Goal: Task Accomplishment & Management: Manage account settings

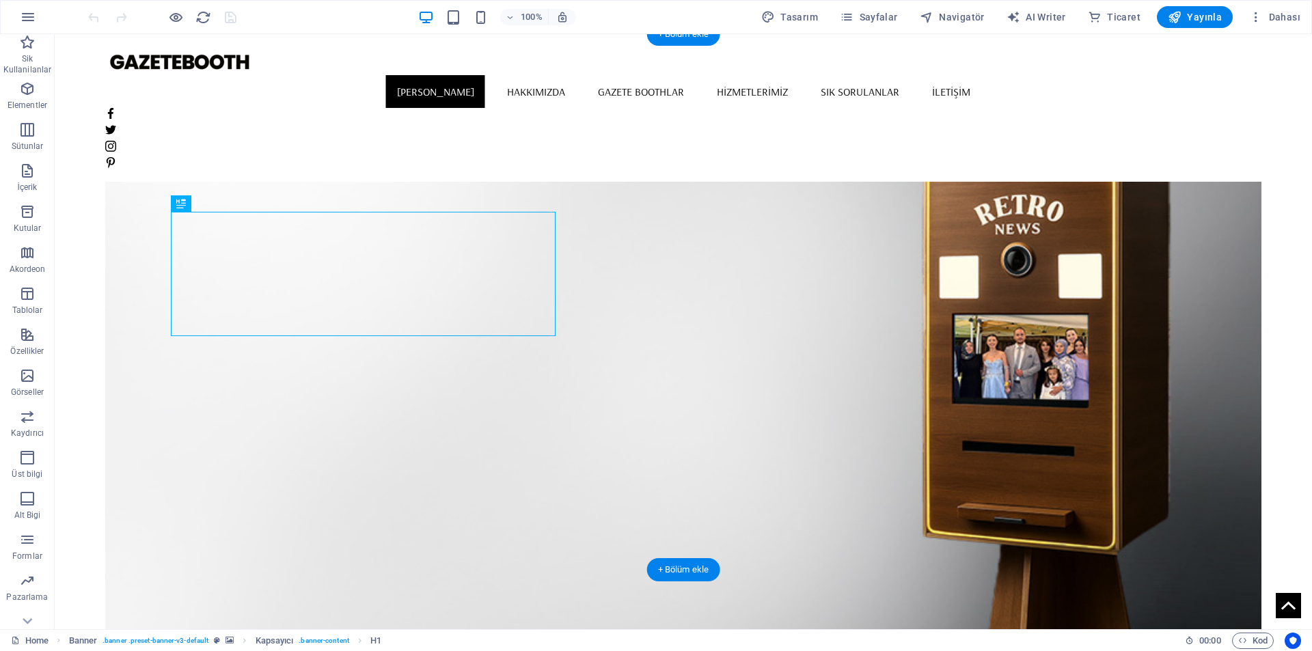
click at [886, 342] on figure at bounding box center [683, 362] width 1157 height 536
select select "vh"
select select "banner"
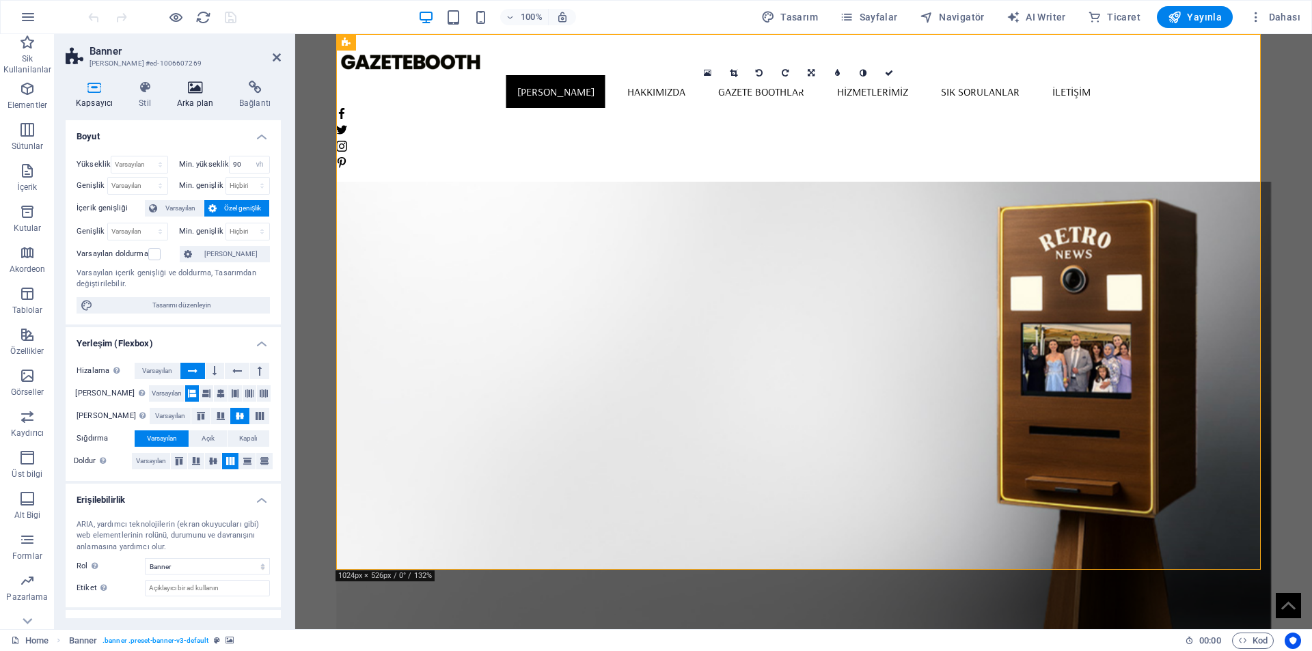
click at [215, 86] on icon at bounding box center [195, 88] width 57 height 14
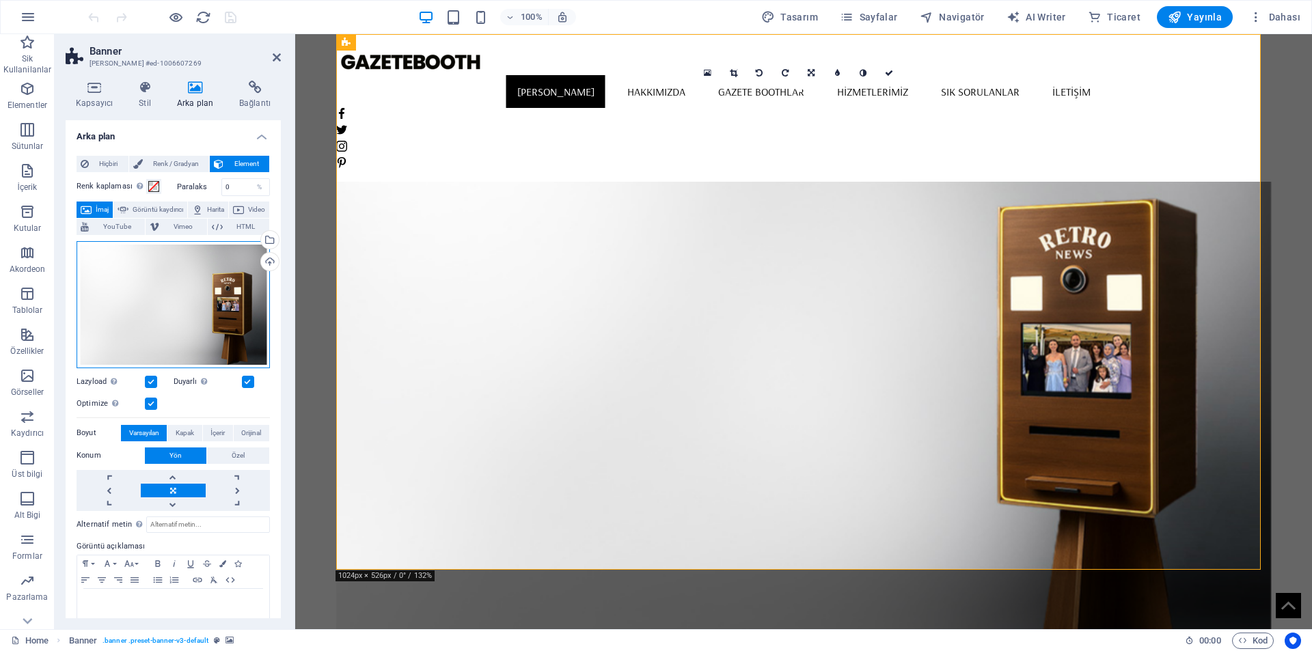
click at [202, 308] on div "Dosyaları buraya sürükleyin, dosyaları seçmek için tıklayın veya Dosyalardan ya…" at bounding box center [173, 304] width 193 height 127
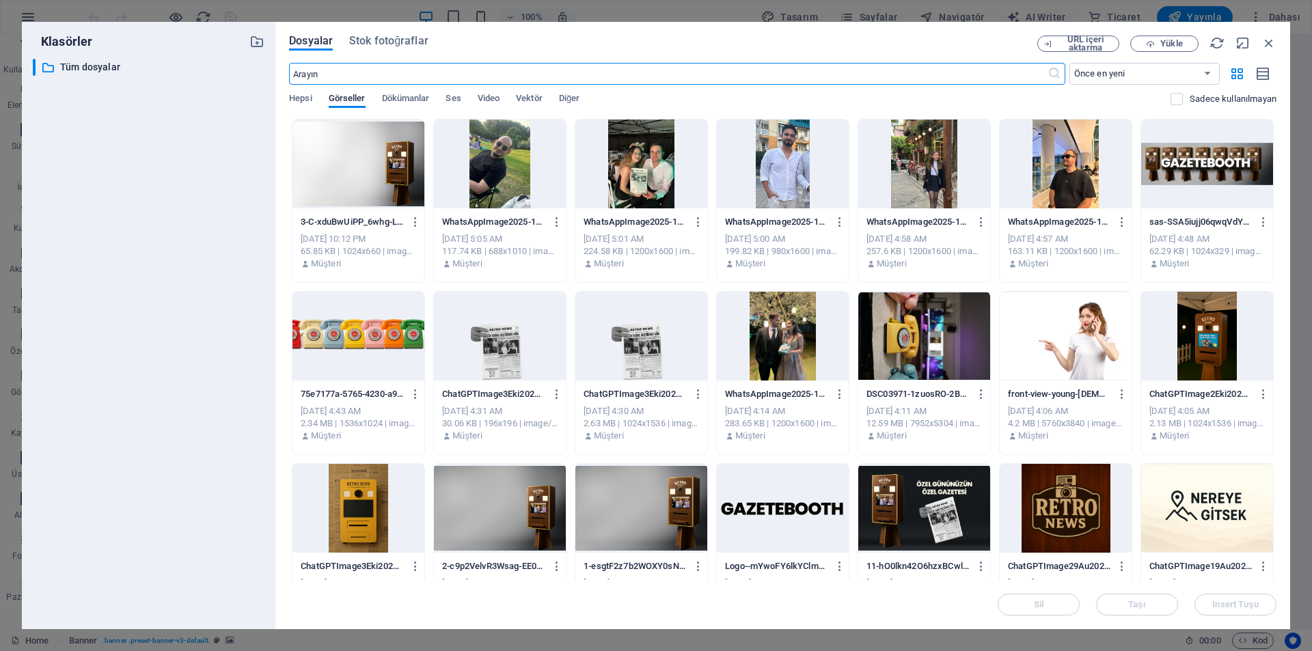
click at [524, 507] on div at bounding box center [500, 508] width 132 height 89
click at [524, 507] on div "1" at bounding box center [500, 508] width 132 height 89
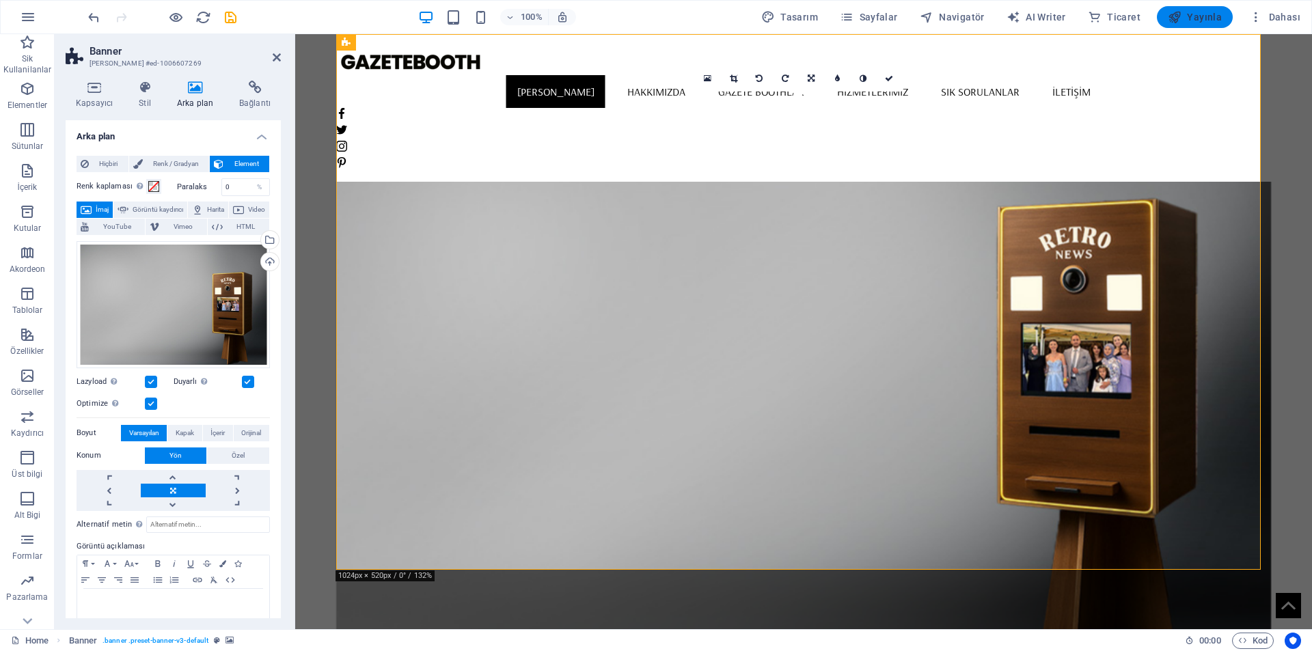
click at [1193, 14] on span "Yayınla" at bounding box center [1195, 17] width 54 height 14
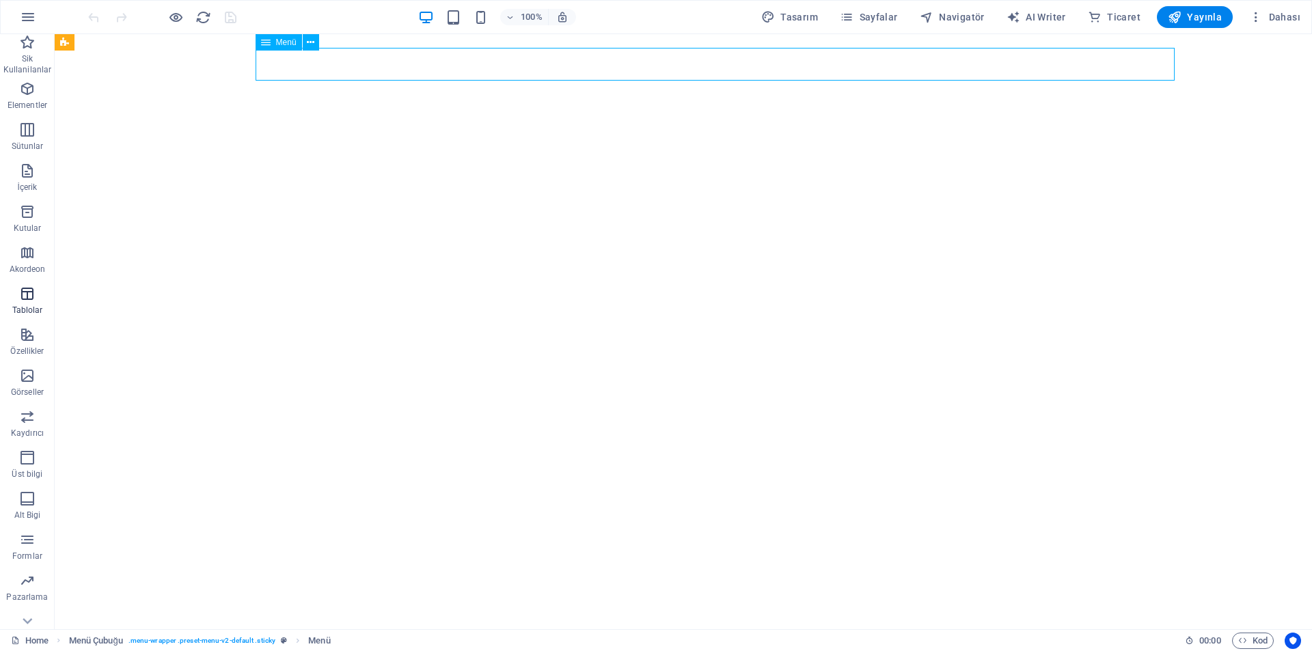
select select
select select "1"
select select
select select "2"
select select
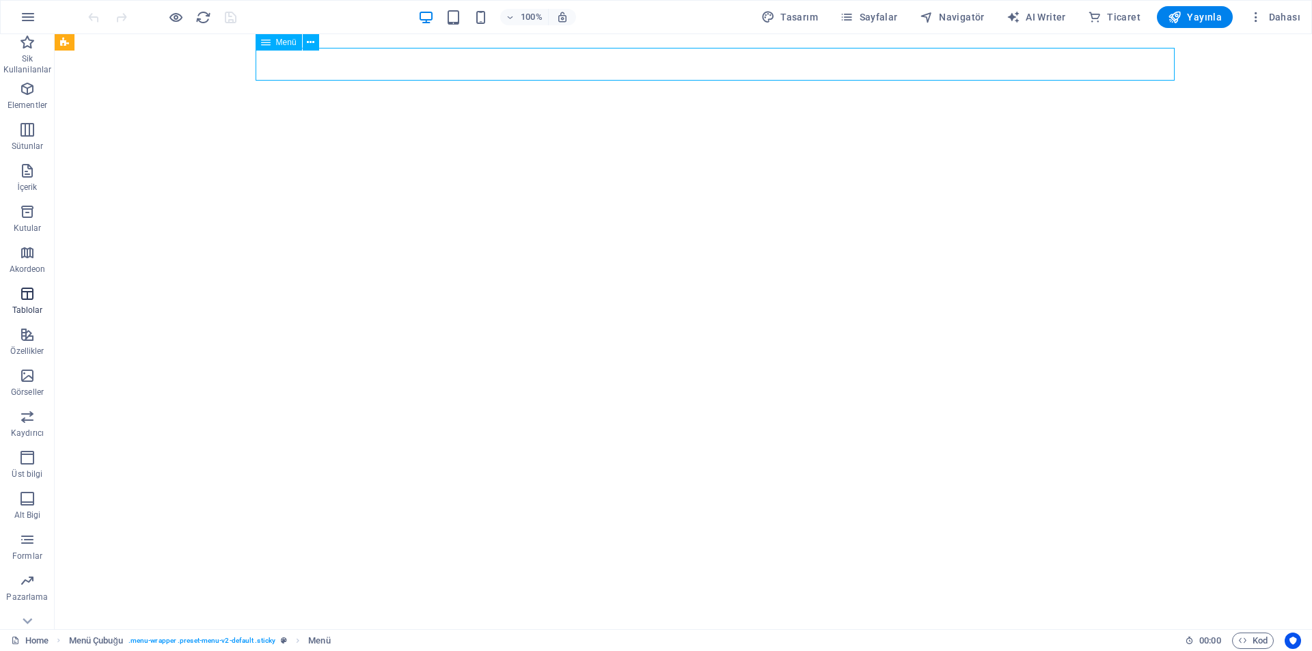
select select "3"
select select
select select "4"
select select
select select "5"
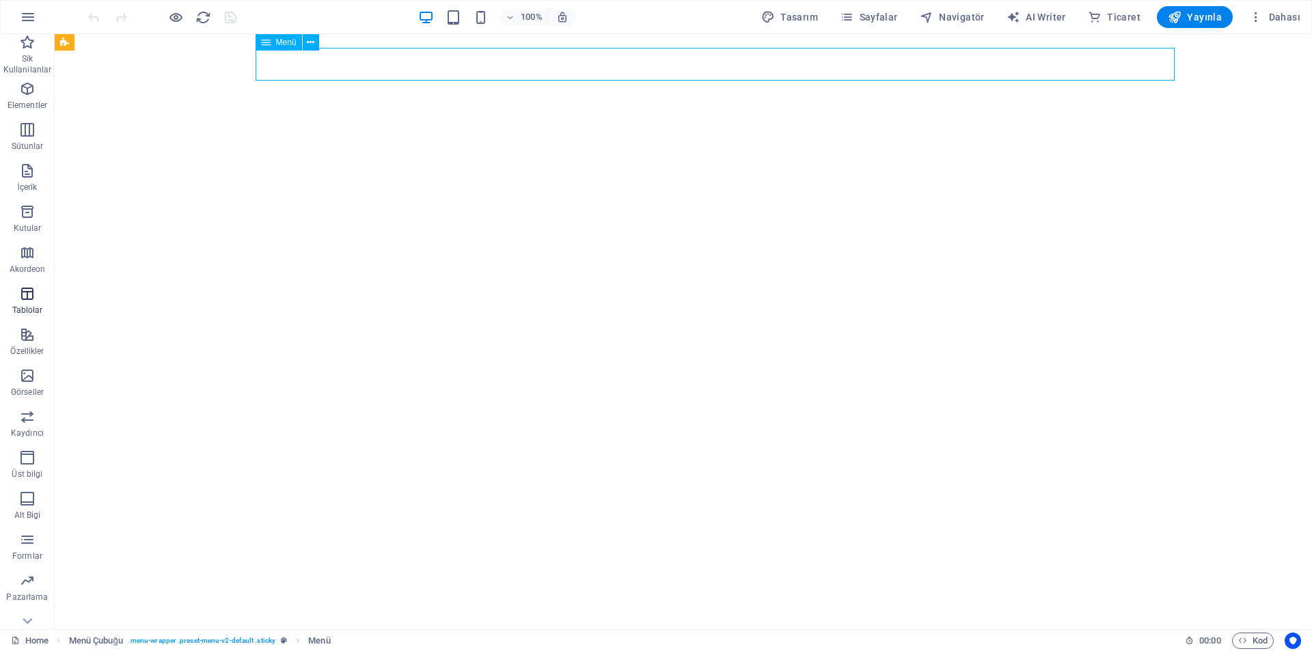
select select
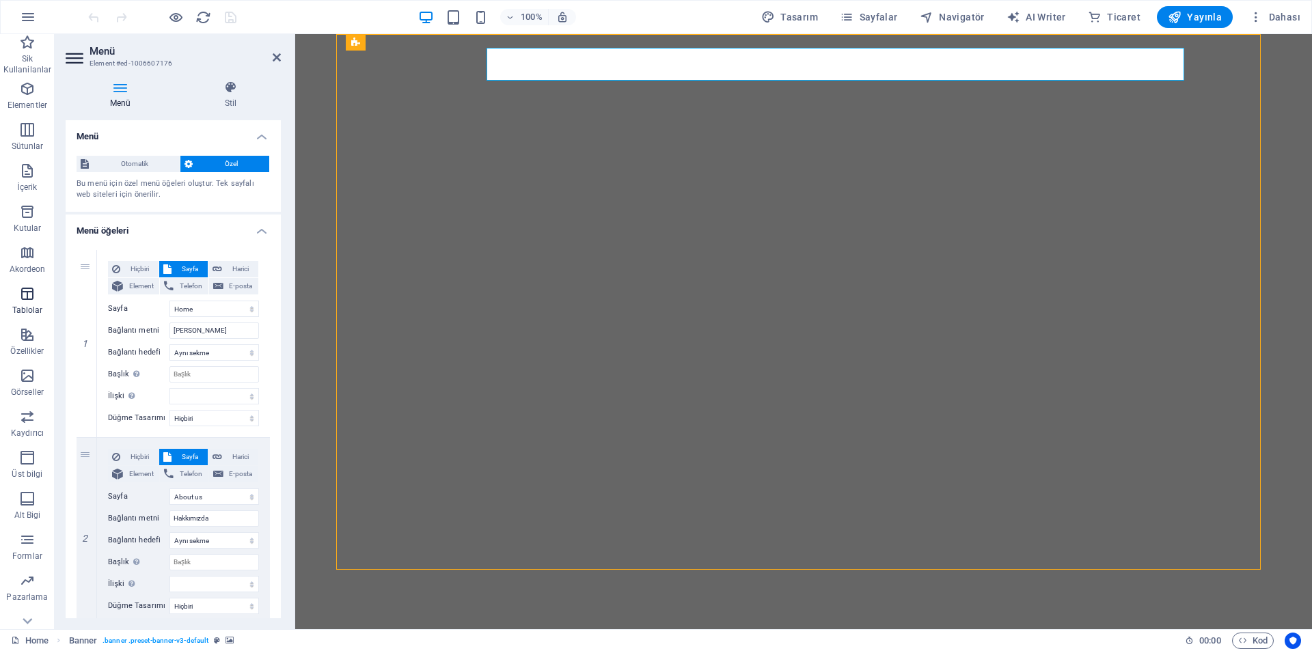
select select "vh"
select select "banner"
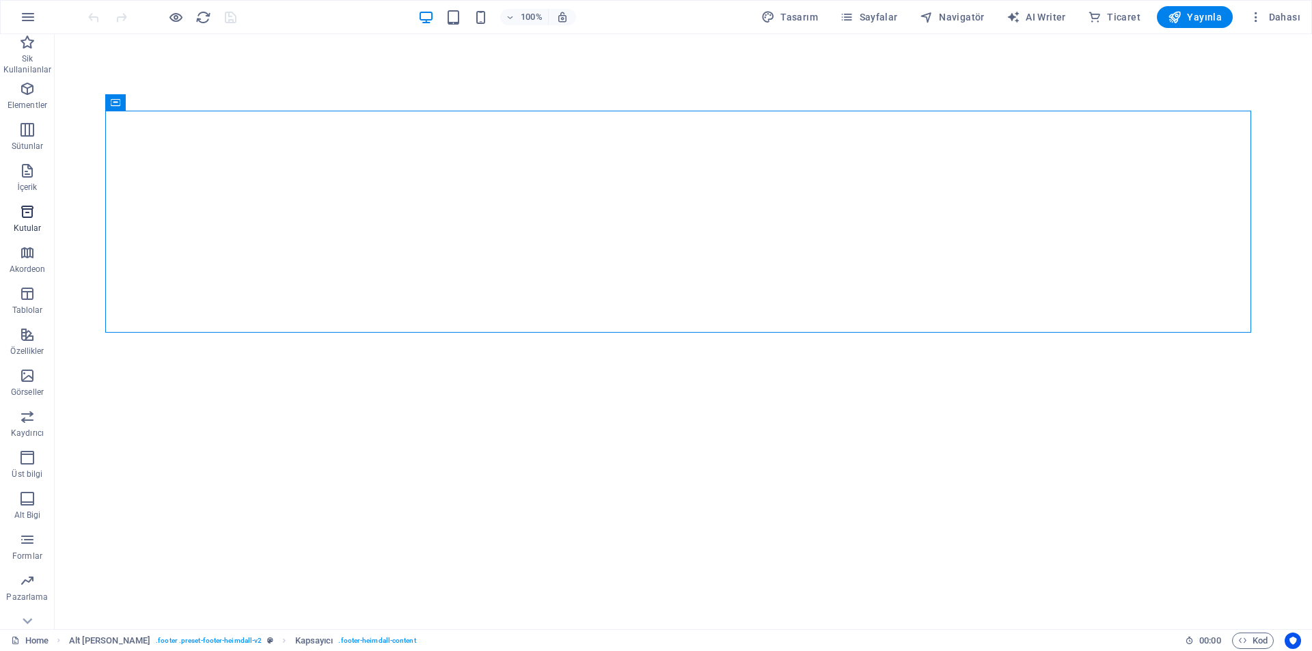
click at [36, 215] on icon "button" at bounding box center [27, 212] width 16 height 16
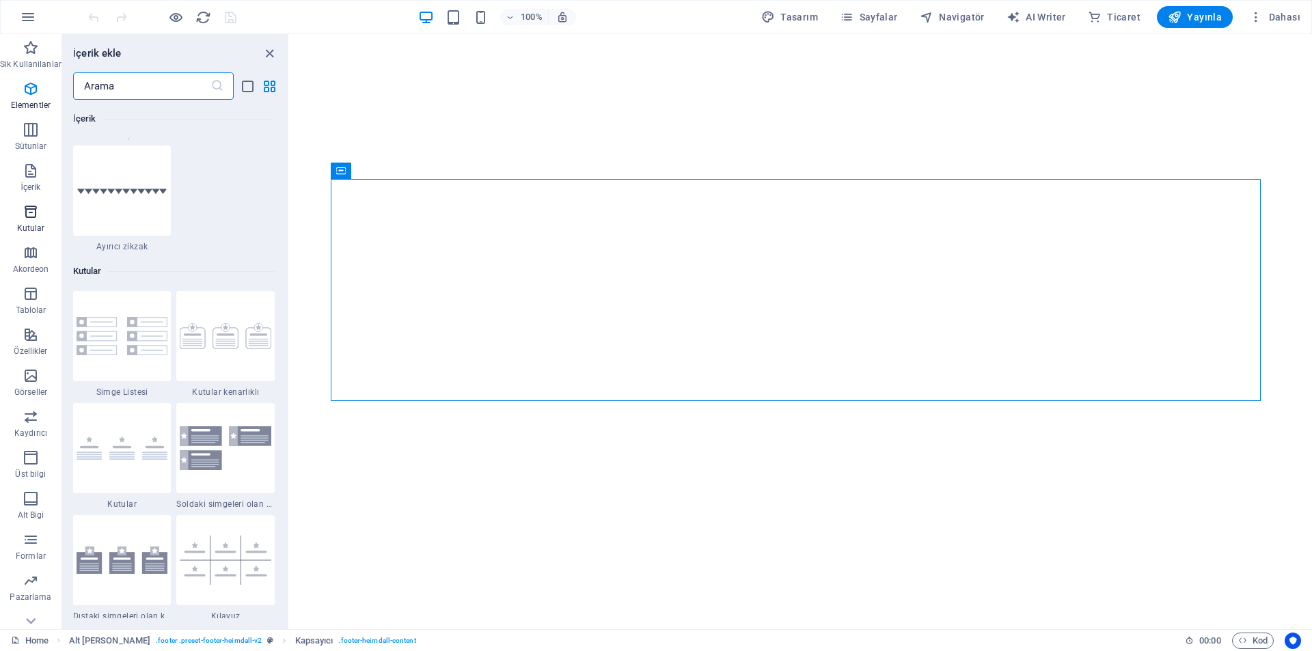
scroll to position [3770, 0]
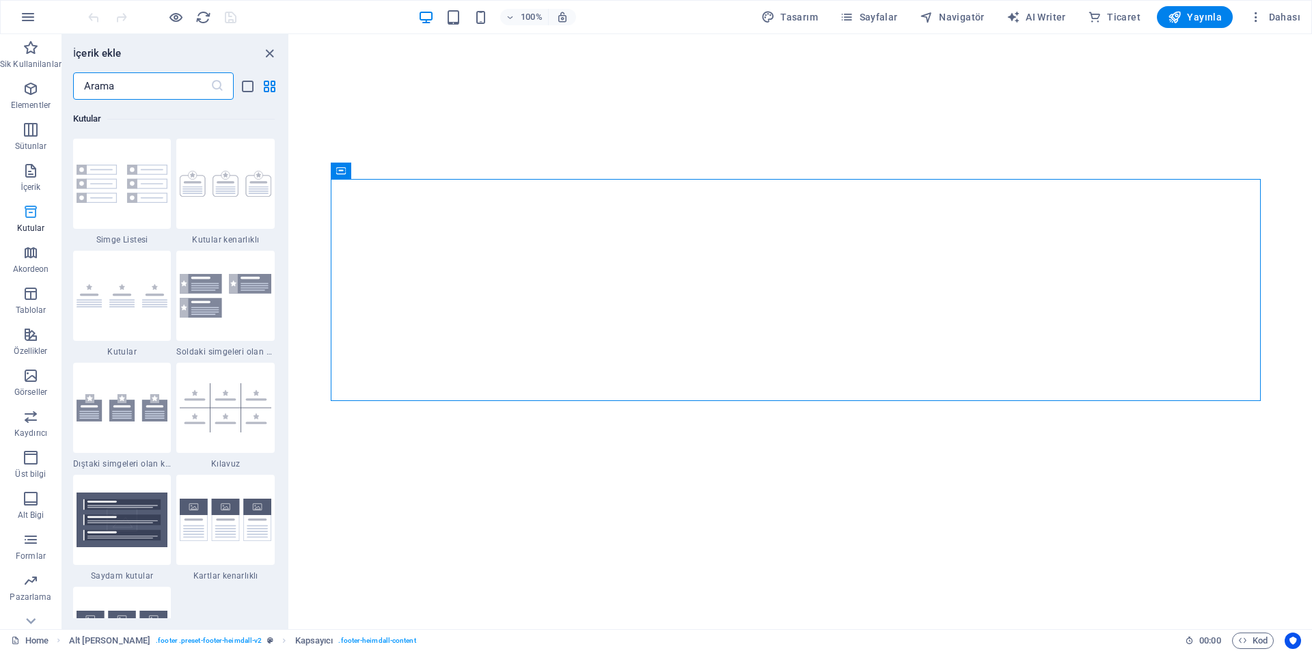
click at [36, 215] on icon "button" at bounding box center [31, 212] width 16 height 16
click at [35, 187] on p "İçerik" at bounding box center [31, 187] width 20 height 11
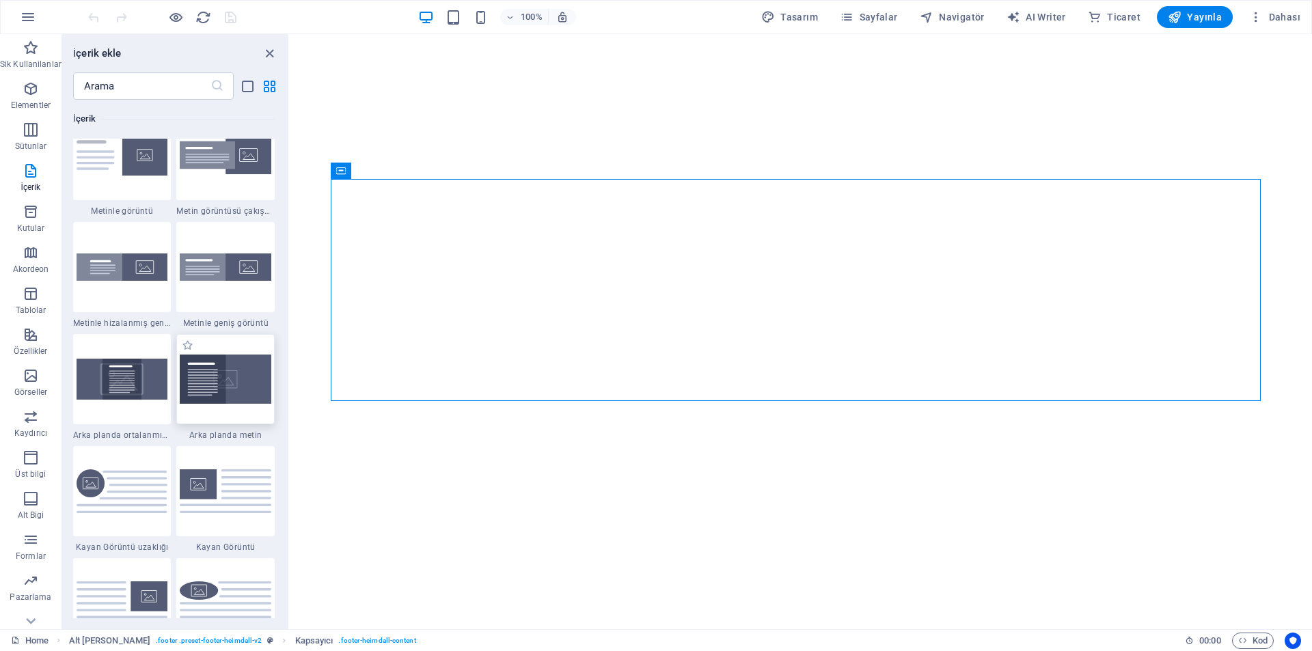
scroll to position [2665, 0]
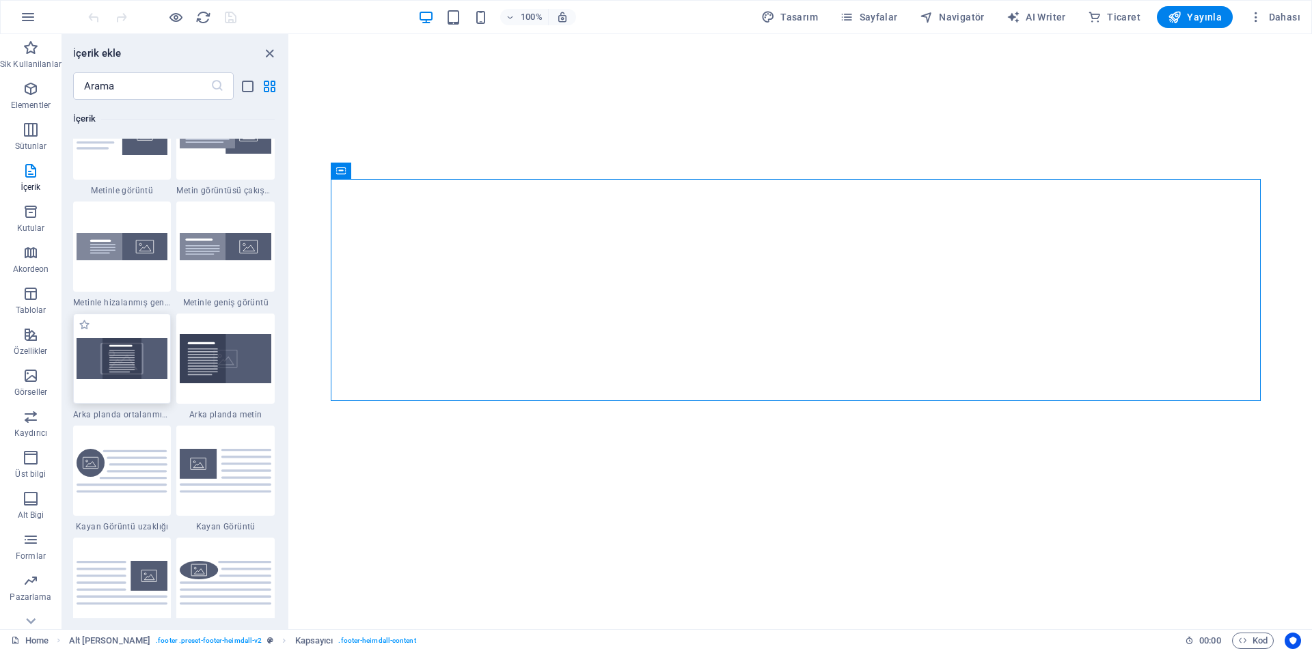
click at [110, 353] on img at bounding box center [123, 359] width 92 height 42
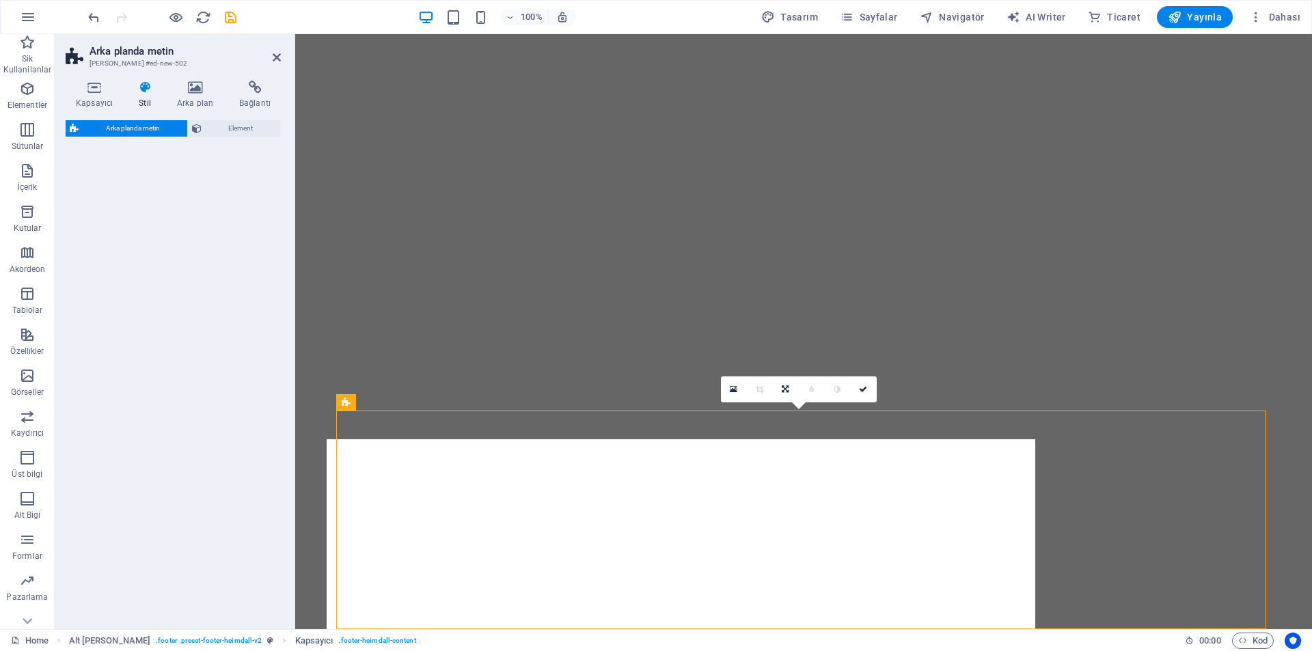
select select "%"
select select "rem"
select select "px"
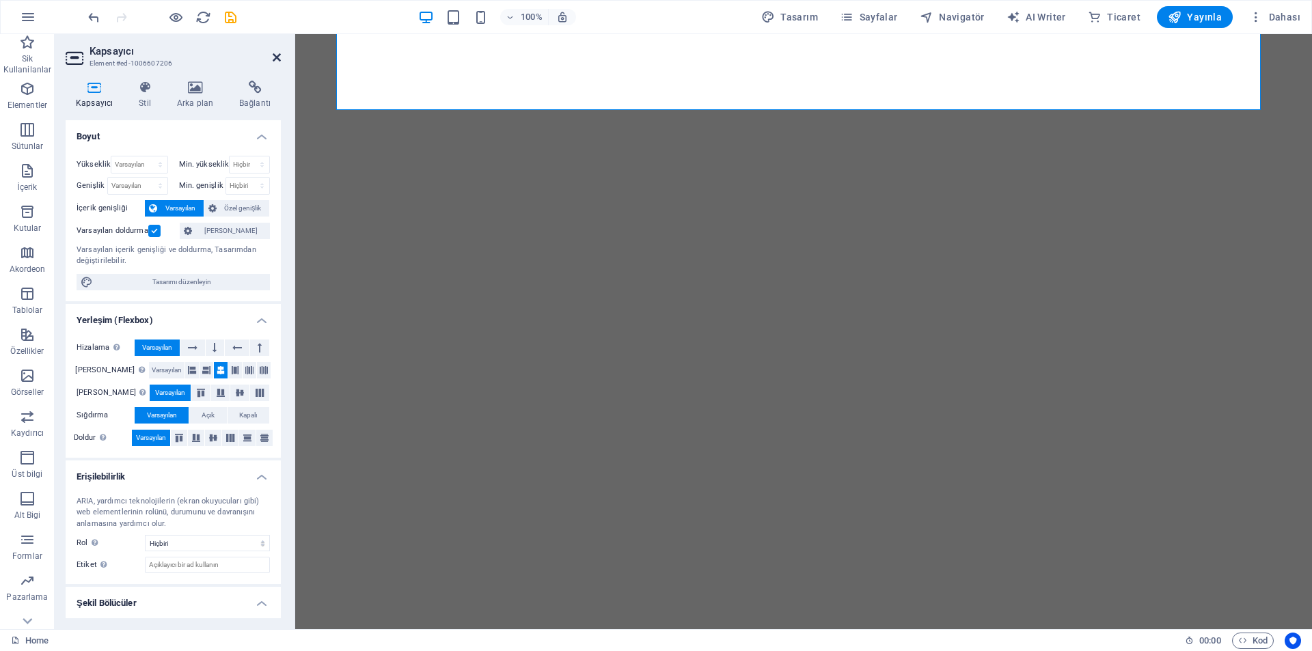
click at [274, 54] on icon at bounding box center [277, 57] width 8 height 11
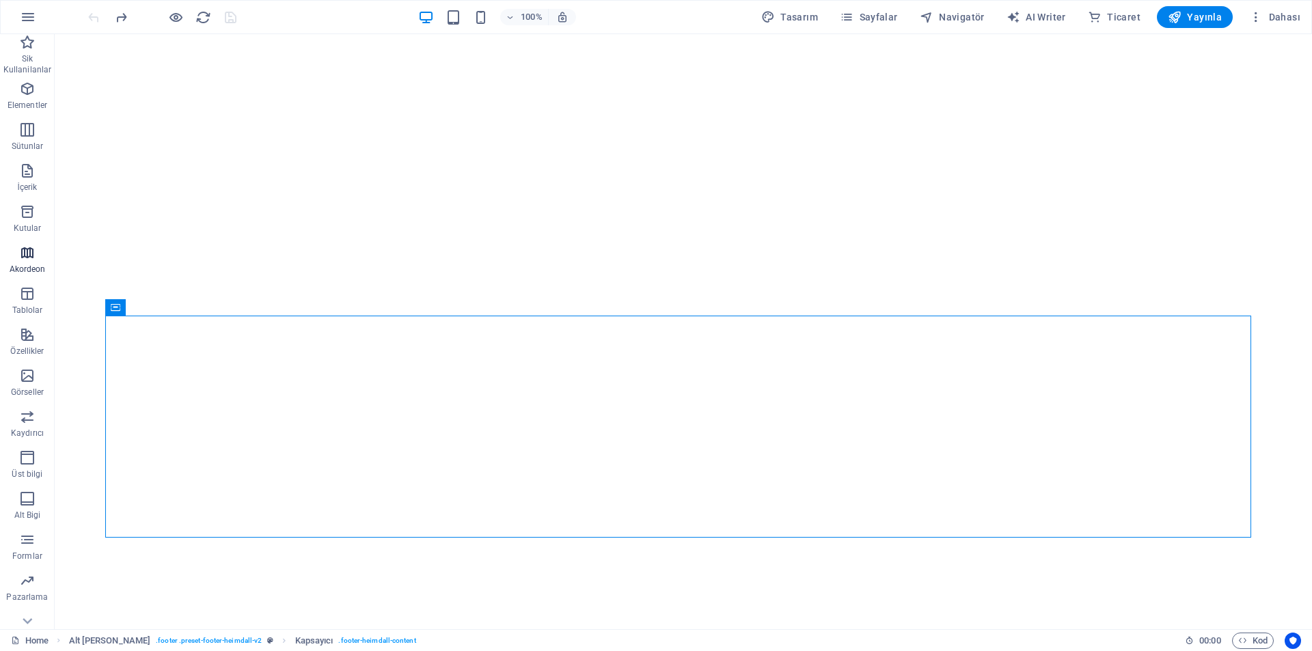
click at [29, 258] on icon "button" at bounding box center [27, 253] width 16 height 16
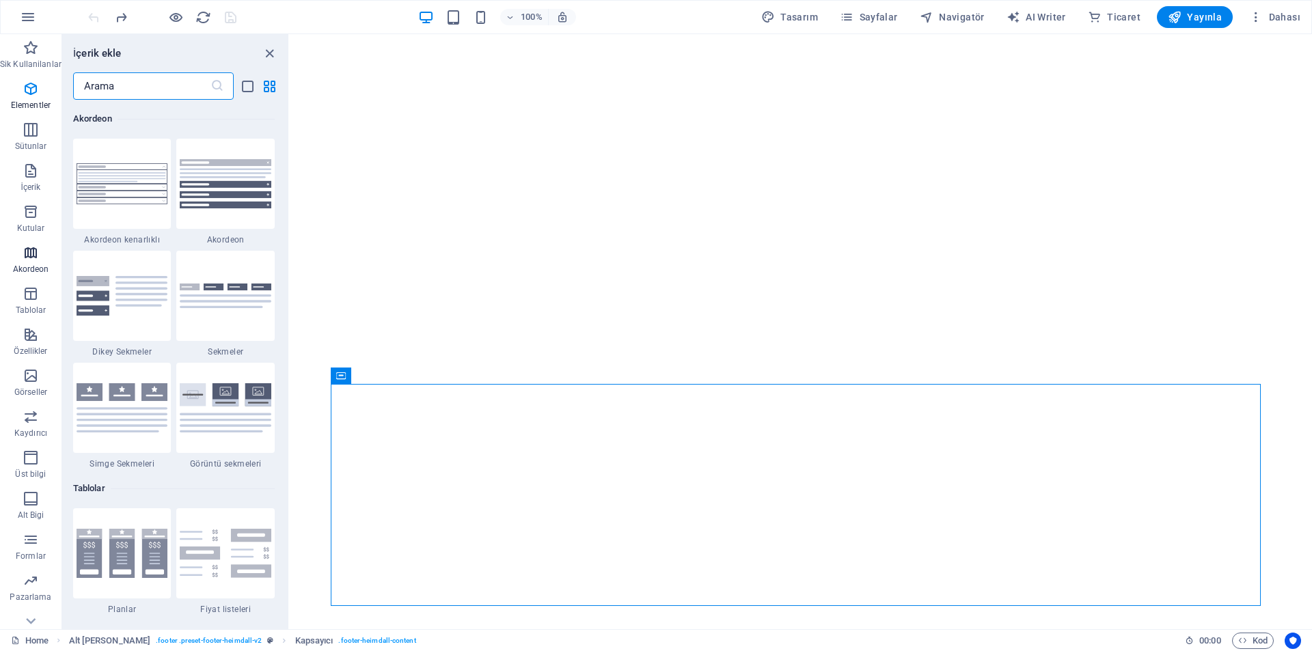
scroll to position [4364, 0]
click at [29, 258] on icon "button" at bounding box center [31, 253] width 16 height 16
click at [33, 295] on icon "button" at bounding box center [31, 294] width 16 height 16
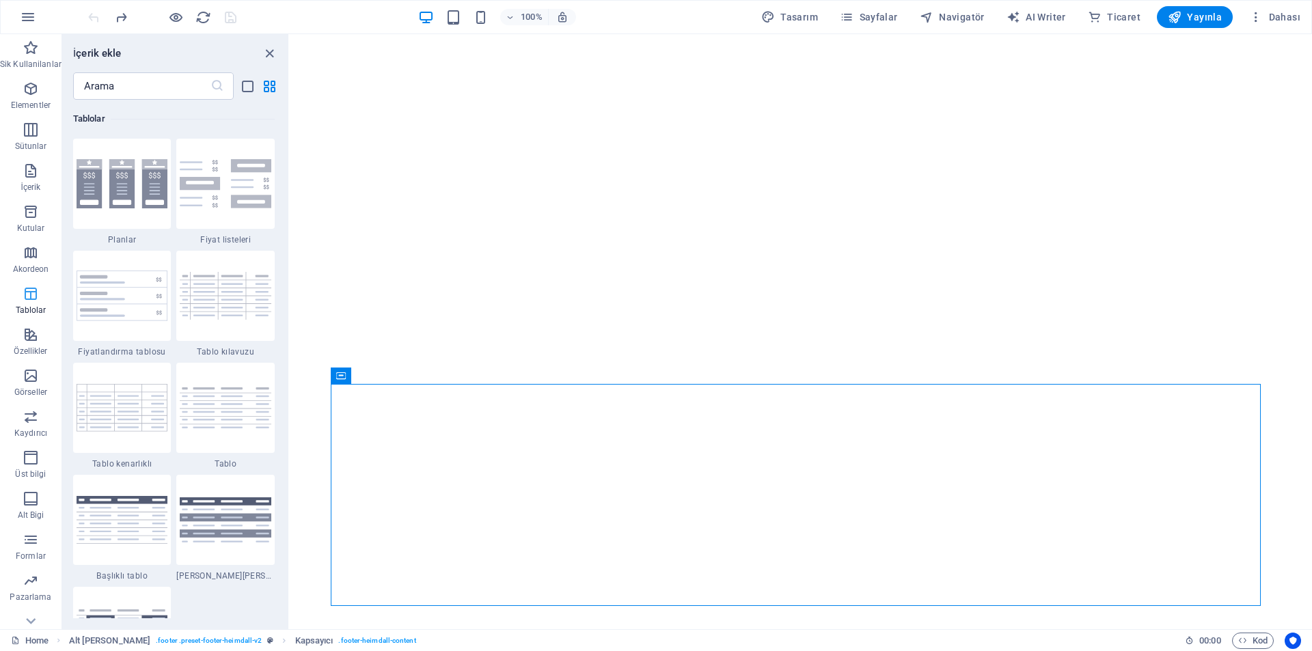
scroll to position [4733, 0]
click at [30, 340] on icon "button" at bounding box center [31, 335] width 16 height 16
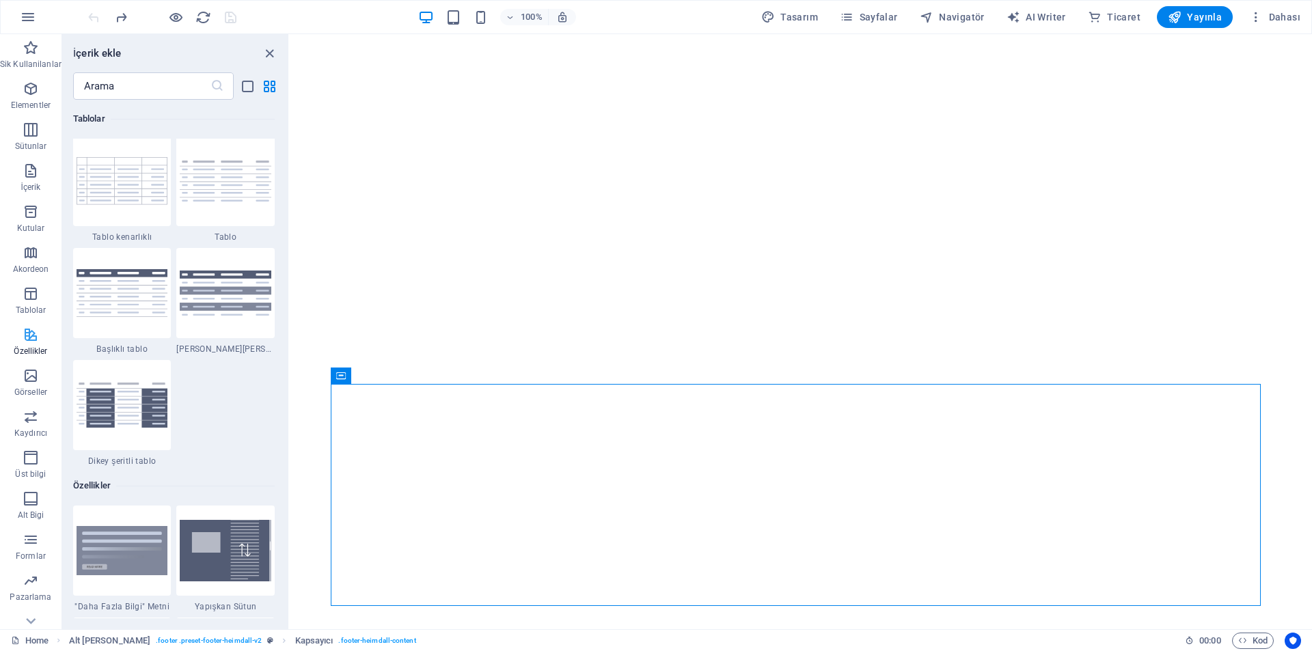
scroll to position [5327, 0]
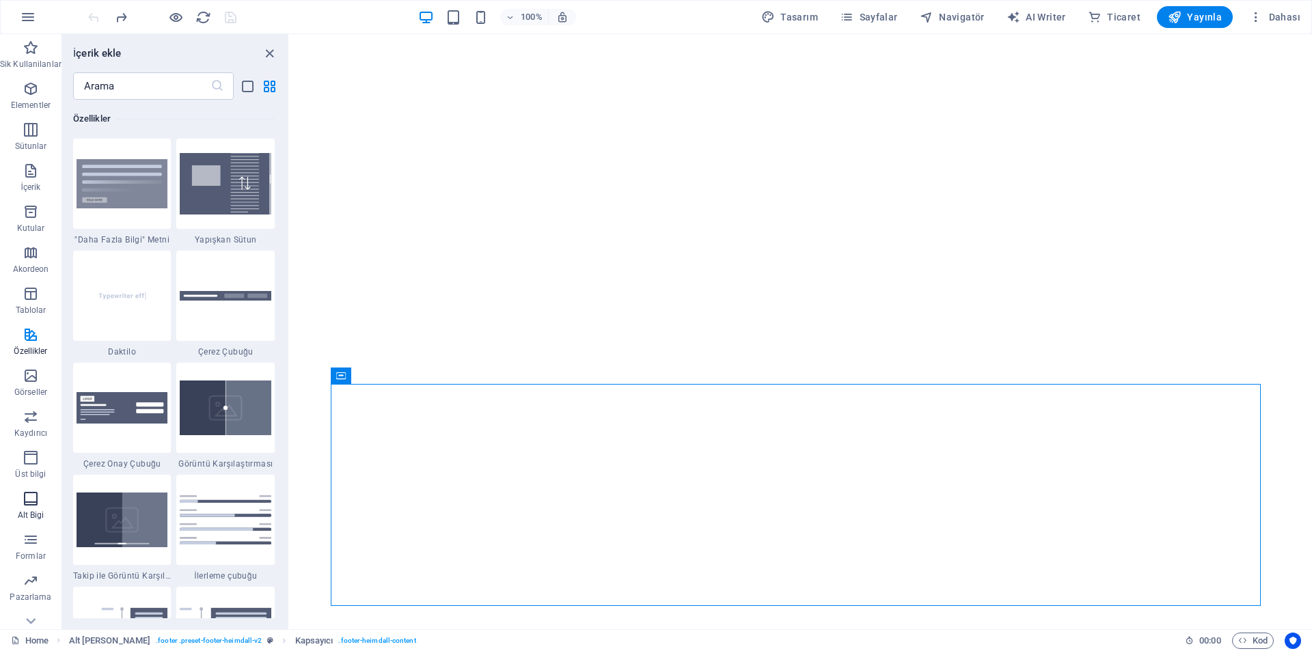
click at [30, 502] on icon "button" at bounding box center [31, 499] width 16 height 16
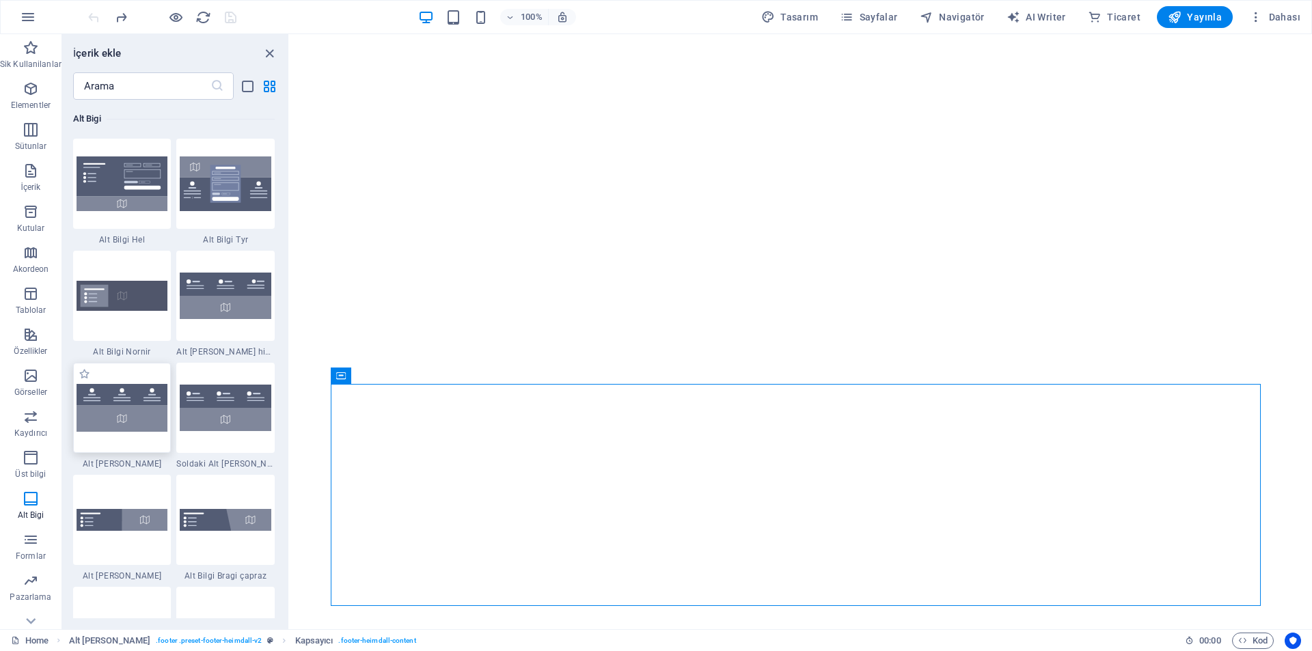
scroll to position [9458, 0]
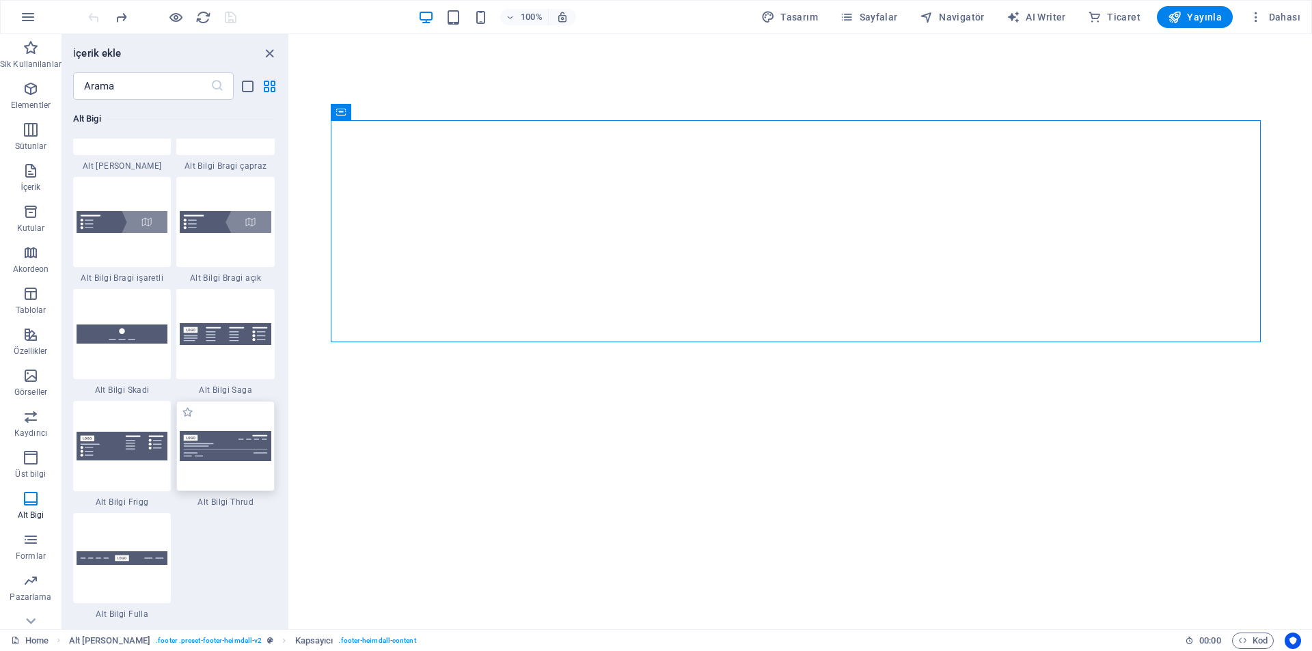
click at [206, 457] on img at bounding box center [226, 446] width 92 height 30
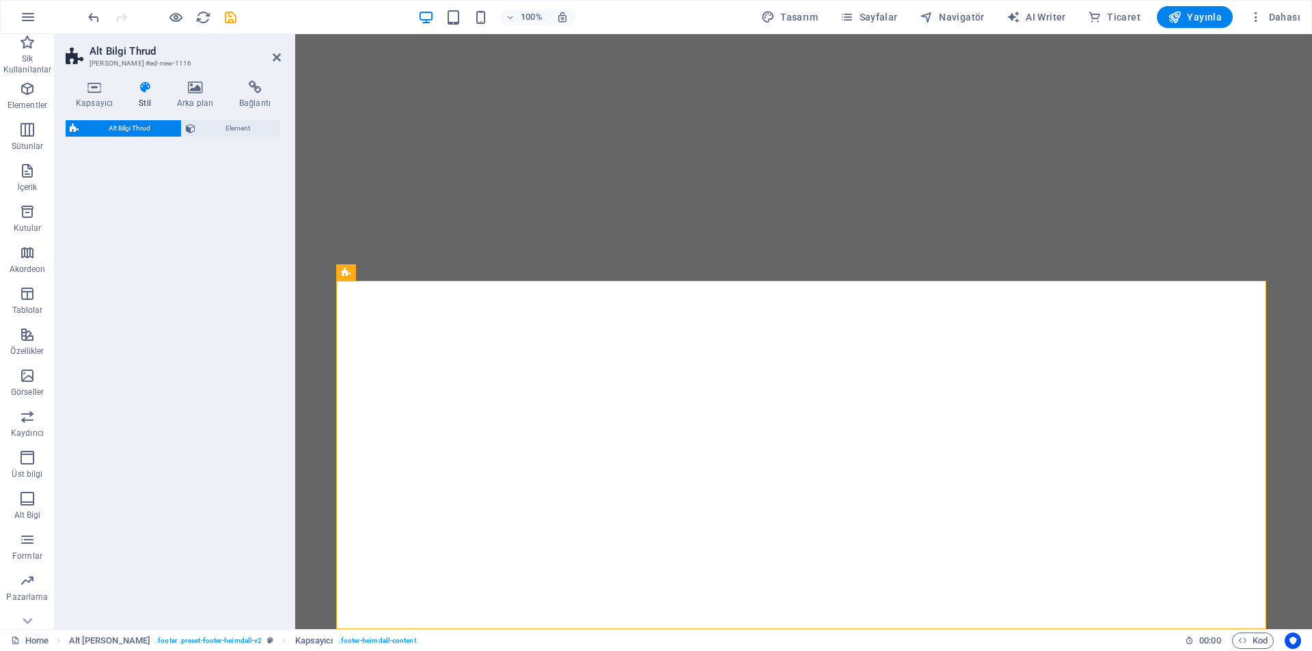
select select "rem"
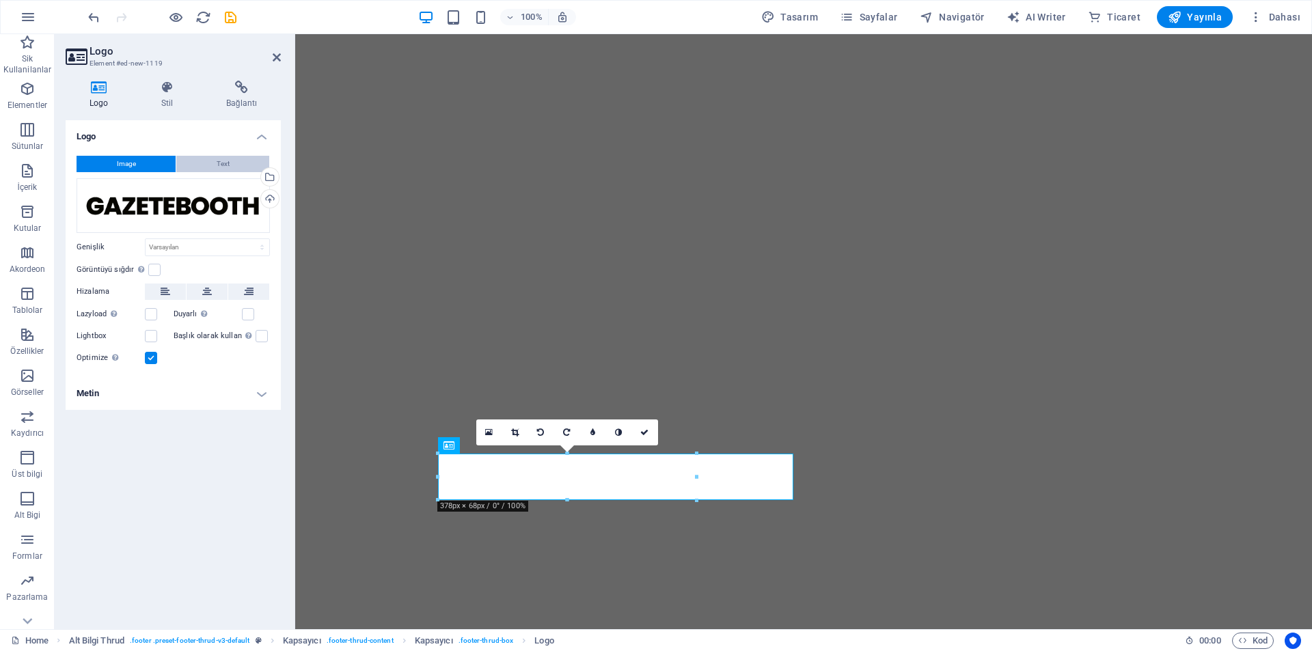
click at [198, 161] on button "Text" at bounding box center [222, 164] width 93 height 16
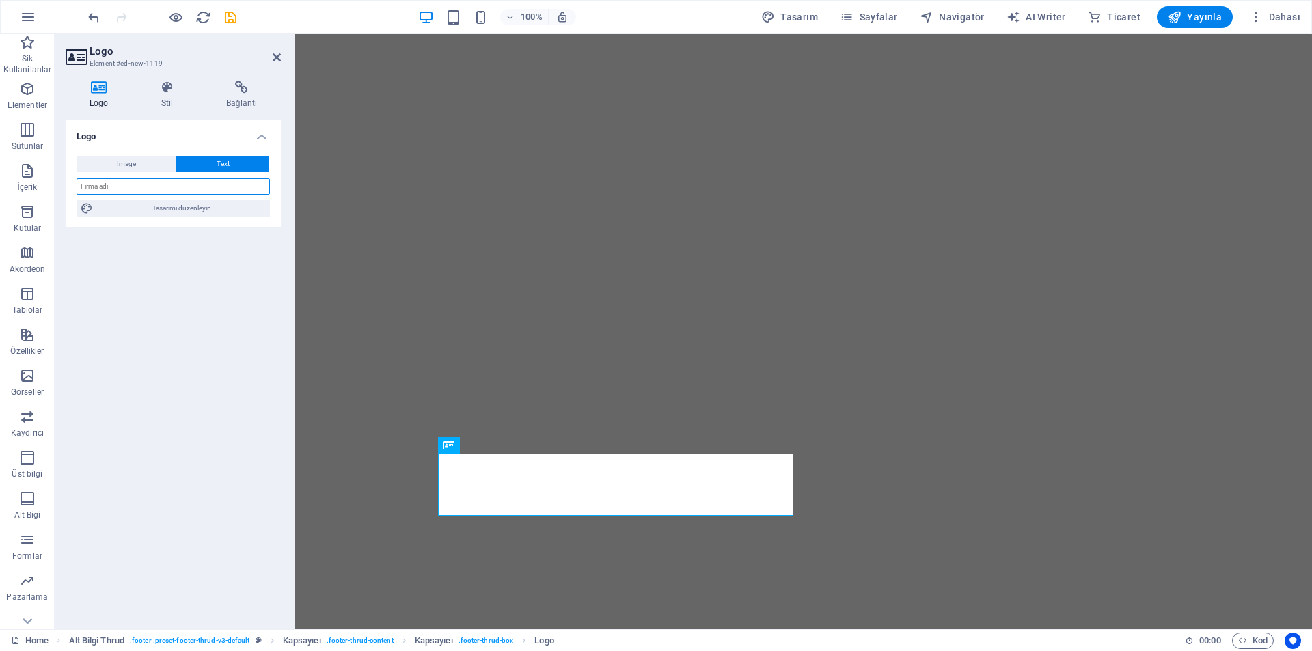
click at [187, 189] on input "text" at bounding box center [173, 186] width 193 height 16
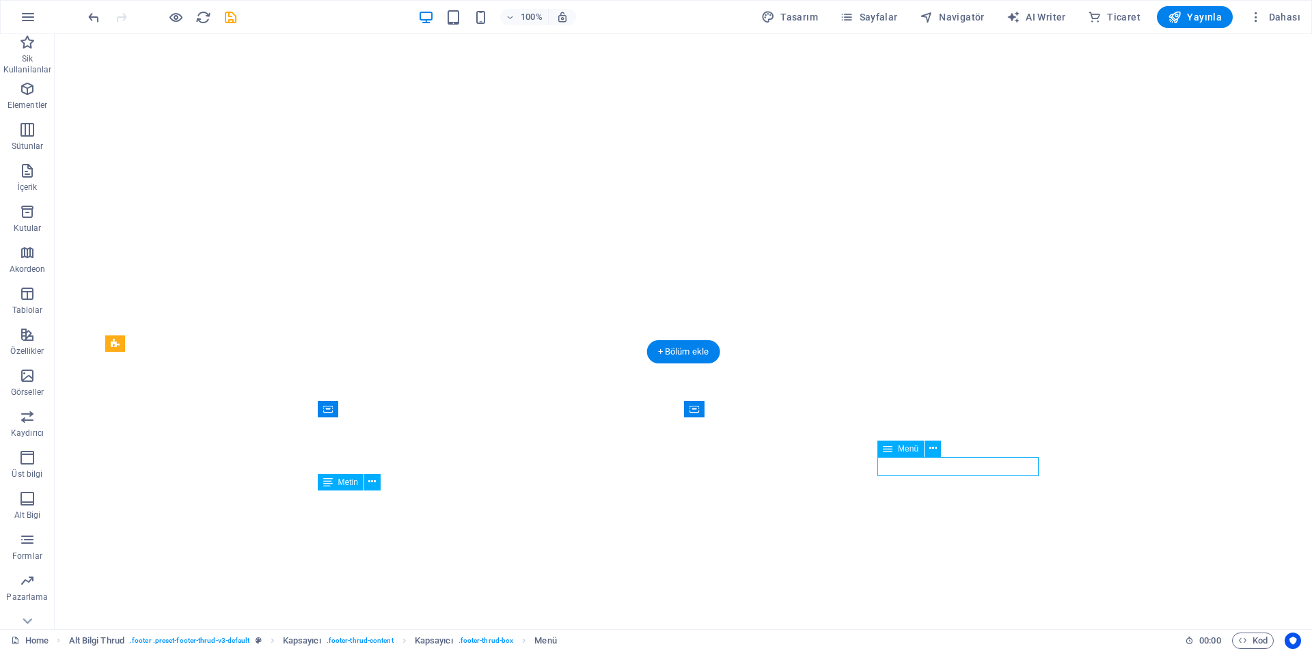
select select
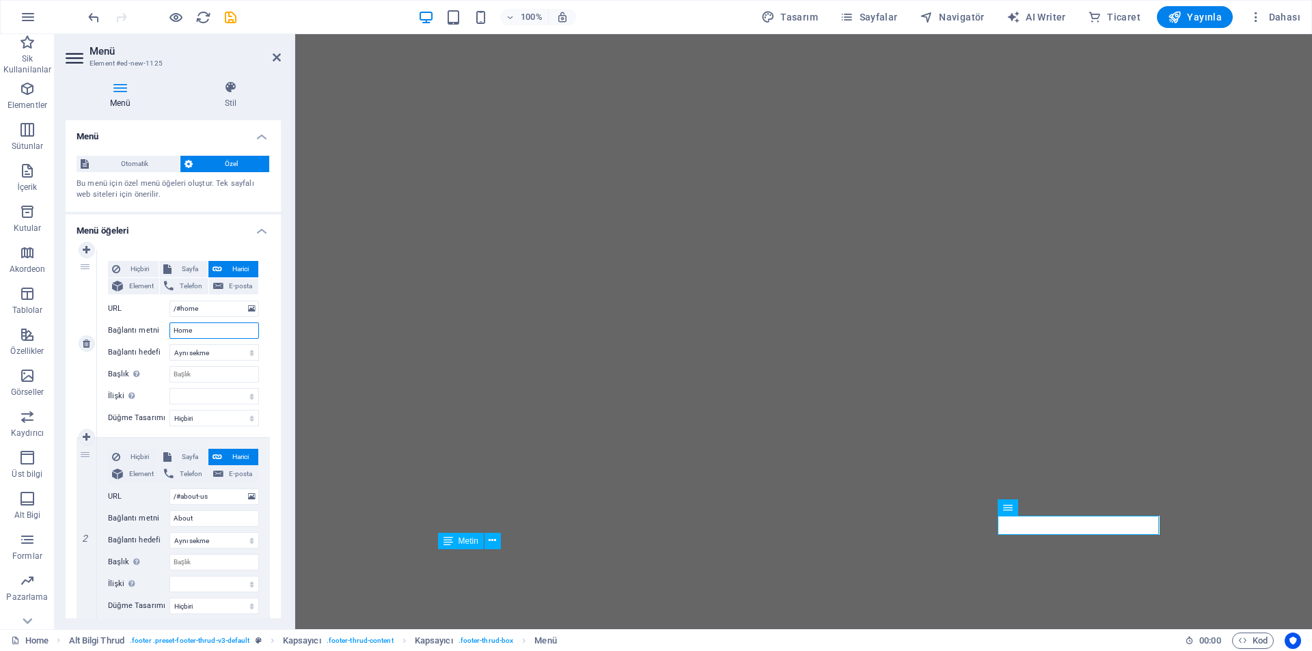
click at [189, 329] on input "Home" at bounding box center [214, 331] width 90 height 16
type input "Ana"
select select
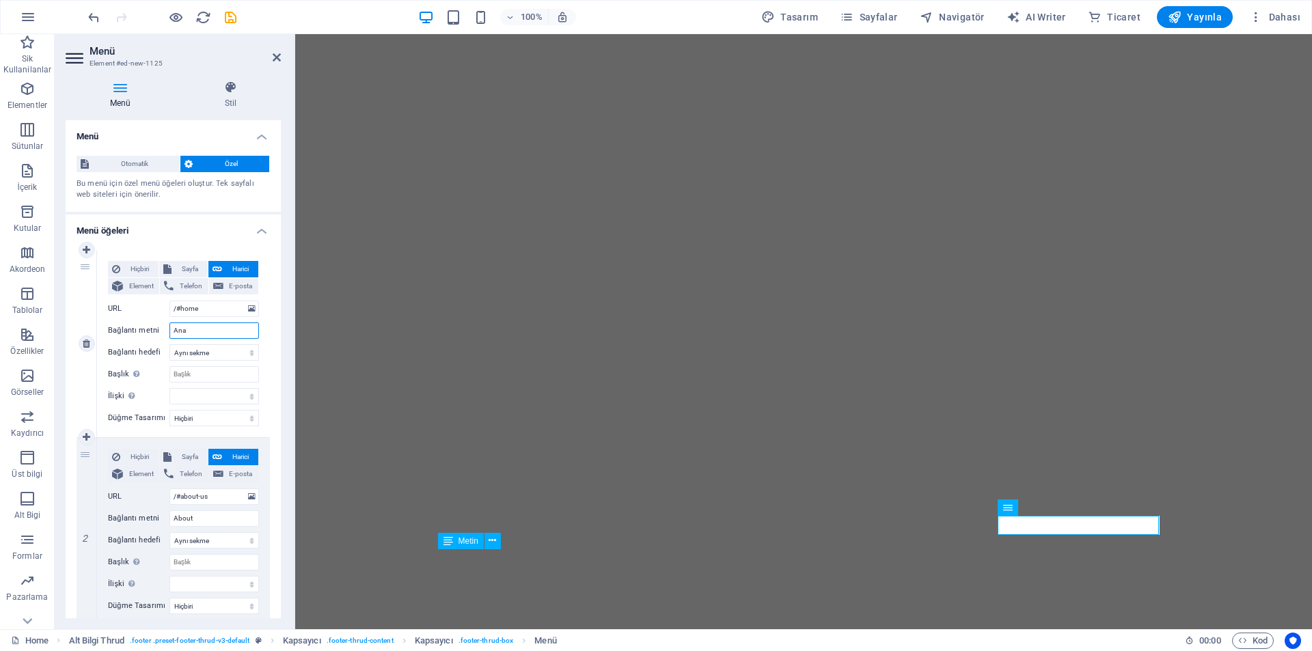
select select
type input "[PERSON_NAME]"
select select
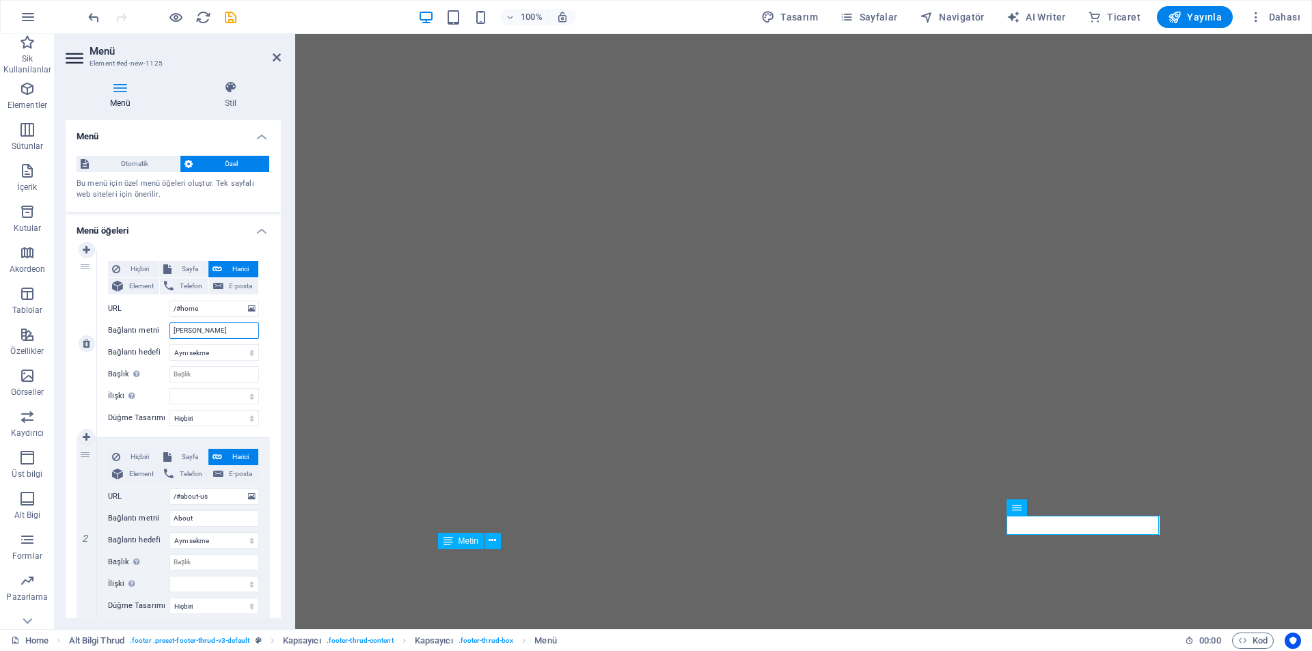
select select
type input "[PERSON_NAME]"
click at [207, 523] on input "About" at bounding box center [214, 519] width 90 height 16
type input "Hakkımızda"
select select
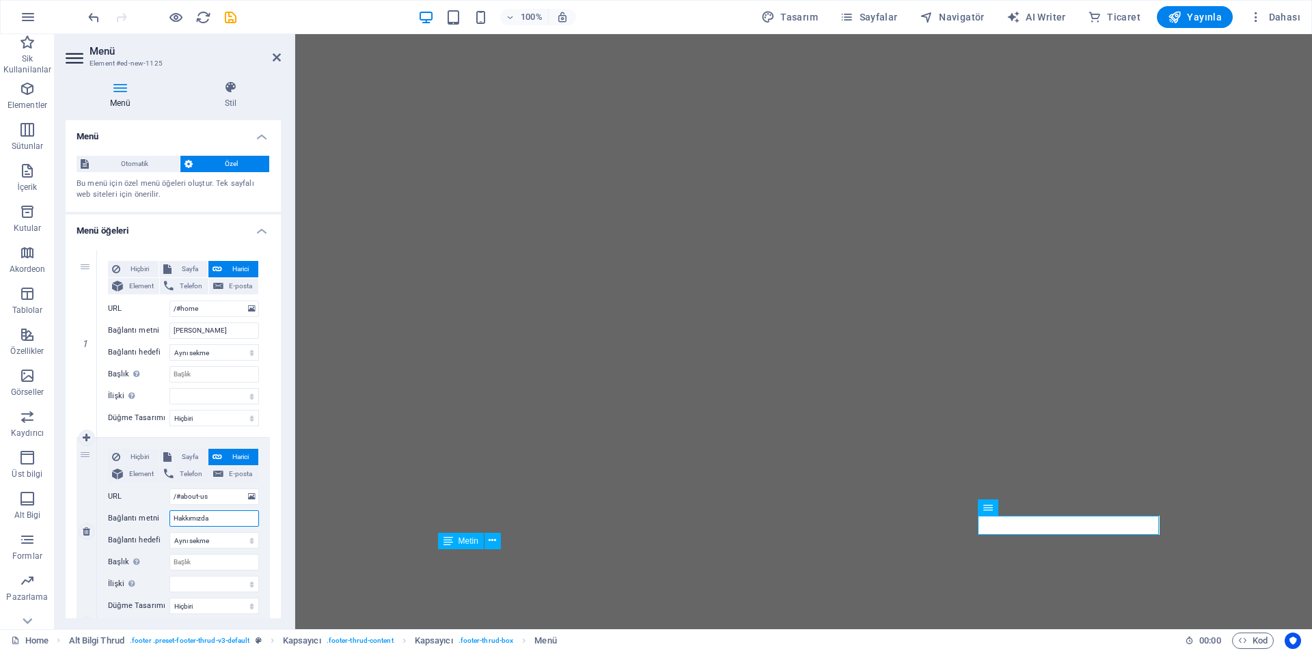
select select
type input "Hakkımızda"
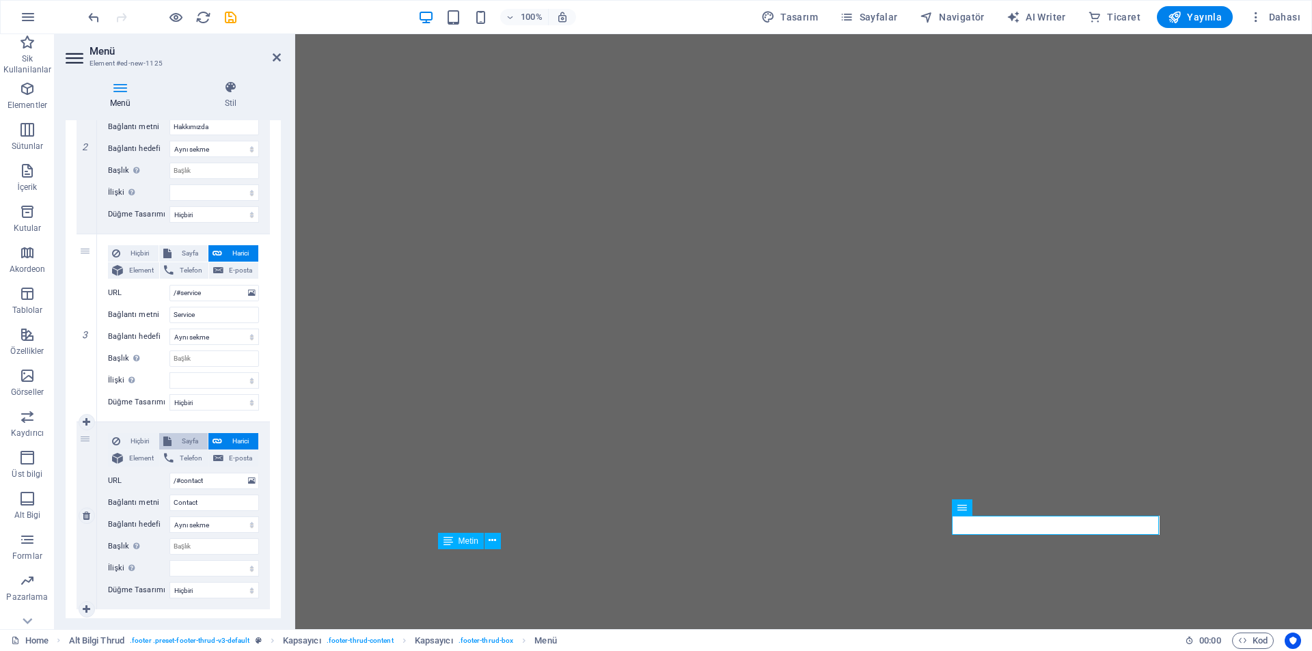
scroll to position [410, 0]
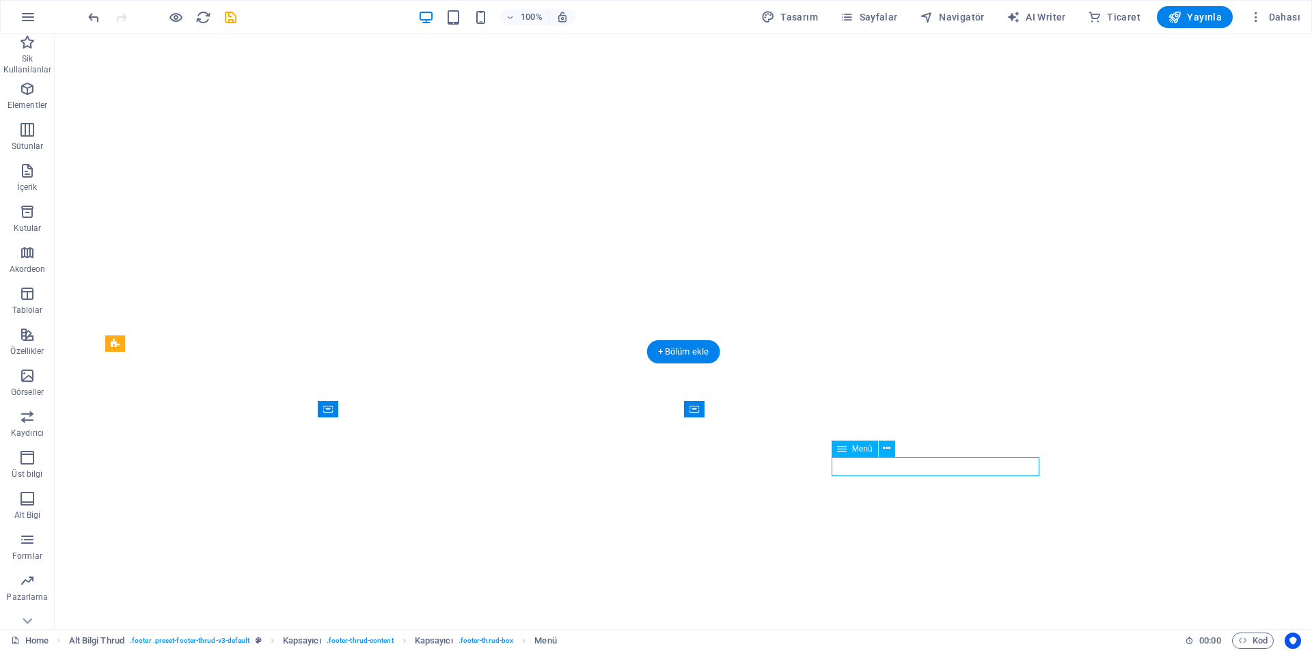
select select
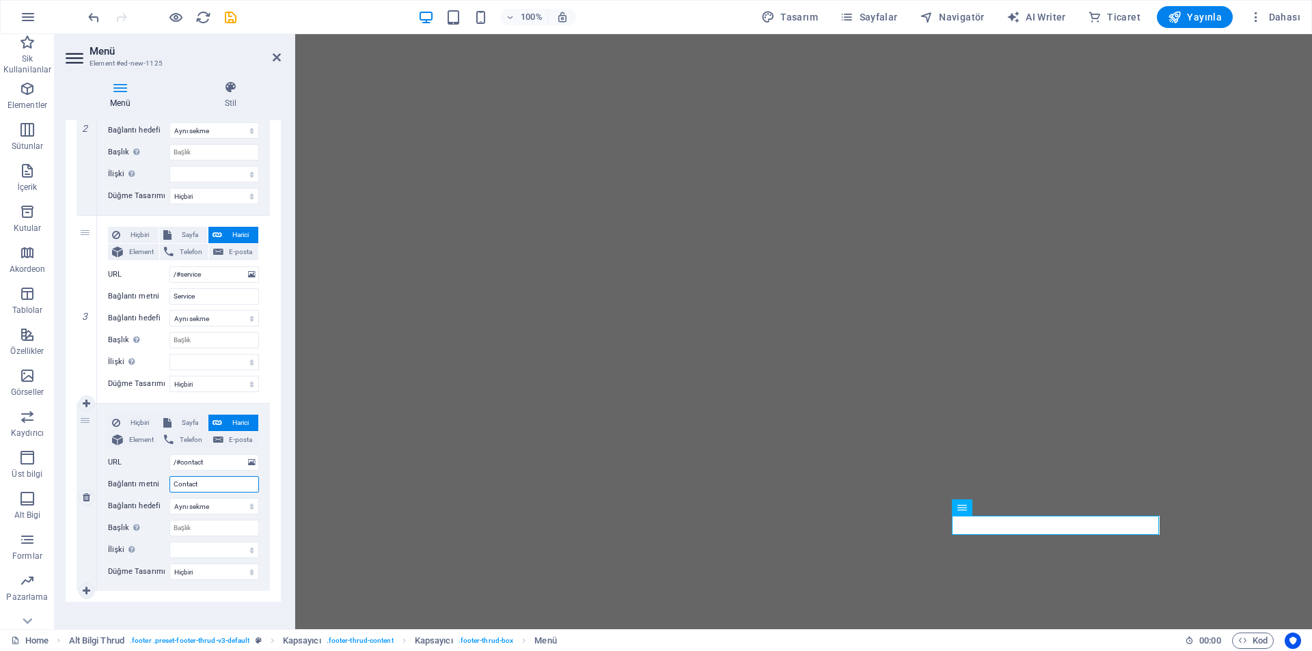
click at [216, 477] on input "Contact" at bounding box center [214, 484] width 90 height 16
type input "İletişi"
select select
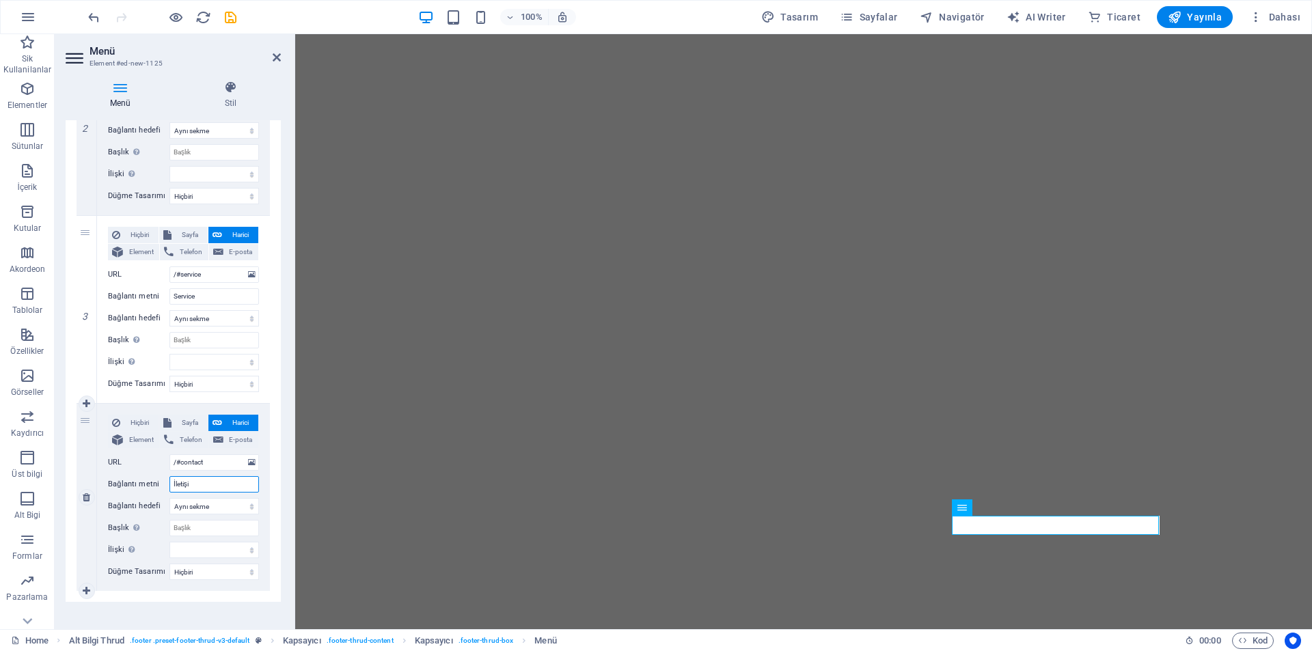
select select
type input "İletişim"
select select
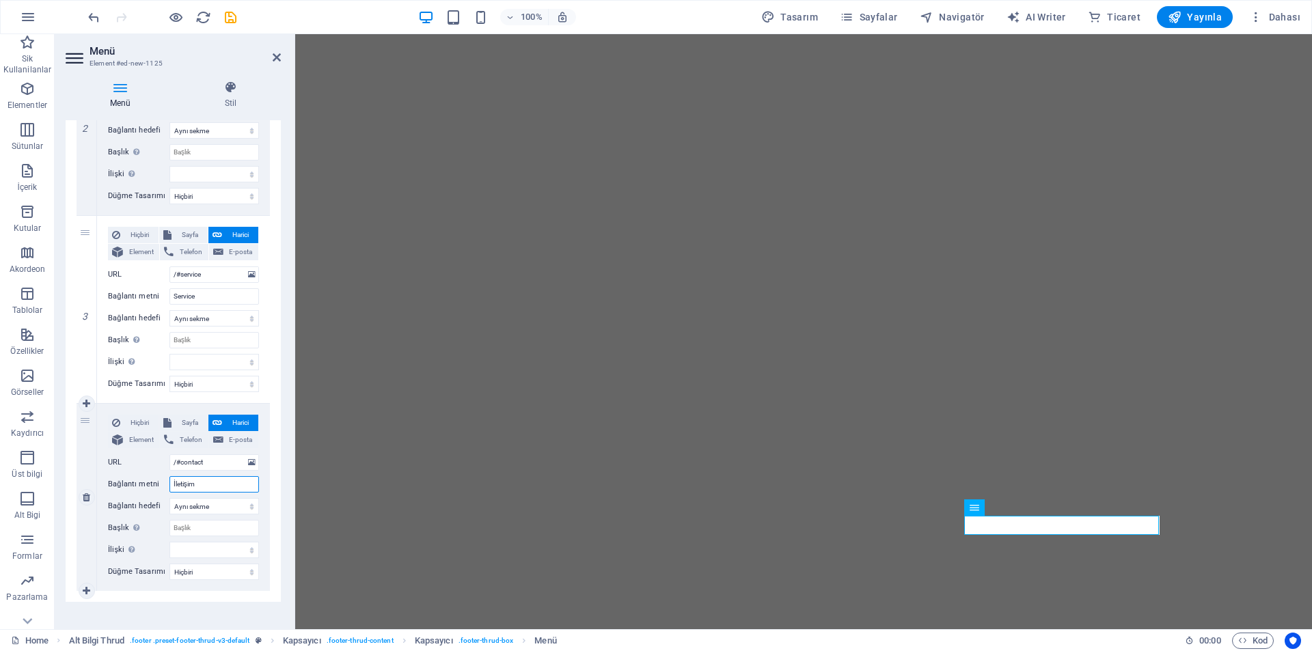
select select
type input "İletişim"
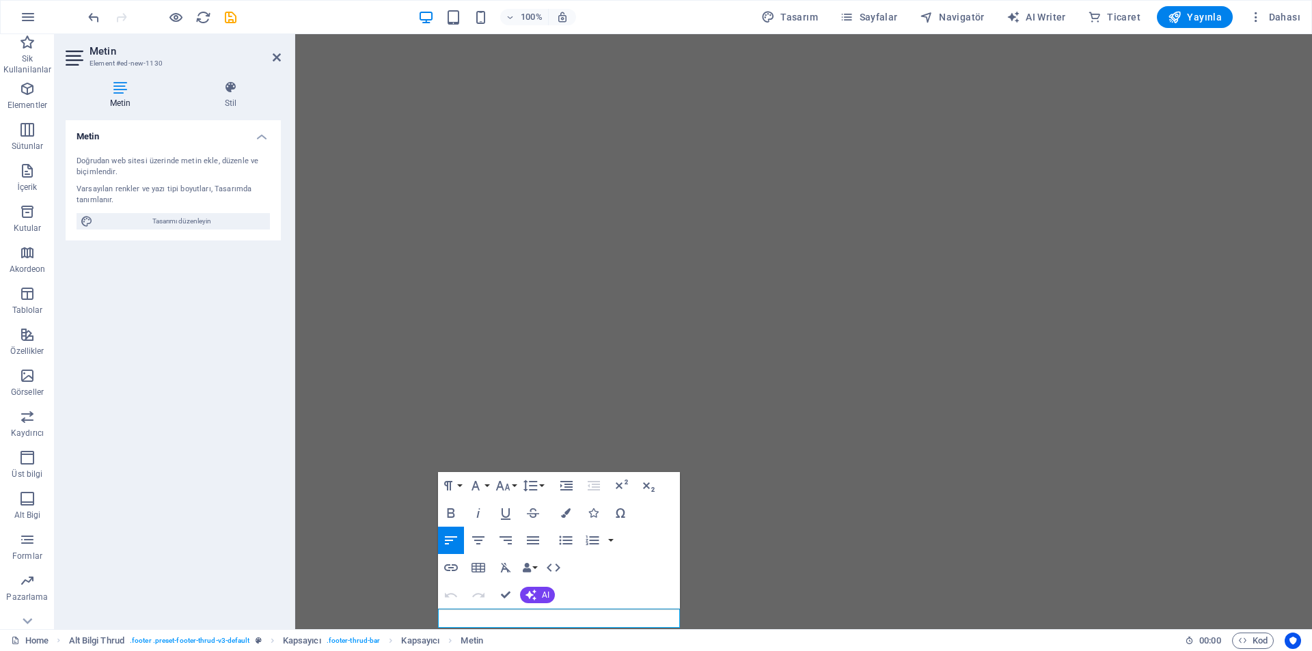
click at [171, 172] on div "Doğrudan web sitesi üzerinde metin ekle, düzenle ve biçimlendir." at bounding box center [173, 167] width 193 height 23
click at [195, 227] on span "Tasarımı düzenleyin" at bounding box center [181, 221] width 169 height 16
select select "rem"
select select "400"
select select "px"
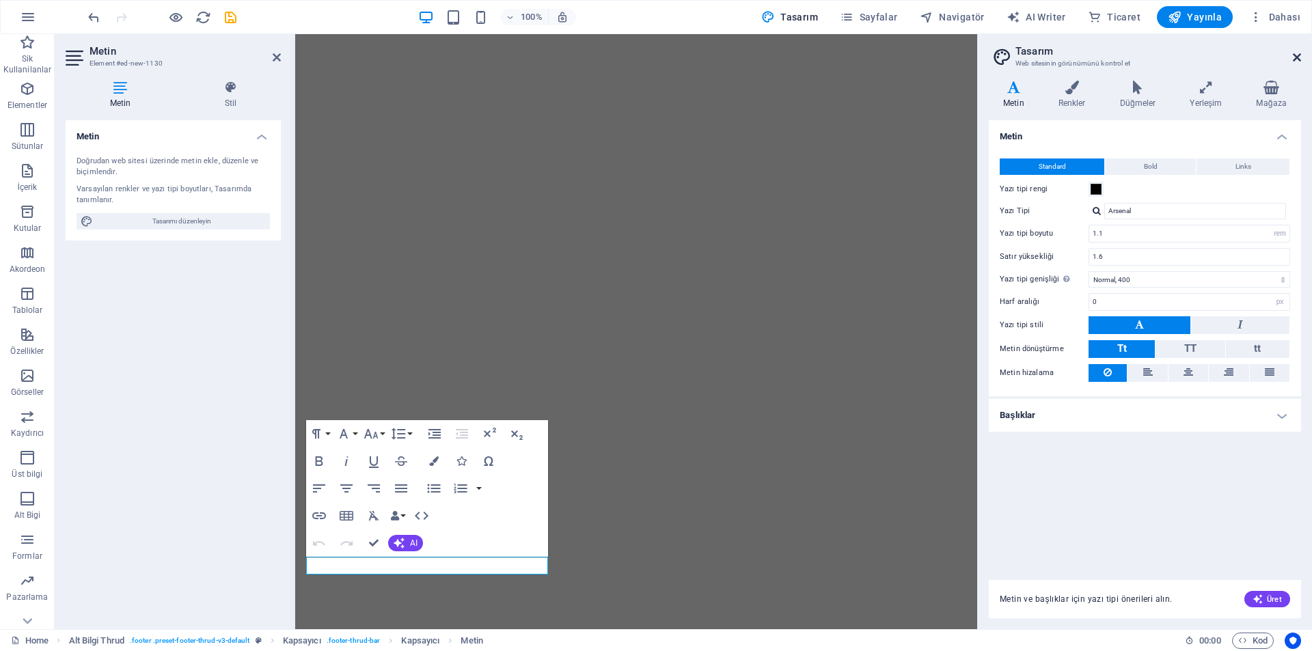
click at [1294, 58] on icon at bounding box center [1297, 57] width 8 height 11
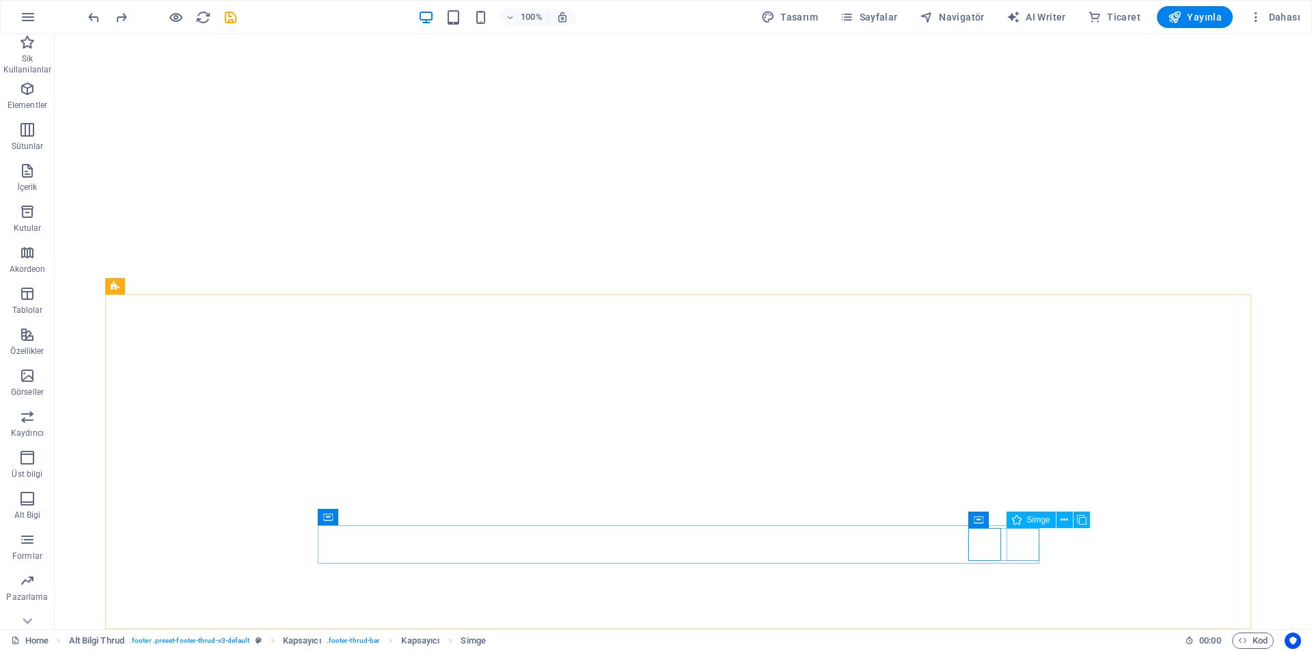
click at [1024, 521] on div "Simge" at bounding box center [1031, 520] width 49 height 16
click at [1033, 519] on span "Simge" at bounding box center [1038, 520] width 23 height 8
select select "xMidYMid"
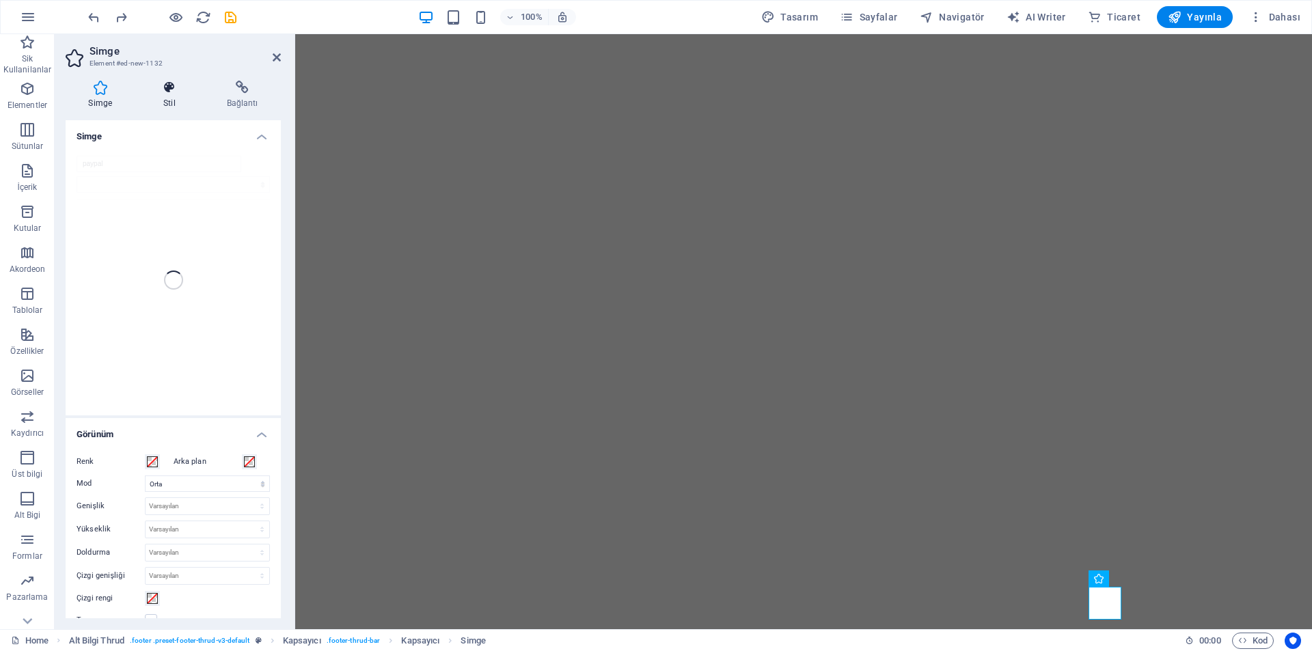
click at [174, 89] on icon at bounding box center [170, 88] width 58 height 14
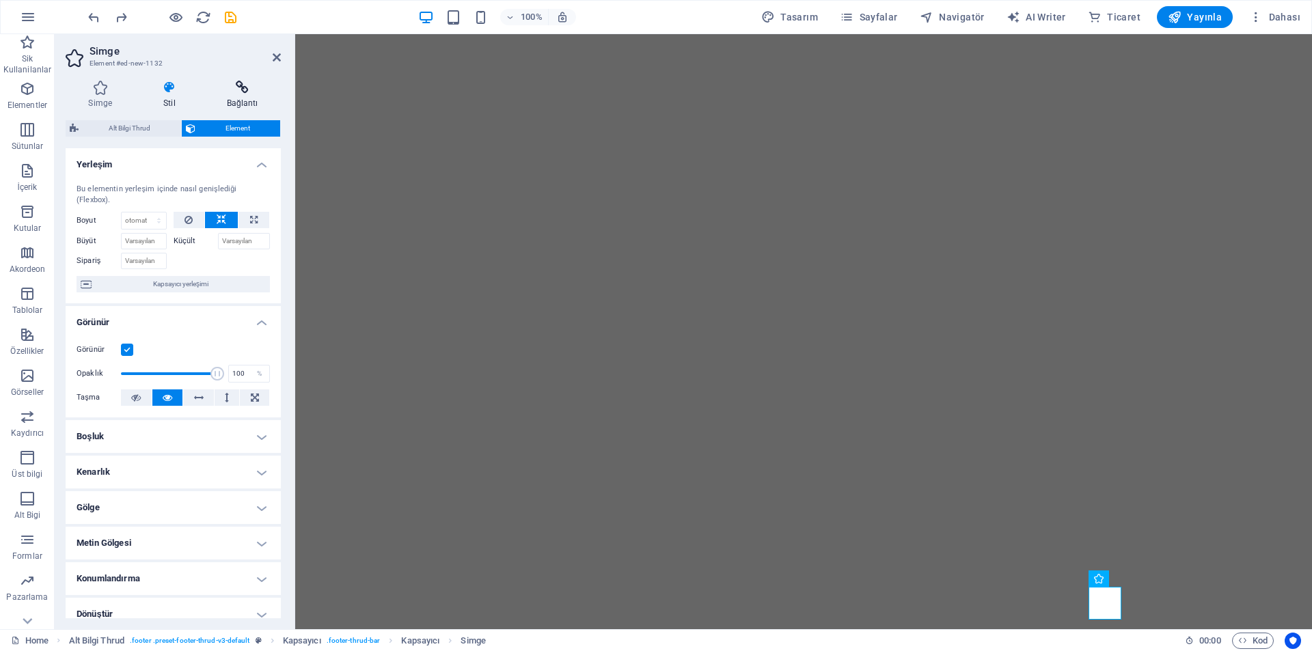
click at [248, 92] on icon at bounding box center [242, 88] width 77 height 14
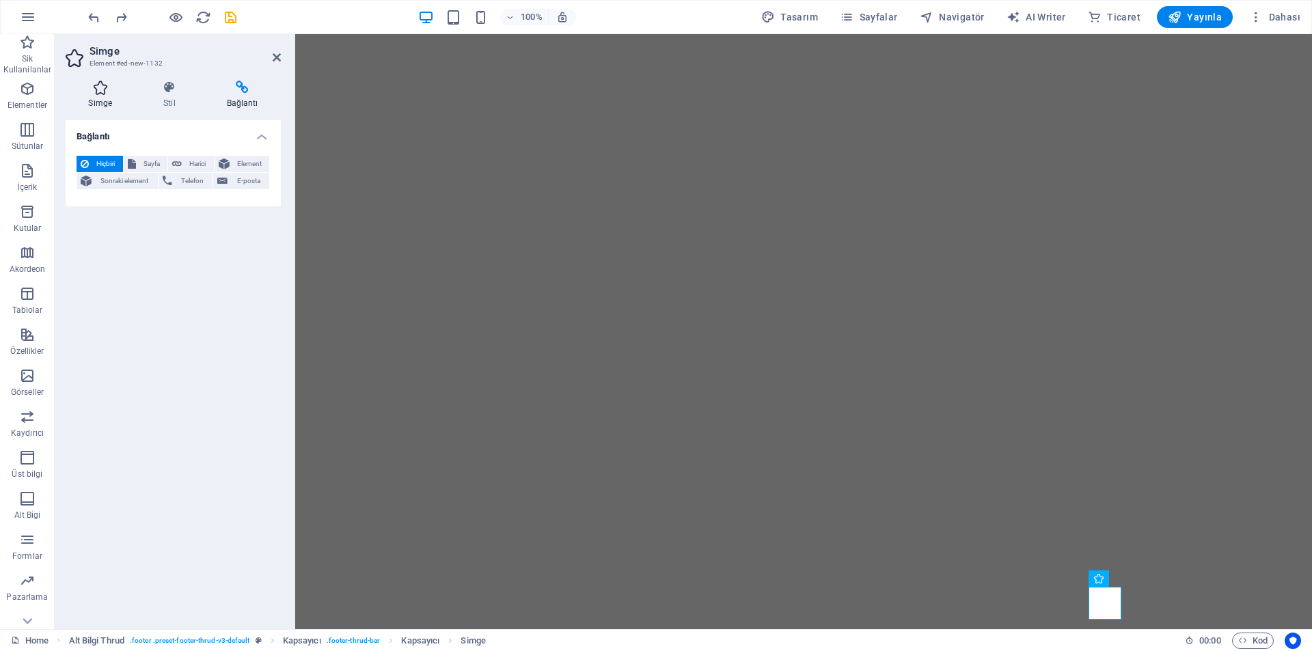
click at [117, 85] on icon at bounding box center [101, 88] width 70 height 14
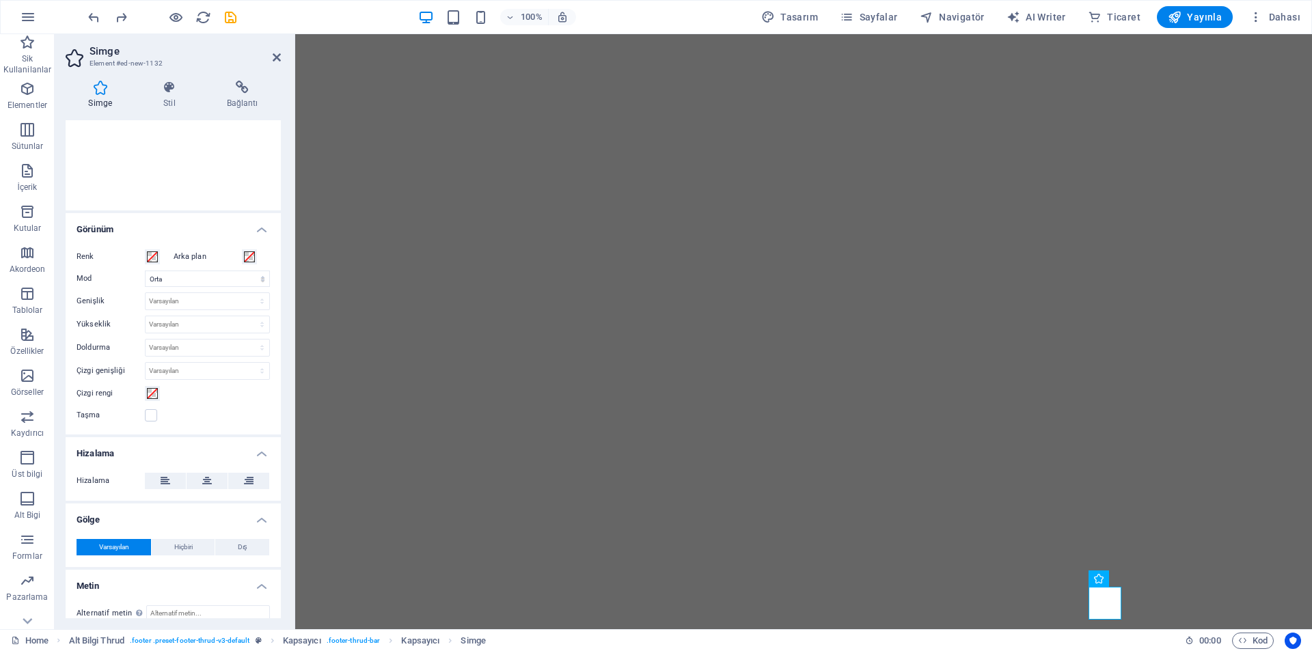
scroll to position [0, 0]
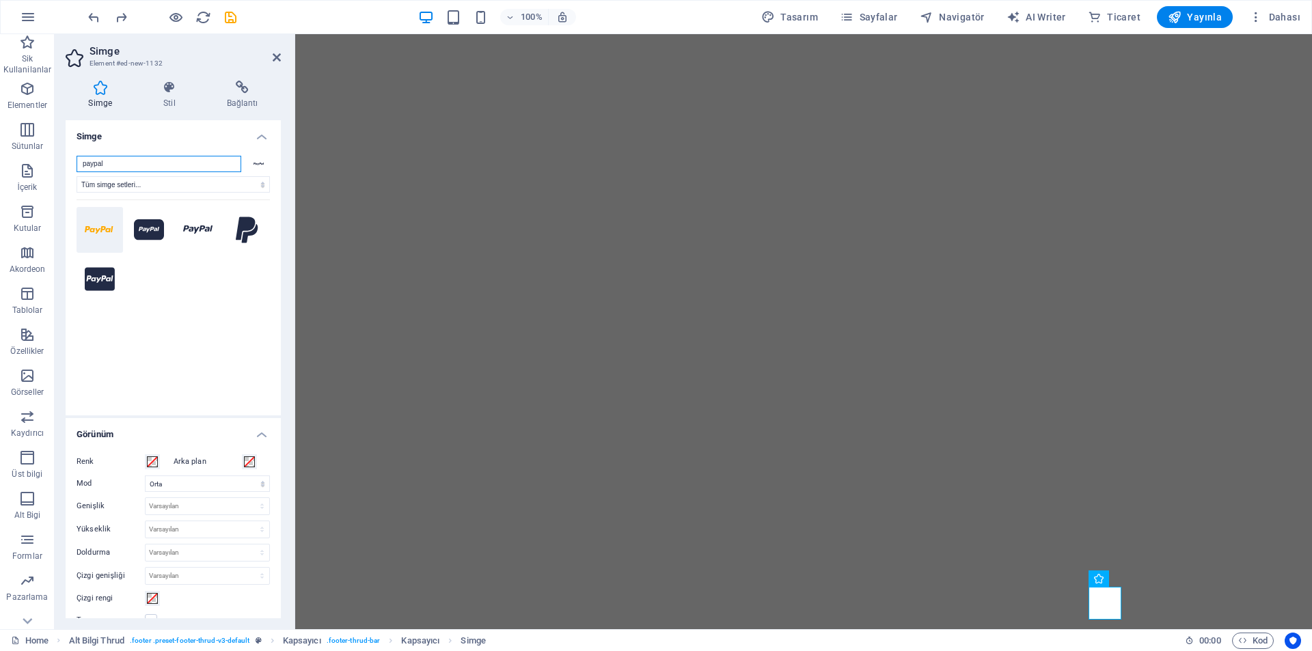
click at [163, 167] on input "paypal" at bounding box center [159, 164] width 165 height 16
type input "ö"
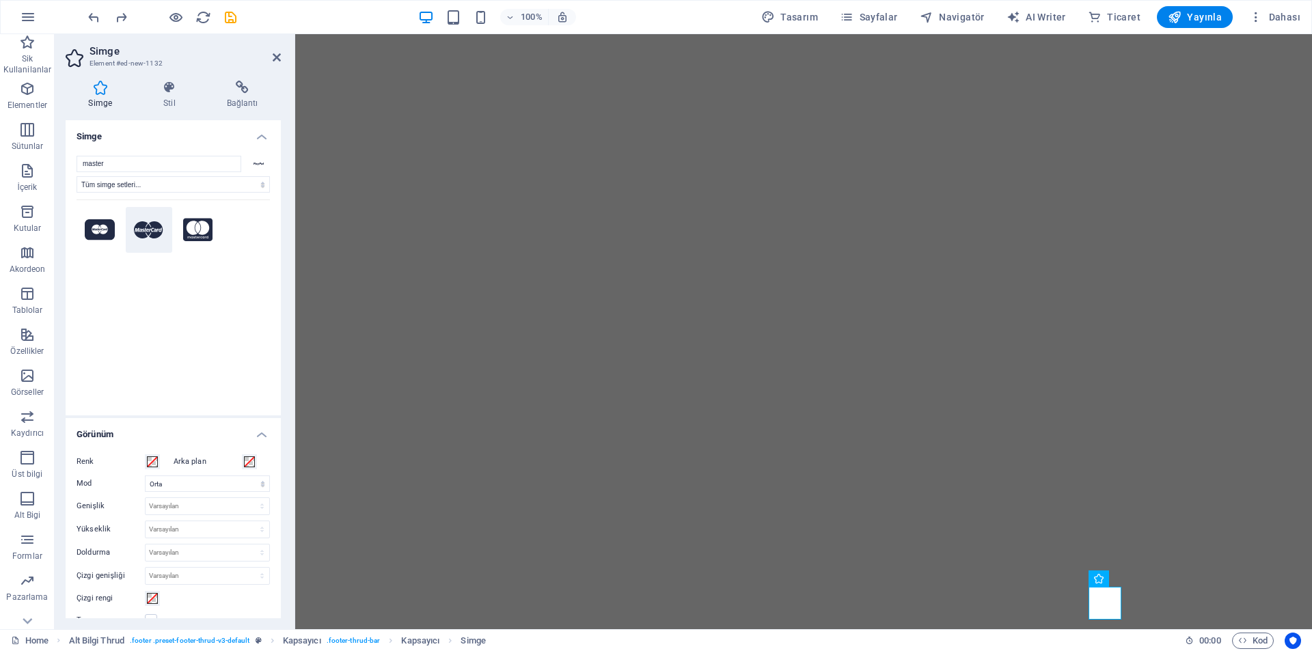
click at [148, 232] on icon at bounding box center [149, 230] width 30 height 18
click at [139, 170] on input "master" at bounding box center [159, 164] width 165 height 16
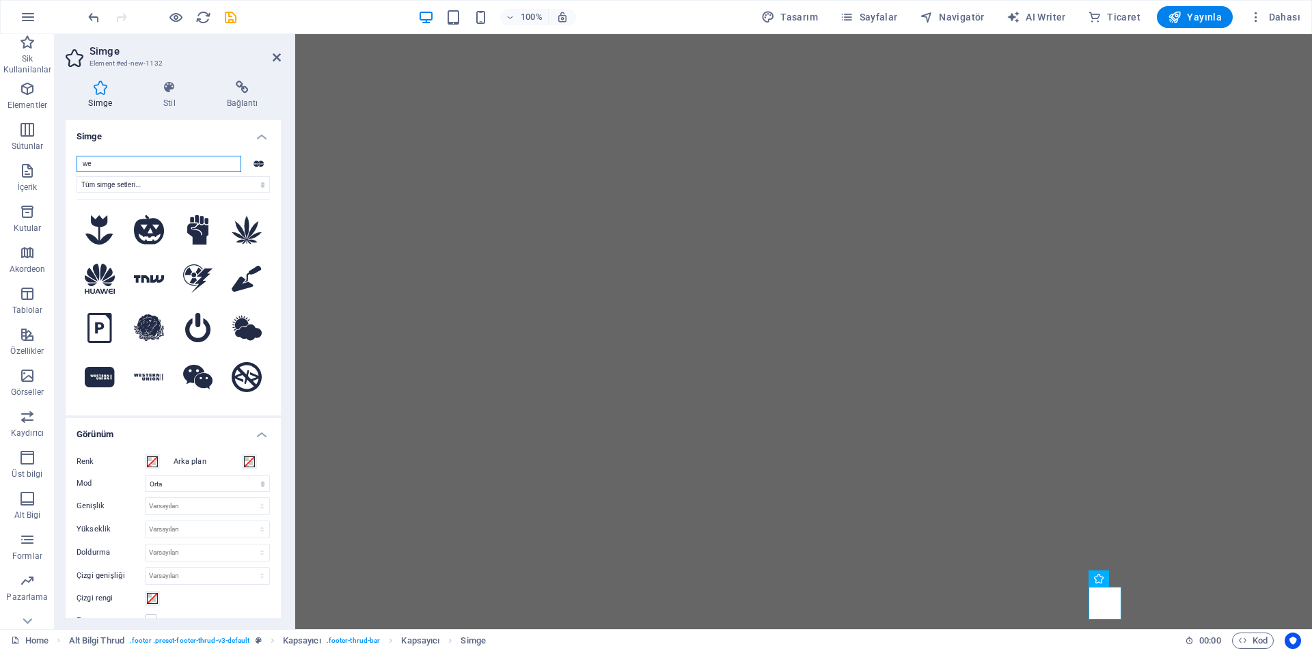
type input "w"
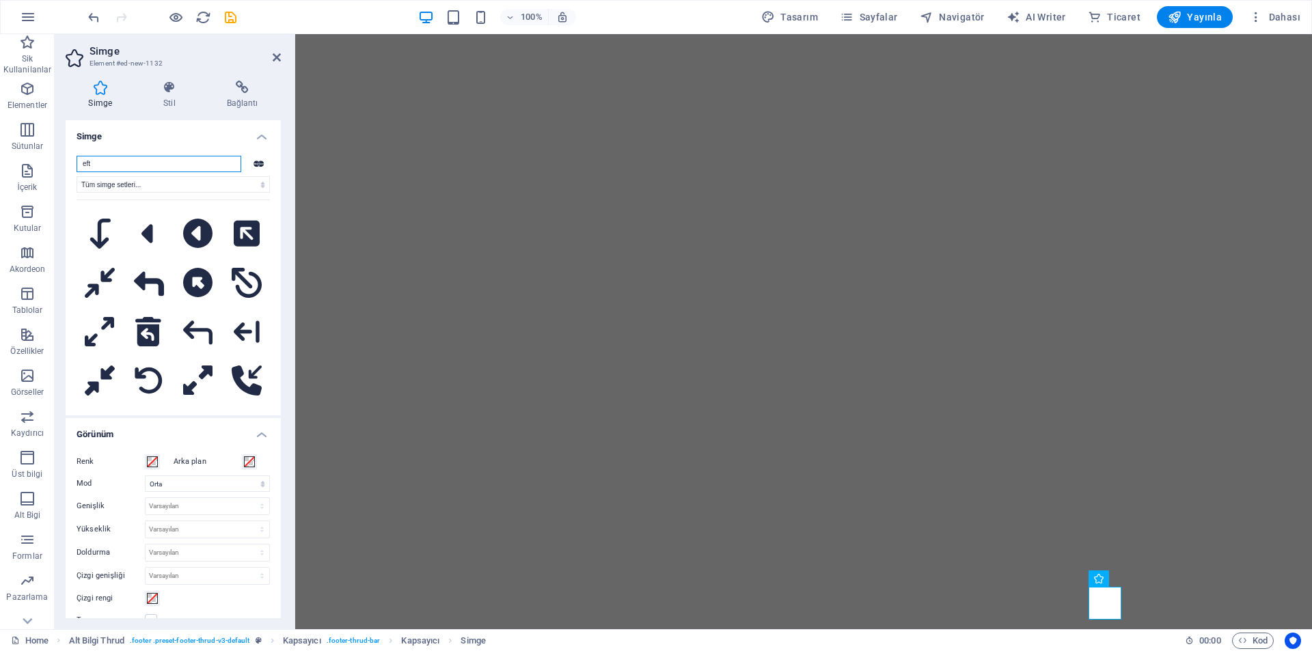
scroll to position [2255, 0]
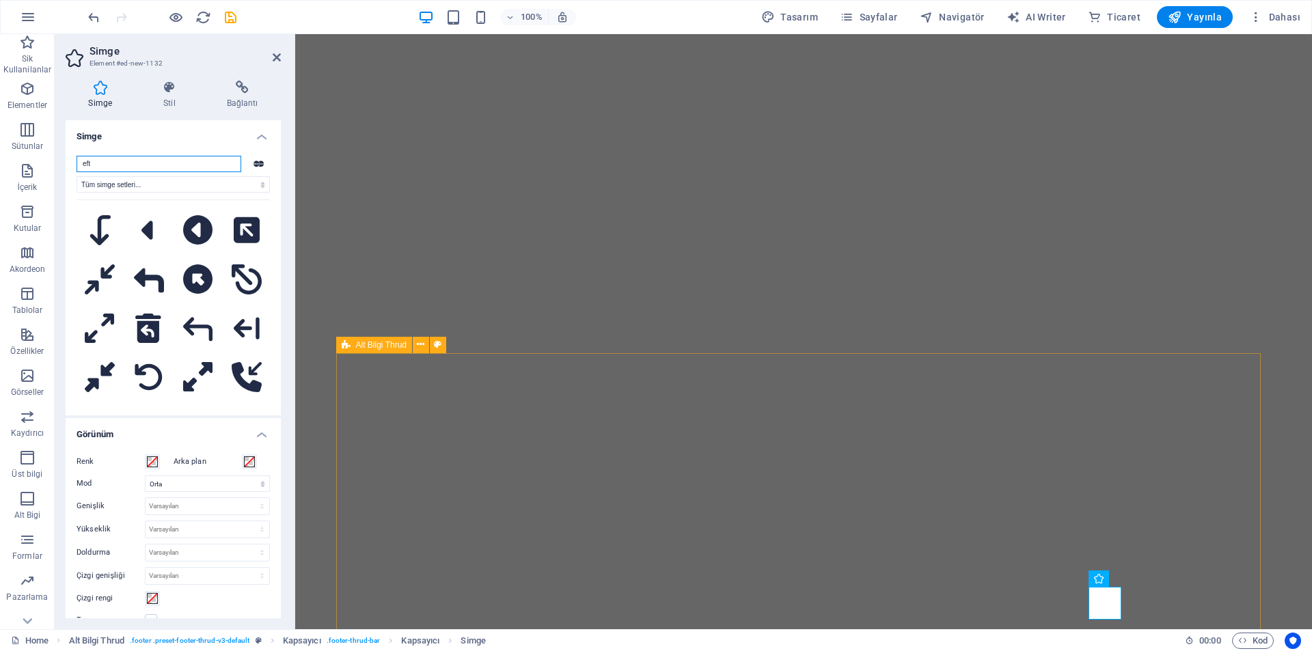
type input "eft"
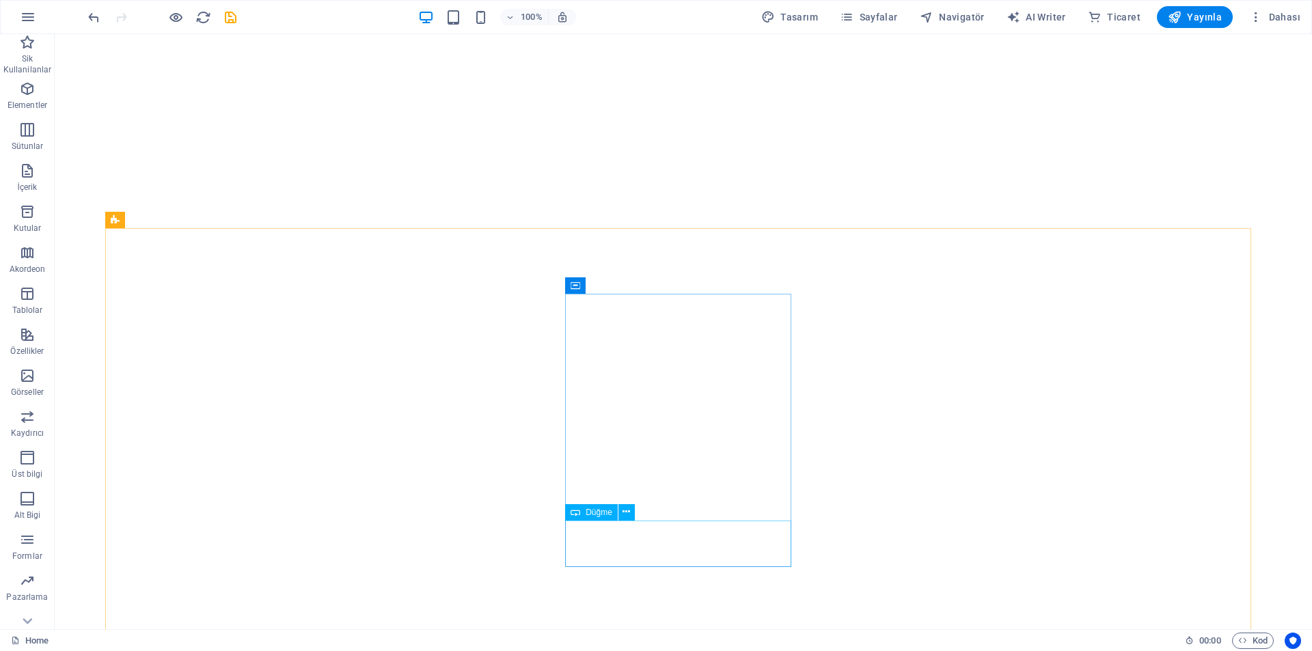
click at [597, 511] on span "Düğme" at bounding box center [599, 512] width 27 height 8
click at [1197, 14] on span "Yayınla" at bounding box center [1195, 17] width 54 height 14
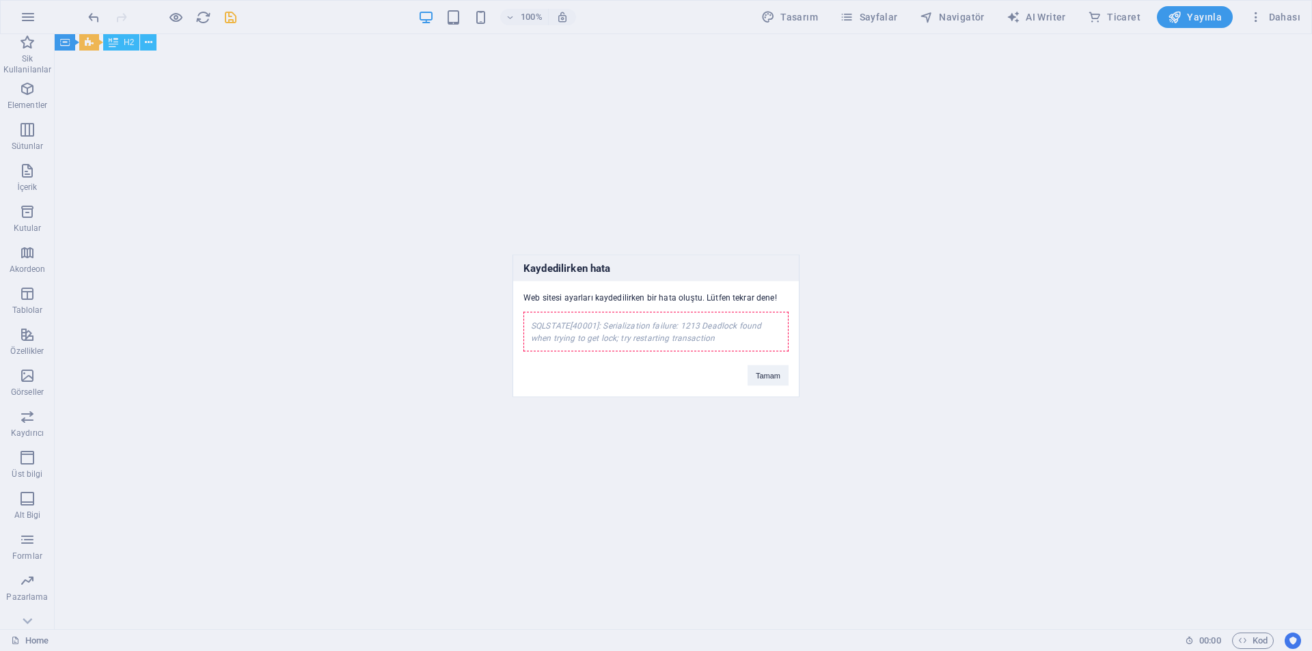
drag, startPoint x: 697, startPoint y: 336, endPoint x: 525, endPoint y: 321, distance: 172.9
click at [525, 321] on div "SQLSTATE[40001]: Serialization failure: 1213 Deadlock found when trying to get …" at bounding box center [656, 332] width 265 height 40
copy div "SQLSTATE[40001]: Serialization failure: 1213 Deadlock found when trying to get …"
click at [770, 370] on button "Tamam" at bounding box center [768, 375] width 41 height 21
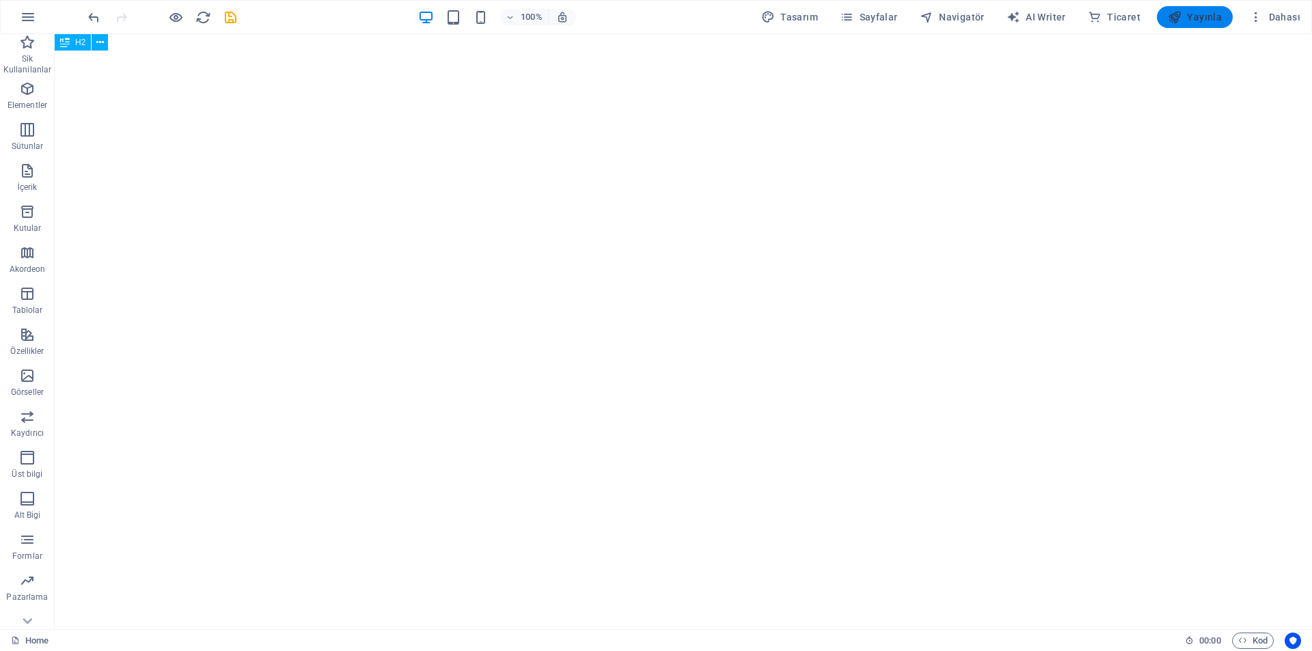
click at [1204, 25] on button "Yayınla" at bounding box center [1195, 17] width 76 height 22
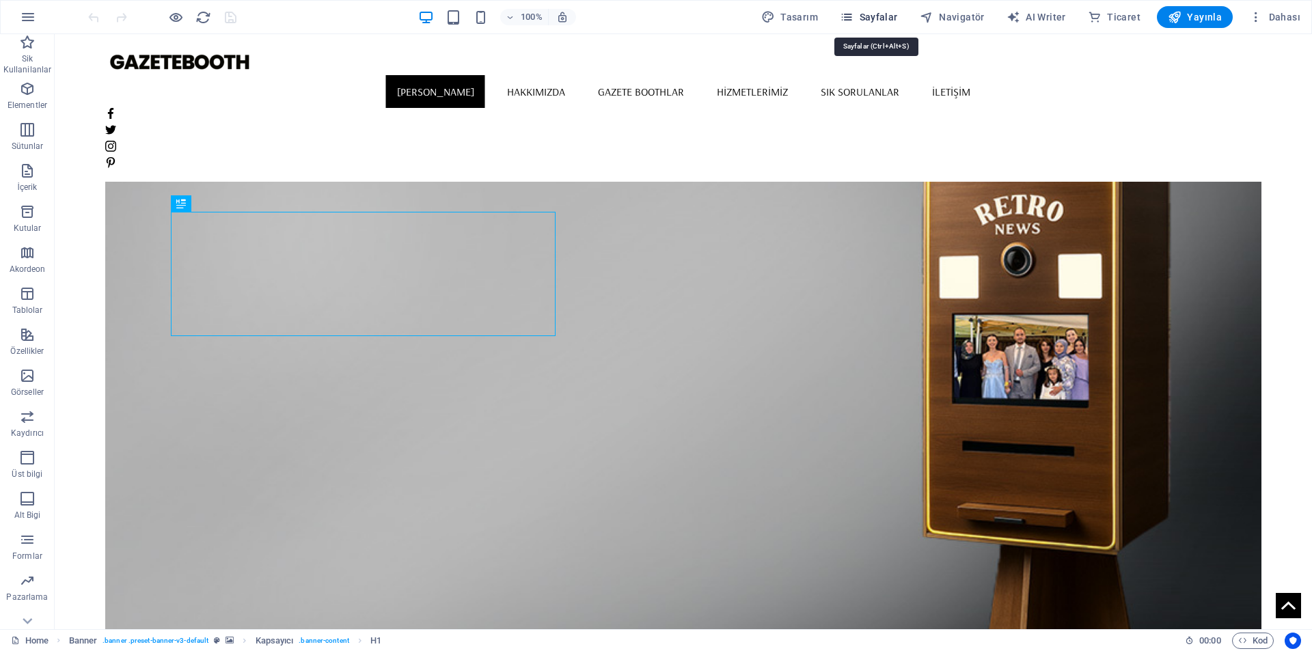
click at [878, 19] on span "Sayfalar" at bounding box center [869, 17] width 58 height 14
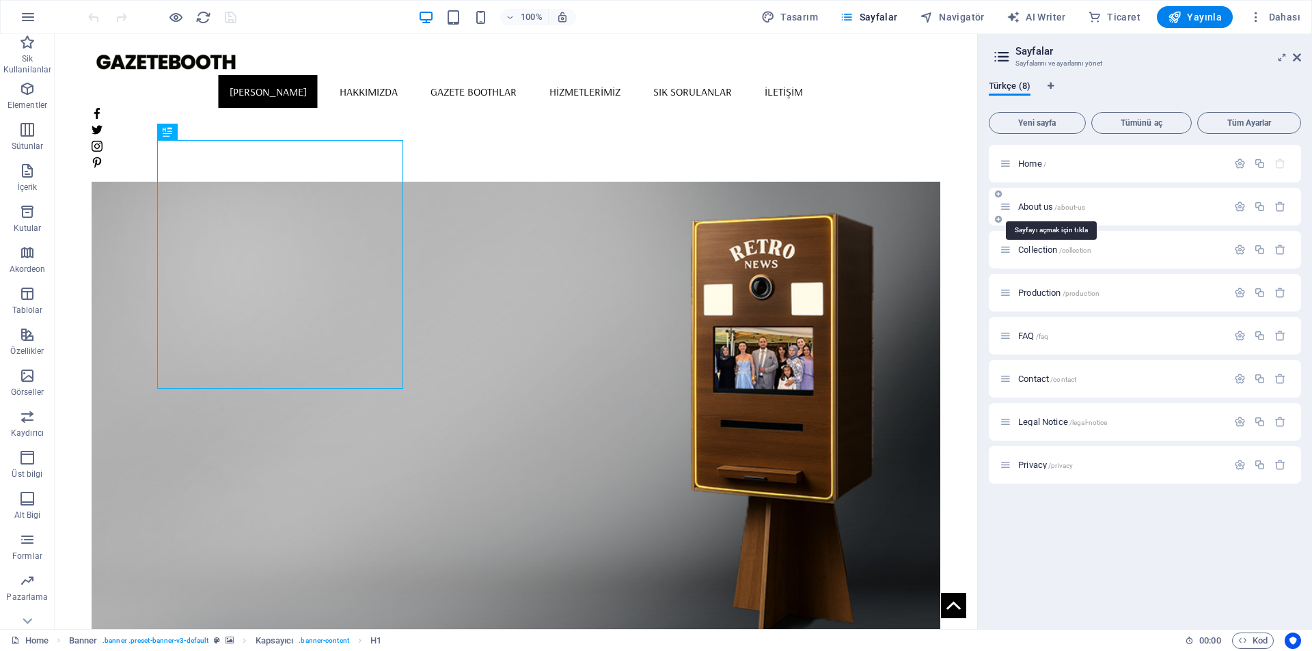
click at [1040, 209] on span "About us /about-us" at bounding box center [1051, 207] width 67 height 10
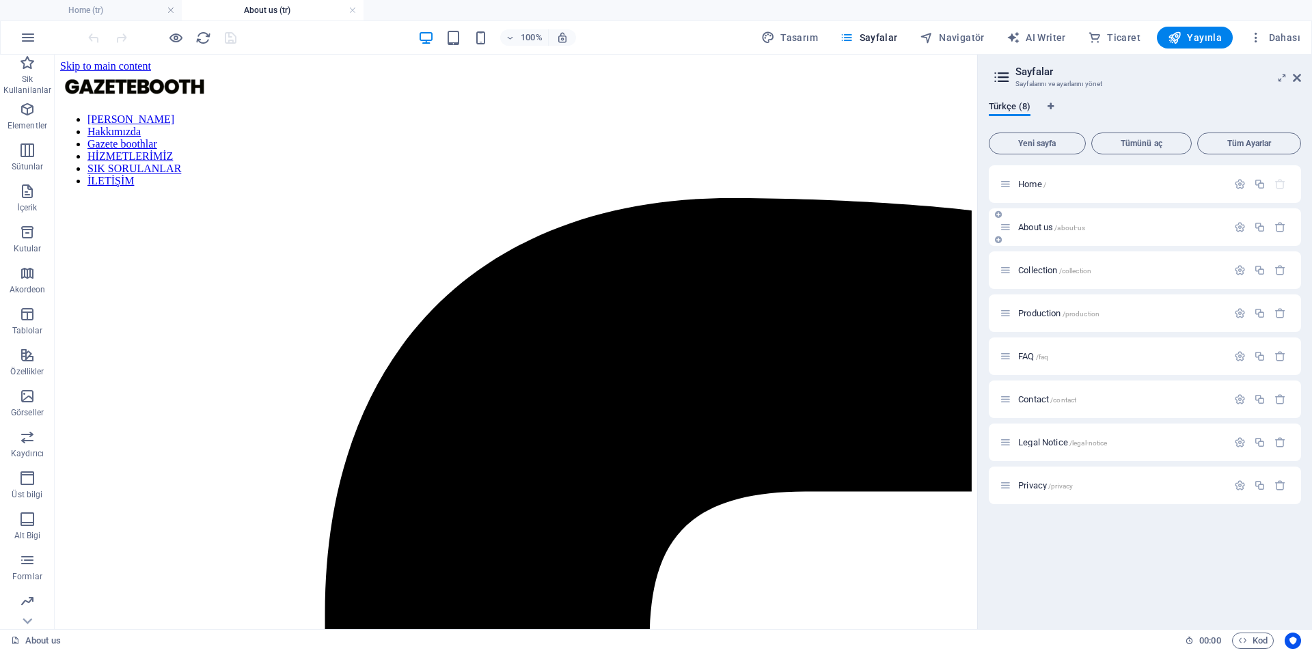
click at [1044, 226] on span "About us /about-us" at bounding box center [1051, 227] width 67 height 10
click at [1243, 228] on icon "button" at bounding box center [1240, 227] width 12 height 12
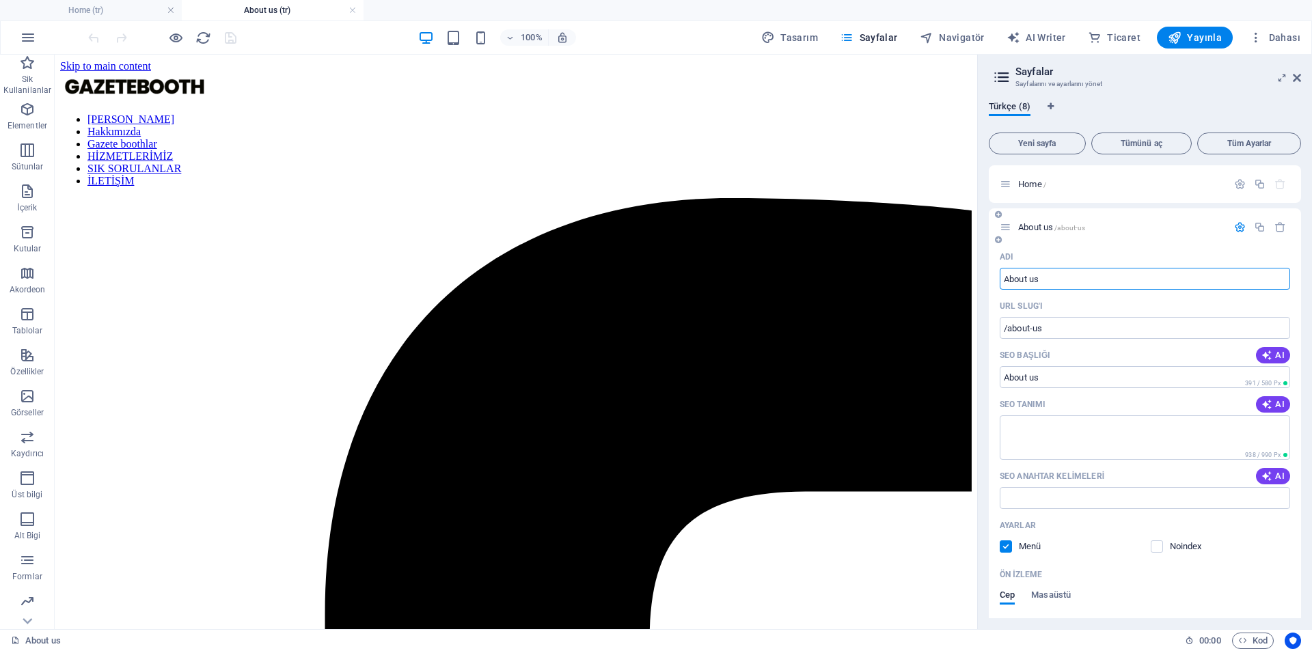
click at [1061, 288] on input "About us" at bounding box center [1145, 279] width 290 height 22
type input "G"
type input "/g"
type input "Ha"
type input "/h"
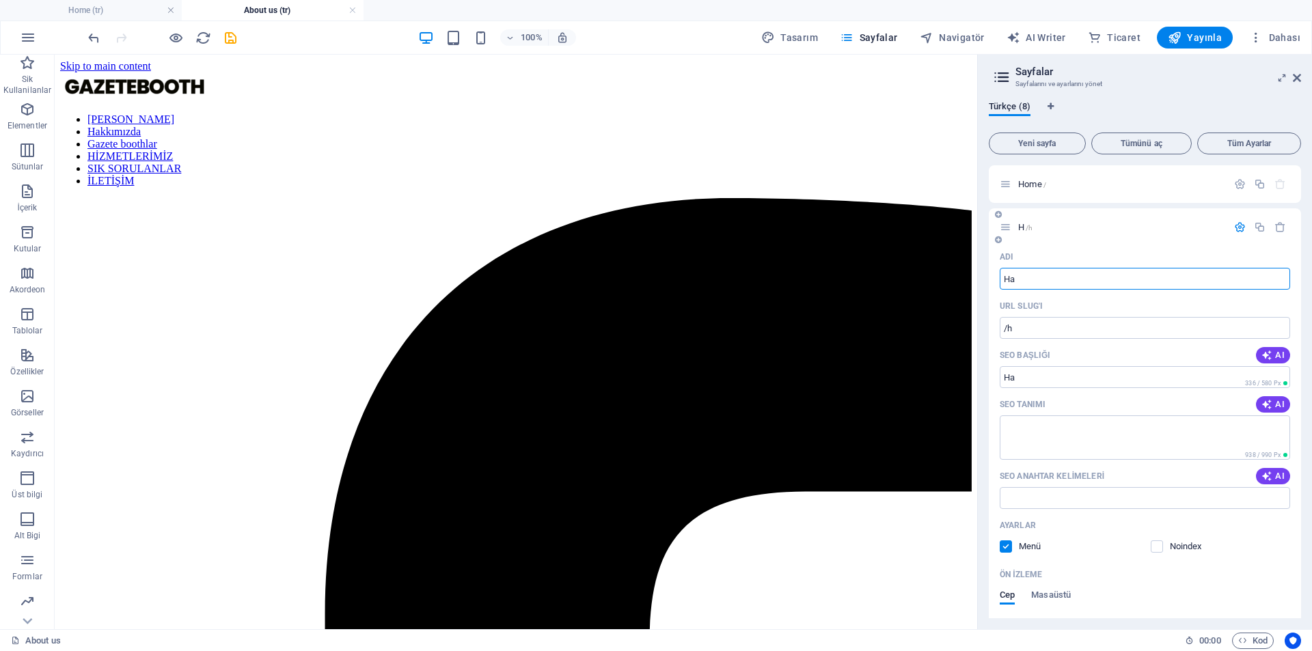
type input "Ha"
type input "/ha"
type input "Hakkımızda"
type input "/hakk-m-zda"
type input "Hakkımızda"
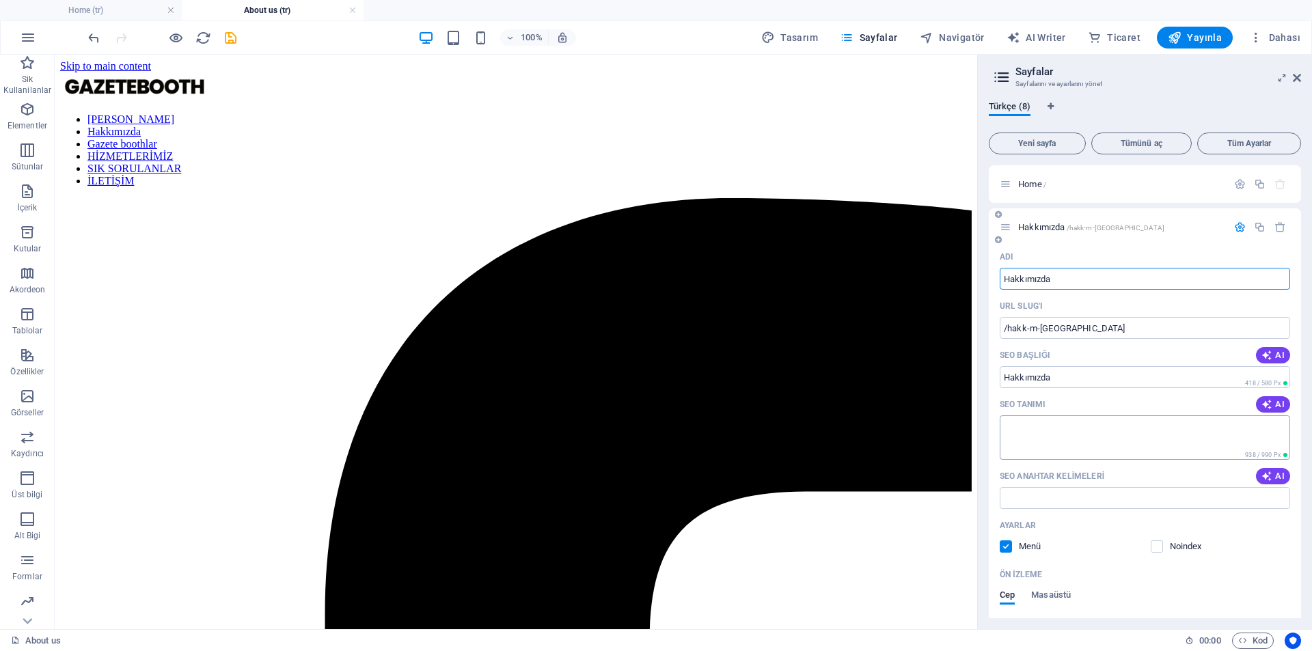
click at [1078, 437] on textarea "SEO Tanımı" at bounding box center [1145, 438] width 290 height 44
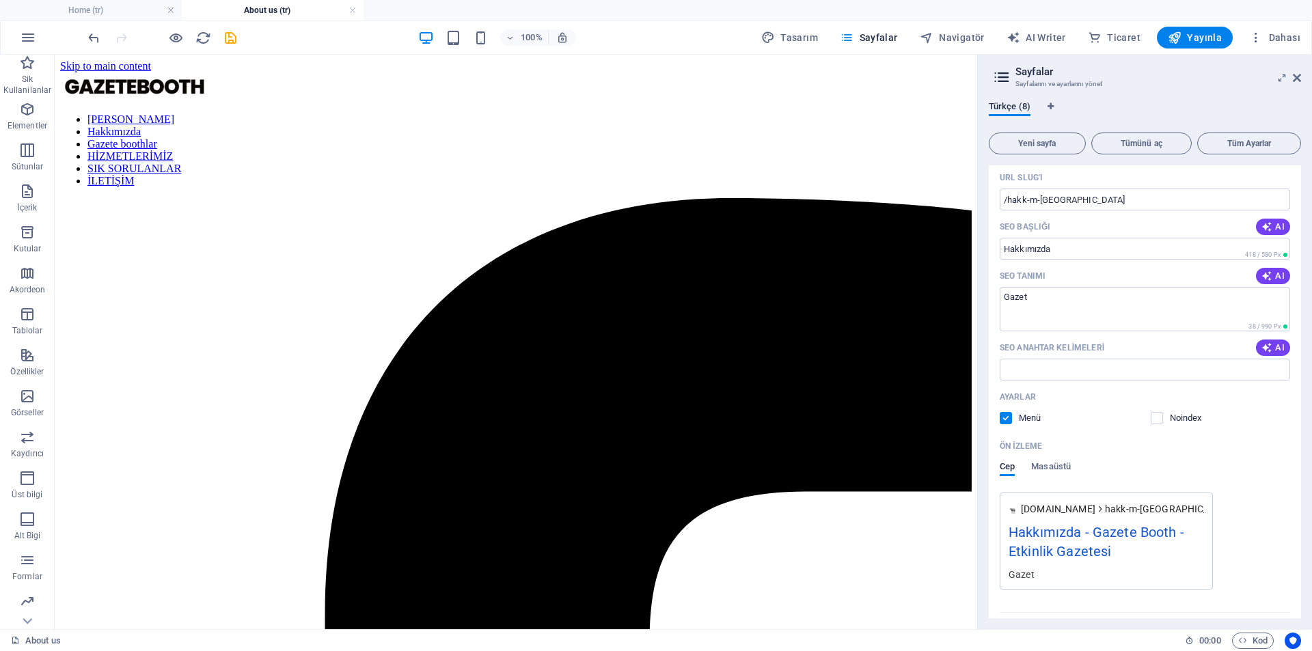
scroll to position [137, 0]
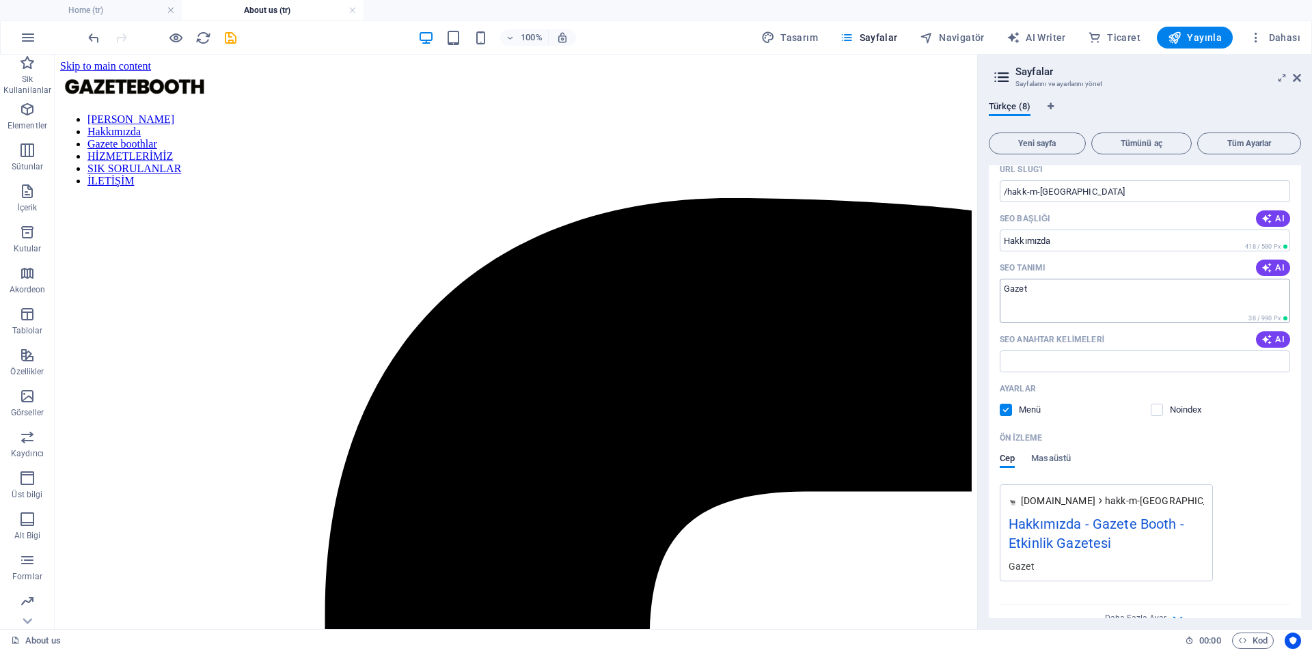
click at [1068, 305] on textarea "Gazet" at bounding box center [1145, 301] width 290 height 44
paste textarea "eBooth, özel günlerinizi ve etkinliklerinizi unutulmaz kılmak için yaratıcı çöz…"
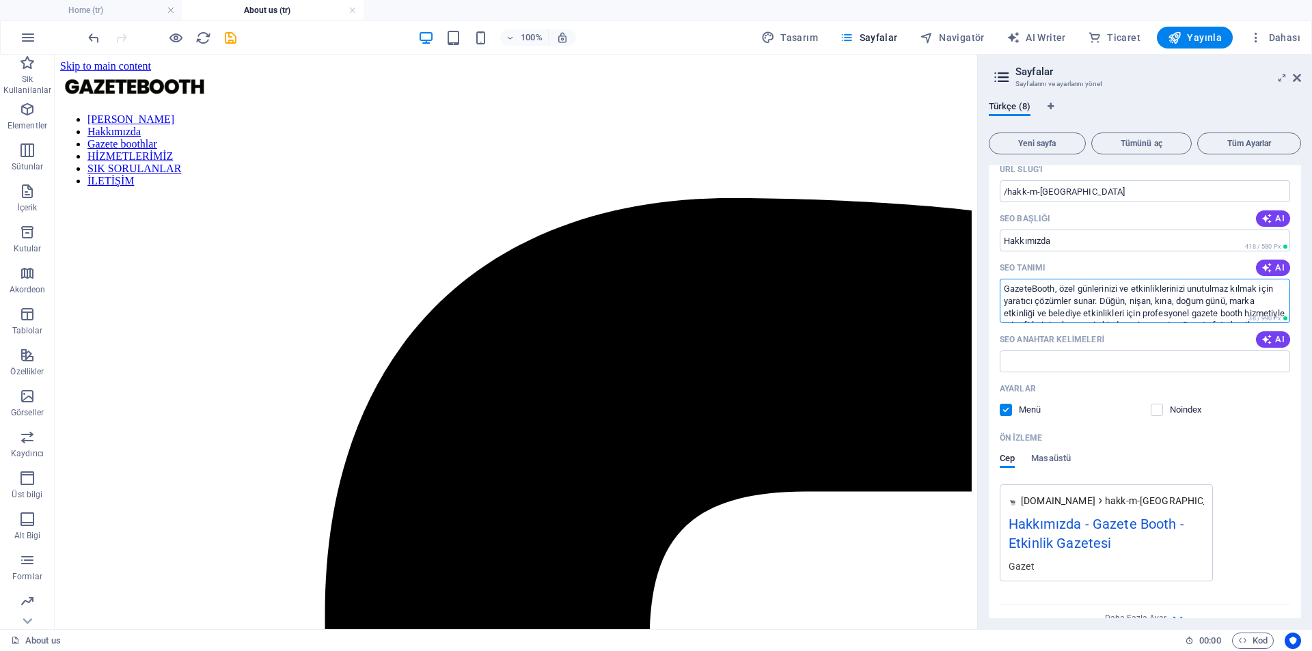
scroll to position [32, 0]
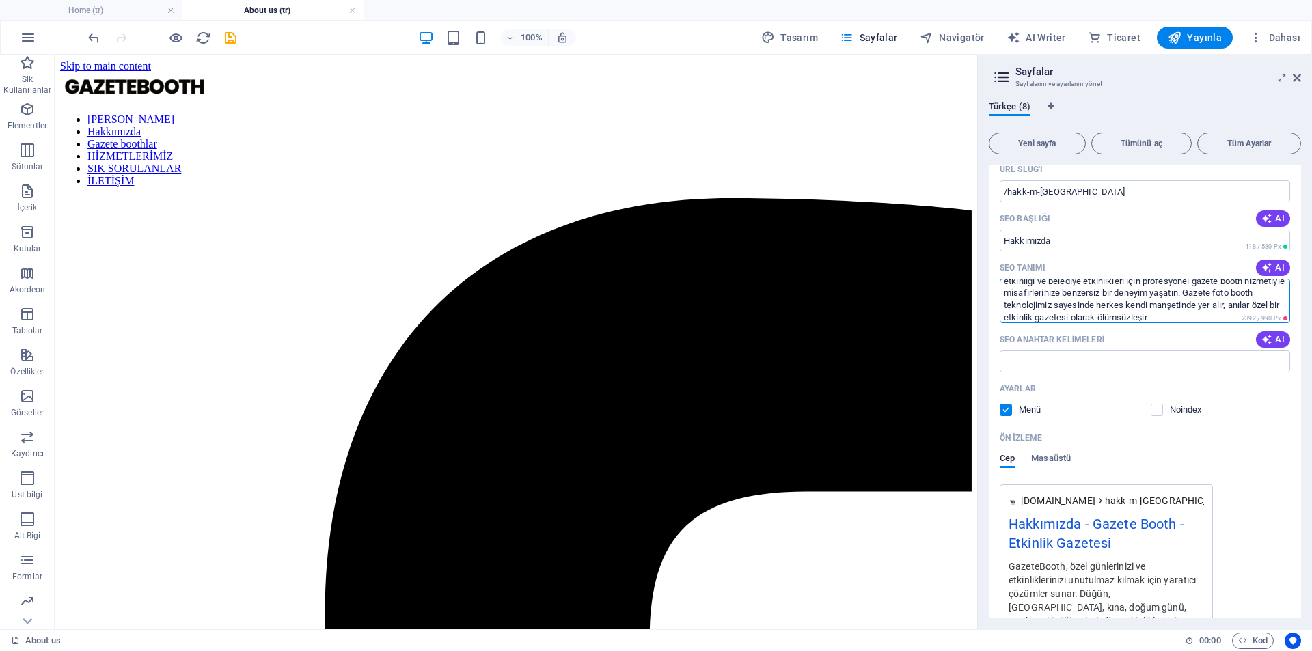
type textarea "GazeteBooth, özel günlerinizi ve etkinliklerinizi unutulmaz kılmak için yaratıc…"
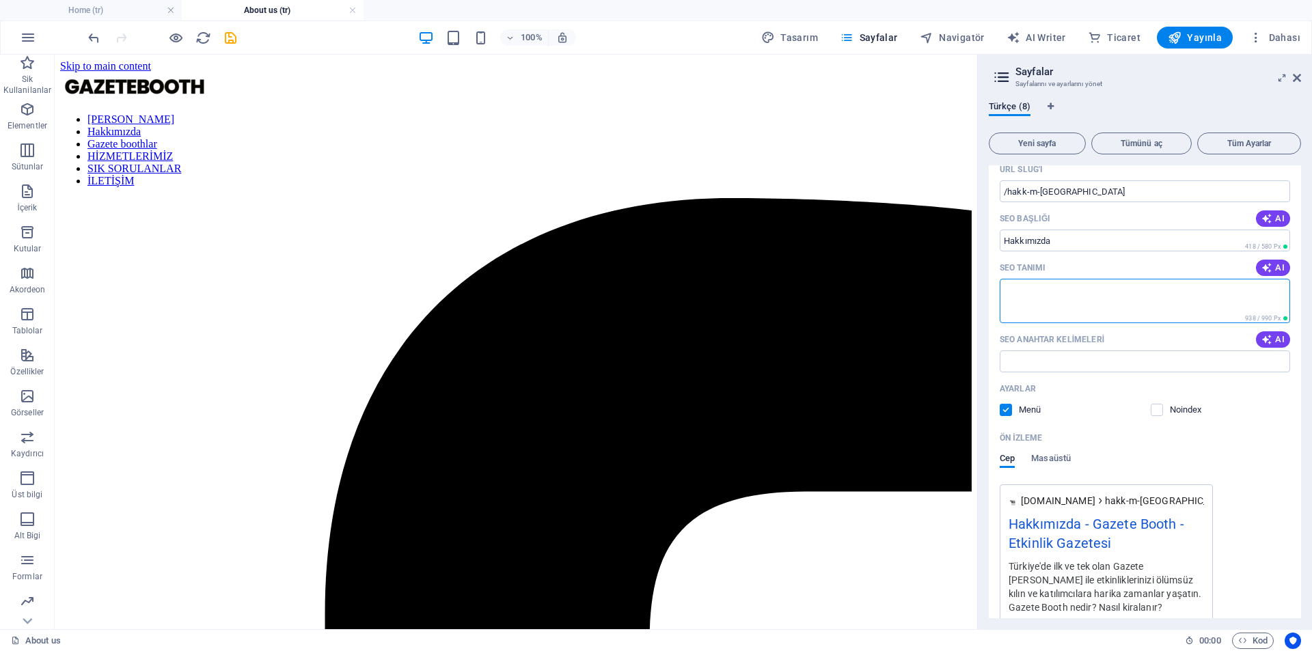
scroll to position [0, 0]
type textarea "Gazete Booth fotoğraflarınızı gazete sayfasına yerleştiren bir cihazdır. Gazete…"
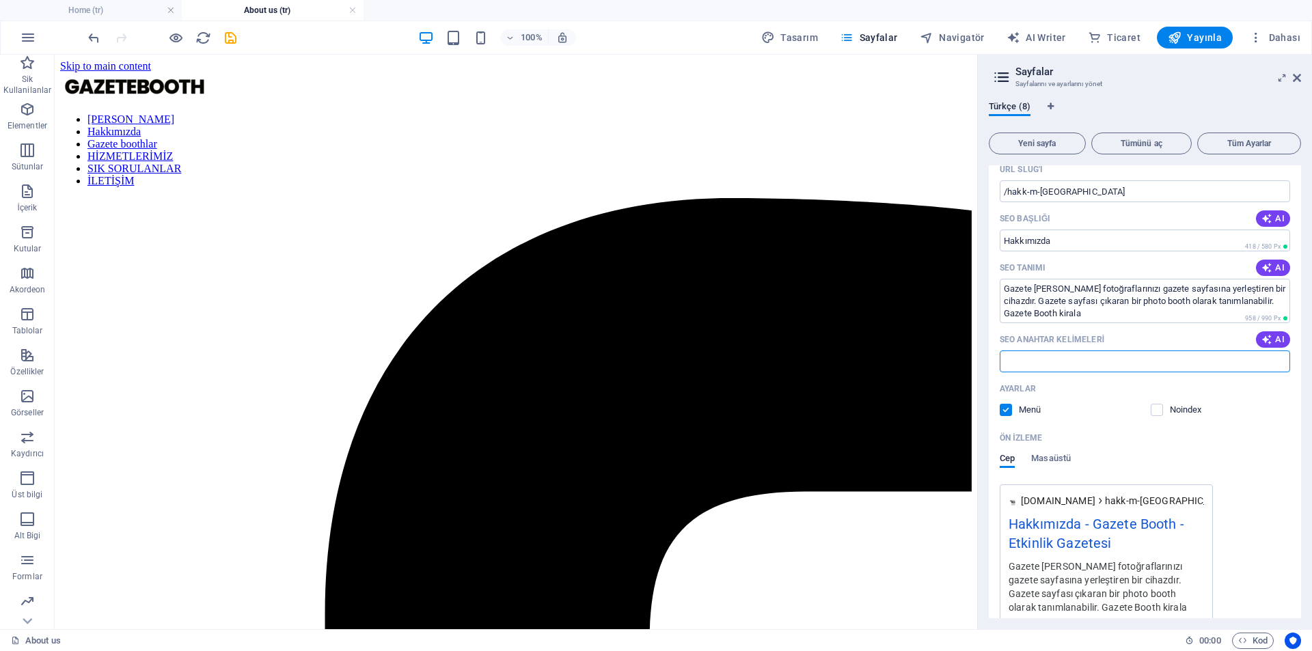
click at [1054, 360] on input "SEO Anahtar Kelimeleri" at bounding box center [1145, 362] width 290 height 22
paste input "azete booth, gazete foto booth, etkinlik gazetesi,"
click at [1221, 358] on input "azete booth, gazete foto booth, etkinlik gazetesi," at bounding box center [1145, 362] width 290 height 22
paste input "düğün gazete booth, nişan gazete booth,"
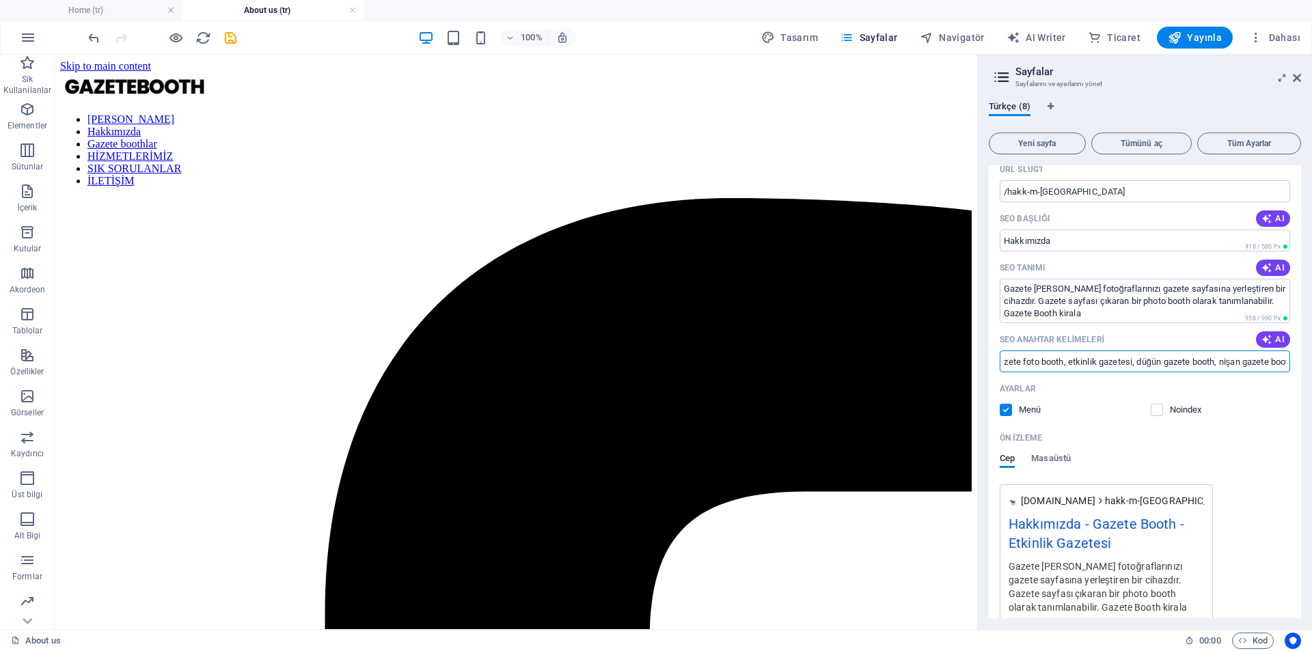
drag, startPoint x: 1279, startPoint y: 363, endPoint x: 1295, endPoint y: 364, distance: 16.5
click at [1295, 364] on div "Adı Hakkımızda ​ URL SLUG'ı /hakk-m-zda ​ SEO Başlığı AI ​ 418 / 580 Px SEO Tan…" at bounding box center [1145, 393] width 312 height 569
click at [1284, 364] on input "azete booth, gazete foto booth, etkinlik gazetesi, düğün gazete booth, nişan ga…" at bounding box center [1145, 362] width 290 height 22
paste input "marka etkinliği gazete booth, belediye etkinliği gazete booth, gazete booth kir…"
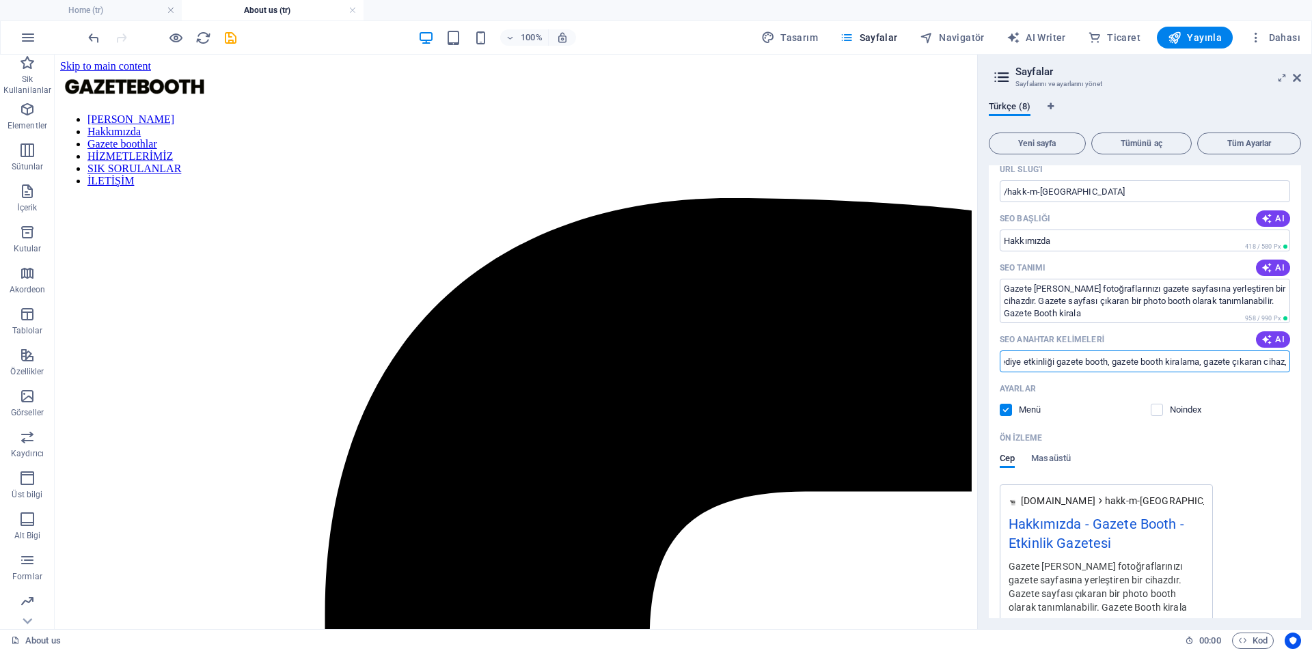
drag, startPoint x: 1270, startPoint y: 366, endPoint x: 1346, endPoint y: 366, distance: 75.9
click at [1312, 366] on html "gazetebooth.com Home (tr) About us (tr) Sik Kullanilanlar Elementler Sütunlar İ…" at bounding box center [656, 325] width 1312 height 651
paste input "etkinlik anı kaydı, fotoğraf köşesi, etkinlik hatırası"
type input "azete booth, gazete foto booth, etkinlik gazetesi, düğün gazete booth, nişan ga…"
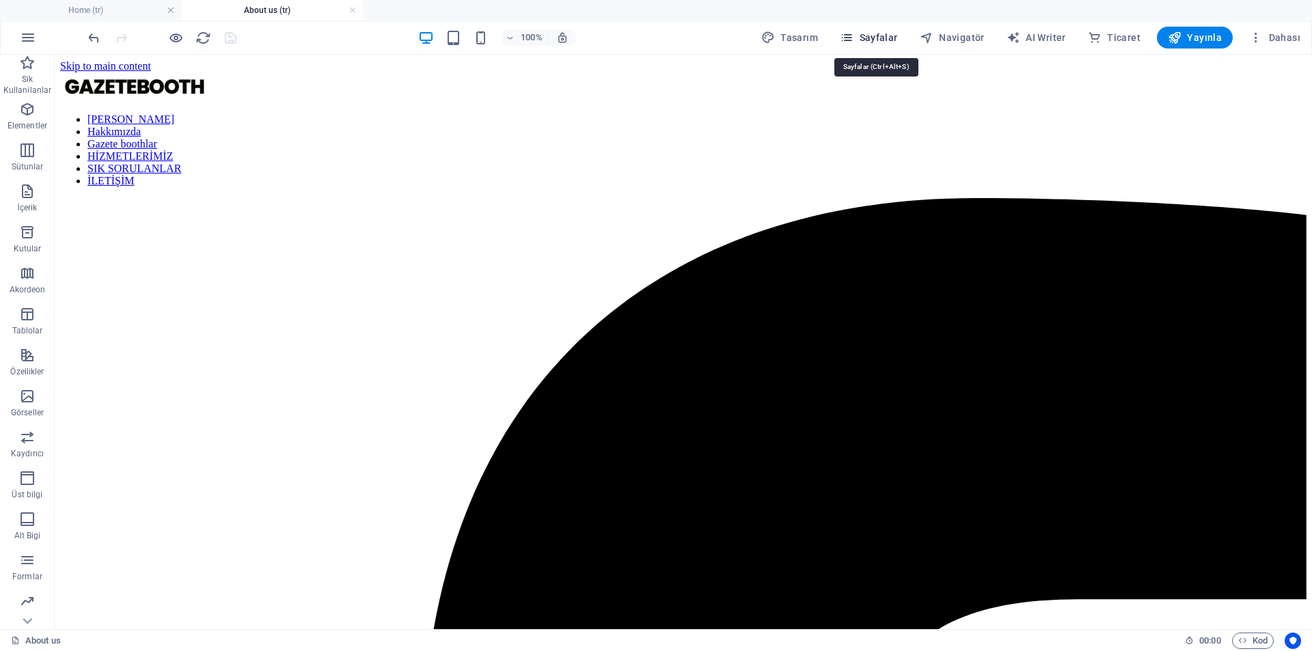
click at [871, 45] on button "Sayfalar" at bounding box center [868, 38] width 69 height 22
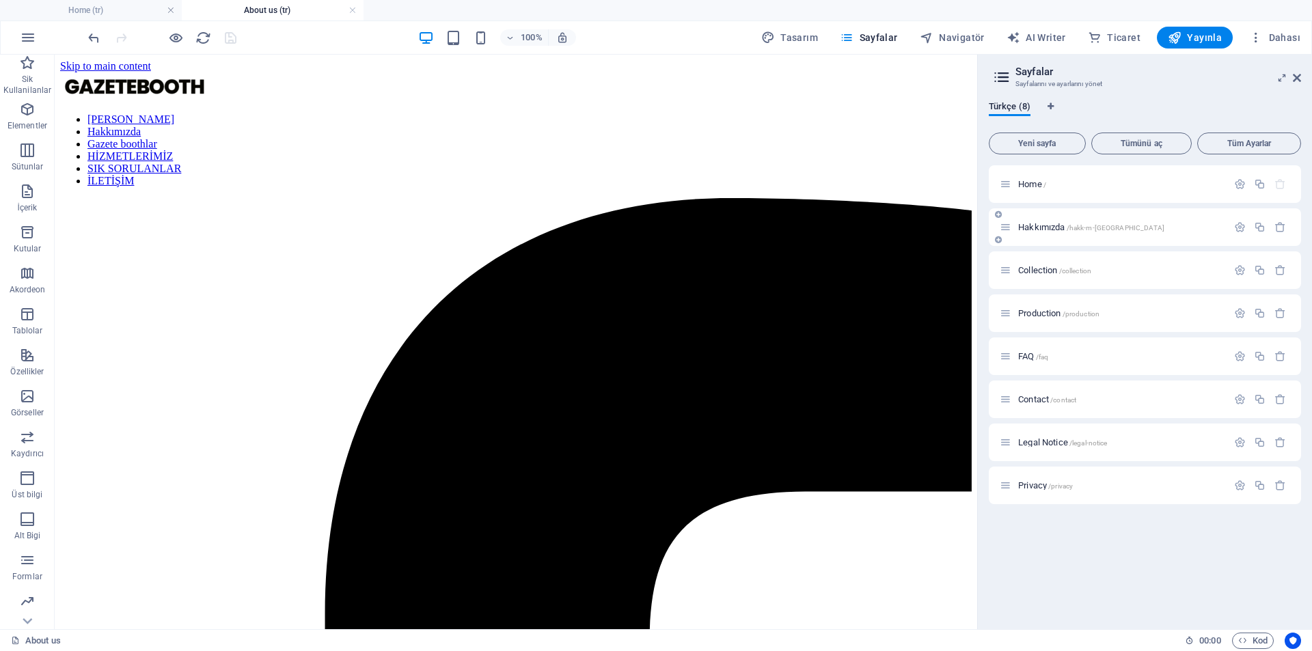
click at [1043, 234] on div "Hakkımızda /hakk-m-zda" at bounding box center [1114, 227] width 228 height 16
click at [1236, 229] on icon "button" at bounding box center [1240, 227] width 12 height 12
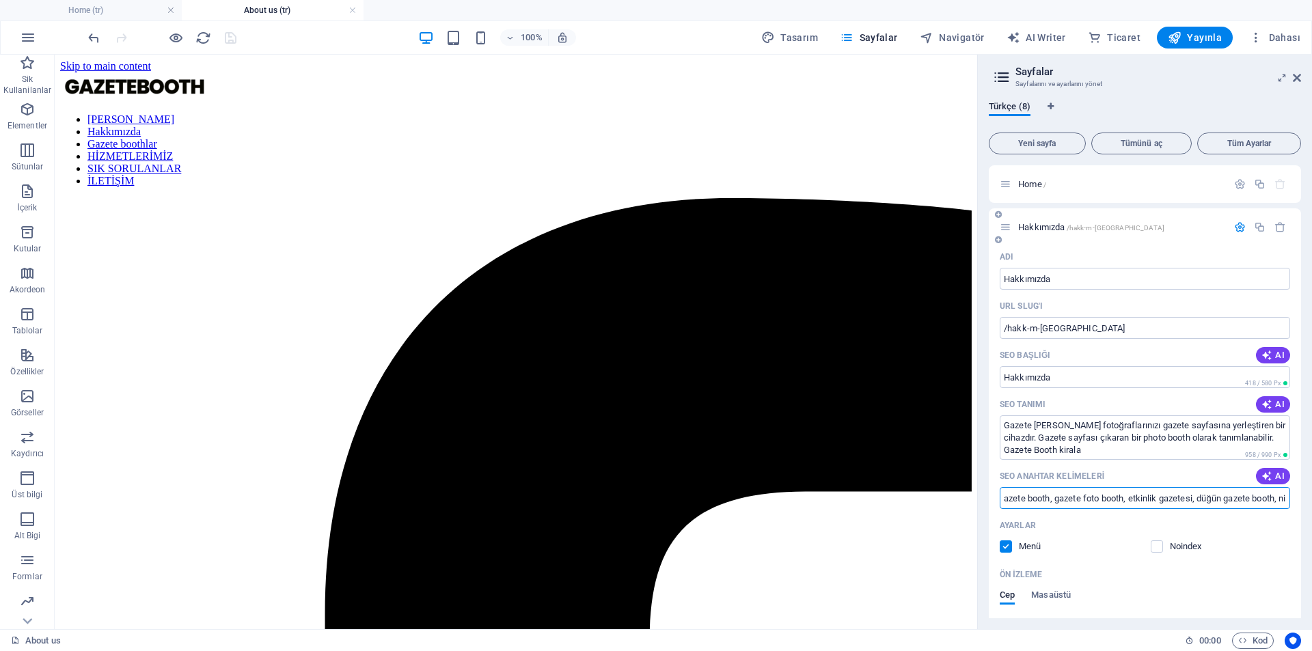
click at [1187, 491] on input "azete booth, gazete foto booth, etkinlik gazetesi, düğün gazete booth, nişan ga…" at bounding box center [1145, 498] width 290 height 22
click at [1264, 543] on div "Noindex" at bounding box center [1221, 547] width 140 height 12
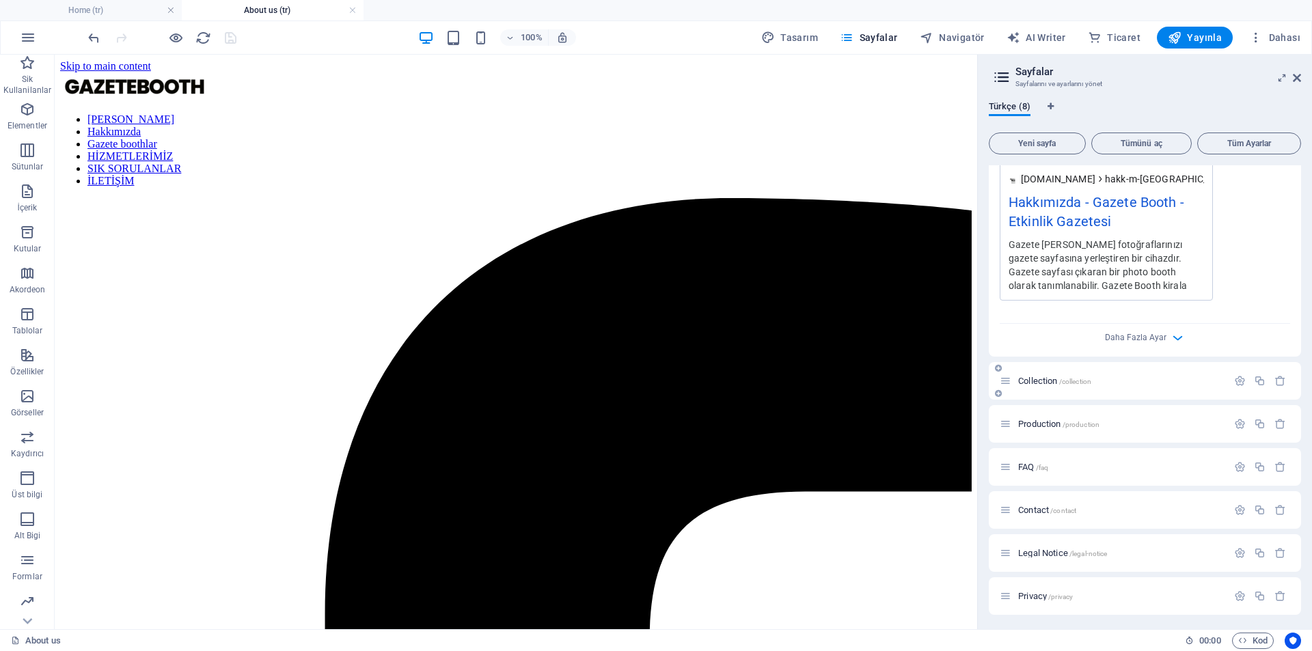
scroll to position [461, 0]
click at [1171, 332] on icon "button" at bounding box center [1178, 336] width 16 height 16
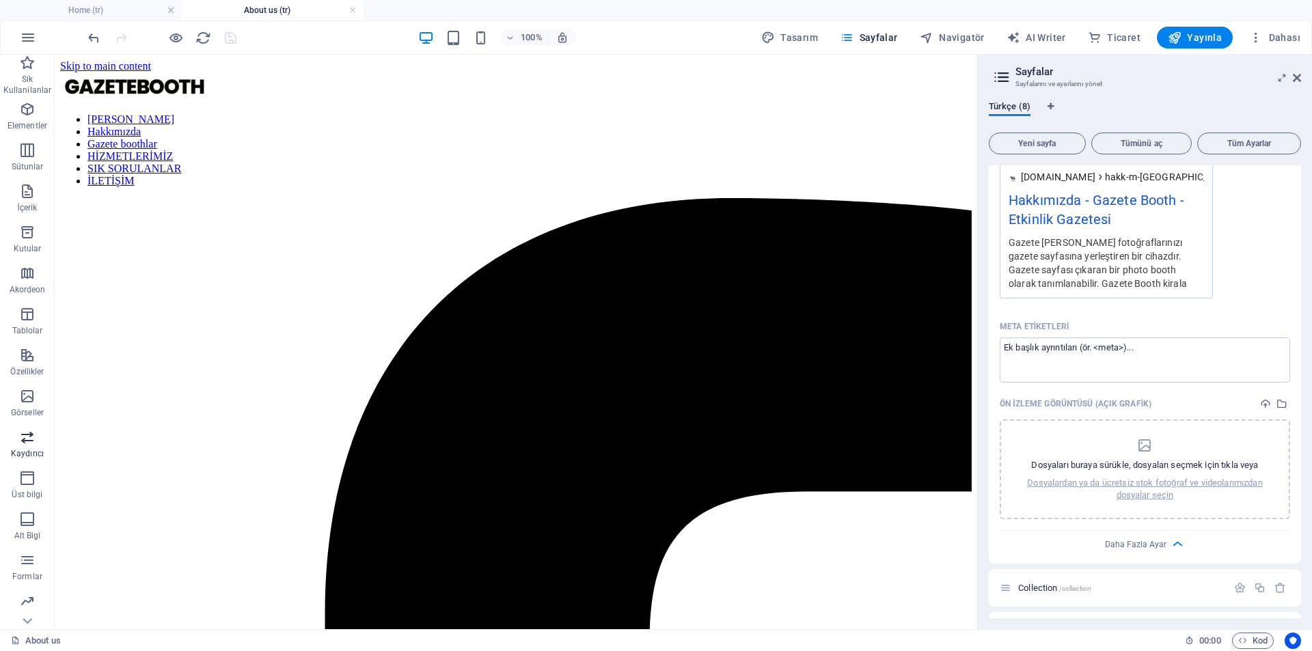
click at [1137, 536] on button "Daha Fazla Ayar" at bounding box center [1145, 544] width 16 height 16
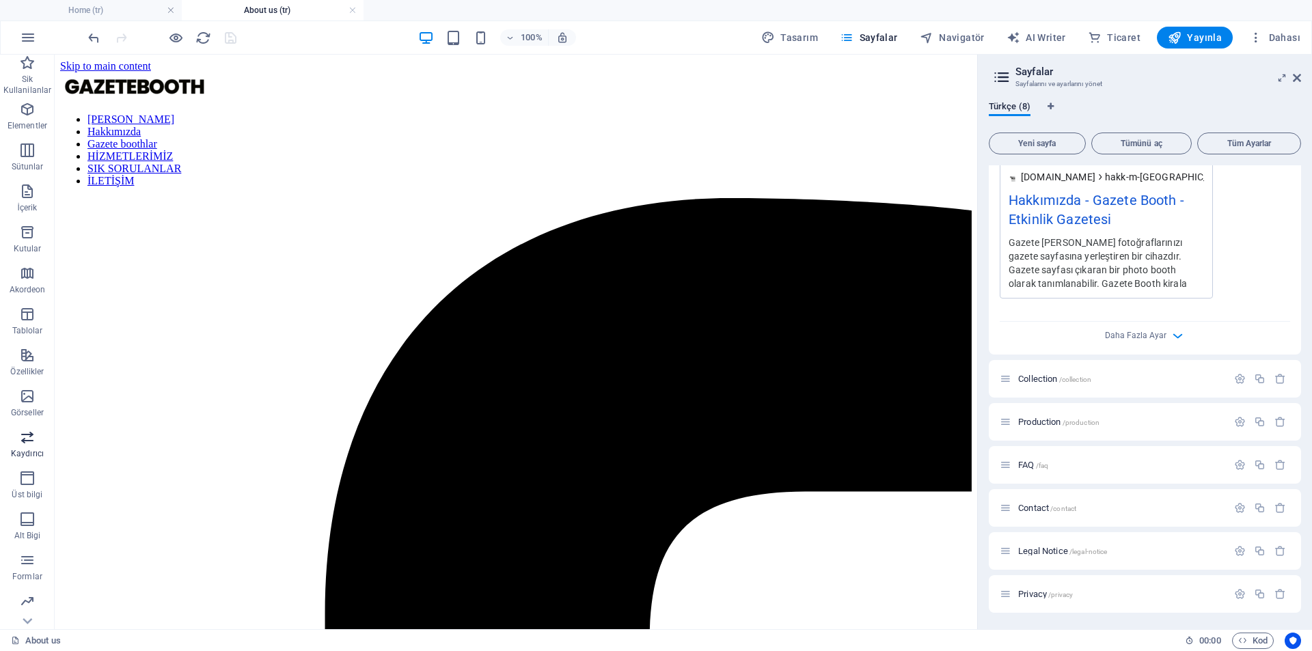
click at [1137, 327] on button "Daha Fazla Ayar" at bounding box center [1145, 335] width 16 height 16
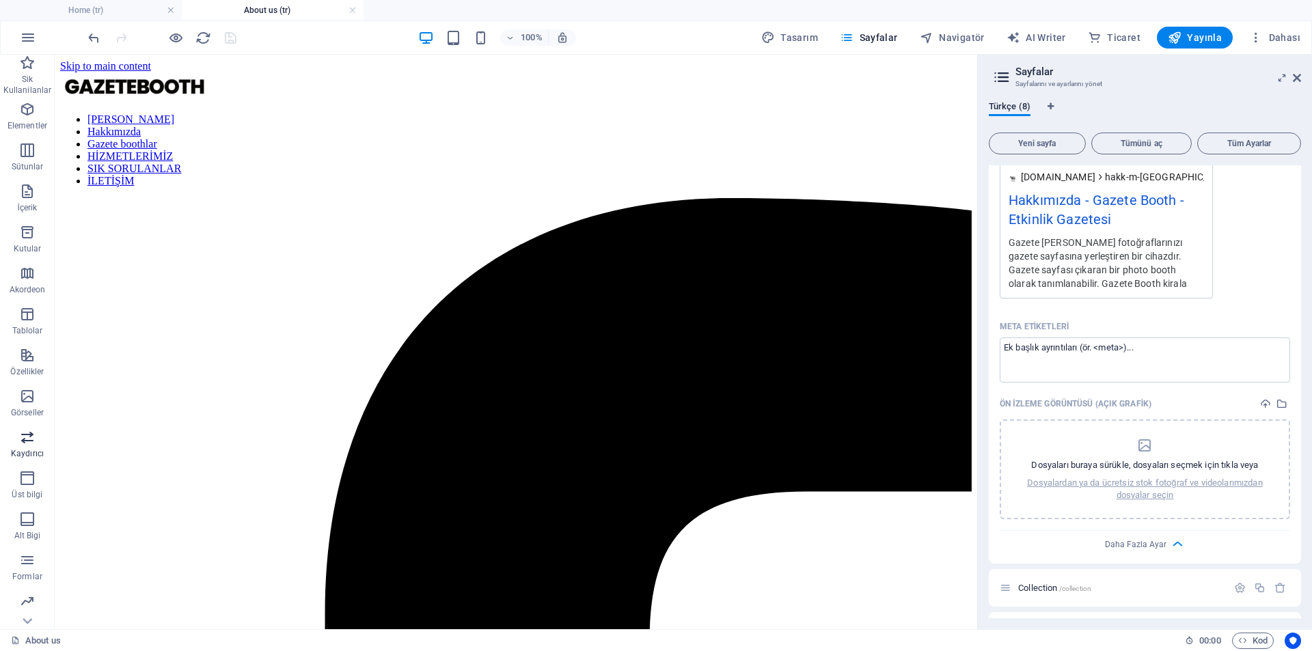
click at [1137, 536] on button "Daha Fazla Ayar" at bounding box center [1145, 544] width 16 height 16
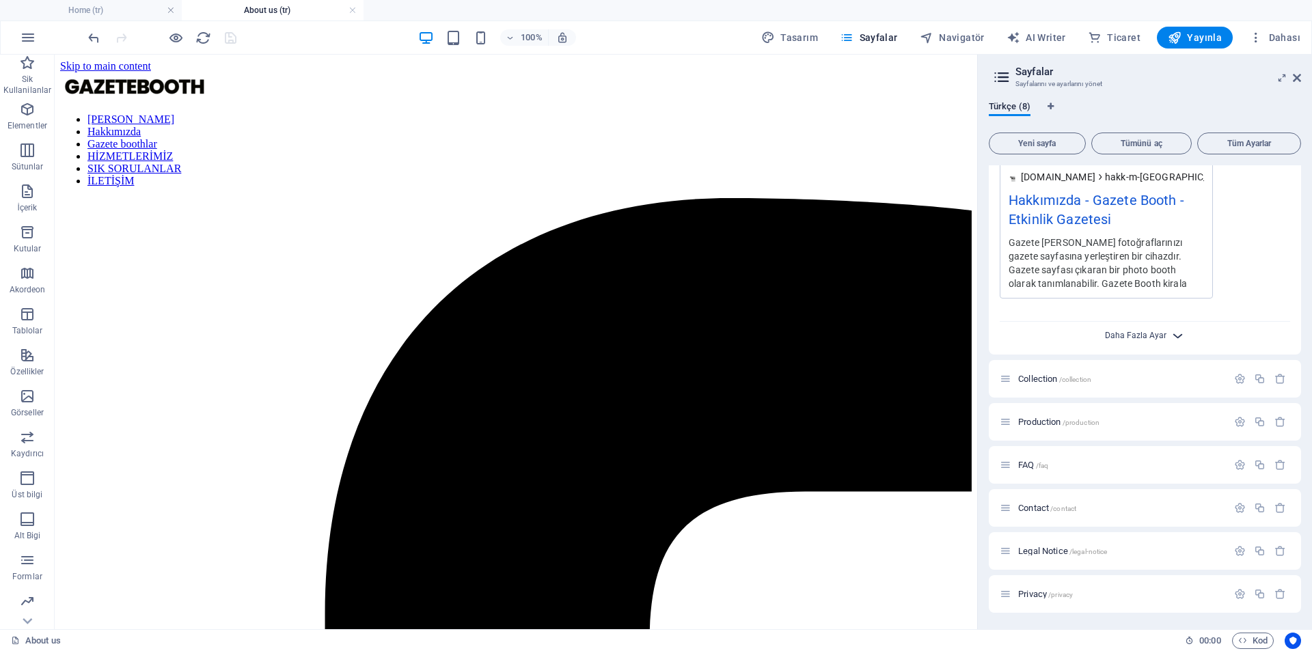
click at [1162, 338] on span "Daha Fazla Ayar" at bounding box center [1136, 336] width 62 height 10
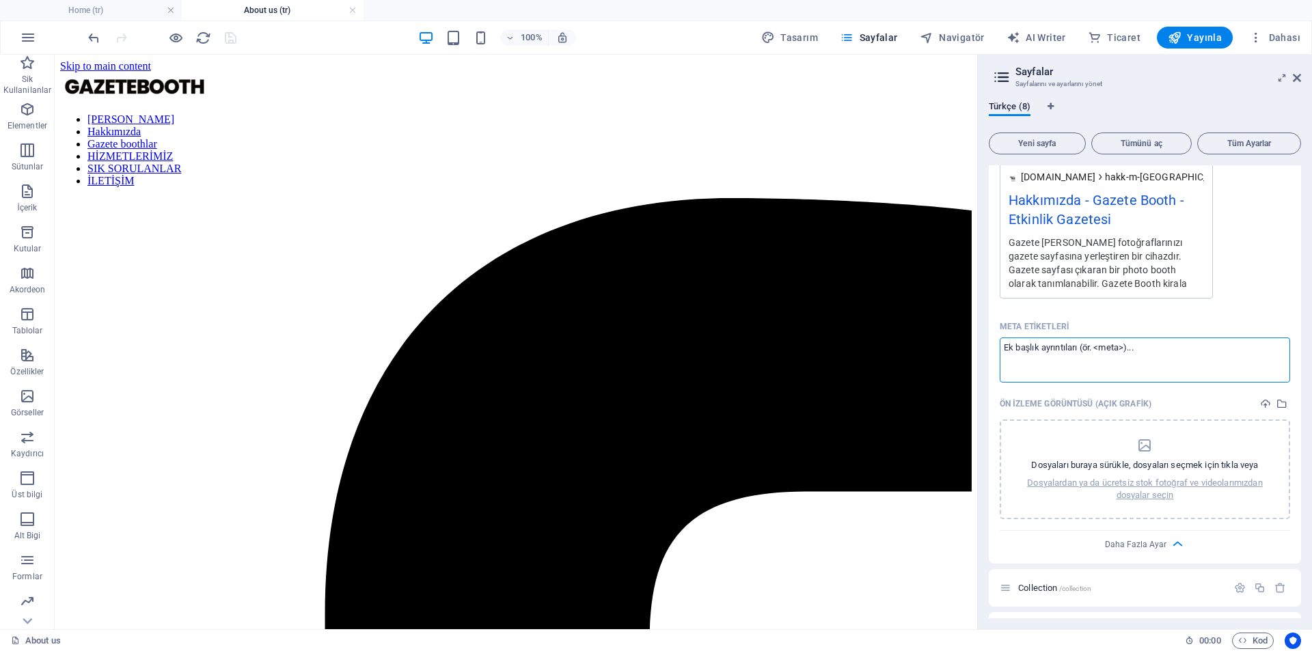
click at [1069, 353] on textarea "Meta etiketleri ​" at bounding box center [1145, 360] width 290 height 44
paste textarea "<title>Hakkımızda | GazeteBooth — Gazete Booth, Etkinlik Gazetesi ve Anı Kayıt …"
click at [1154, 479] on body "gazetebooth.com Home (tr) About us (tr) Sik Kullanilanlar Elementler Sütunlar İ…" at bounding box center [656, 325] width 1312 height 651
type textarea "<title>Hakkımızda | GazeteBooth — Gazete Booth, Etkinlik Gazetesi ve Anı Kayıt …"
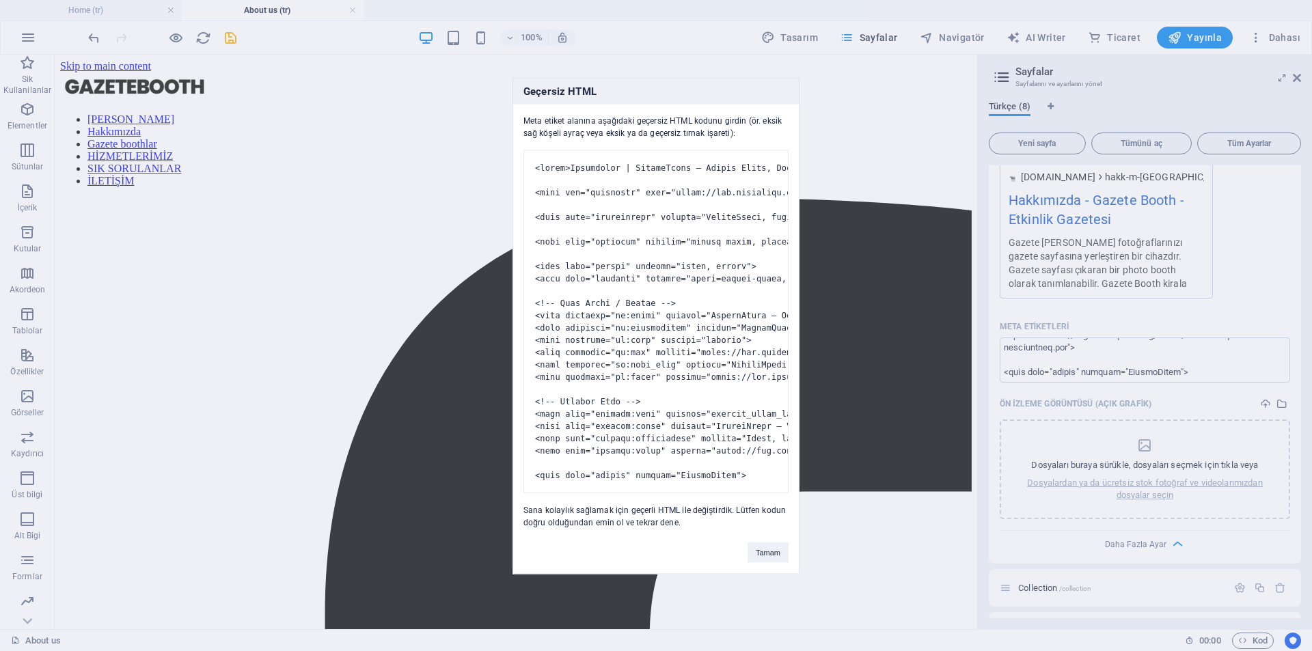
click at [625, 198] on pre at bounding box center [656, 321] width 265 height 343
click at [779, 562] on button "Tamam" at bounding box center [768, 552] width 41 height 21
click at [773, 561] on button "Tamam" at bounding box center [768, 552] width 41 height 21
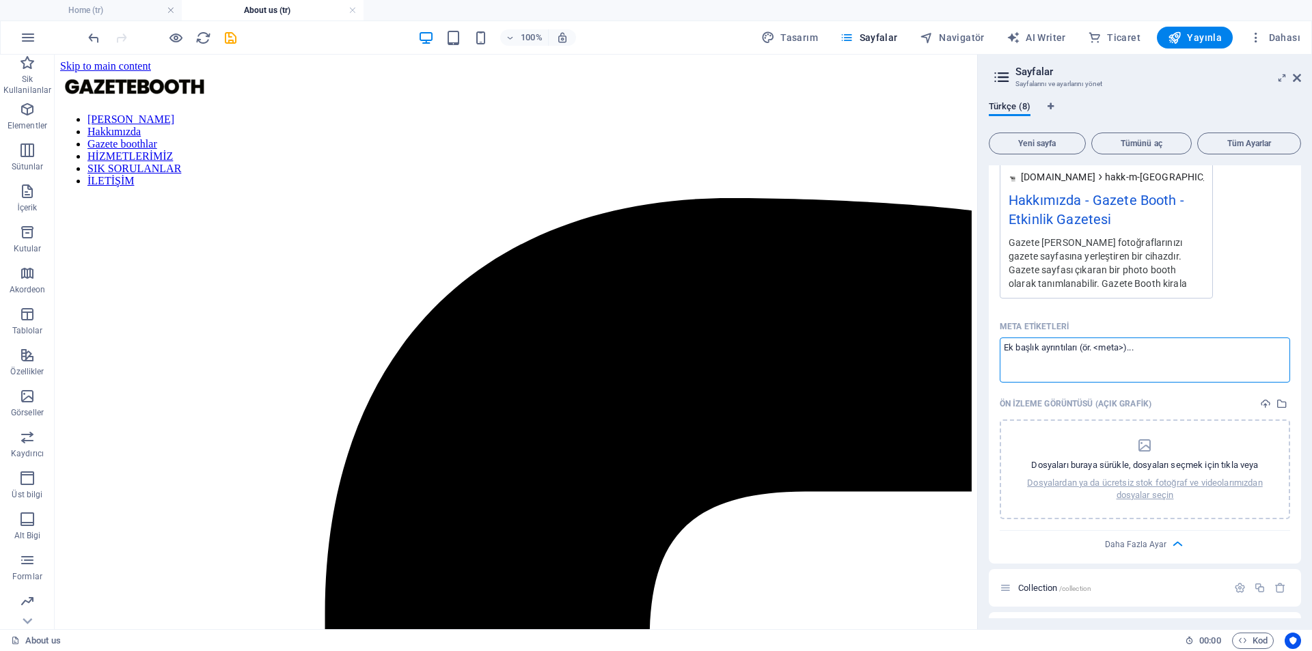
paste textarea "<meta charset="UTF-8"> <meta name="viewport" content="width=device-width, initi…"
type textarea "<meta charset="UTF-8"> <meta name="viewport" content="width=device-width, initi…"
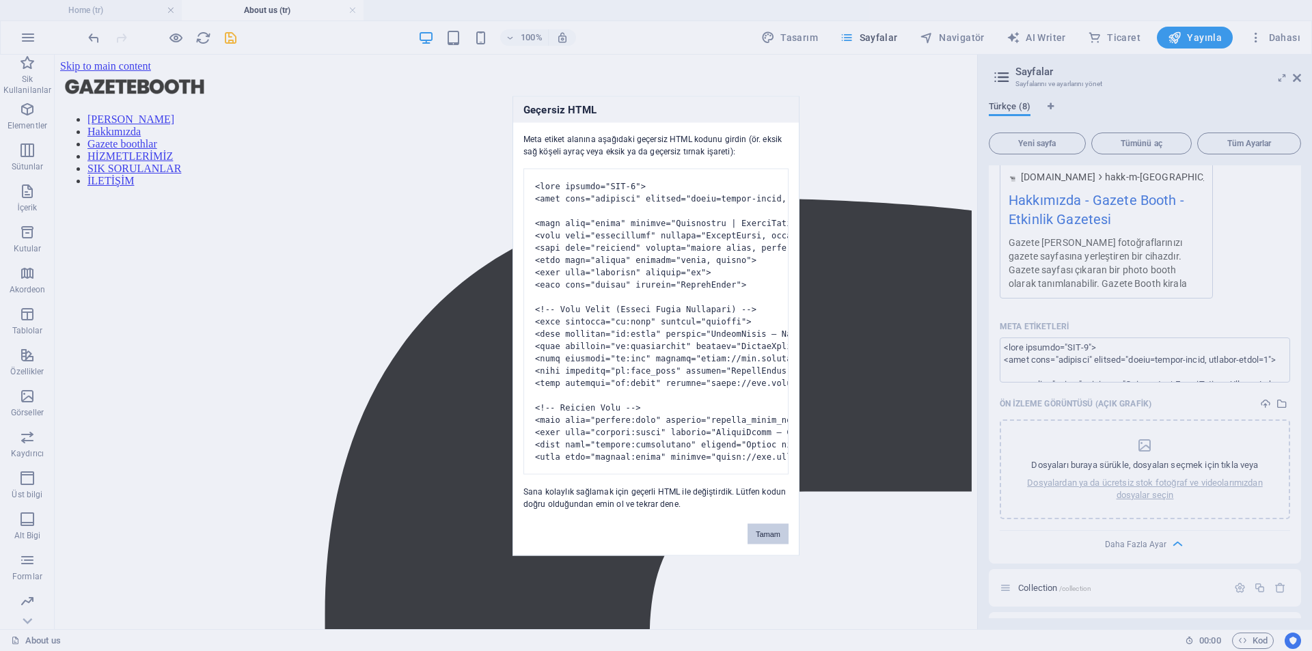
drag, startPoint x: 776, startPoint y: 556, endPoint x: 749, endPoint y: 484, distance: 77.4
click at [776, 544] on button "Tamam" at bounding box center [768, 534] width 41 height 21
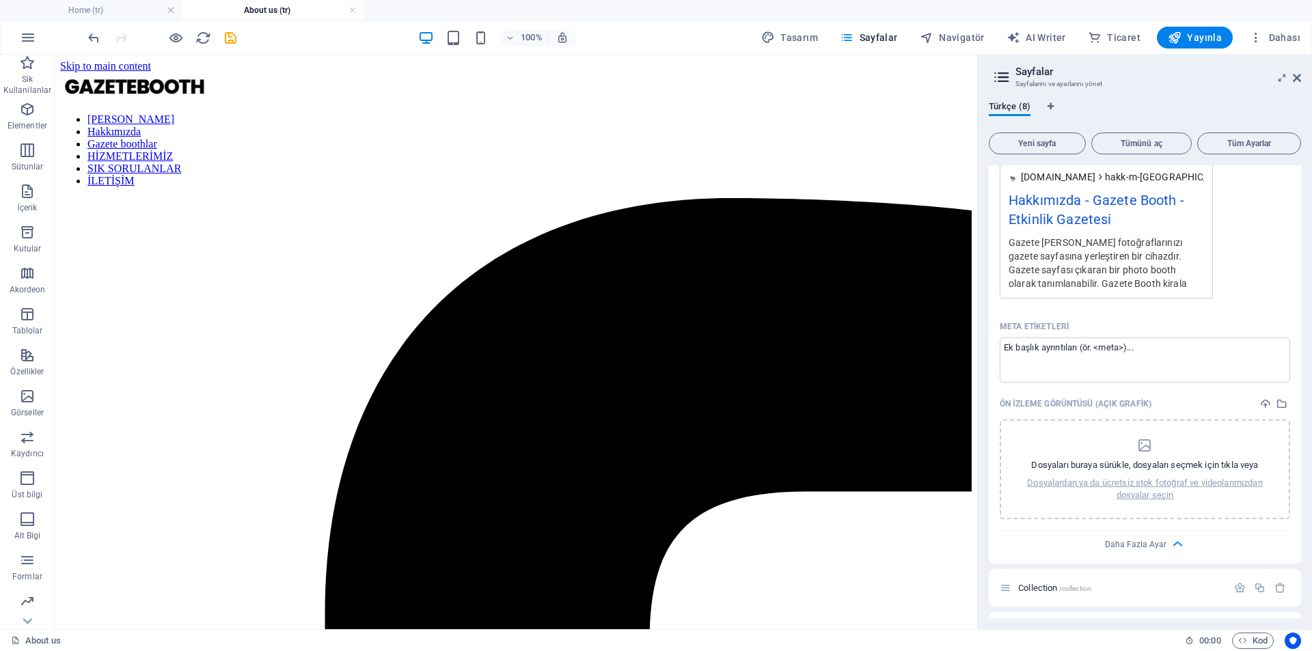
click at [991, 388] on div "Adı Hakkımızda ​ URL SLUG'ı /hakk-m-zda ​ SEO Başlığı AI ​ 418 / 580 Px SEO Tan…" at bounding box center [1145, 174] width 312 height 778
click at [1124, 499] on p "Dosyalardan ya da ücretsiz stok fotoğraf ve videolarımızdan dosyalar seçin" at bounding box center [1145, 489] width 255 height 25
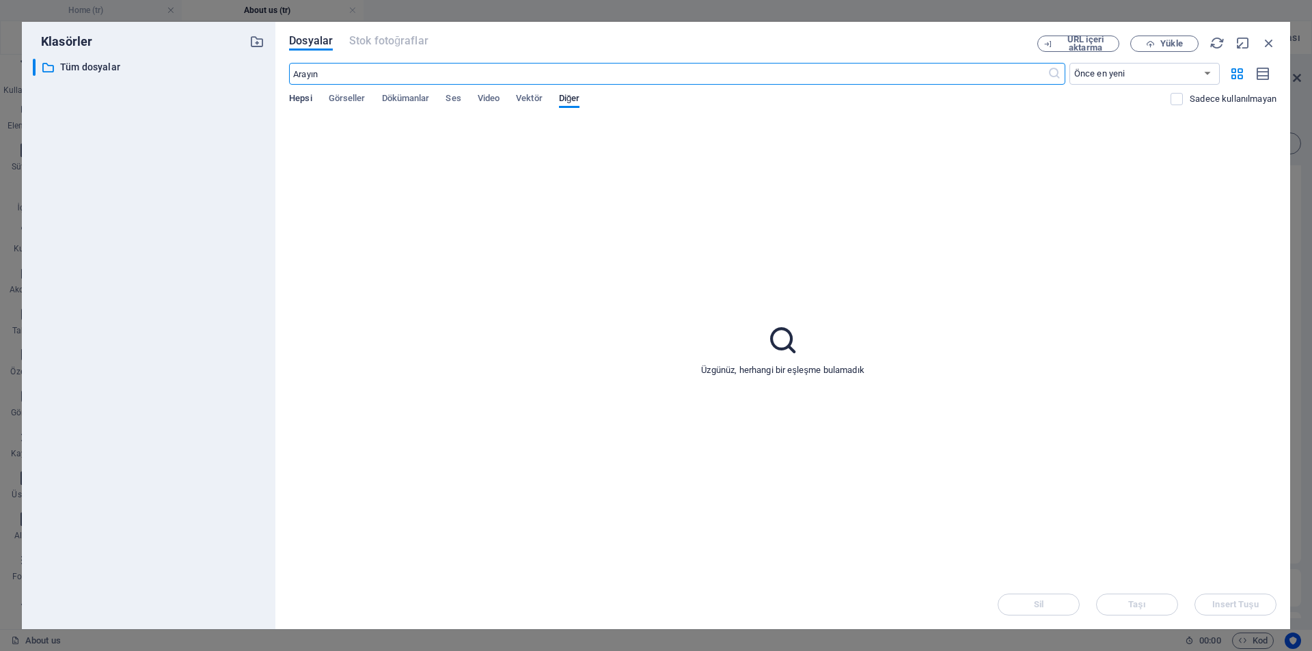
click at [296, 103] on span "Hepsi" at bounding box center [300, 99] width 23 height 19
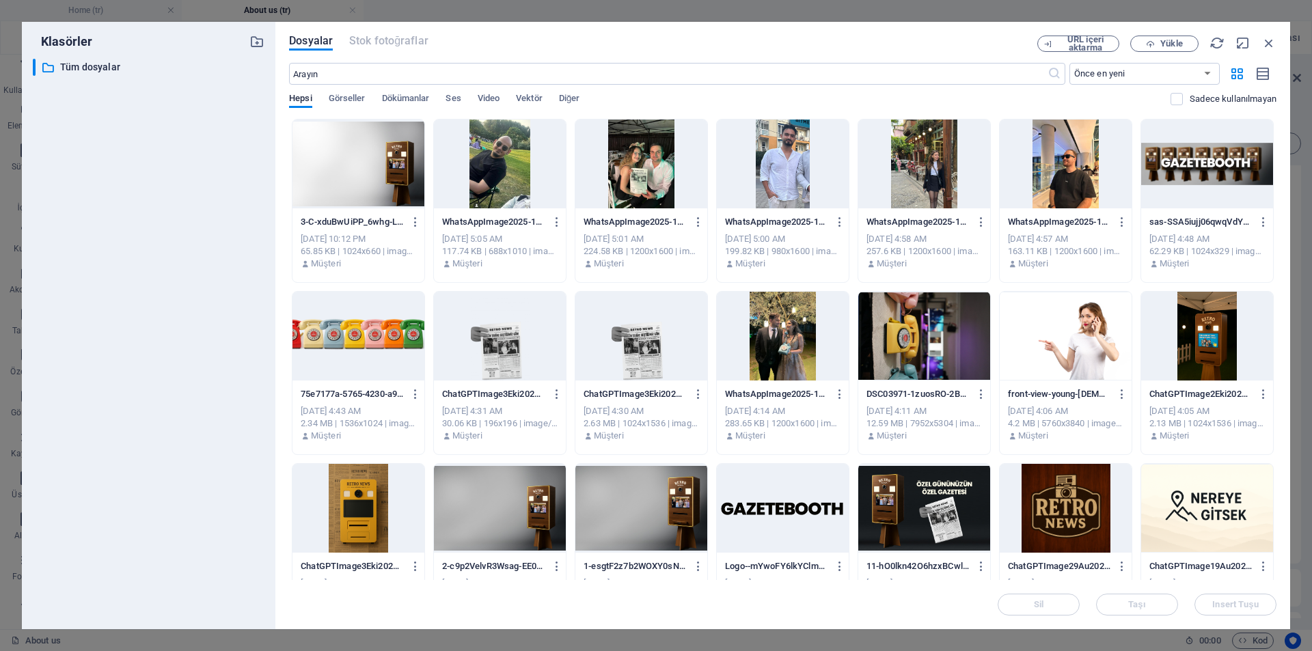
click at [908, 514] on div at bounding box center [924, 508] width 132 height 89
click at [1217, 603] on span "Insert Tuşu" at bounding box center [1235, 605] width 46 height 8
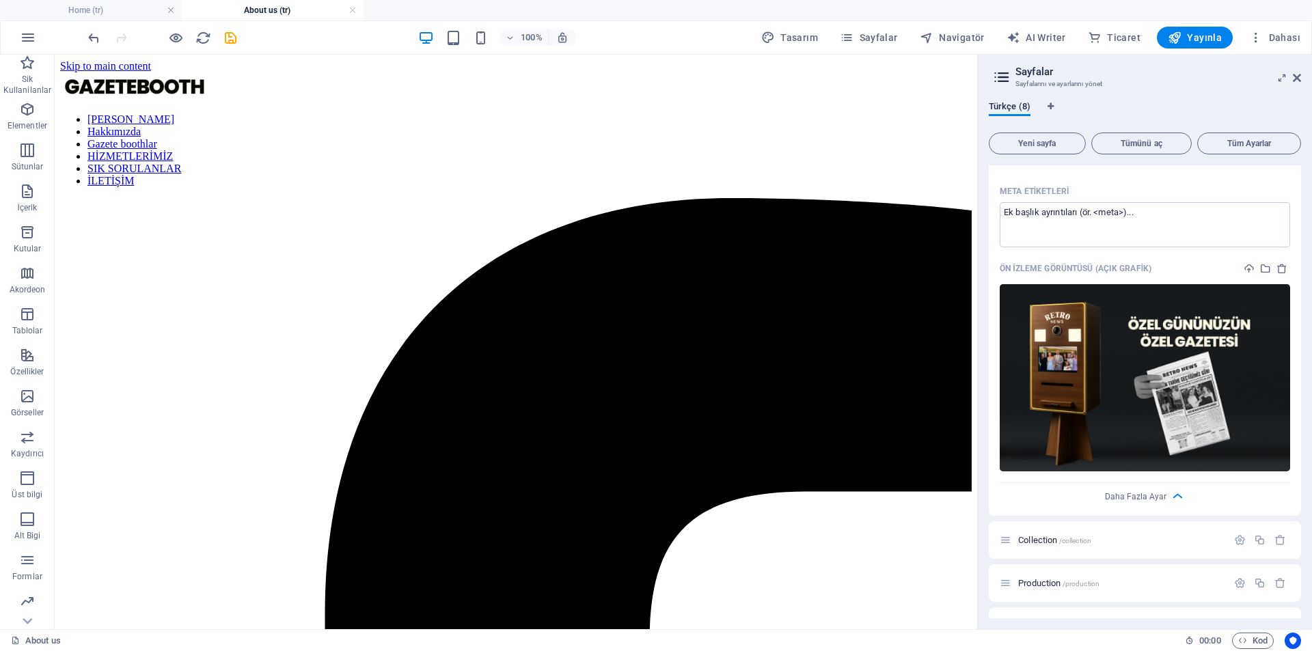
scroll to position [734, 0]
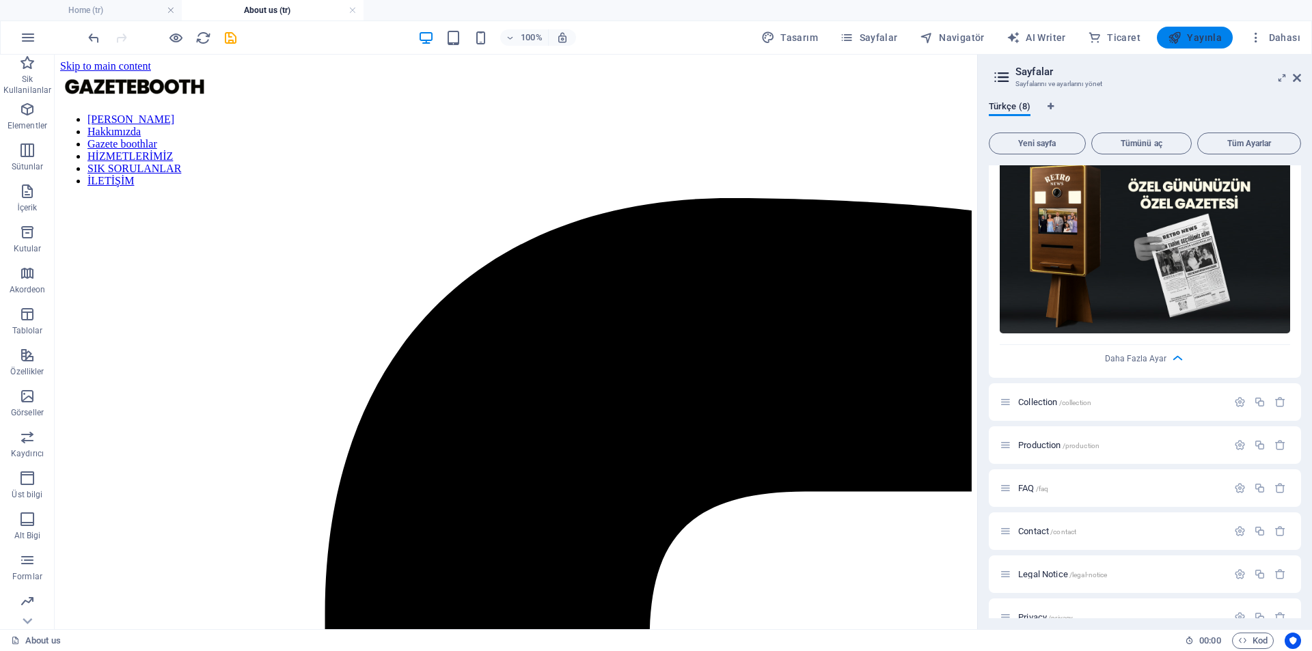
click at [1204, 42] on span "Yayınla" at bounding box center [1195, 38] width 54 height 14
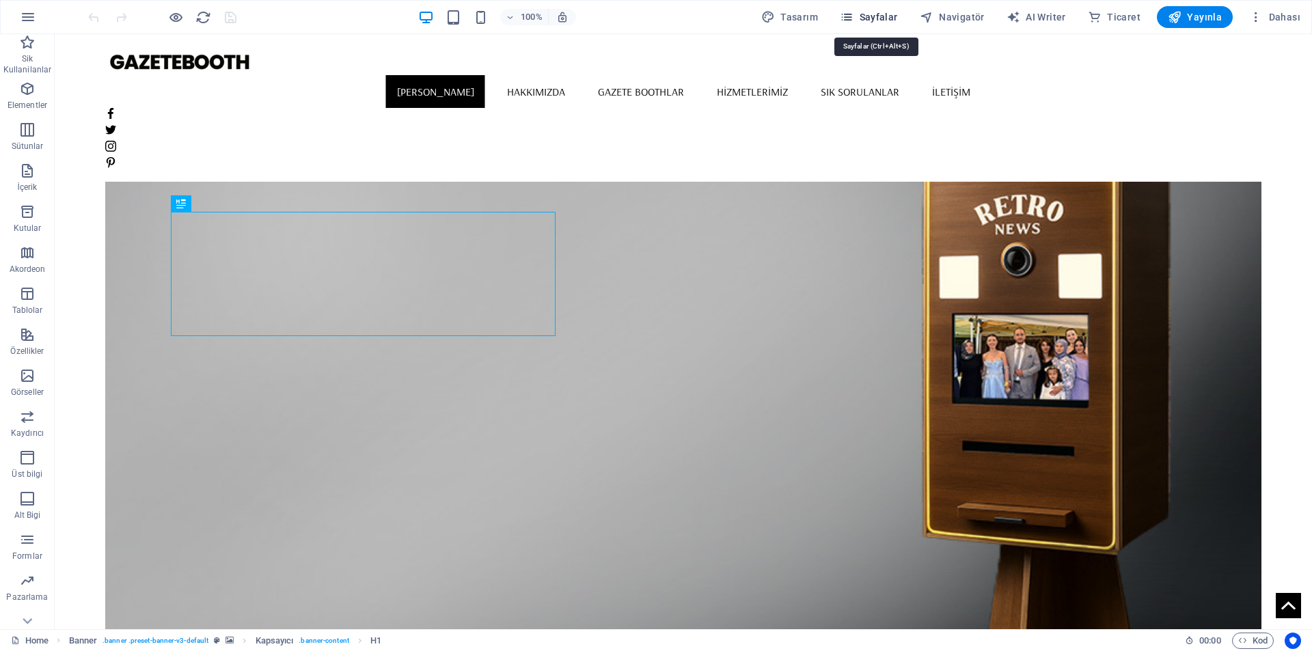
click at [889, 23] on span "Sayfalar" at bounding box center [869, 17] width 58 height 14
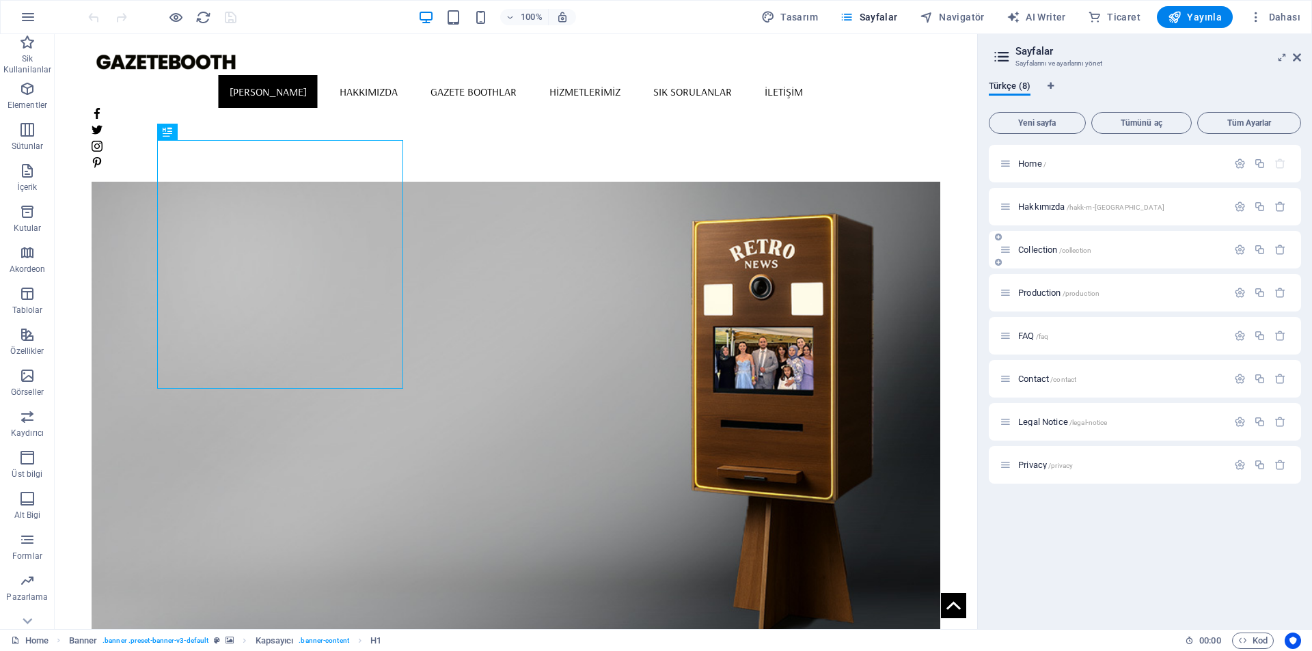
click at [1039, 248] on span "Collection /collection" at bounding box center [1054, 250] width 73 height 10
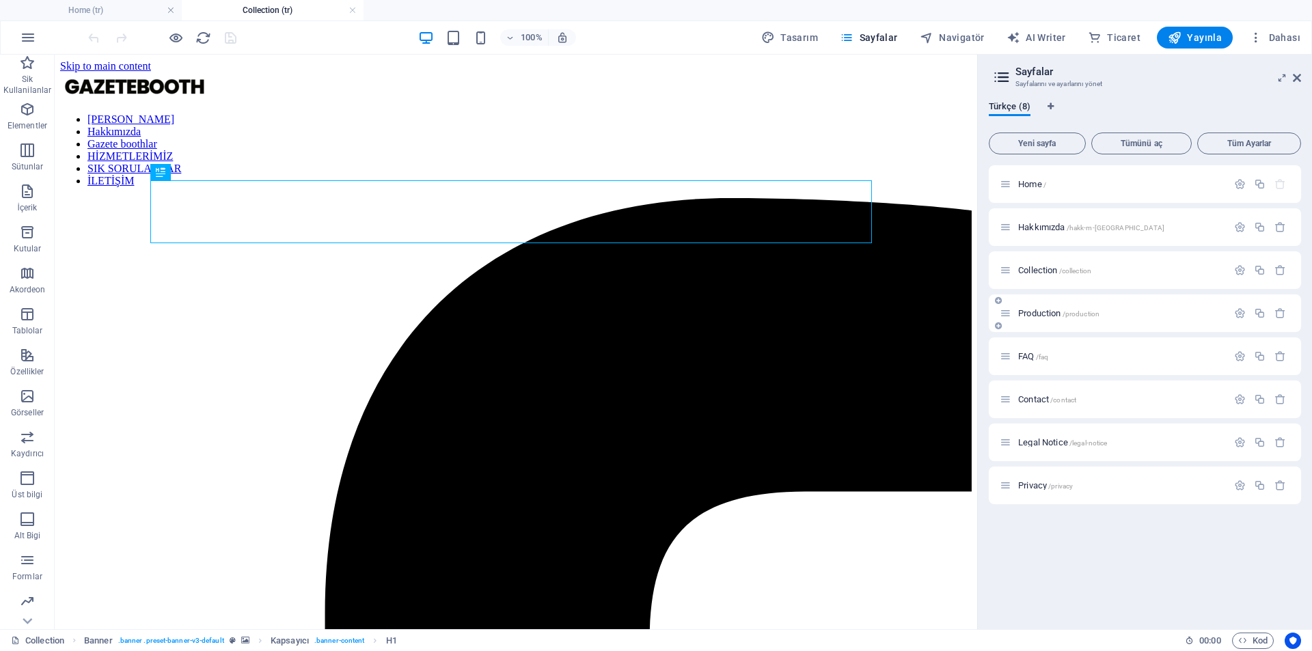
click at [1039, 317] on span "Production /production" at bounding box center [1058, 313] width 81 height 10
click at [1236, 313] on icon "button" at bounding box center [1240, 314] width 12 height 12
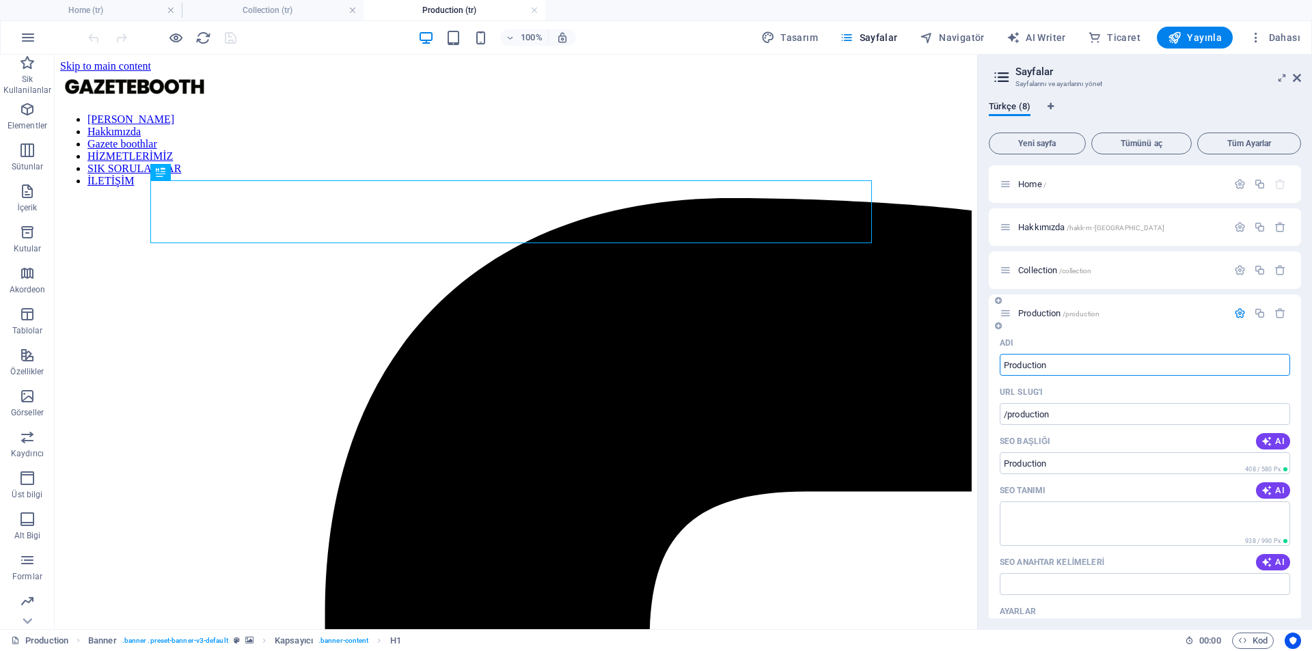
type input "g"
type input "/g"
type input "H"
type input "/h"
type input "Hizm"
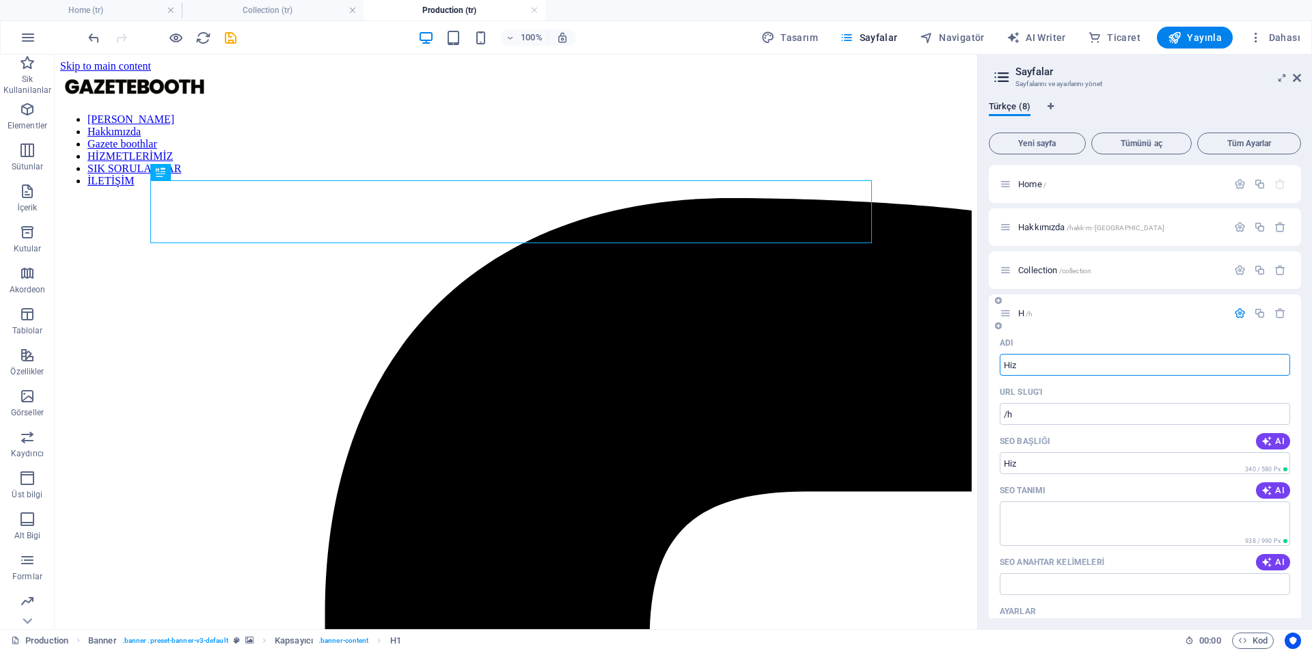
type input "/hiz"
type input "Hizmet"
type input "/hizmet"
type input "Hizmetlerimiz"
type input "/hizmetlerimiz"
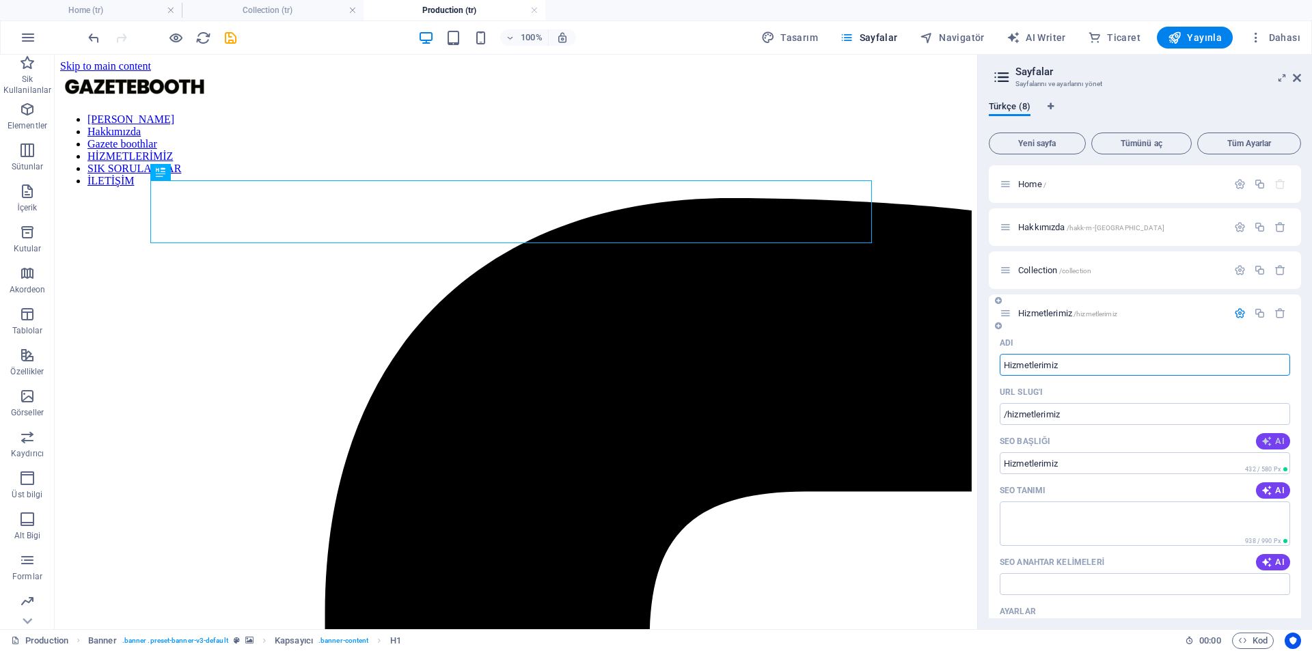
type input "Hizmetlerimiz"
click at [1276, 446] on span "AI" at bounding box center [1273, 441] width 23 height 11
type input "Gazete Booth: Anılarınızı Yaşatın!"
click at [1280, 492] on span "AI" at bounding box center [1273, 490] width 23 height 11
drag, startPoint x: 1212, startPoint y: 511, endPoint x: 1258, endPoint y: 552, distance: 61.5
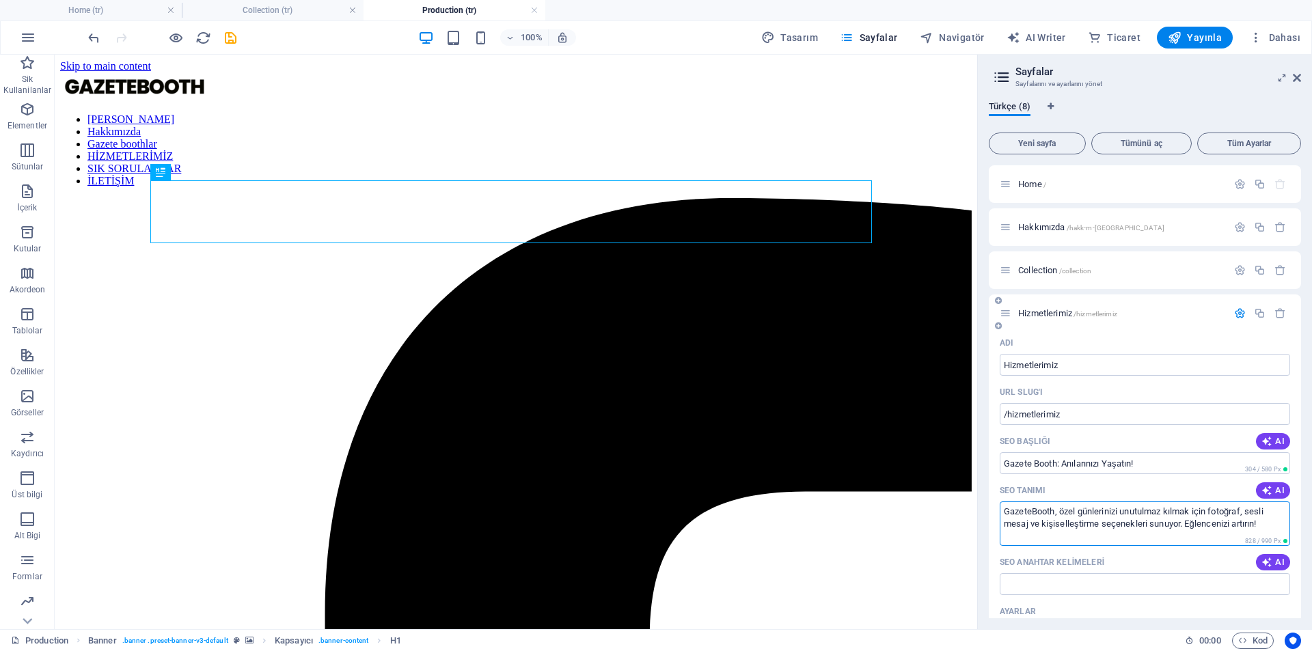
click at [1258, 552] on div "Adı Hizmetlerimiz ​ URL SLUG'ı /hizmetlerimiz ​ SEO Başlığı AI Gazete Booth: An…" at bounding box center [1145, 616] width 312 height 569
type textarea "GazeteBooth, özel günlerinizi unutulmaz kılmak için etkinlik gazetenizi anlık o…"
click at [1273, 561] on span "AI" at bounding box center [1273, 562] width 23 height 11
type input "gazete booth, anı kaydı, etkinlik gazetesi, özel tasarım, kişiselleştirilmiş ha…"
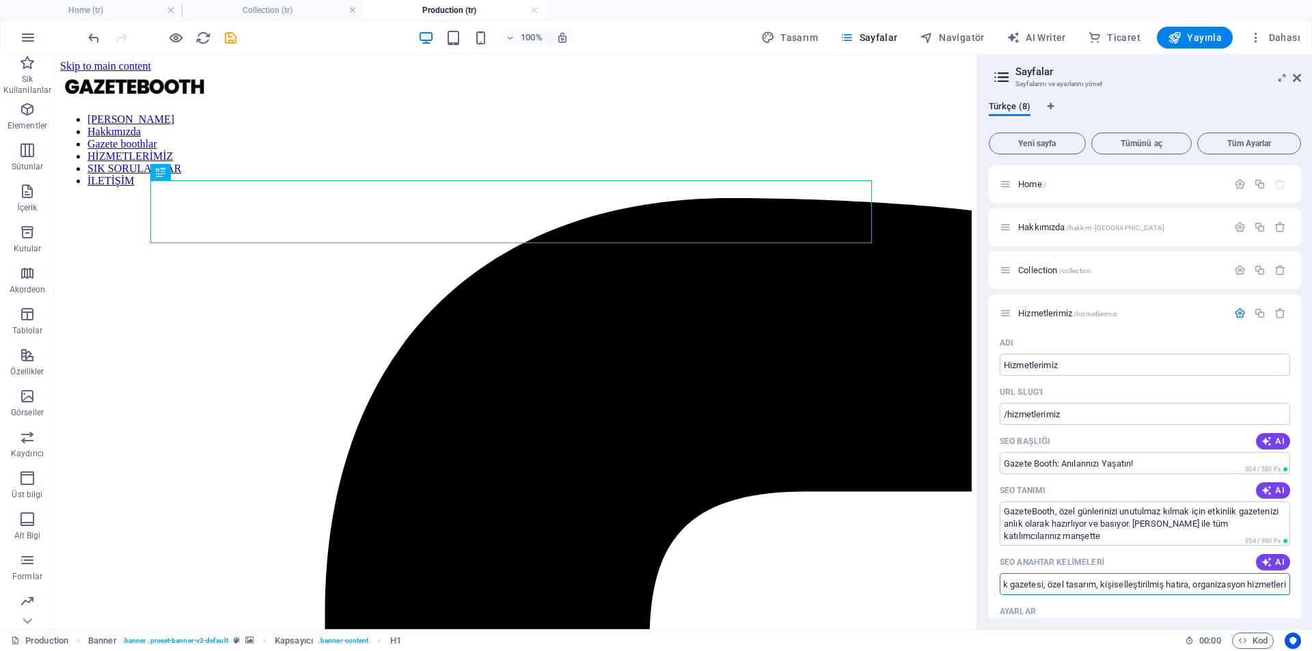
drag, startPoint x: 1157, startPoint y: 582, endPoint x: 1327, endPoint y: 590, distance: 170.4
click at [1312, 590] on html "gazetebooth.com Home (tr) Collection (tr) Production (tr) Sik Kullanilanlar Ele…" at bounding box center [656, 325] width 1312 height 651
click at [1193, 582] on input "gazete booth, anı kaydı, etkinlik gazetesi, özel tasarım, kişiselleştirilmiş ha…" at bounding box center [1145, 584] width 290 height 22
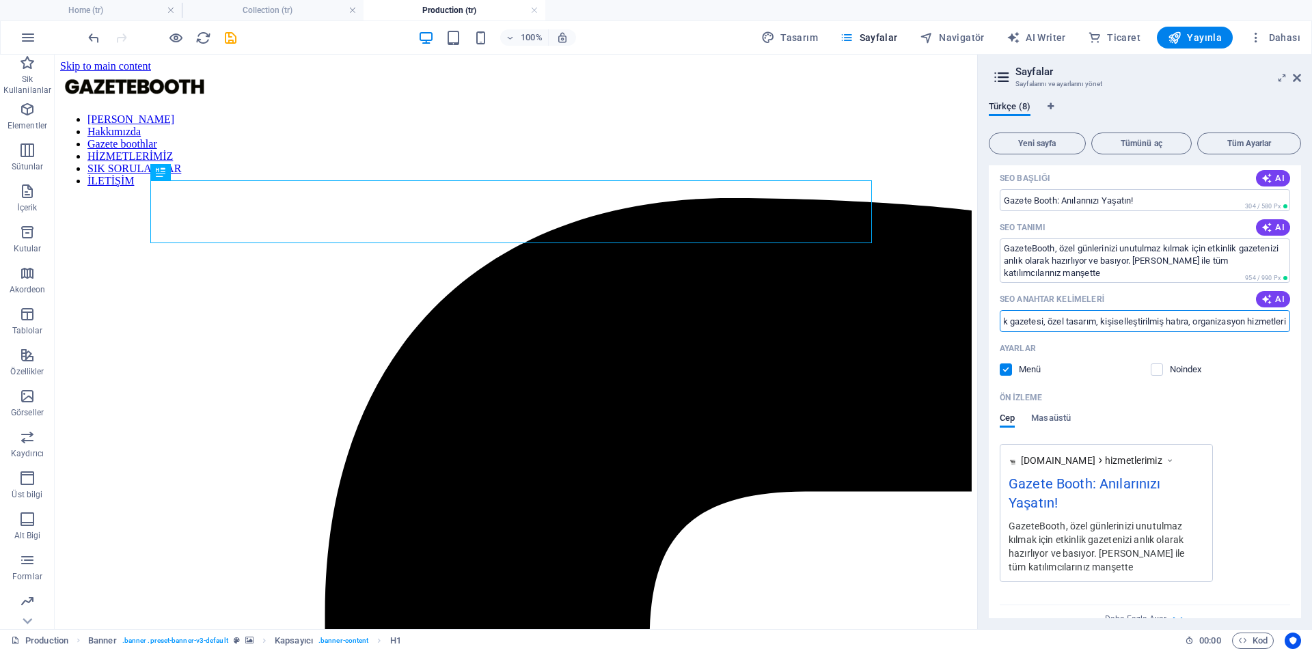
scroll to position [273, 0]
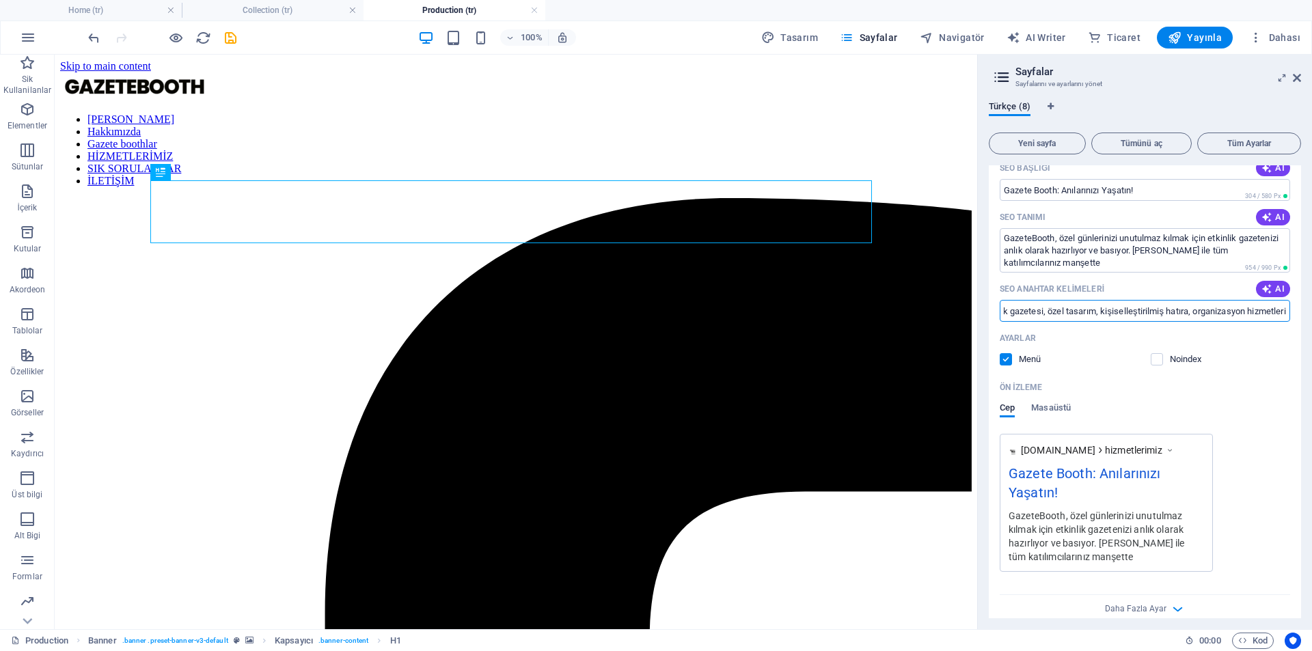
click at [1160, 366] on div "Ayarlar Menü Noindex" at bounding box center [1145, 349] width 290 height 44
click at [1156, 362] on label at bounding box center [1157, 359] width 12 height 12
click at [0, 0] on input "checkbox" at bounding box center [0, 0] width 0 height 0
click at [1158, 359] on label at bounding box center [1157, 359] width 12 height 12
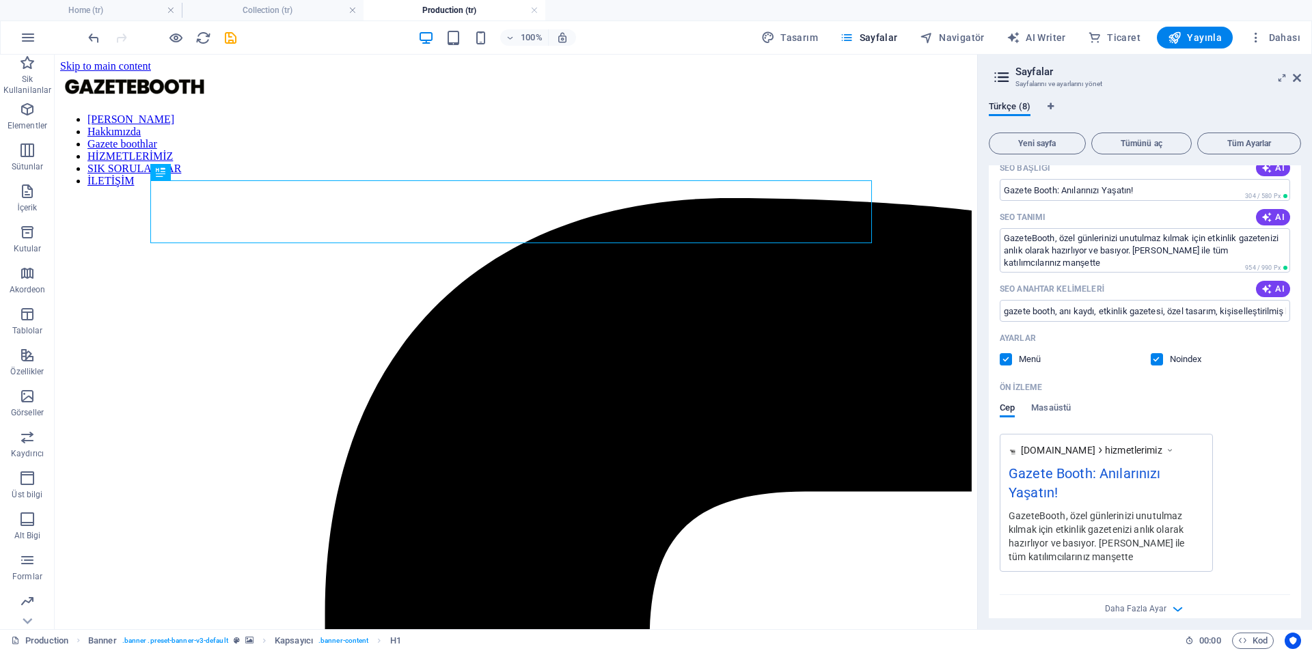
click at [0, 0] on input "checkbox" at bounding box center [0, 0] width 0 height 0
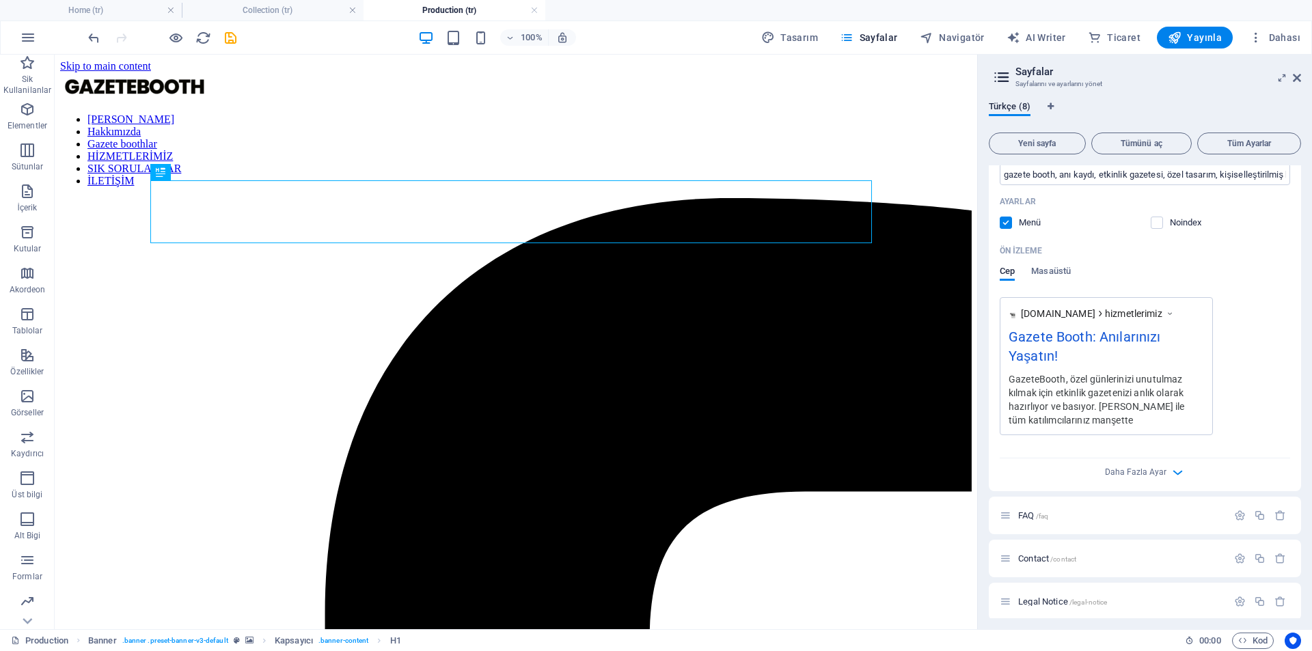
scroll to position [461, 0]
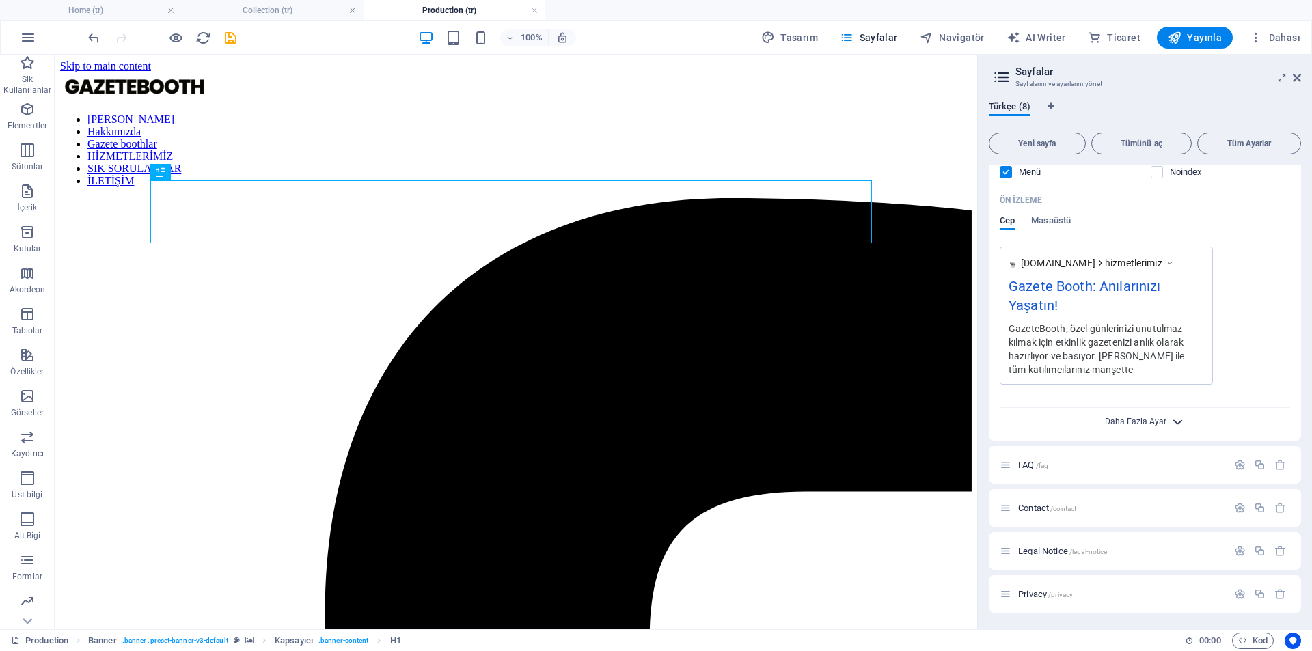
click at [1154, 420] on span "Daha Fazla Ayar" at bounding box center [1136, 422] width 62 height 10
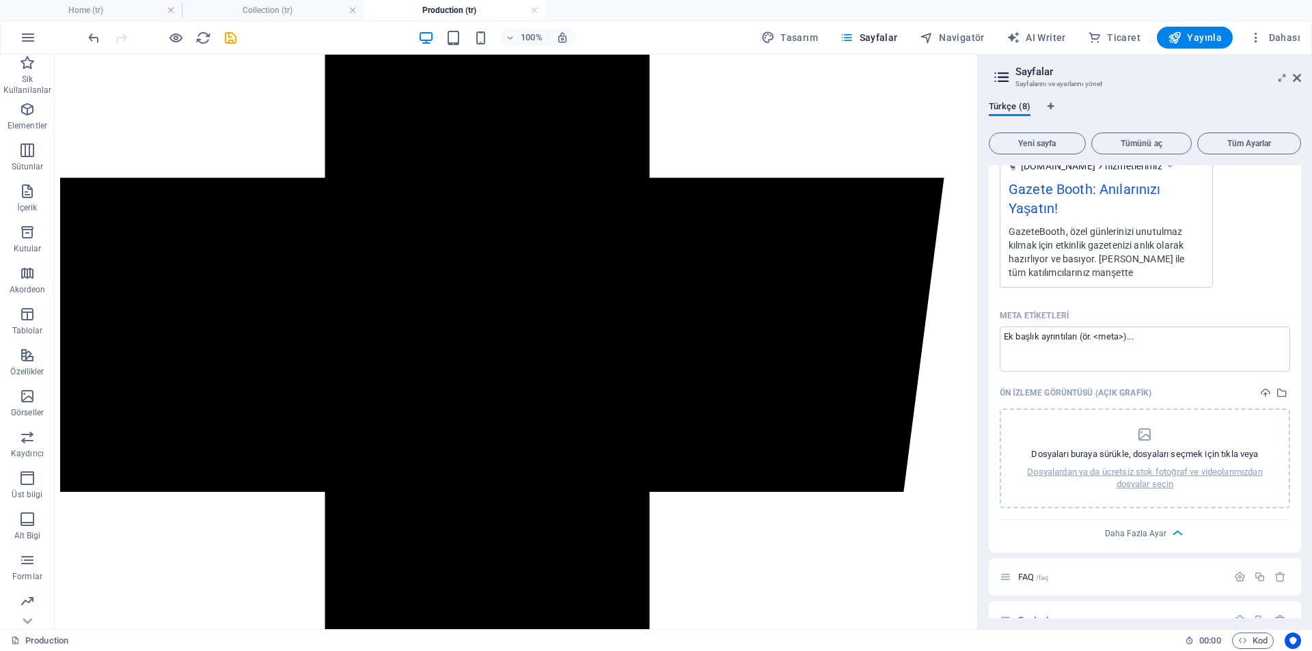
scroll to position [670, 0]
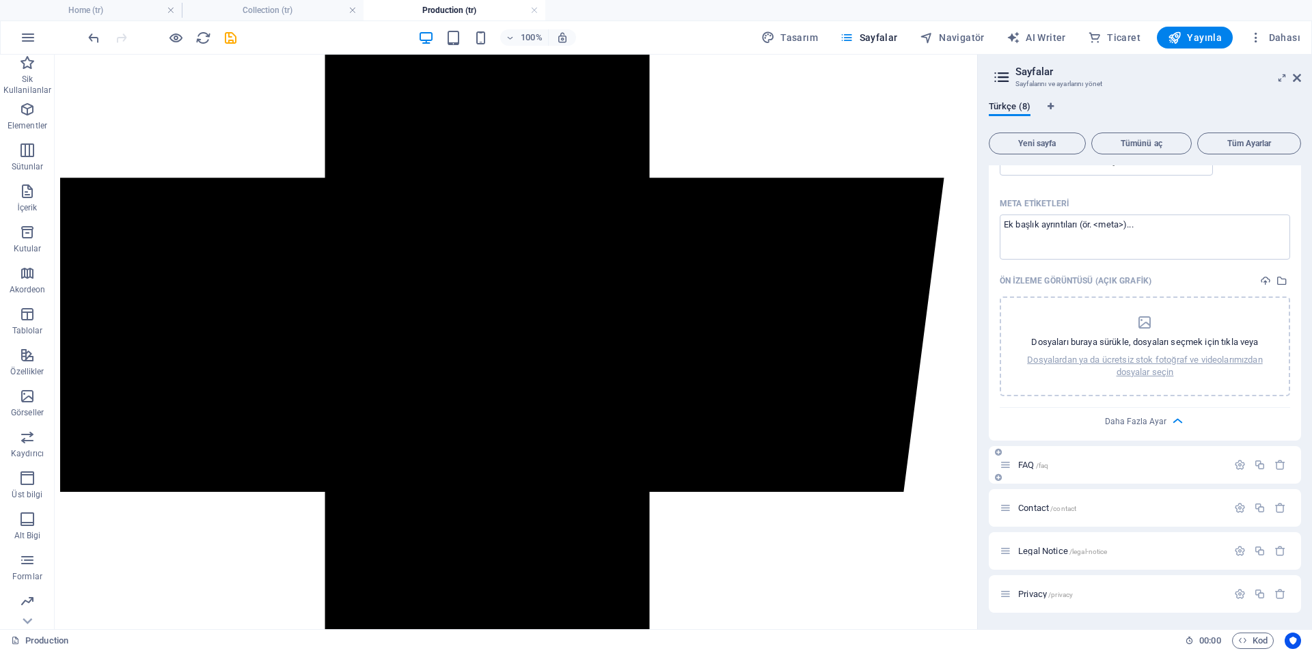
click at [1128, 465] on p "FAQ /faq" at bounding box center [1120, 465] width 205 height 9
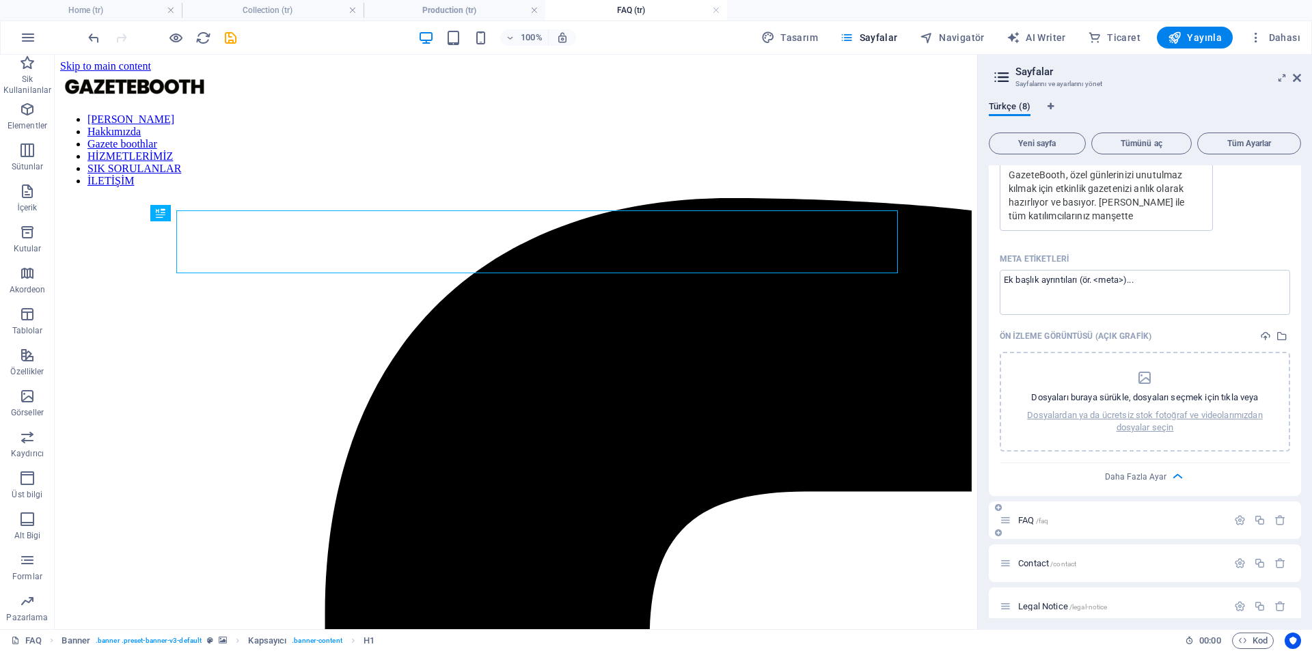
scroll to position [0, 0]
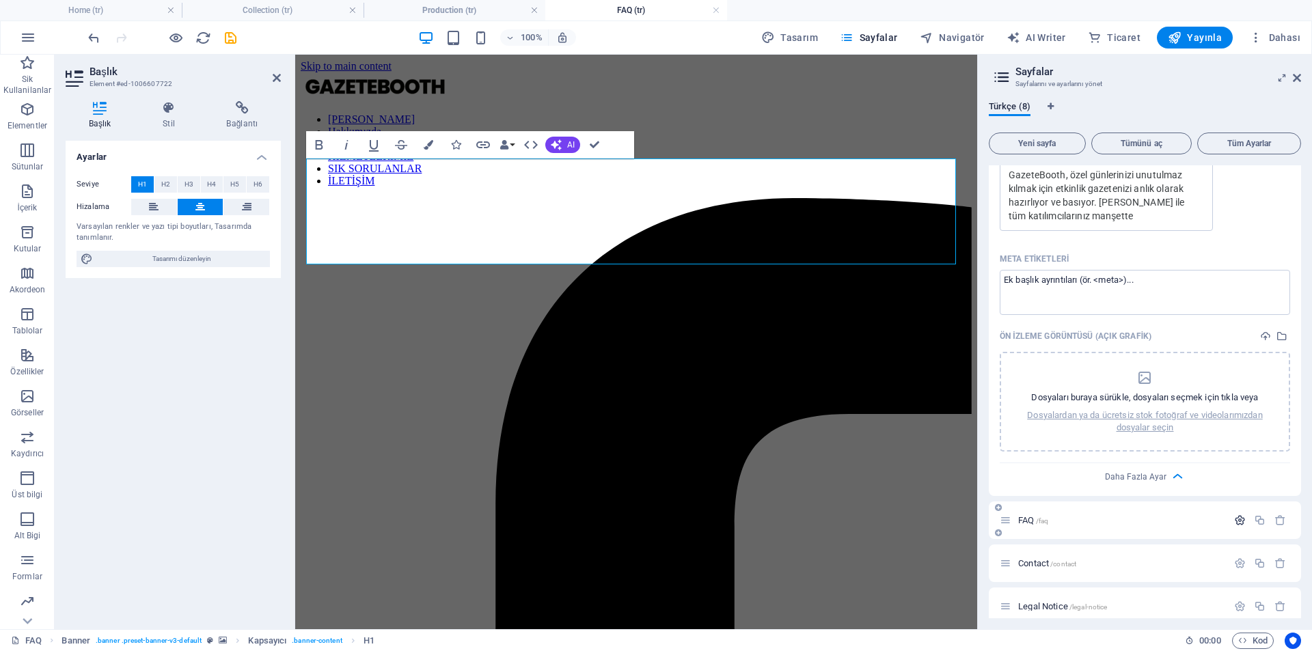
click at [1241, 521] on icon "button" at bounding box center [1240, 521] width 12 height 12
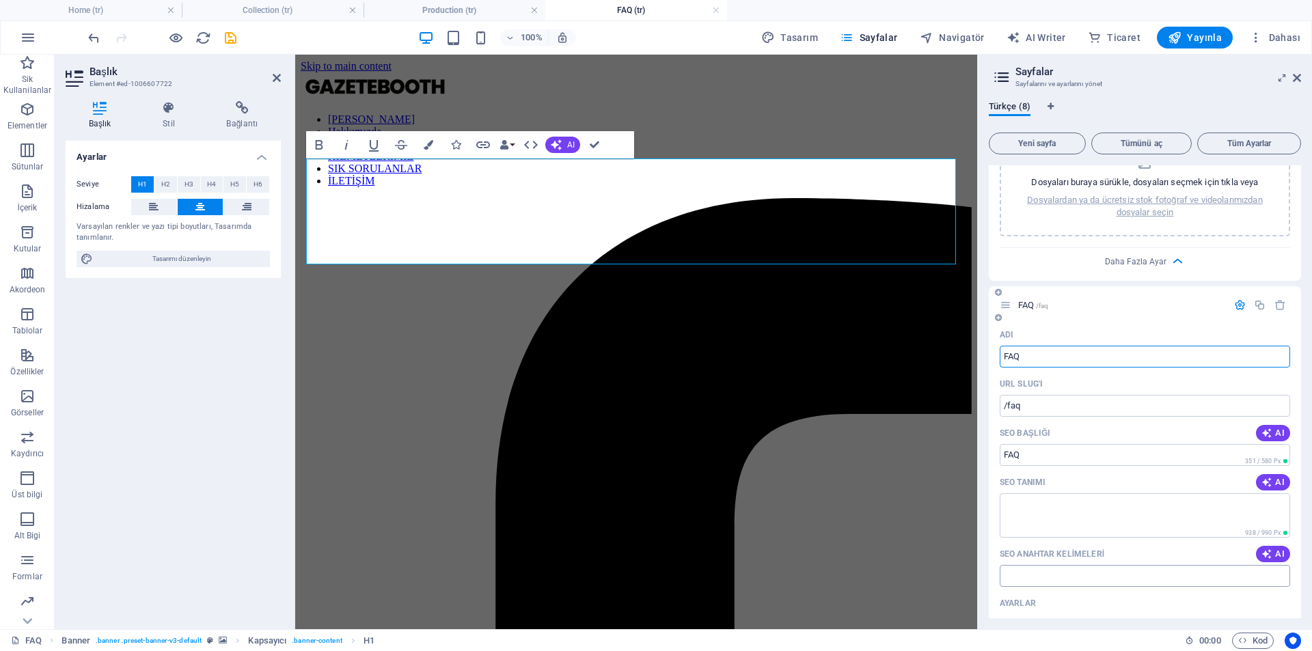
scroll to position [888, 0]
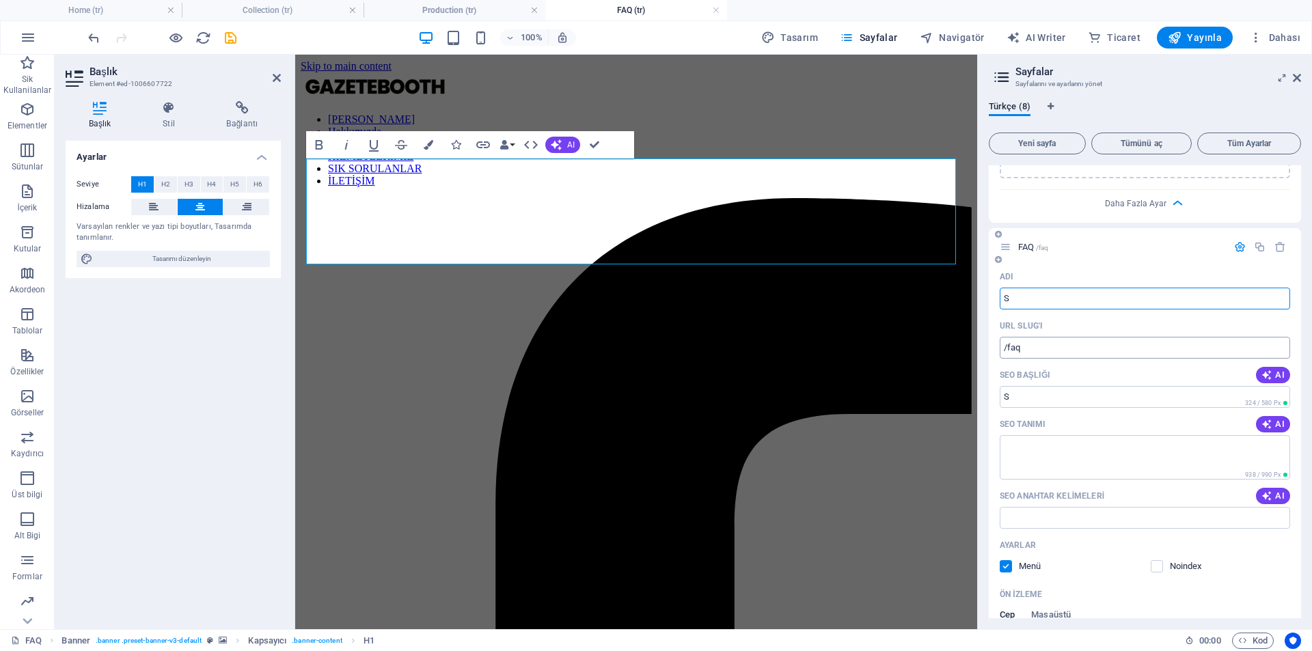
type input "S"
type input "/s"
type input "Sık So"
type input "/s-k"
type input "Sık Sorılanka"
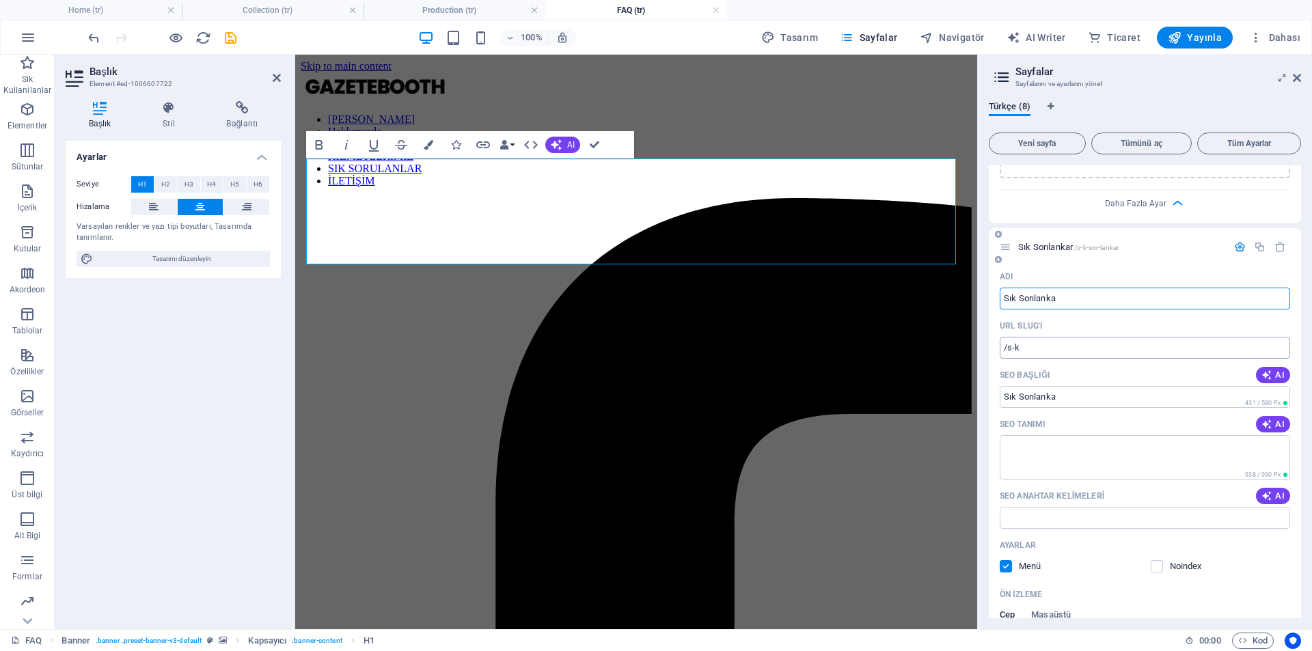
type input "/s-k-sor-lankar"
type input "Sık Sorılan"
type input "/s-k-sor-lan"
type input "Sık Sorılanlar"
type input "/s-k-sor-lanlar"
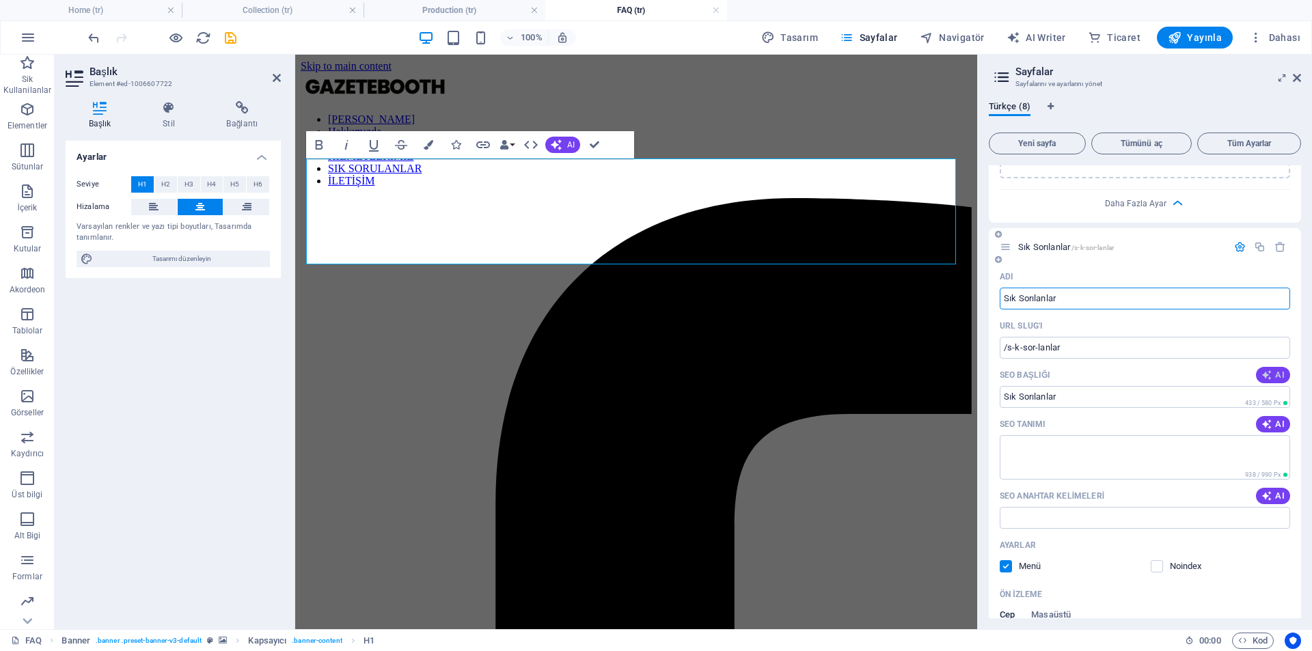
type input "Sık Sorılanlar"
click at [1274, 381] on button "AI" at bounding box center [1273, 375] width 34 height 16
type input "Gazete Booth: Eğlenceli Fotoğraf"
click at [1280, 422] on span "AI" at bounding box center [1273, 424] width 23 height 11
type textarea "Gazete booth ile etkinliklerinizi unutulmaz kılın! Kendi fotoğraflarınızı anlık…"
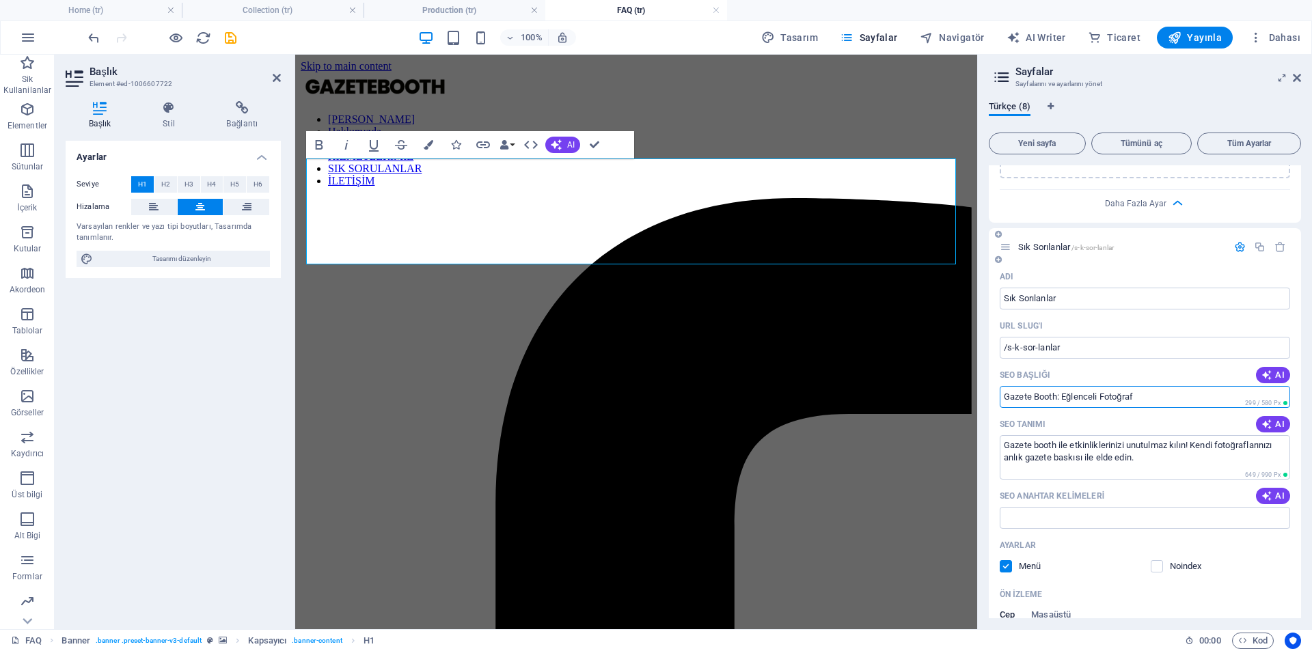
drag, startPoint x: 1065, startPoint y: 396, endPoint x: 1154, endPoint y: 396, distance: 89.5
click at [1154, 396] on input "Gazete Booth: Eğlenceli Fotoğraf" at bounding box center [1145, 397] width 290 height 22
type input "Gazete Booth: Etkinlik Gazetesi Nedir? Gazete Basan Cihaz"
click at [1268, 424] on icon "button" at bounding box center [1266, 424] width 13 height 13
type textarea "Gazete Booth ile taze basılmış gazetelerde anlık fotoğraflar! İstanbul, İzmir, …"
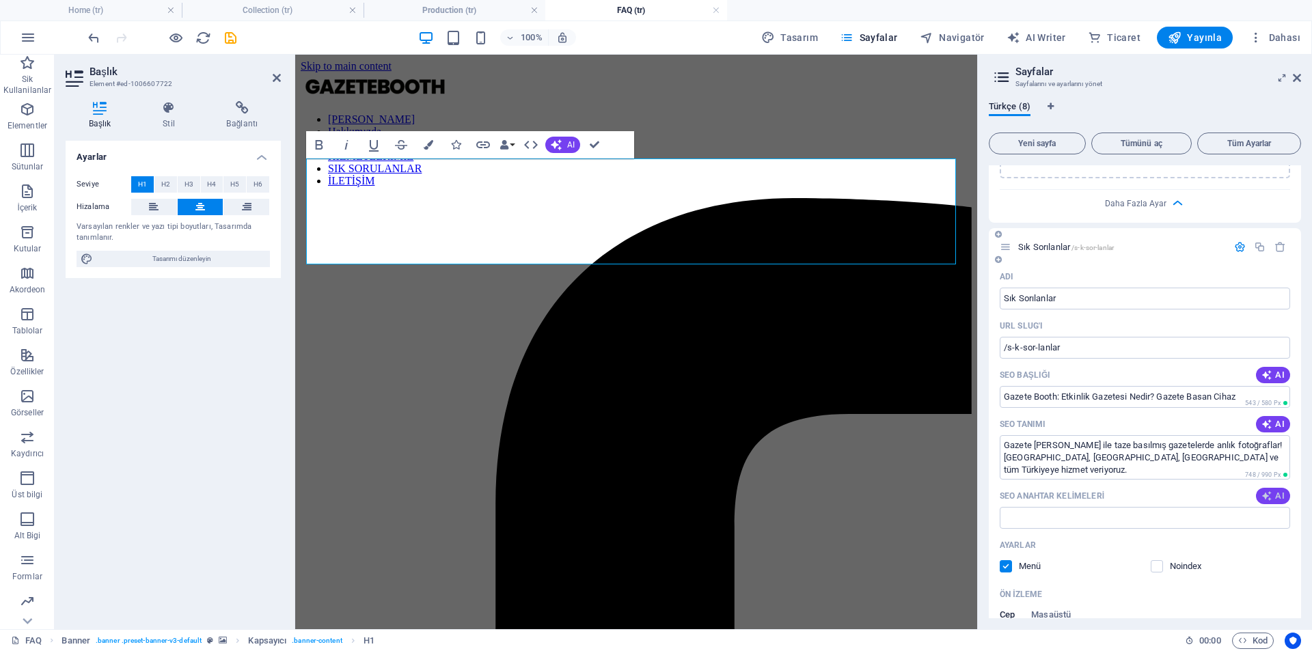
click at [1270, 495] on icon "button" at bounding box center [1267, 496] width 11 height 11
click at [1212, 452] on textarea "Gazete Booth ile taze basılmış gazetelerde anlık fotoğraflar! İstanbul, İzmir, …" at bounding box center [1145, 457] width 290 height 44
type input "gazete booth, fotoğraf basımı, etkinlik kiralama, İstanbul İzmir Denizli, gazet…"
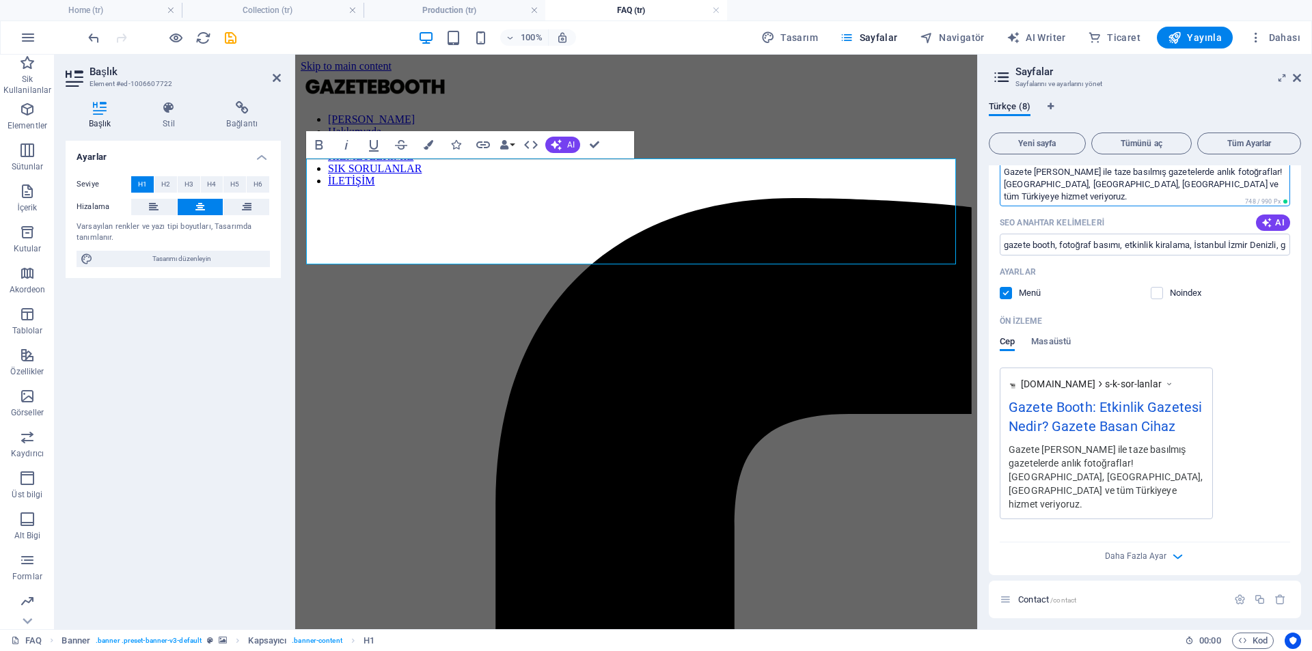
scroll to position [1225, 0]
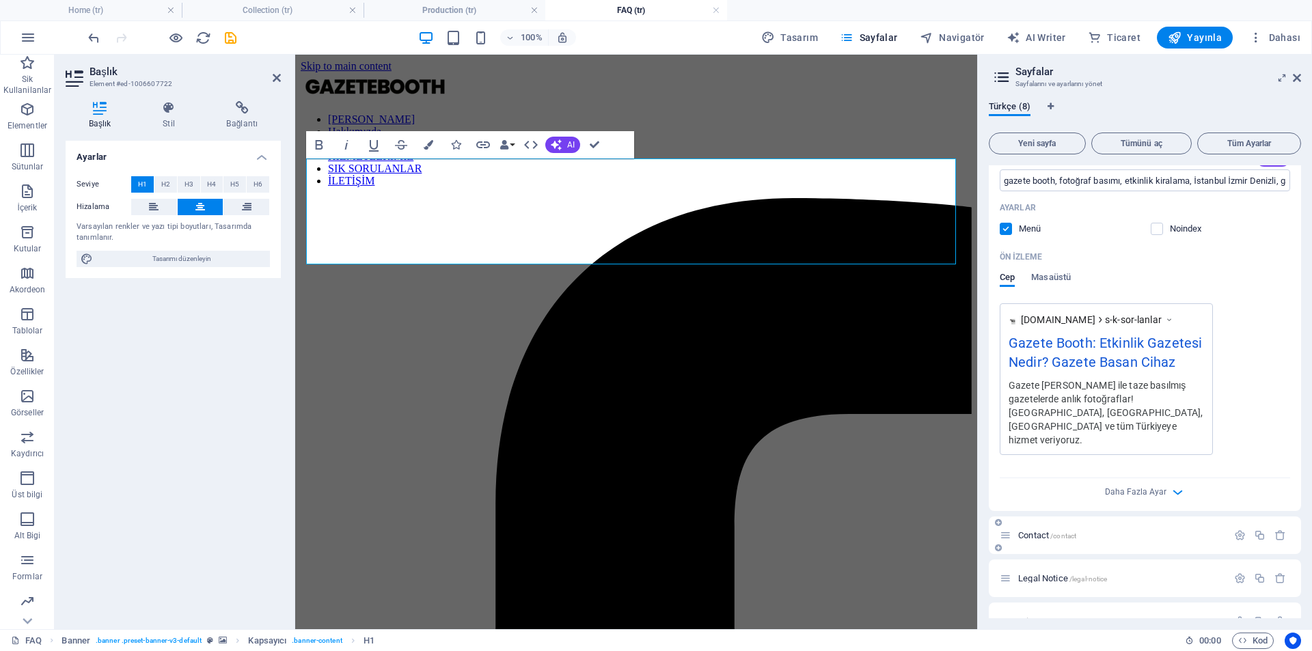
click at [1050, 530] on span "Contact /contact" at bounding box center [1047, 535] width 58 height 10
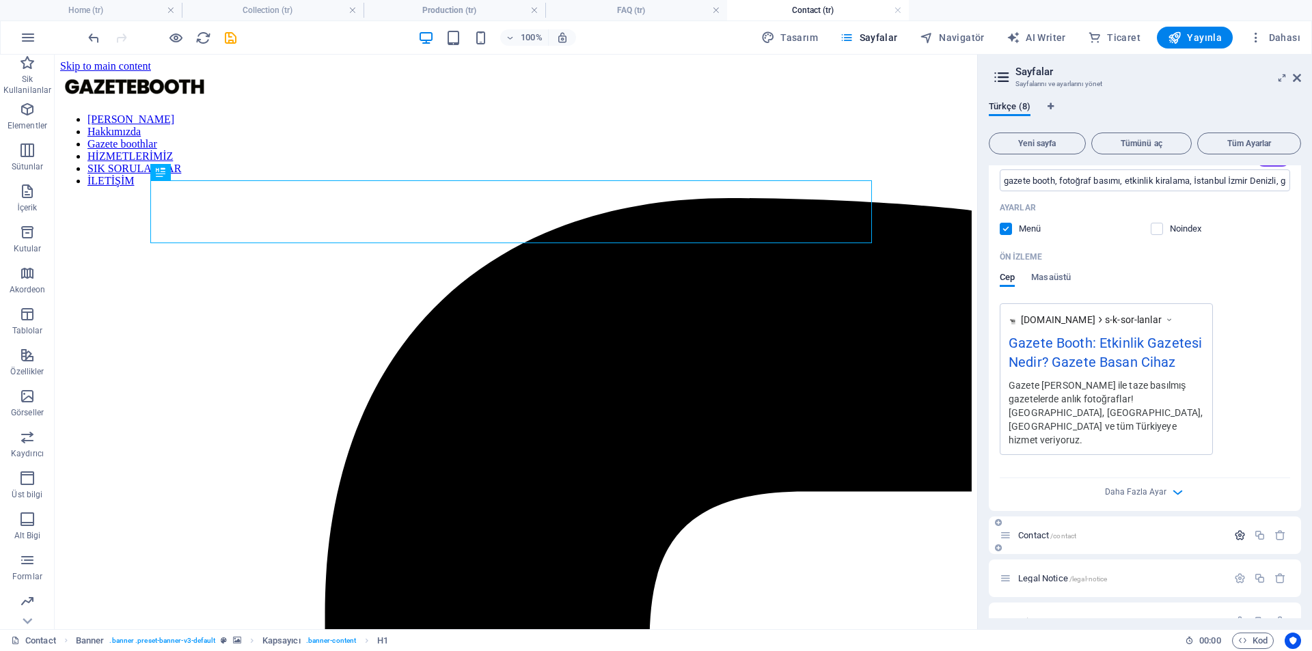
click at [1236, 530] on icon "button" at bounding box center [1240, 536] width 12 height 12
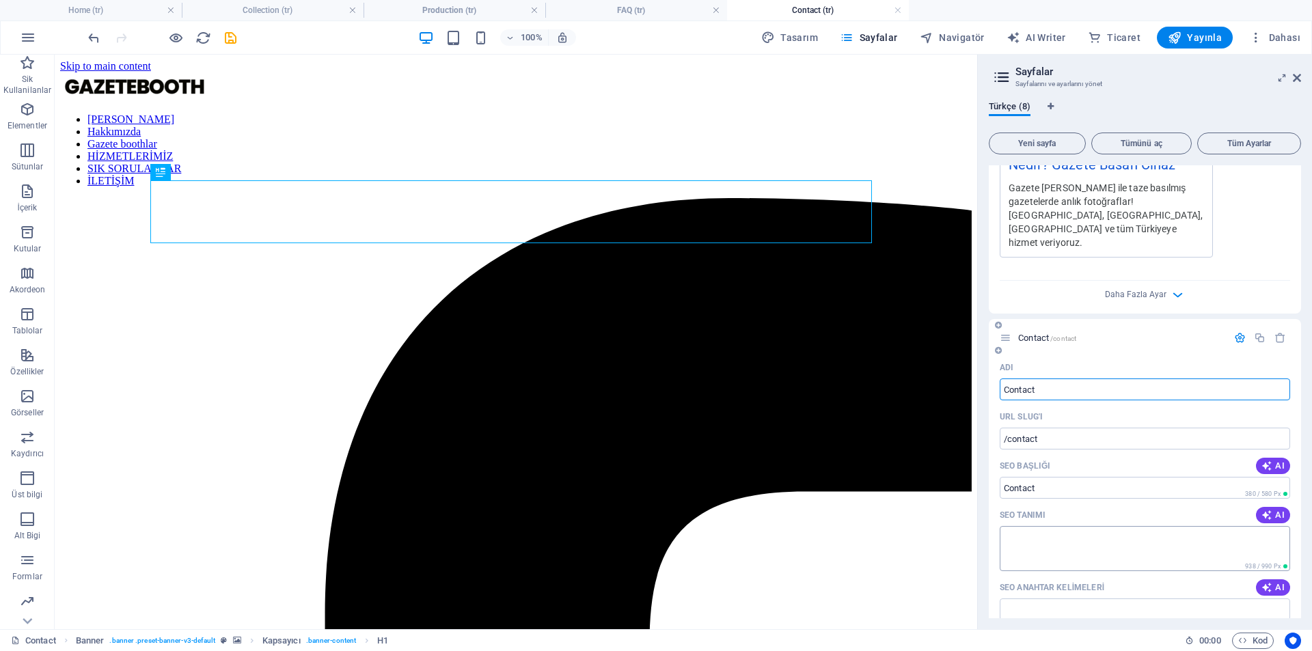
scroll to position [1430, 0]
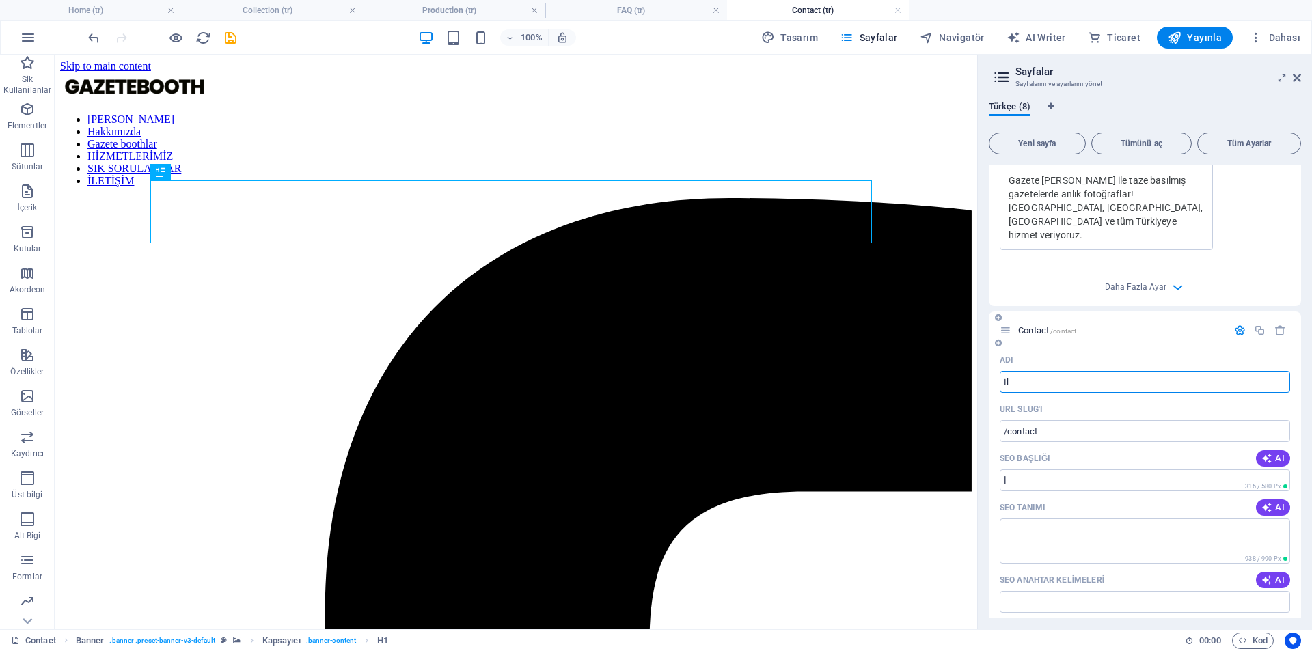
type input "İle"
type input "/i"
type input "İle"
type input "/ile"
type input "İletişim"
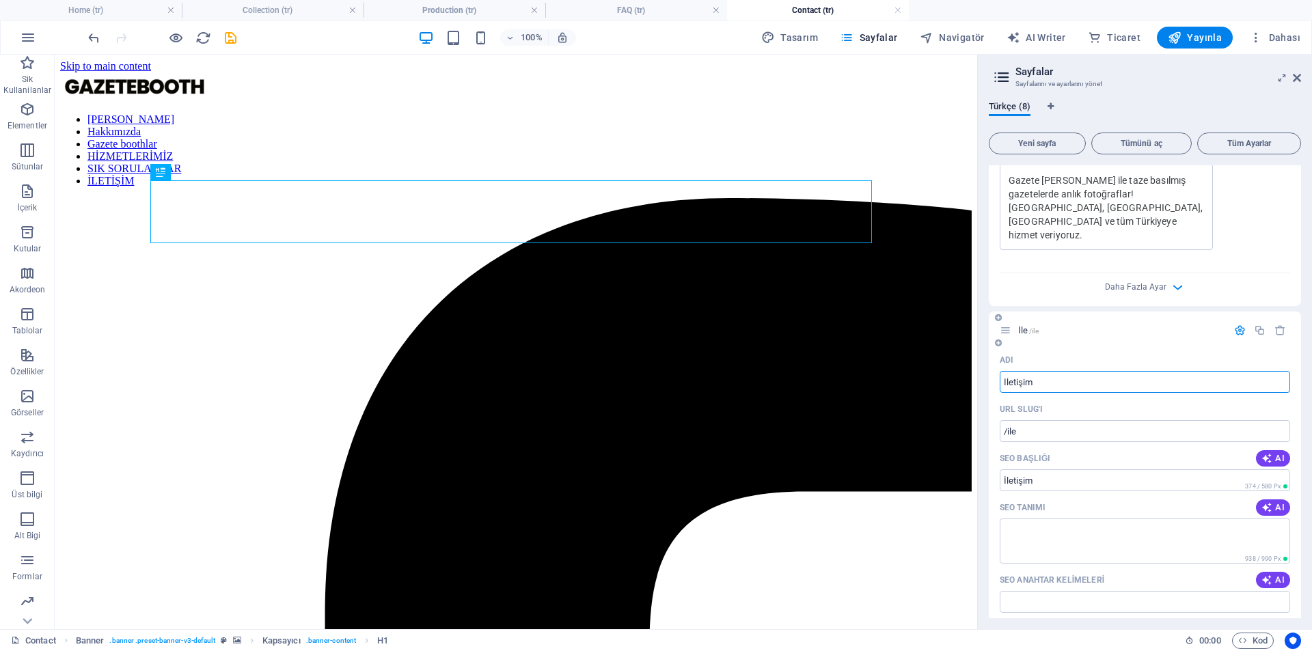
type input "/iletisim"
type input "İletişim"
click at [1214, 470] on input "SEO Başlığı" at bounding box center [1145, 481] width 290 height 22
type input "Gazete Booth Kiralama Gazete Booth iletişim"
click at [1262, 502] on icon "button" at bounding box center [1267, 507] width 11 height 11
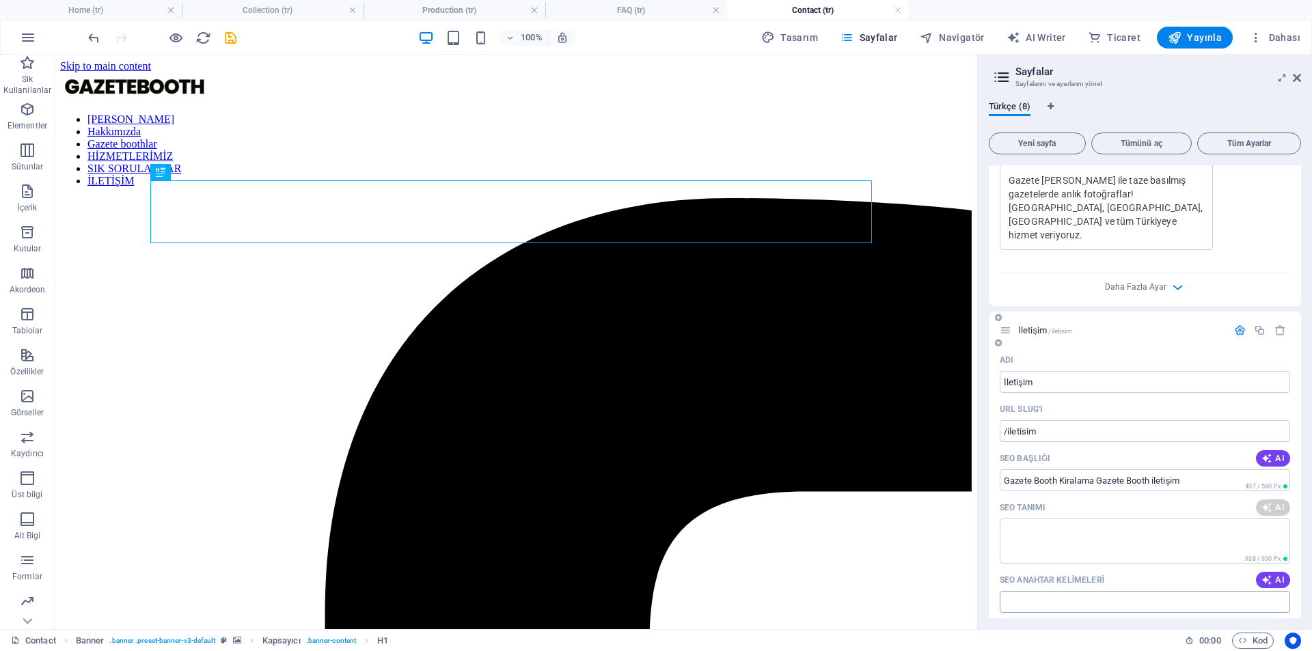
type textarea "İletişim sayfamızda aradığınız bilgileri bulun! Fenerbahçedeki adresimiz ve ile…"
click at [1286, 591] on input "SEO Anahtar Kelimeleri" at bounding box center [1145, 602] width 290 height 22
click at [1275, 575] on span "AI" at bounding box center [1273, 580] width 23 height 11
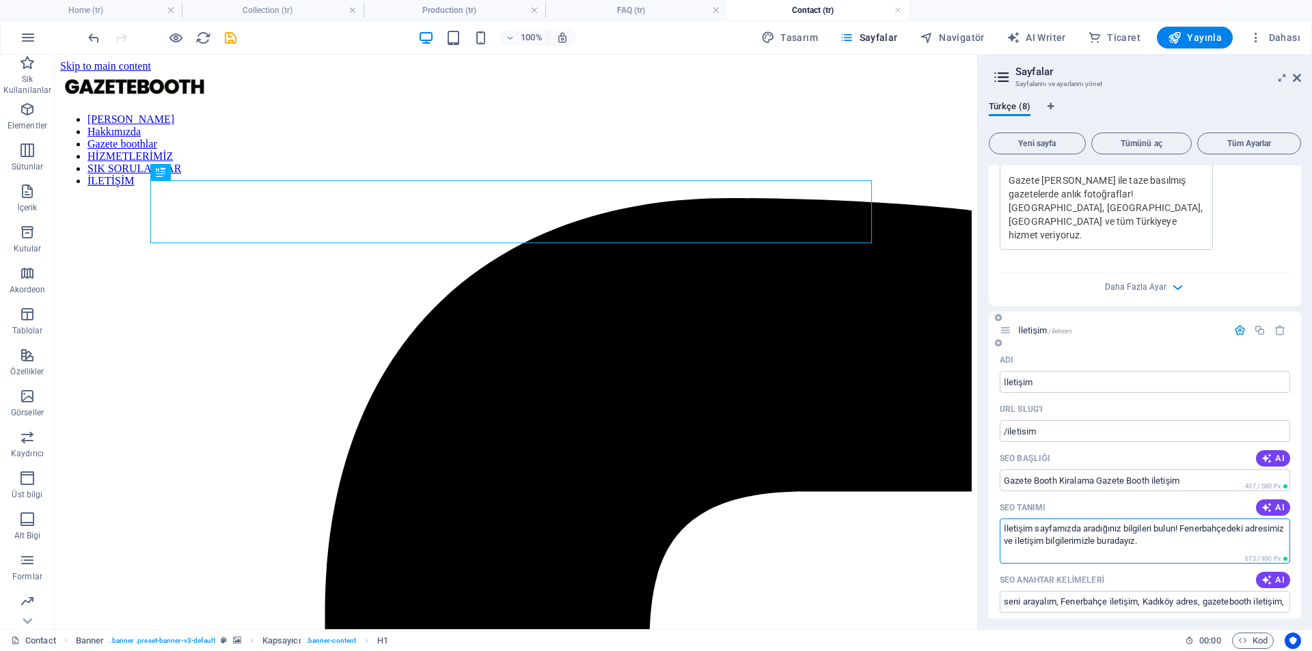
type input "seni arayalım, Fenerbahçe iletişim, Kadıköy adres, gazetebooth iletişim, İstanb…"
drag, startPoint x: 1184, startPoint y: 500, endPoint x: 1246, endPoint y: 545, distance: 76.3
click at [1246, 545] on div "Adı İletişim ​ URL SLUG'ı /iletisim ​ SEO Başlığı AI Gazete Booth Kiralama Gaze…" at bounding box center [1145, 627] width 312 height 556
click at [1005, 519] on textarea "İletişim sayfamızda aradığınız bilgileri bulun!" at bounding box center [1145, 541] width 290 height 44
click at [1206, 519] on textarea "İletişim sayfamızda aradığınız bilgileri bulun!" at bounding box center [1145, 541] width 290 height 44
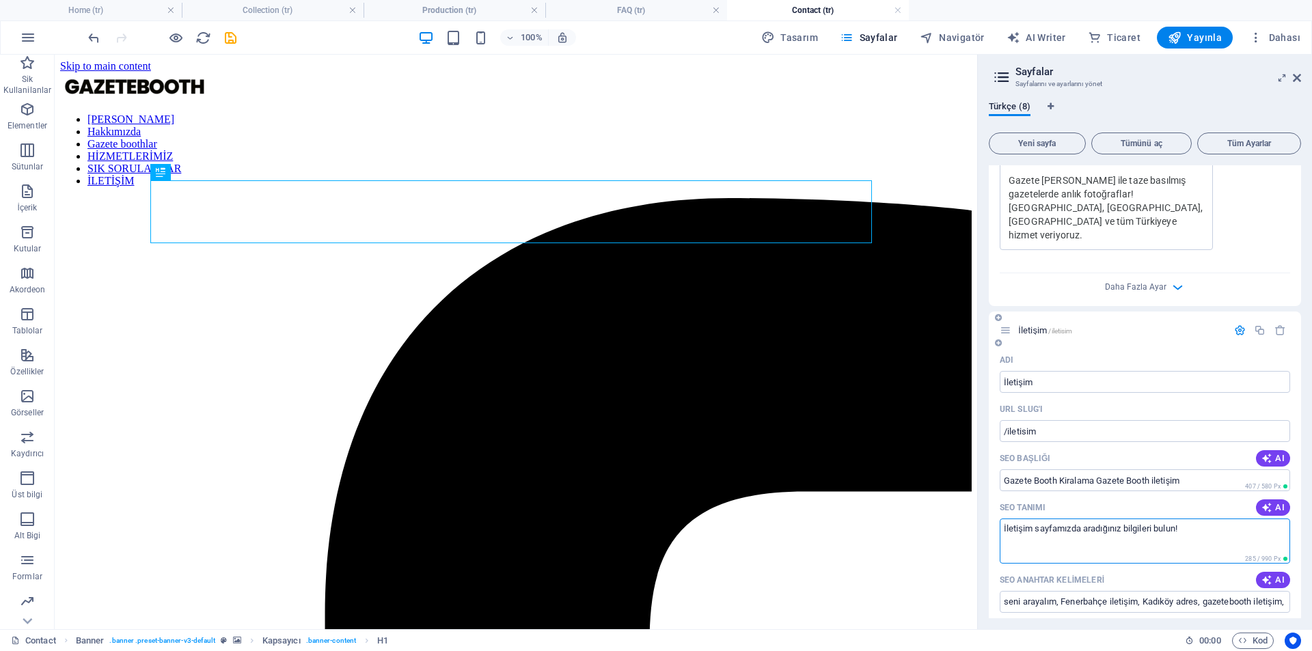
type textarea "g"
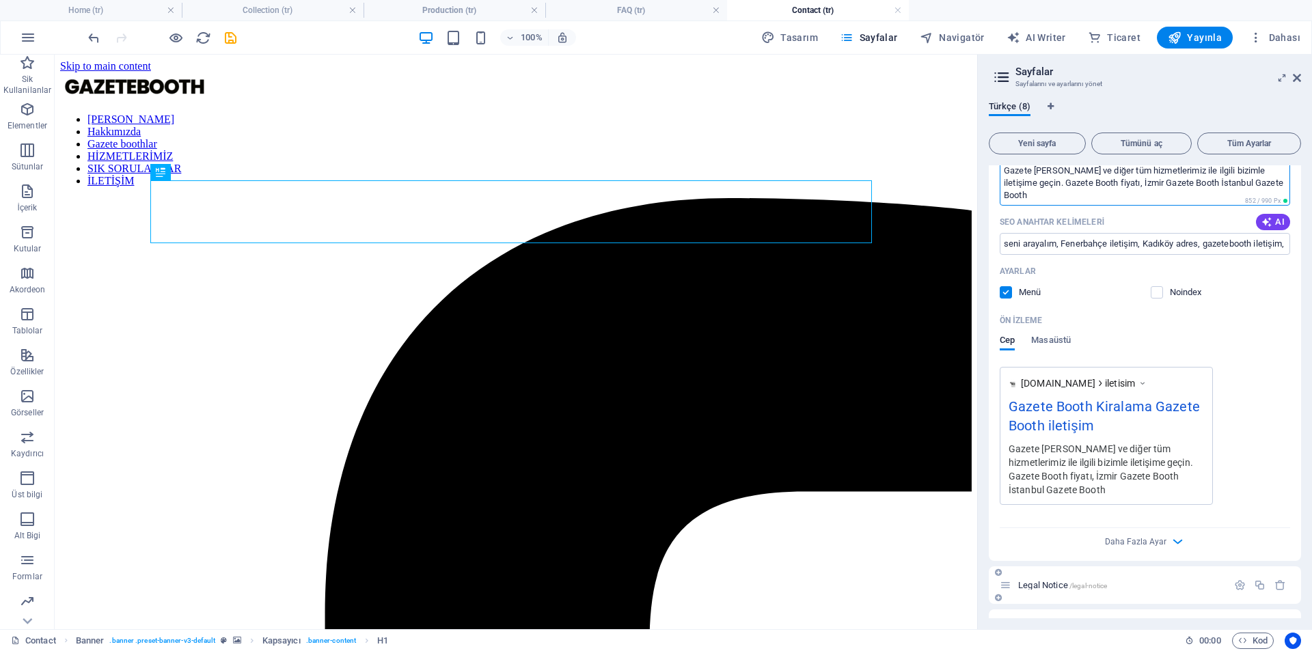
scroll to position [1795, 0]
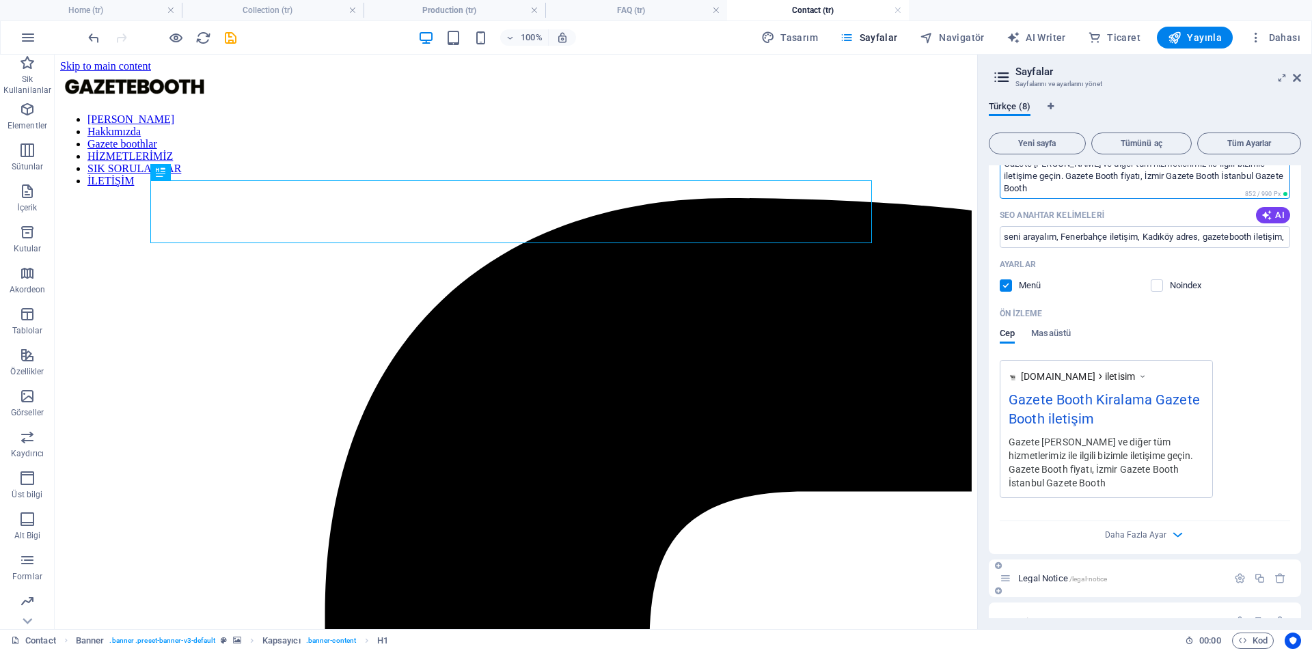
type textarea "Gazete Booth ve diğer tüm hizmetlerimiz ile ilgili bizimle iletişime geçin. Gaz…"
click at [1044, 573] on span "Legal Notice /legal-notice" at bounding box center [1062, 578] width 89 height 10
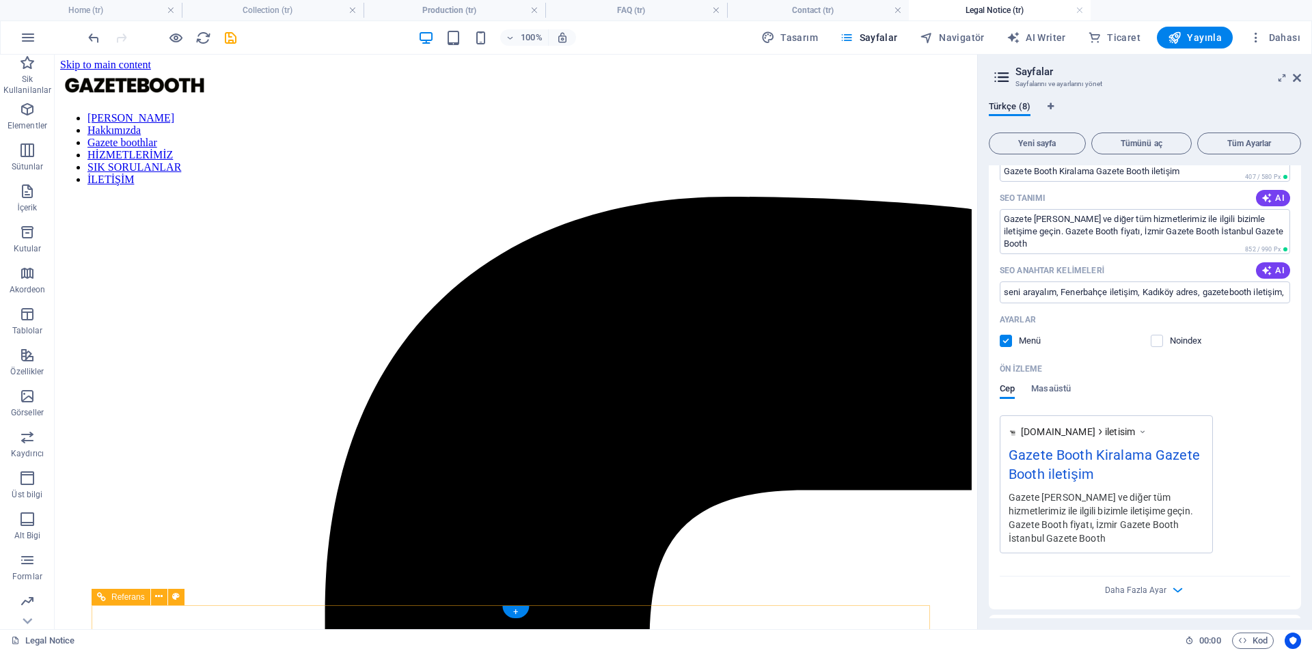
scroll to position [0, 0]
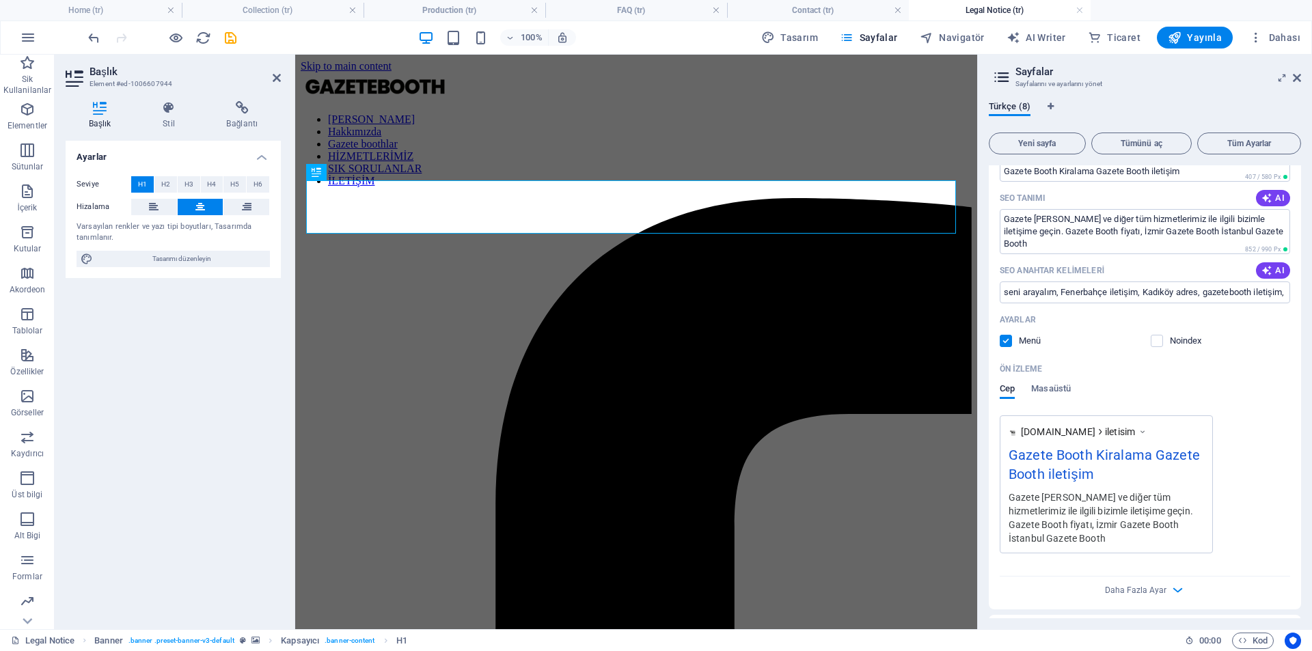
click at [1254, 426] on div "www.example.com iletisim Gazete Booth Kiralama Gazete Booth iletişim Gazete Boo…" at bounding box center [1145, 485] width 290 height 138
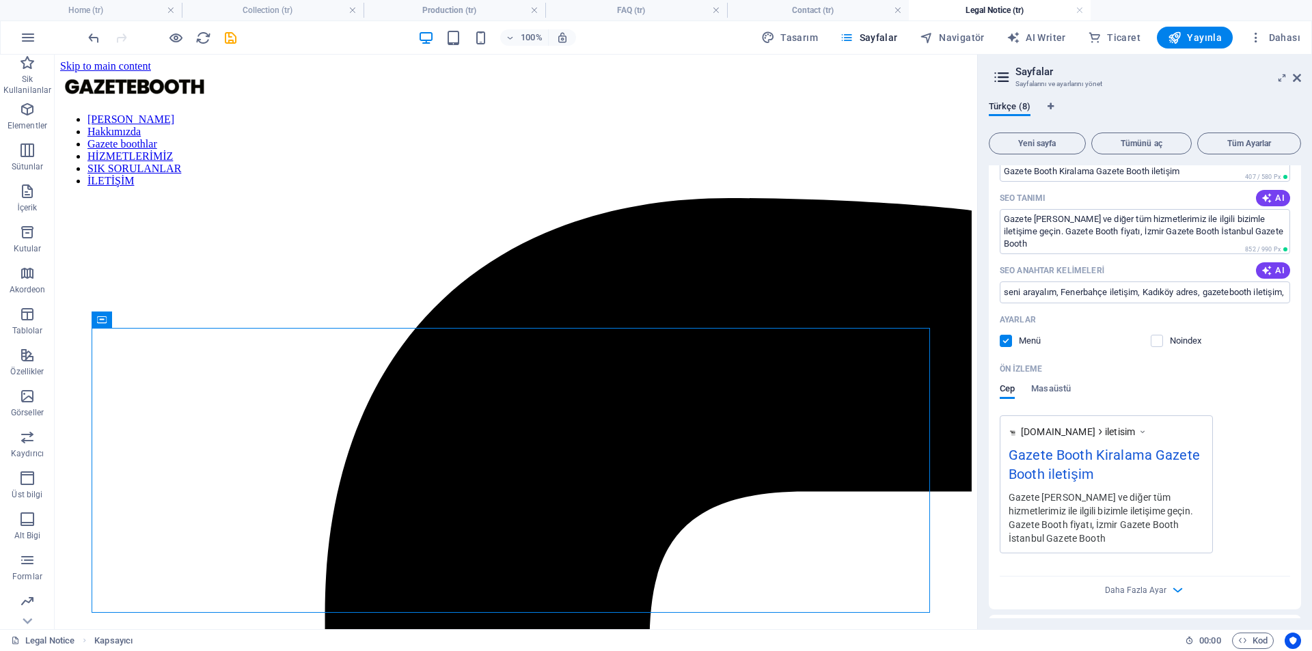
scroll to position [1795, 0]
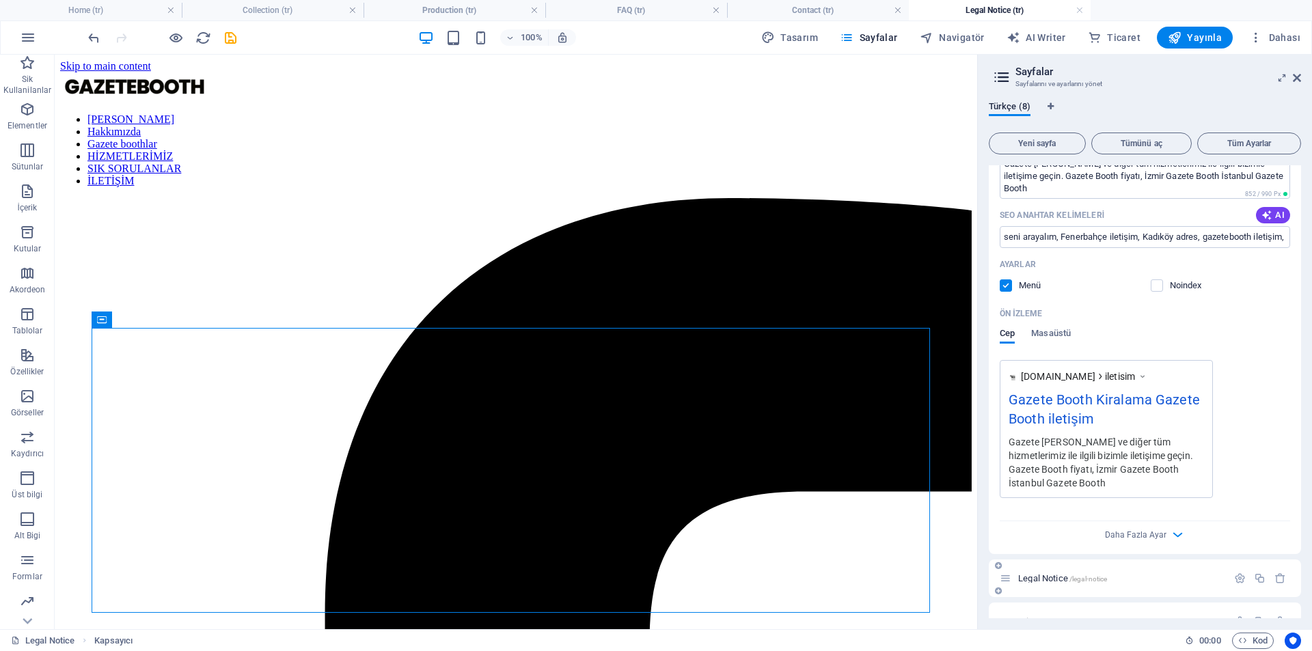
click at [1070, 573] on span "Legal Notice /legal-notice" at bounding box center [1062, 578] width 89 height 10
click at [1067, 619] on span "/privacy" at bounding box center [1060, 623] width 25 height 8
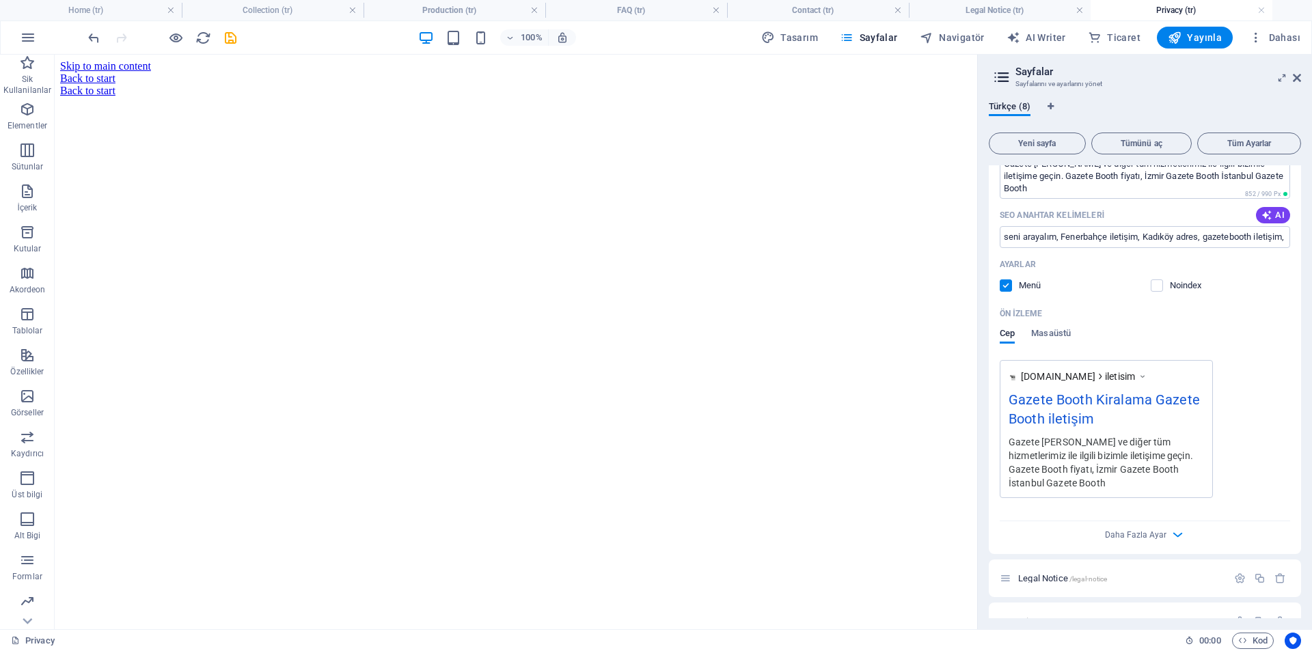
drag, startPoint x: 1055, startPoint y: 593, endPoint x: 1138, endPoint y: 620, distance: 87.1
click at [1127, 620] on div "Türkçe (8) Yeni sayfa Tümünü aç Tüm Ayarlar Home / Hakkımızda /hakk-m-zda Colle…" at bounding box center [1145, 359] width 334 height 539
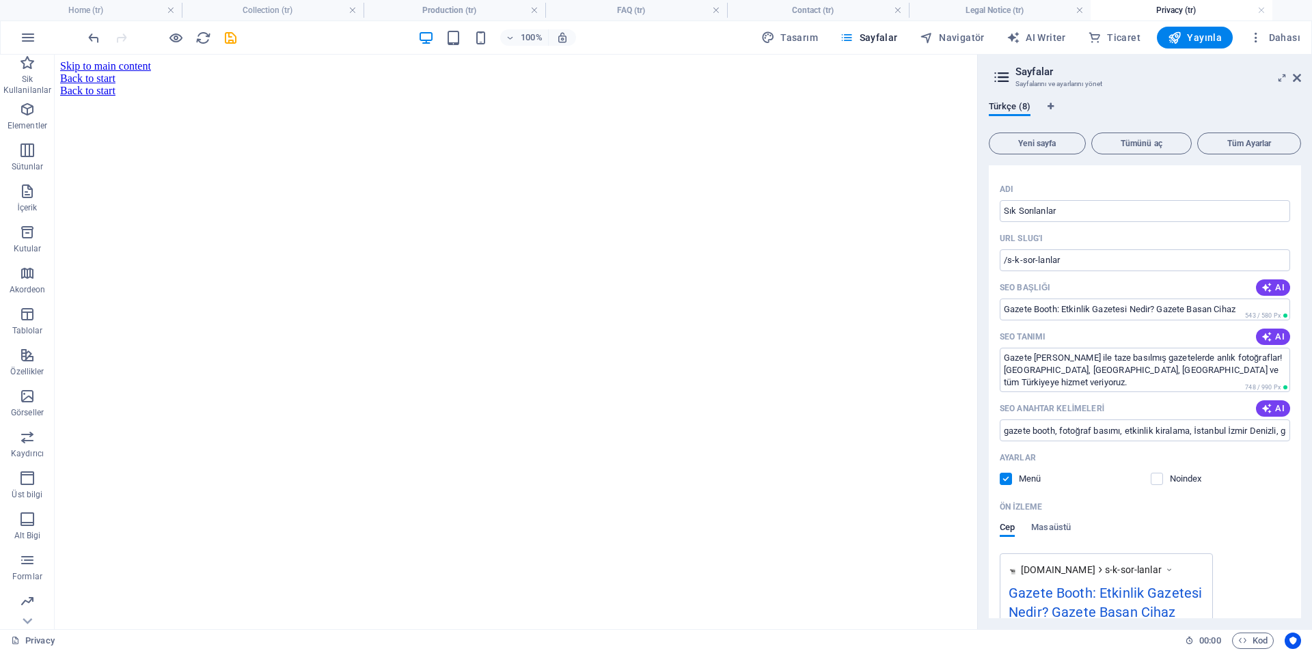
scroll to position [634, 0]
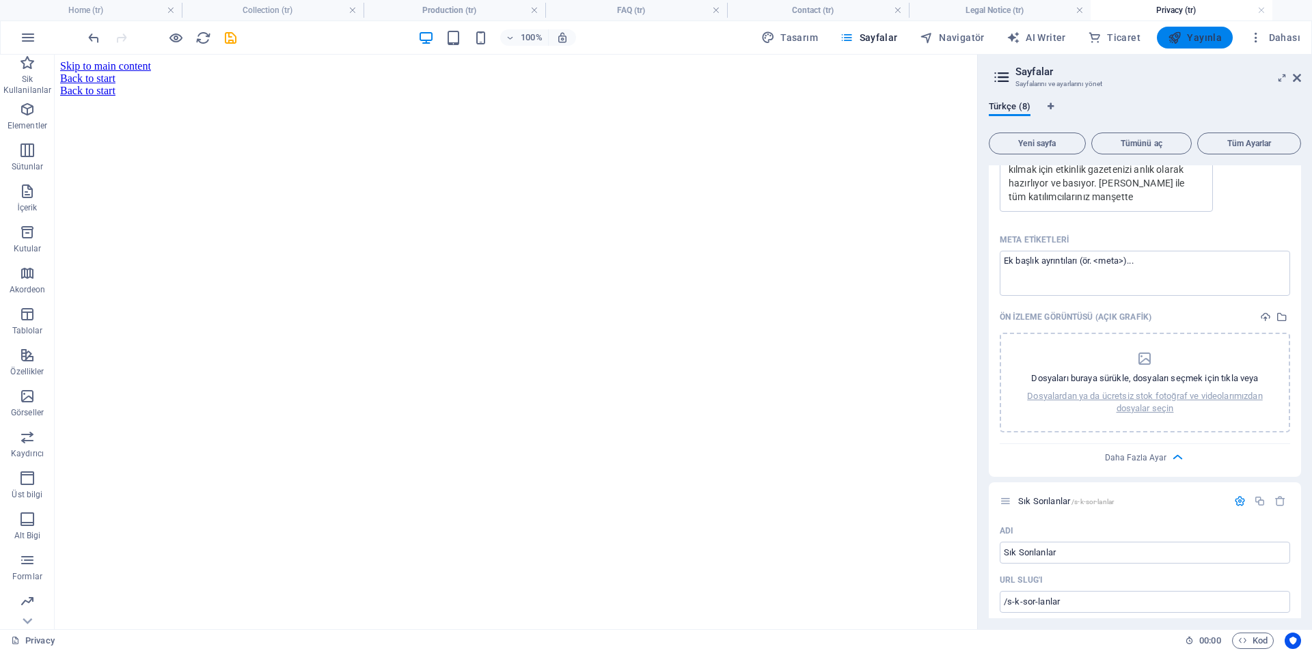
click at [1206, 31] on span "Yayınla" at bounding box center [1195, 38] width 54 height 14
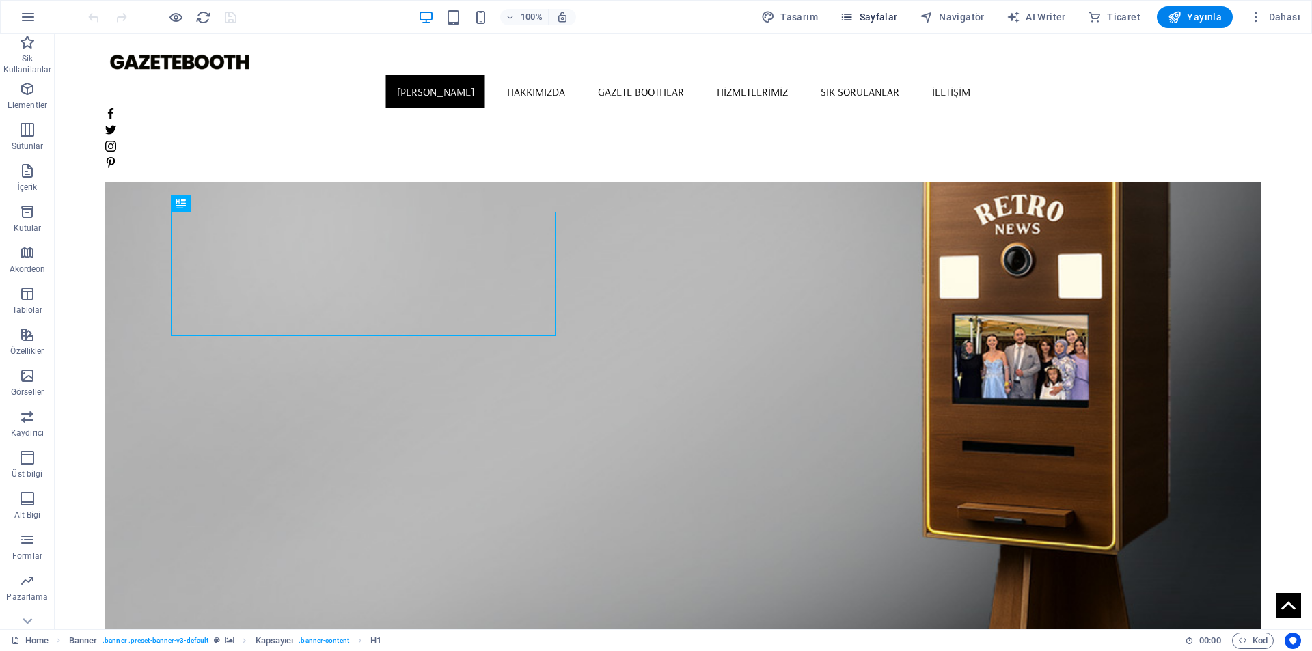
click at [888, 20] on span "Sayfalar" at bounding box center [869, 17] width 58 height 14
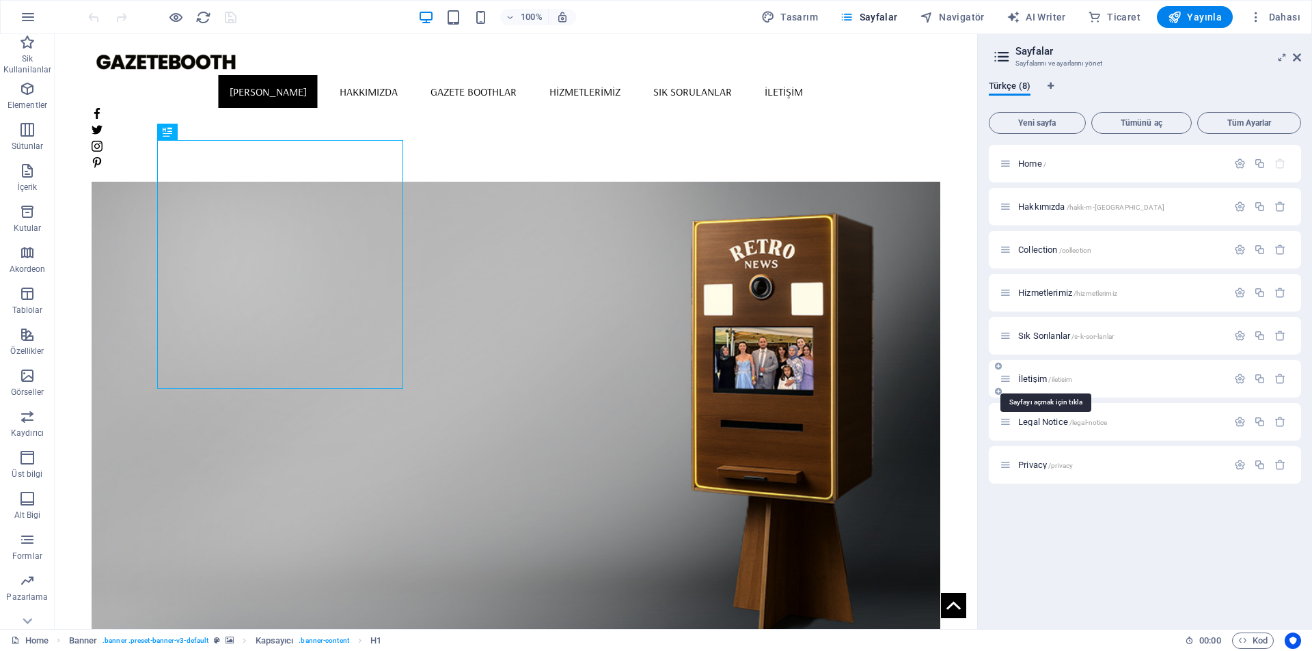
click at [1046, 382] on span "İletişim /iletisim" at bounding box center [1045, 379] width 55 height 10
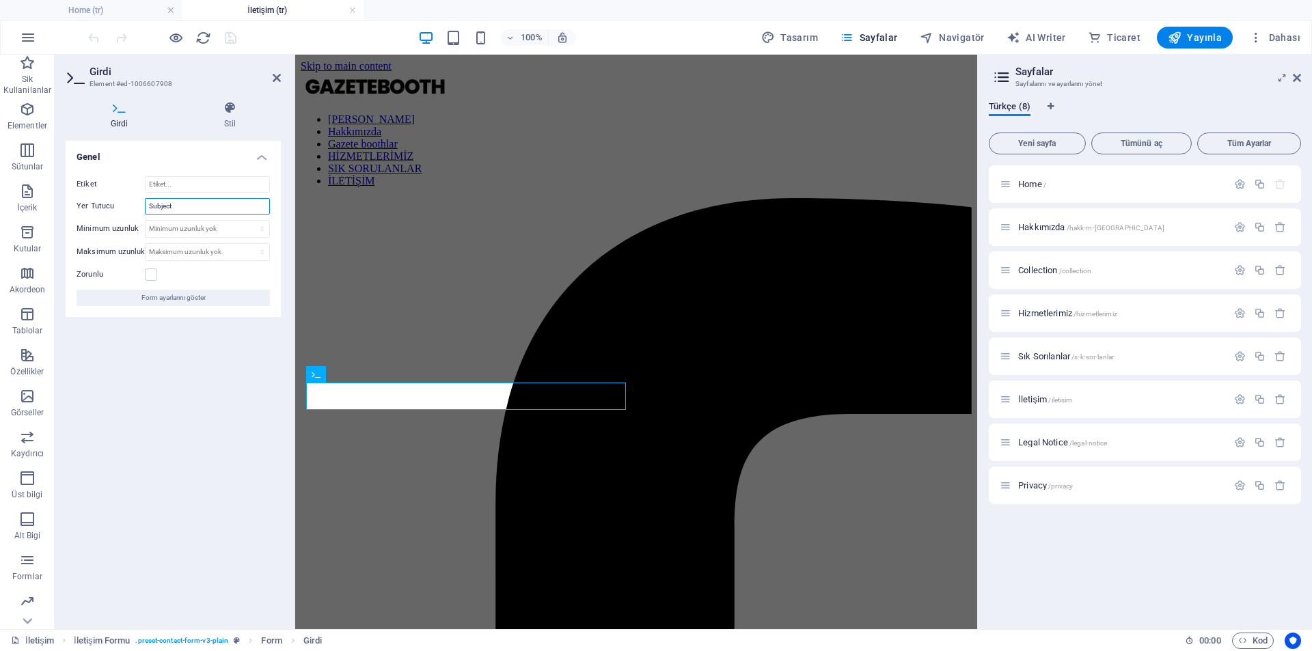
click at [187, 206] on input "Subject" at bounding box center [207, 206] width 125 height 16
click at [162, 207] on input "Subject" at bounding box center [207, 206] width 125 height 16
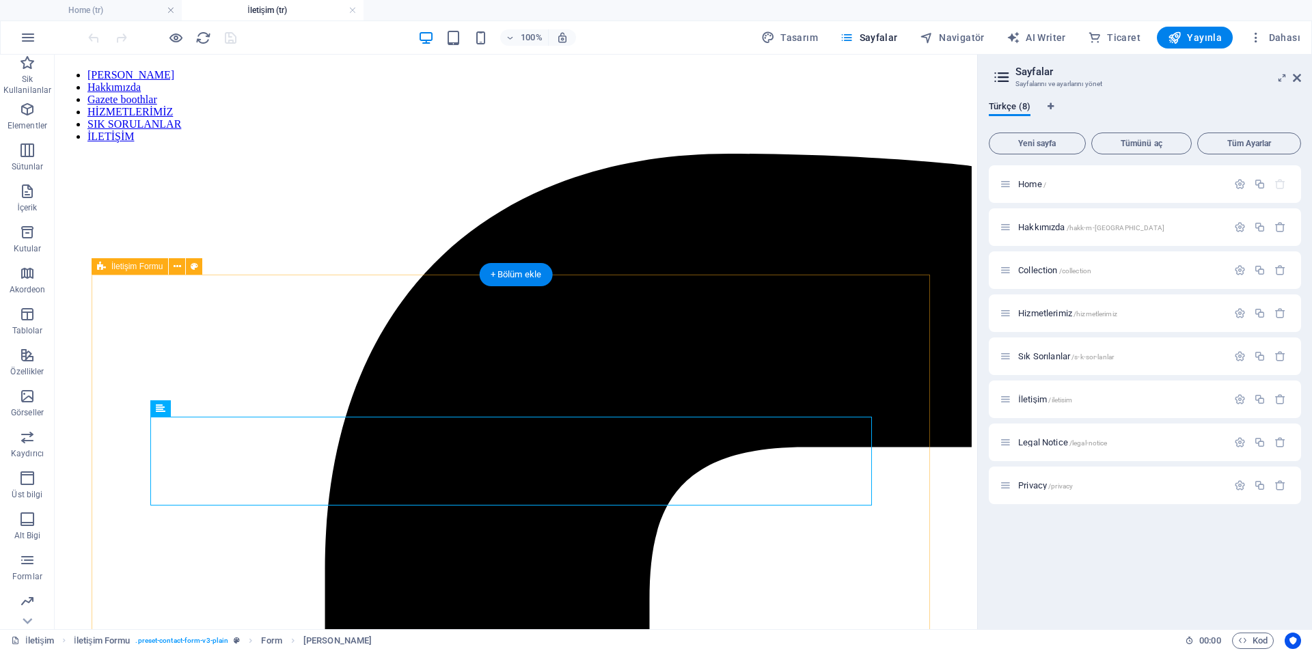
scroll to position [68, 0]
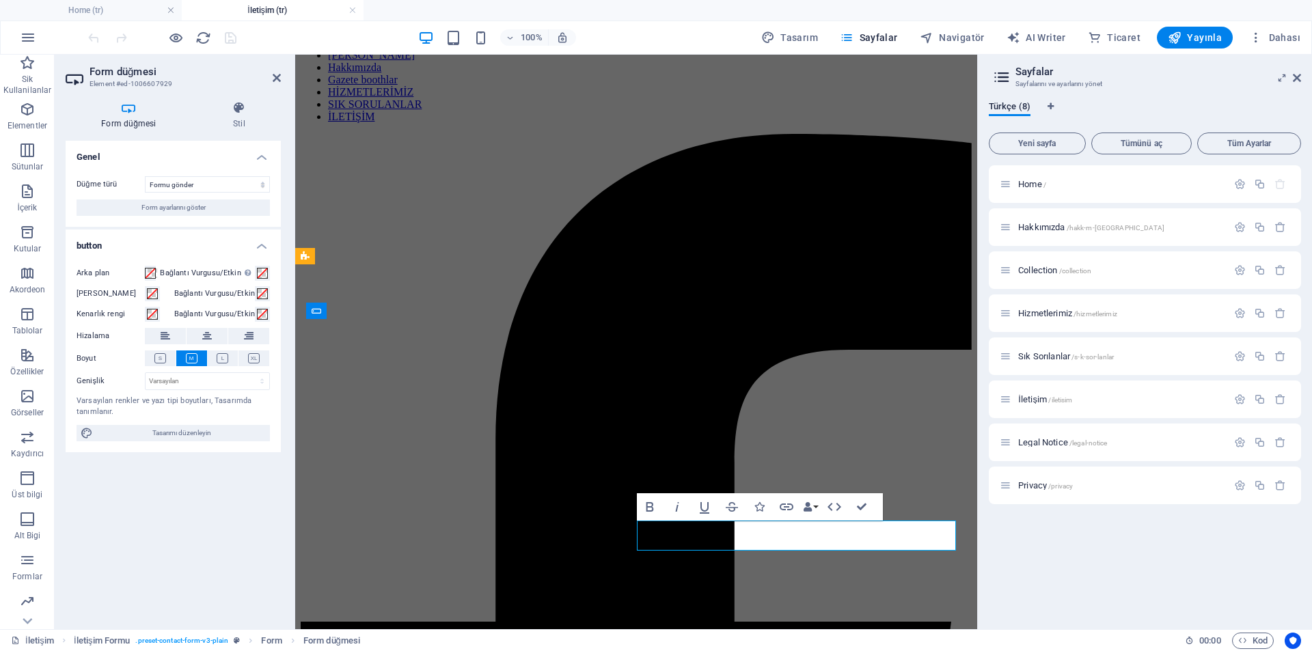
scroll to position [62, 0]
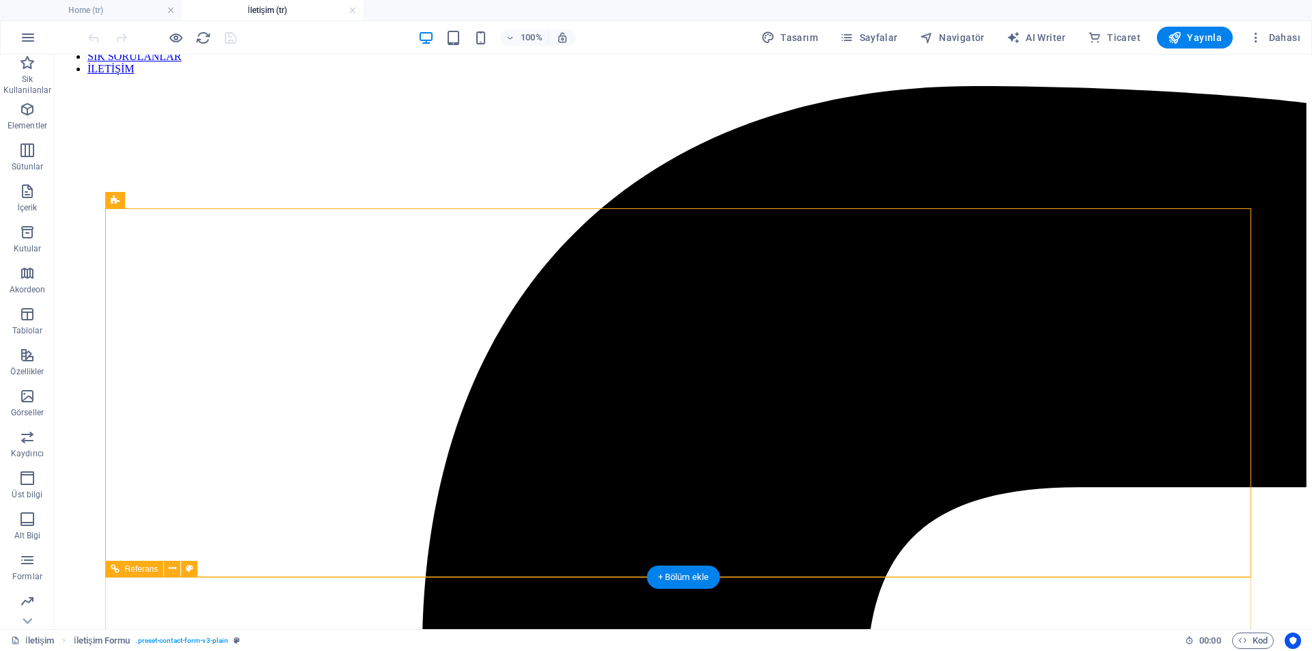
scroll to position [131, 0]
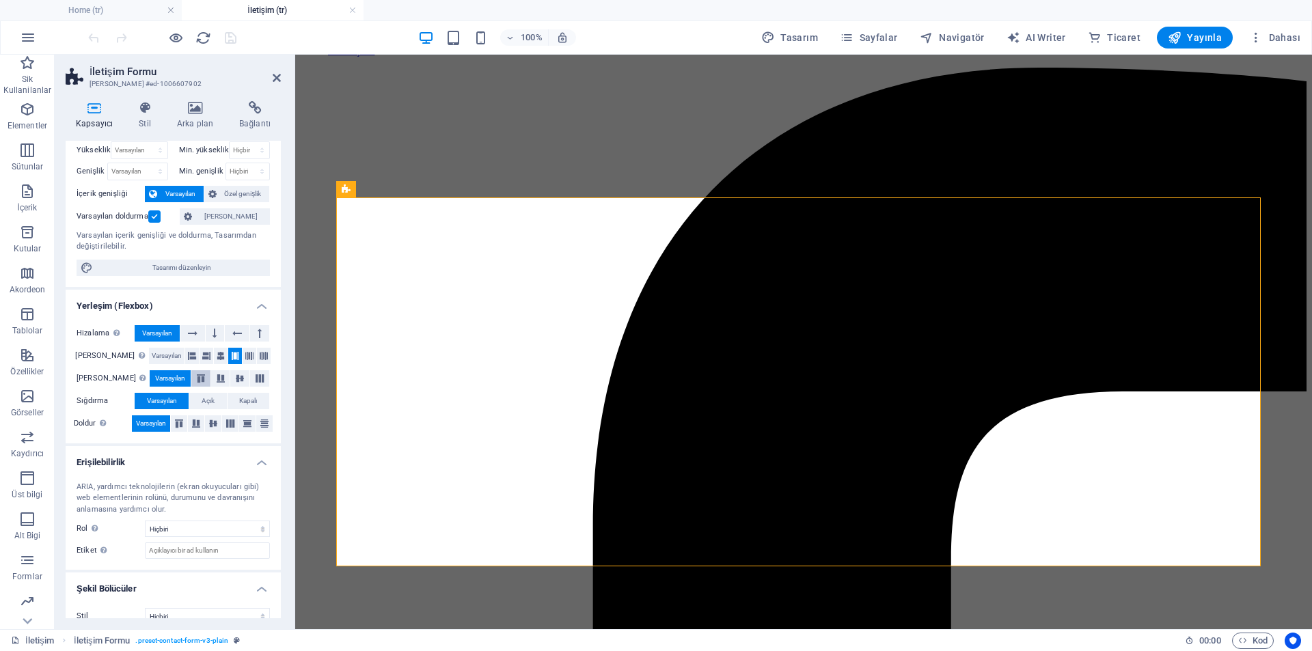
scroll to position [52, 0]
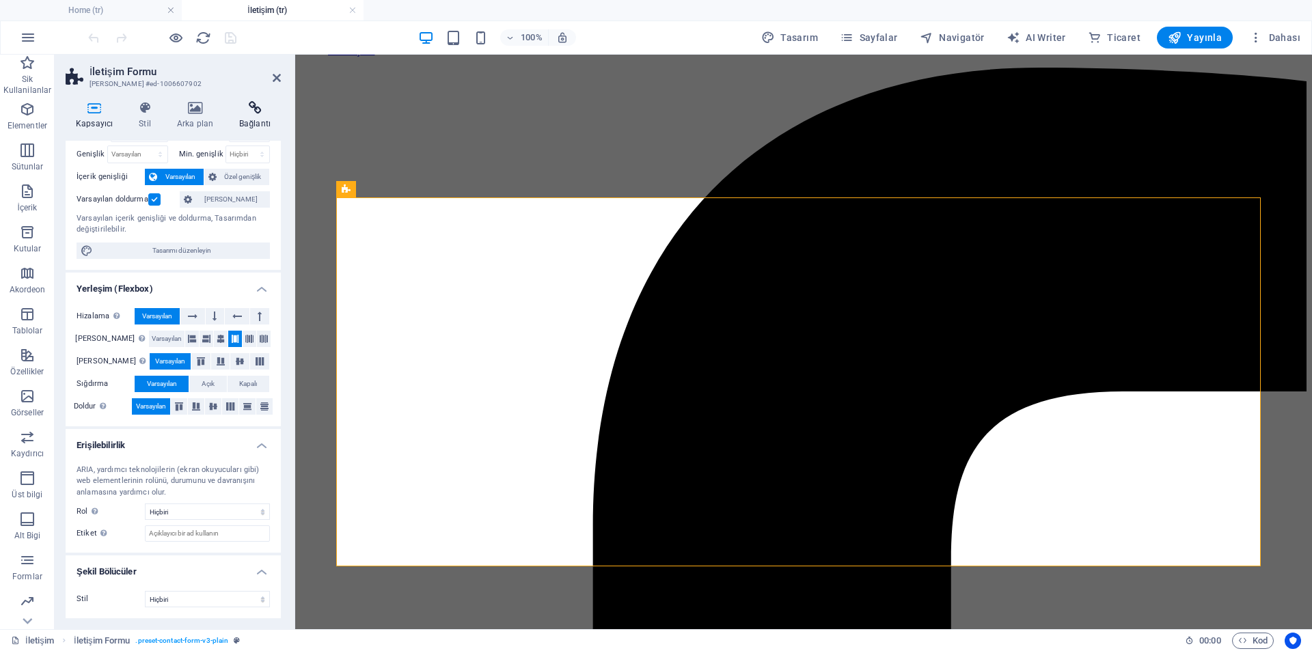
click at [256, 118] on h4 "Bağlantı" at bounding box center [255, 115] width 52 height 29
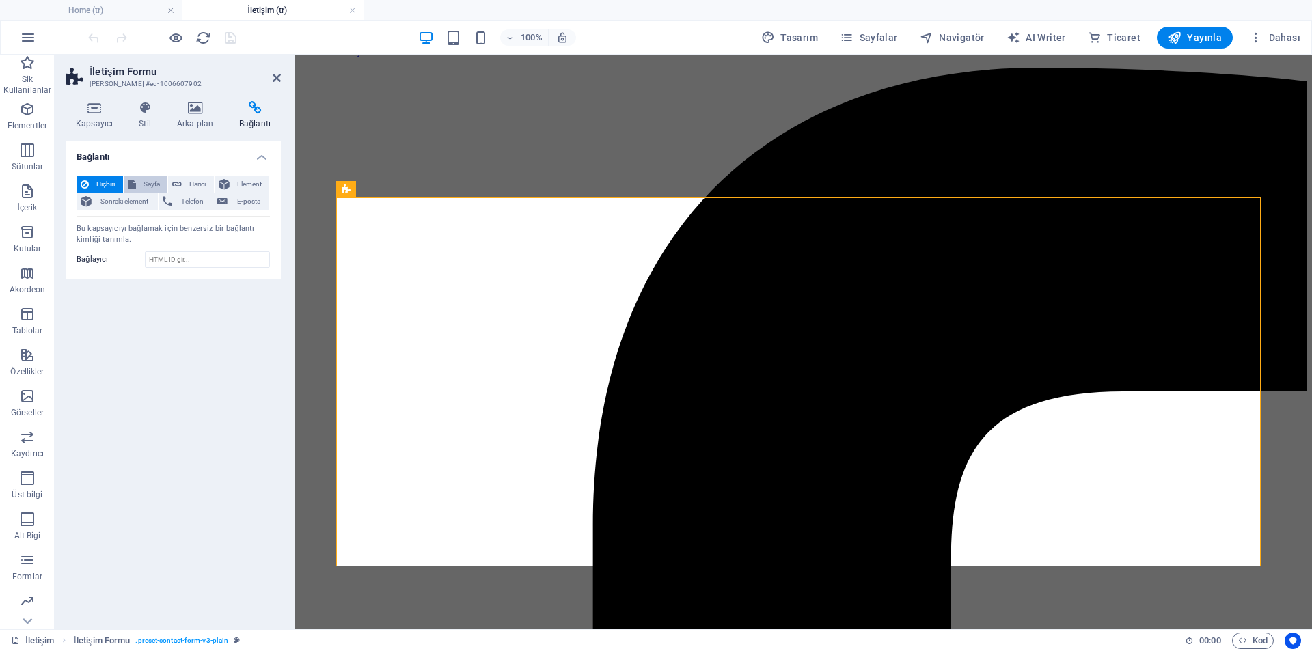
click at [147, 186] on span "Sayfa" at bounding box center [152, 184] width 24 height 16
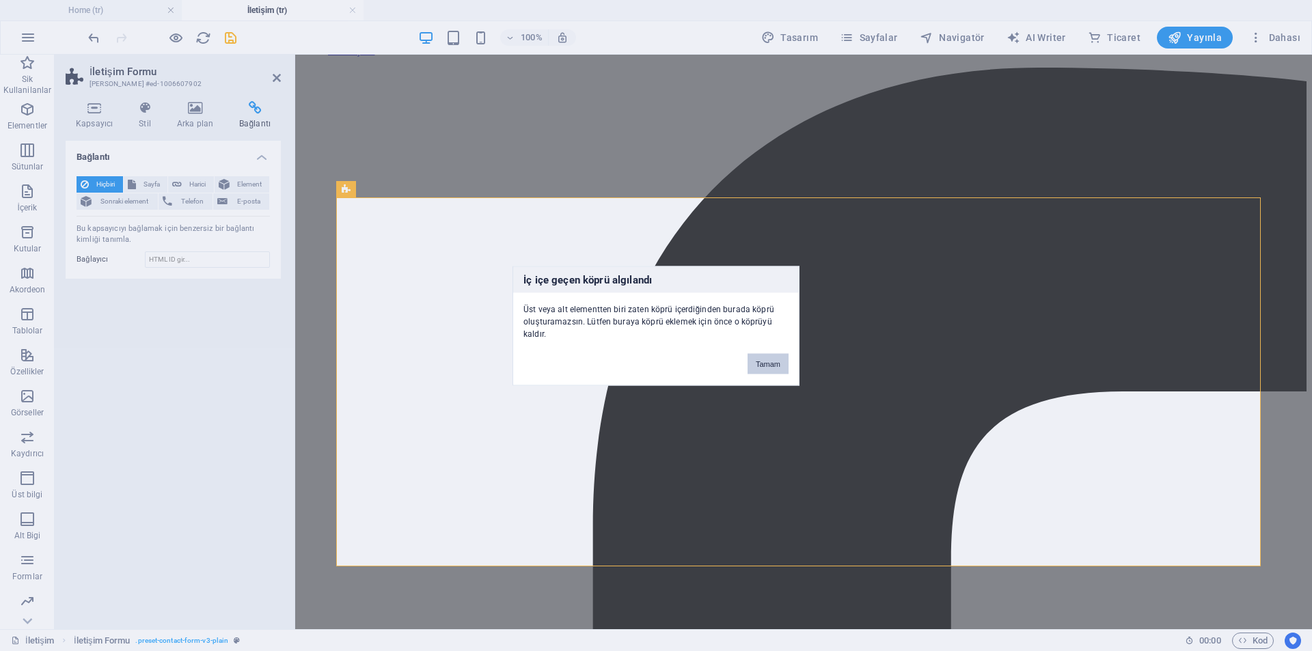
click at [765, 367] on button "Tamam" at bounding box center [768, 363] width 41 height 21
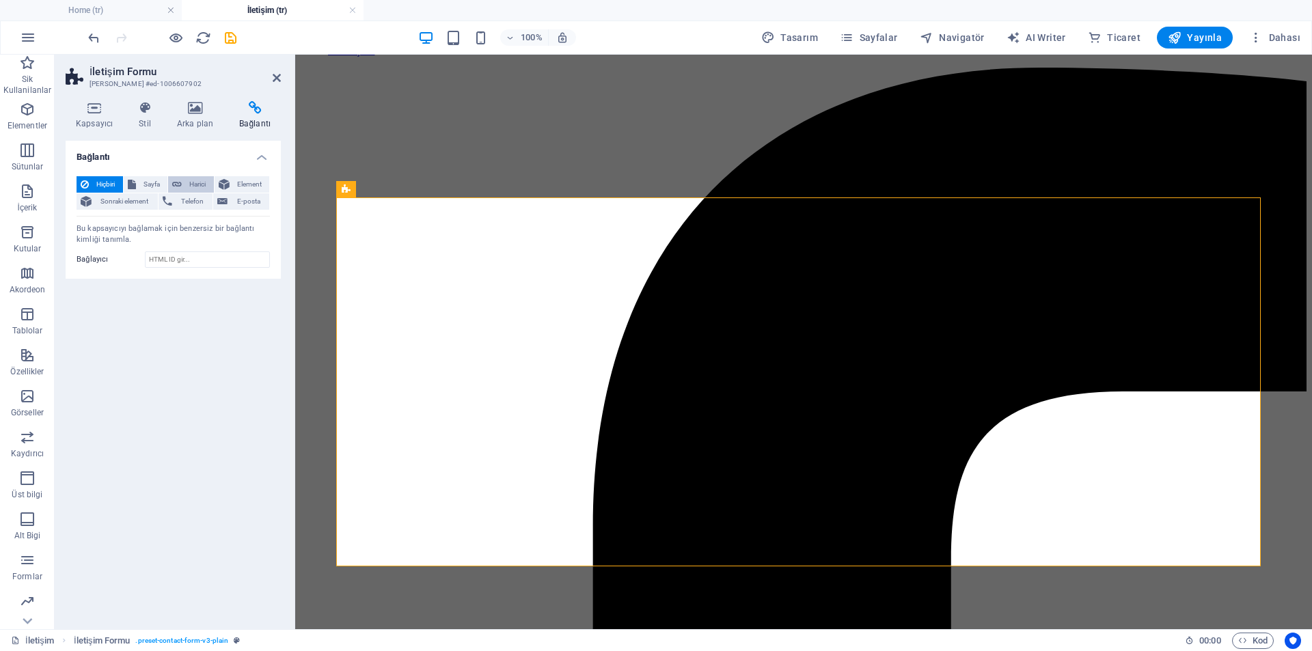
click at [194, 186] on span "Harici" at bounding box center [198, 184] width 24 height 16
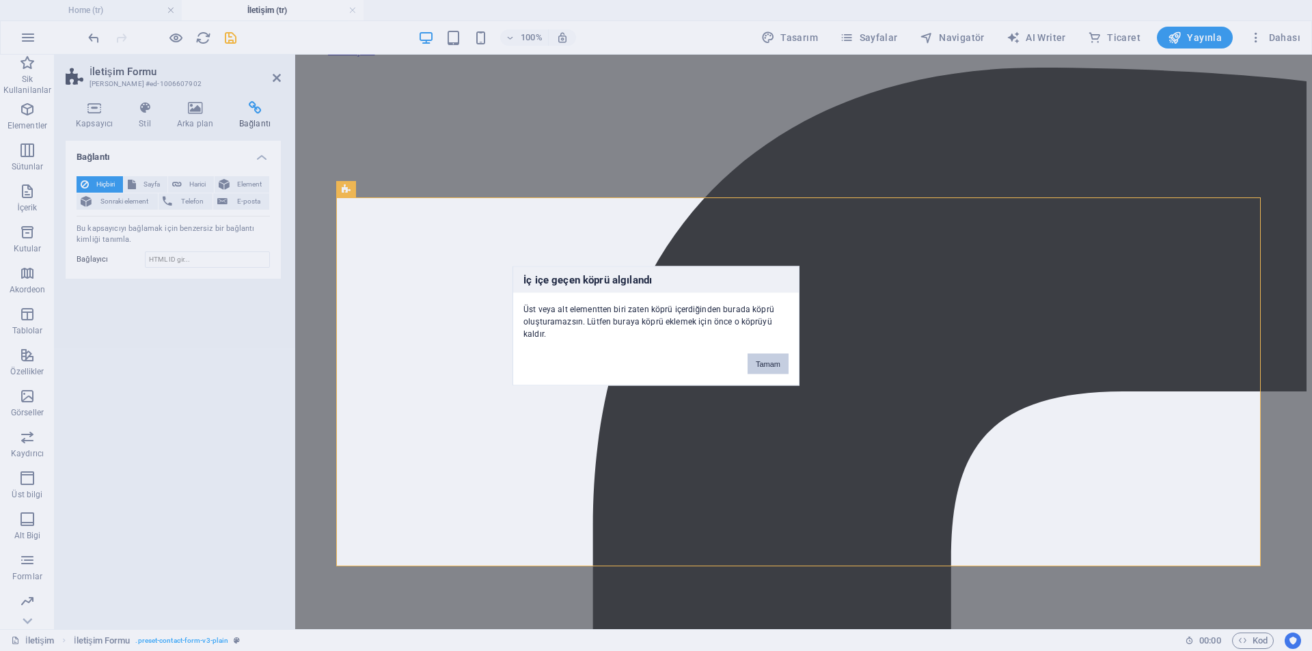
click at [765, 357] on button "Tamam" at bounding box center [768, 363] width 41 height 21
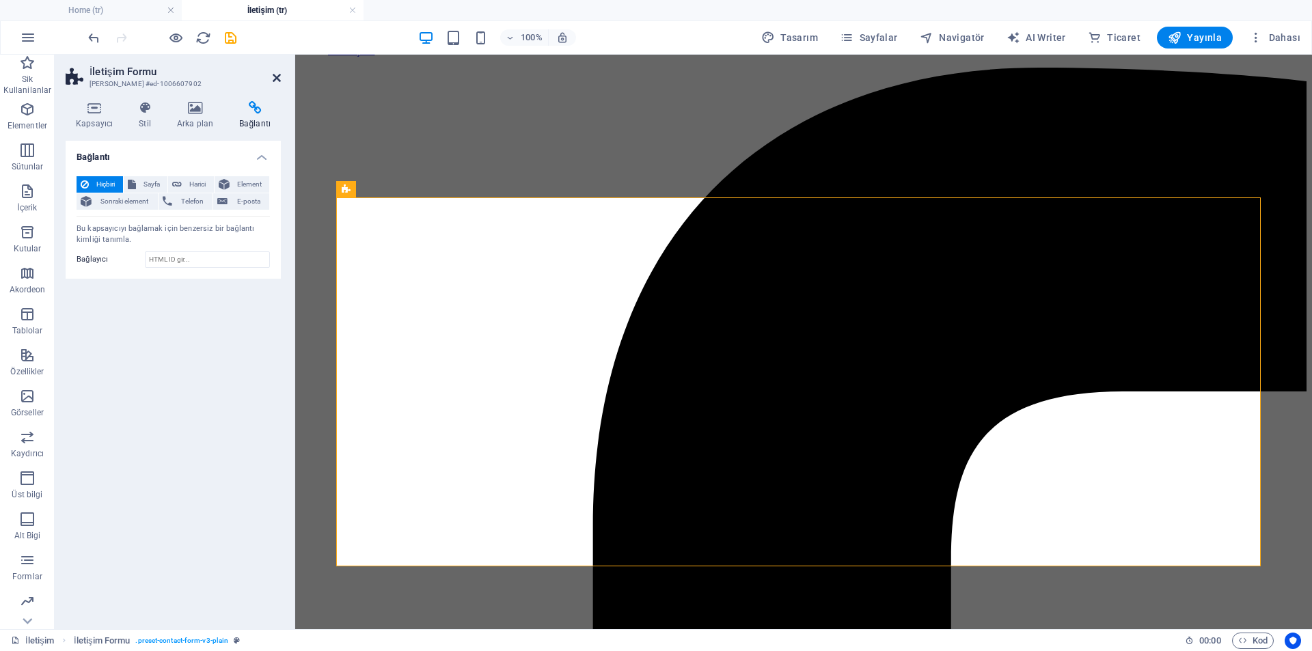
click at [273, 79] on icon at bounding box center [277, 77] width 8 height 11
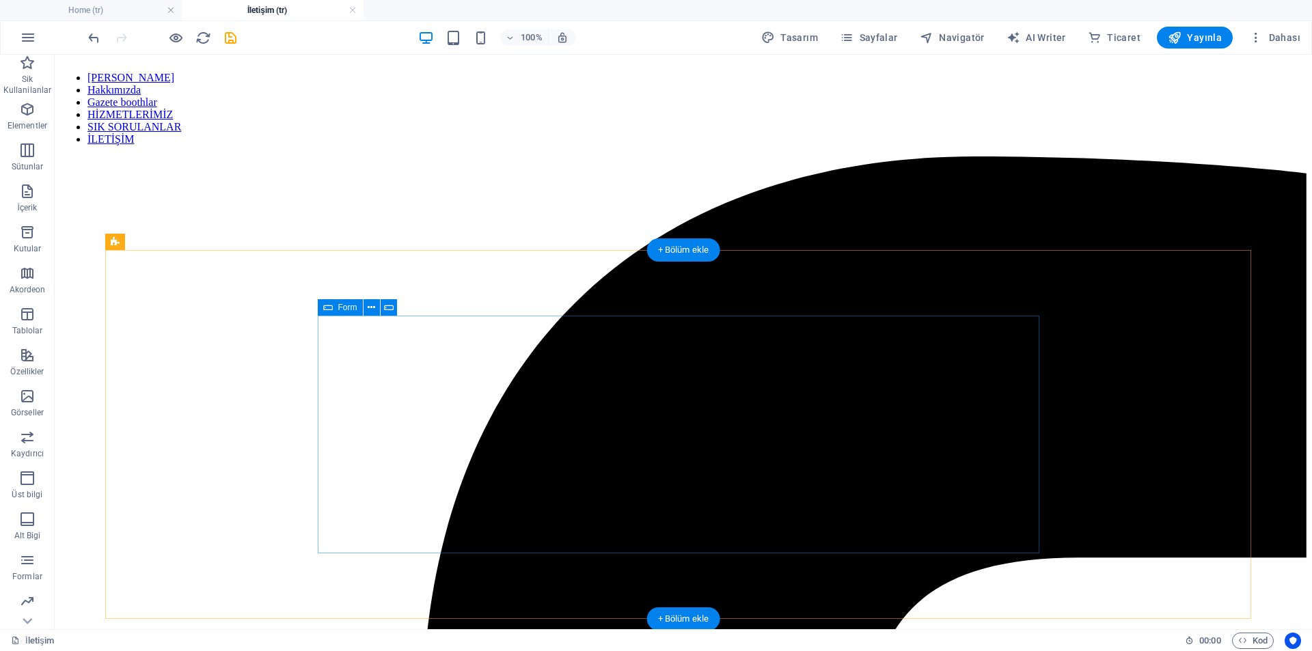
scroll to position [0, 0]
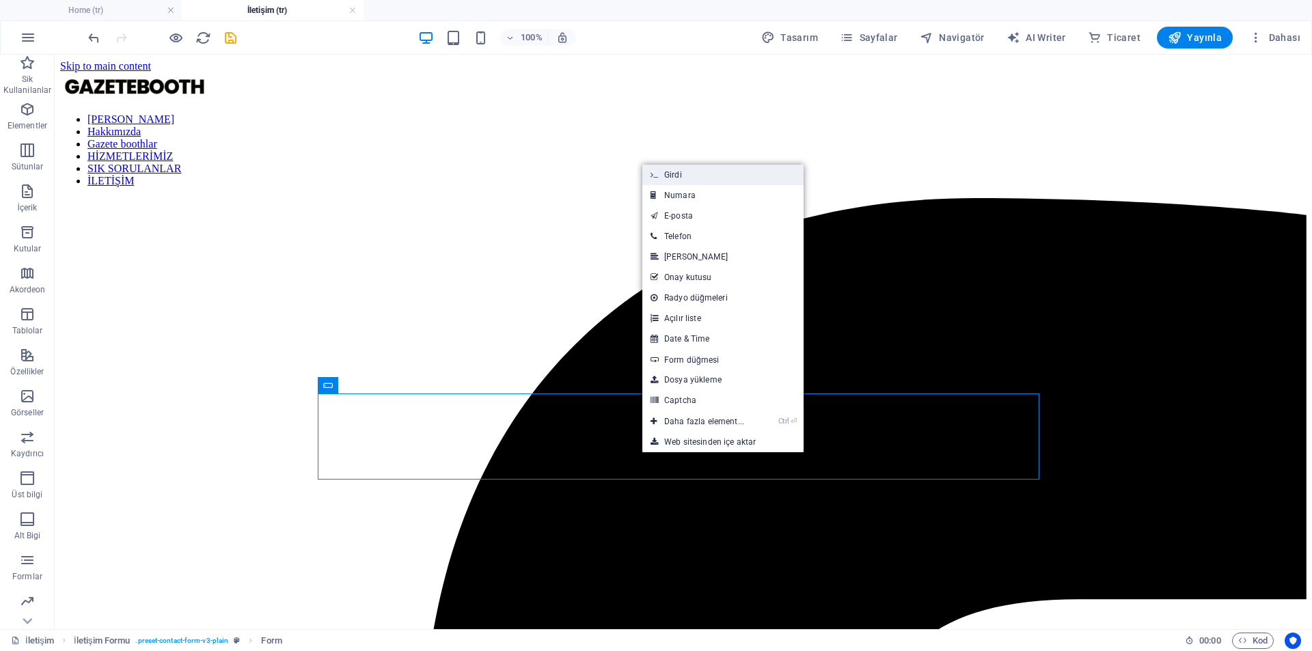
click at [721, 180] on link "Girdi" at bounding box center [722, 175] width 161 height 21
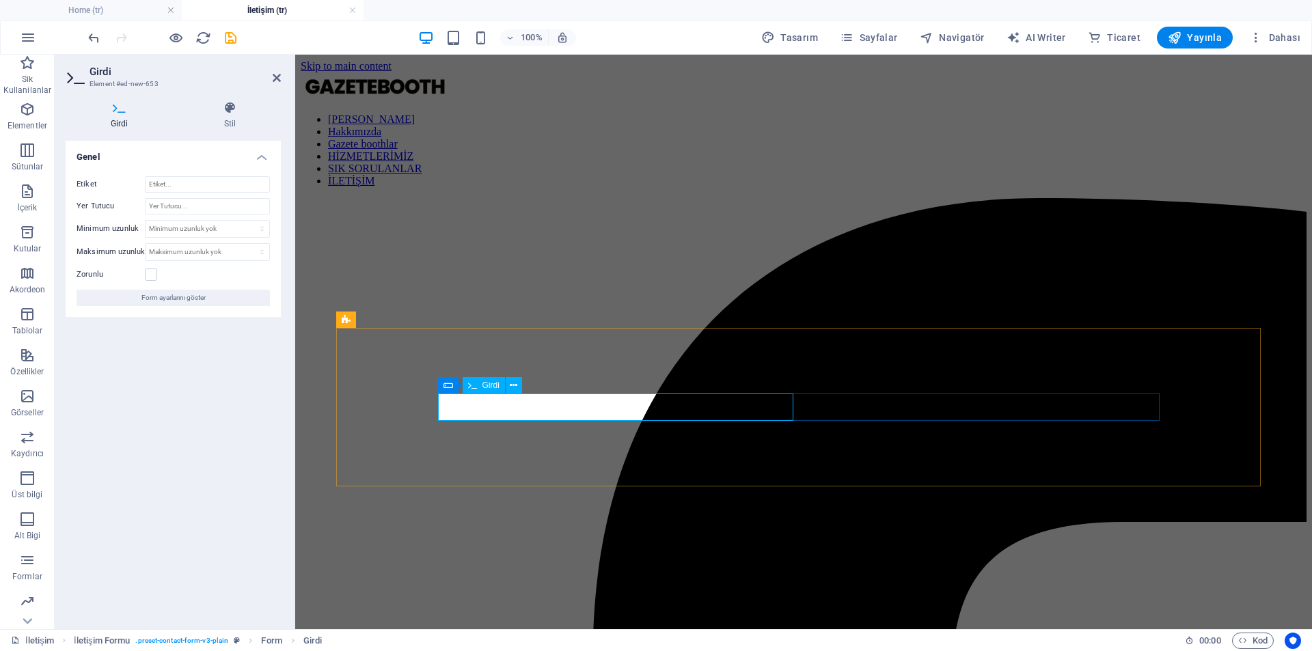
paste input "<script type="text/javascript" src="https://form.jotform.com/jsform/24272701573…"
type input "<script type="text/javascript" src="https://form.jotform.com/jsform/24272701573…"
paste input "<script type="text/javascript" src="https://form.jotform.com/jsform/24272701573…"
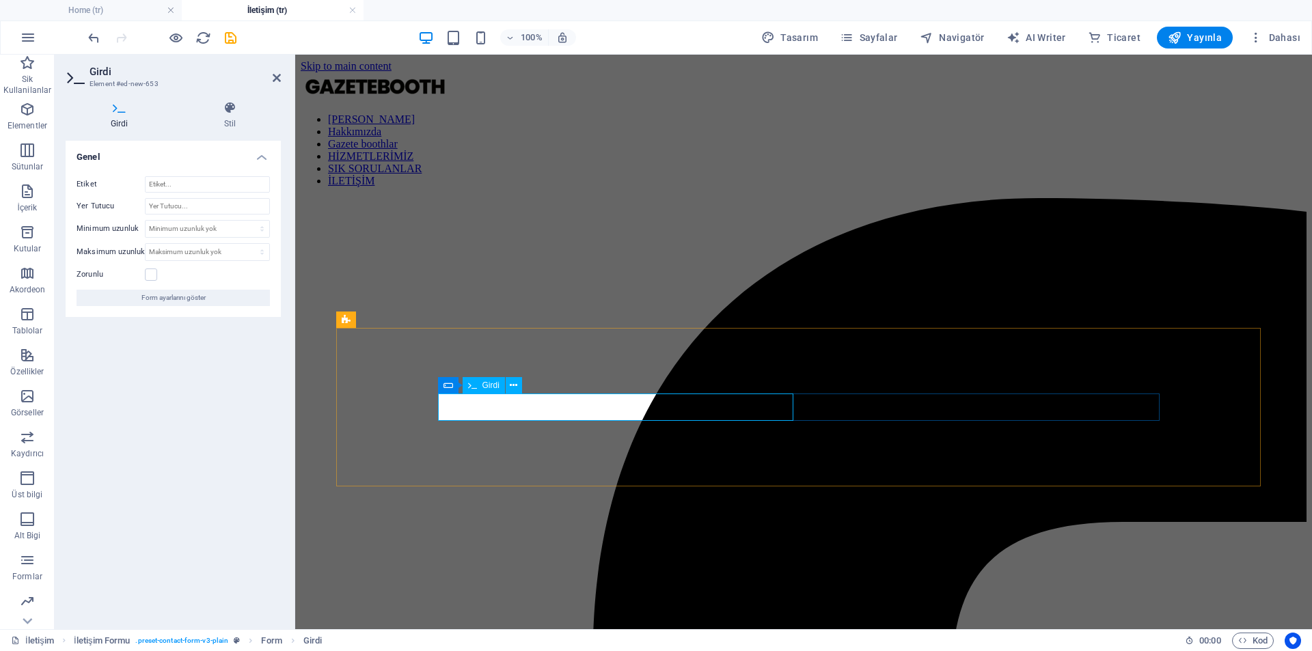
type input "<script type="text/javascript" src="https://form.jotform.com/jsform/24272701573…"
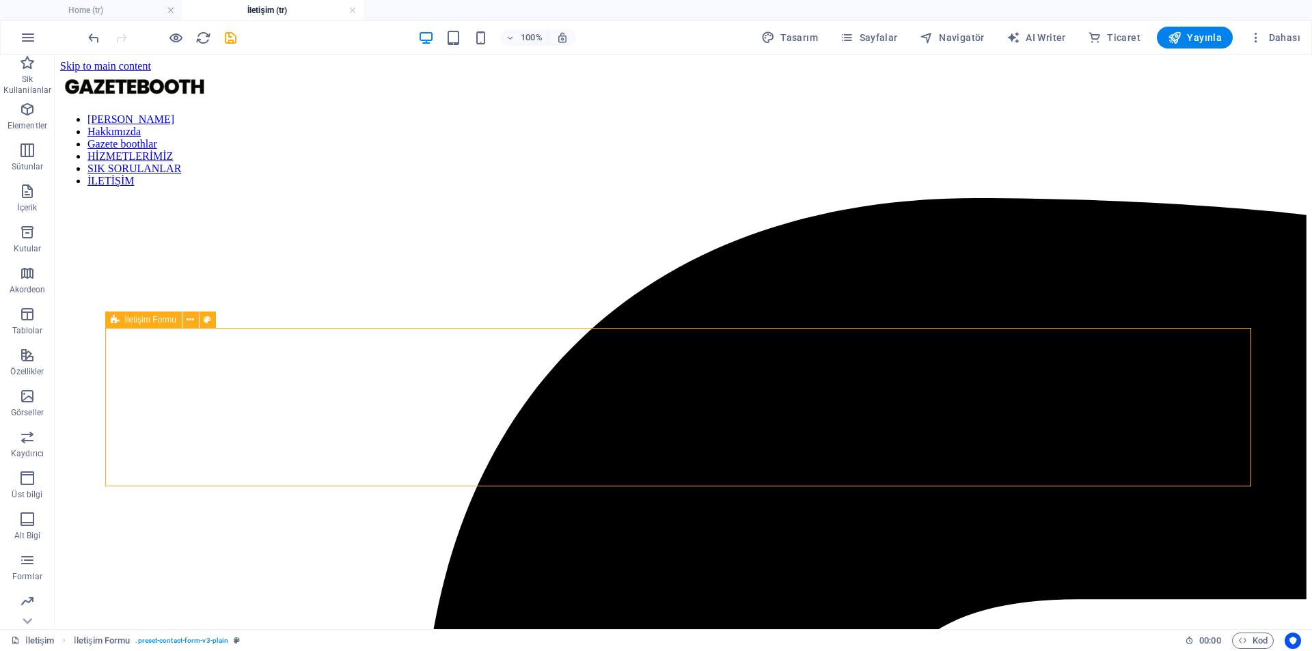
scroll to position [0, 0]
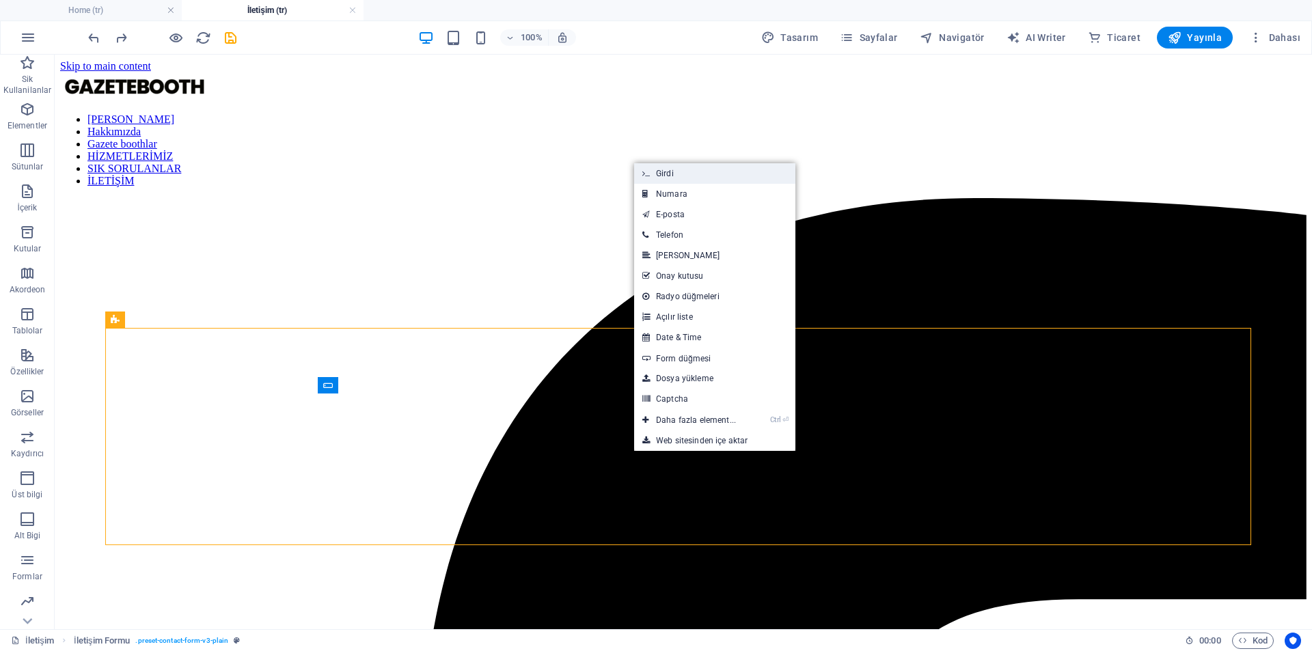
click at [671, 178] on link "Girdi" at bounding box center [714, 173] width 161 height 21
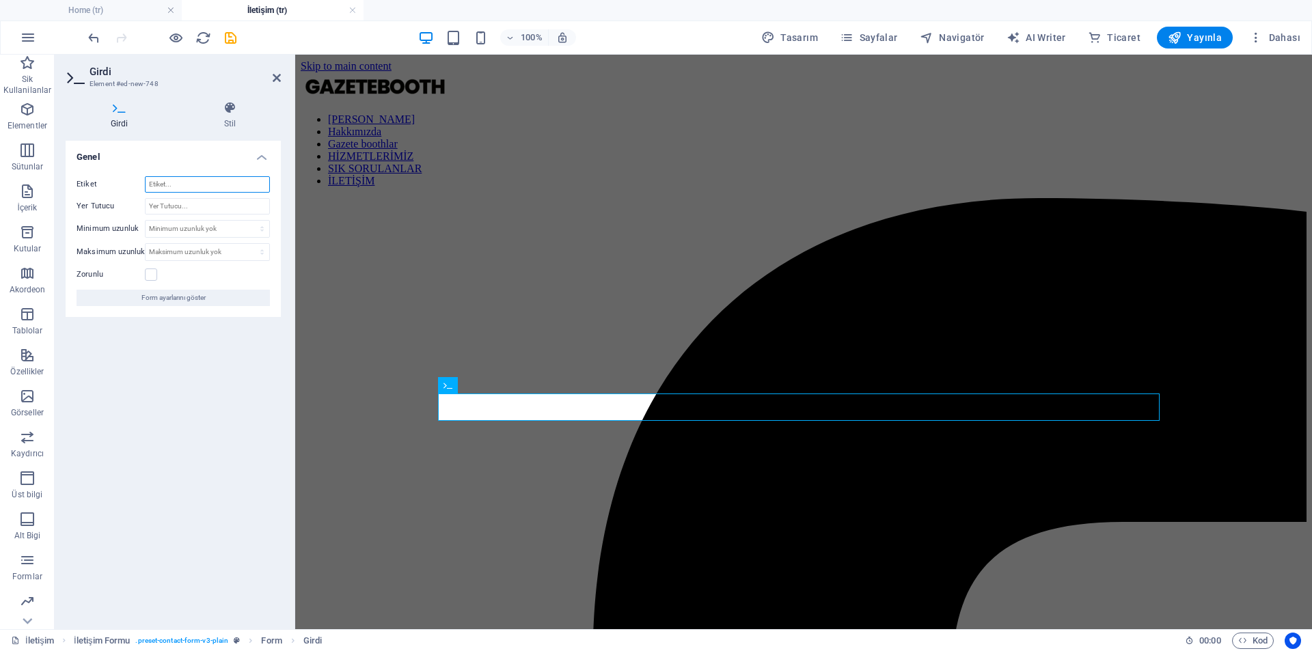
click at [166, 186] on input "Etiket" at bounding box center [207, 184] width 125 height 16
paste input "<script type="text/javascript" src="https://form.jotform.com/jsform/24272701573…"
type input "<script type="text/javascript" src="https://form.jotform.com/jsform/24272701573…"
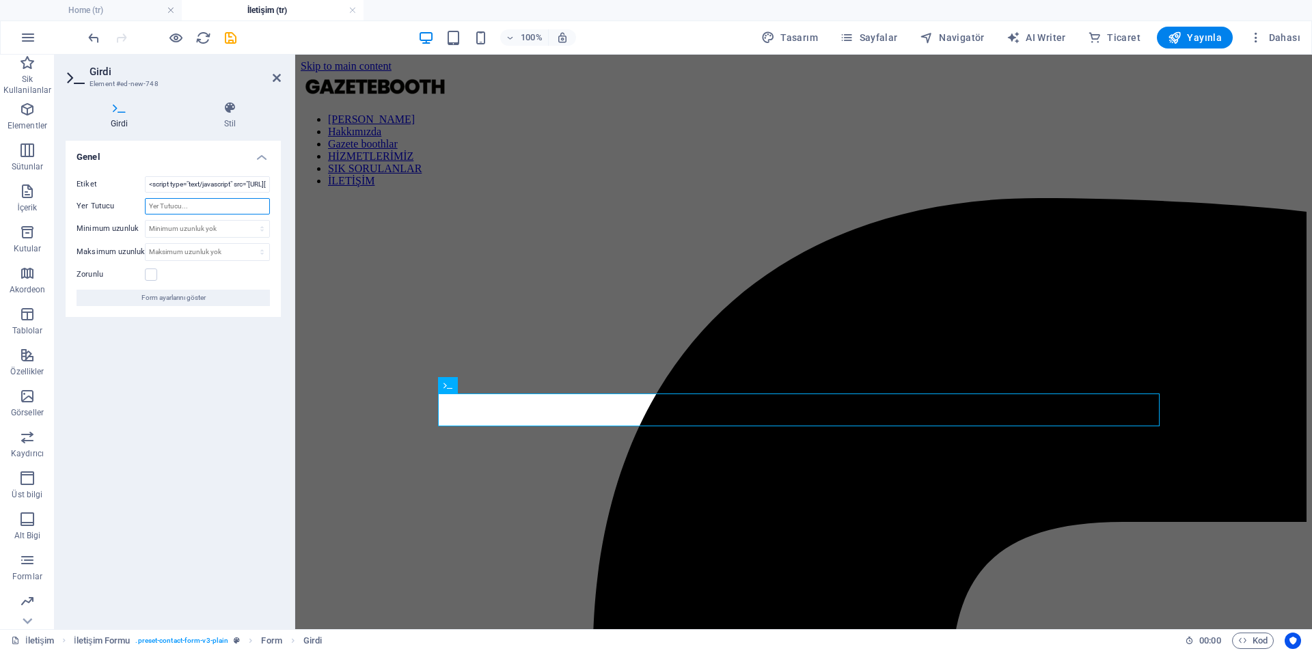
click at [182, 206] on input "Yer Tutucu" at bounding box center [207, 206] width 125 height 16
paste input "<script type="text/javascript" src="https://form.jotform.com/jsform/24272701573…"
type input "<script type="text/javascript" src="https://form.jotform.com/jsform/24272701573…"
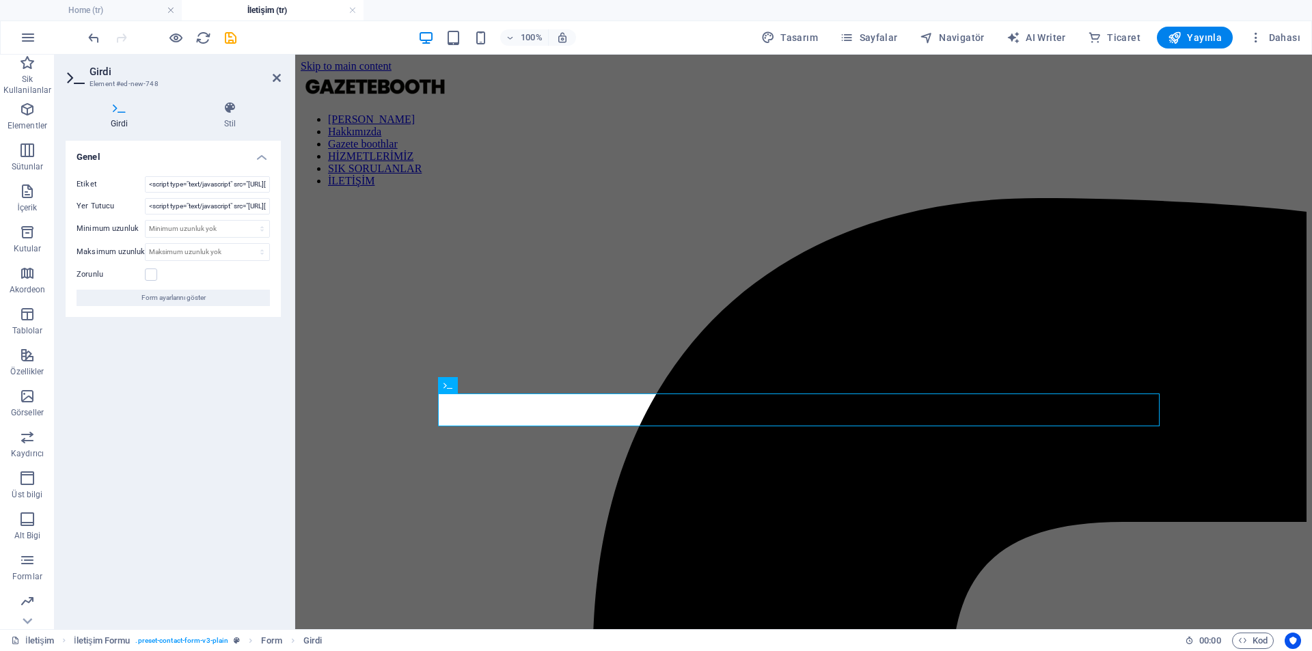
click at [221, 342] on div "Genel Etiket <script type="text/javascript" src="https://form.jotform.com/jsfor…" at bounding box center [173, 380] width 215 height 478
click at [215, 115] on h4 "Stil" at bounding box center [230, 115] width 102 height 29
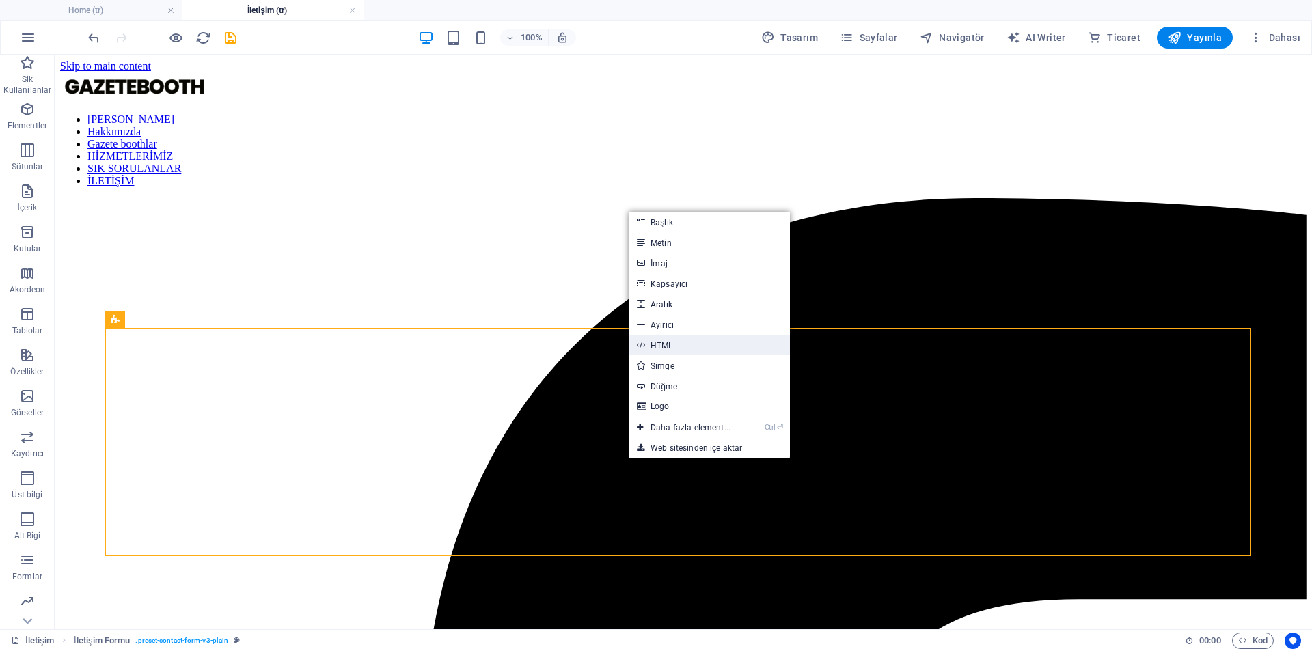
click at [675, 354] on link "HTML" at bounding box center [709, 345] width 161 height 21
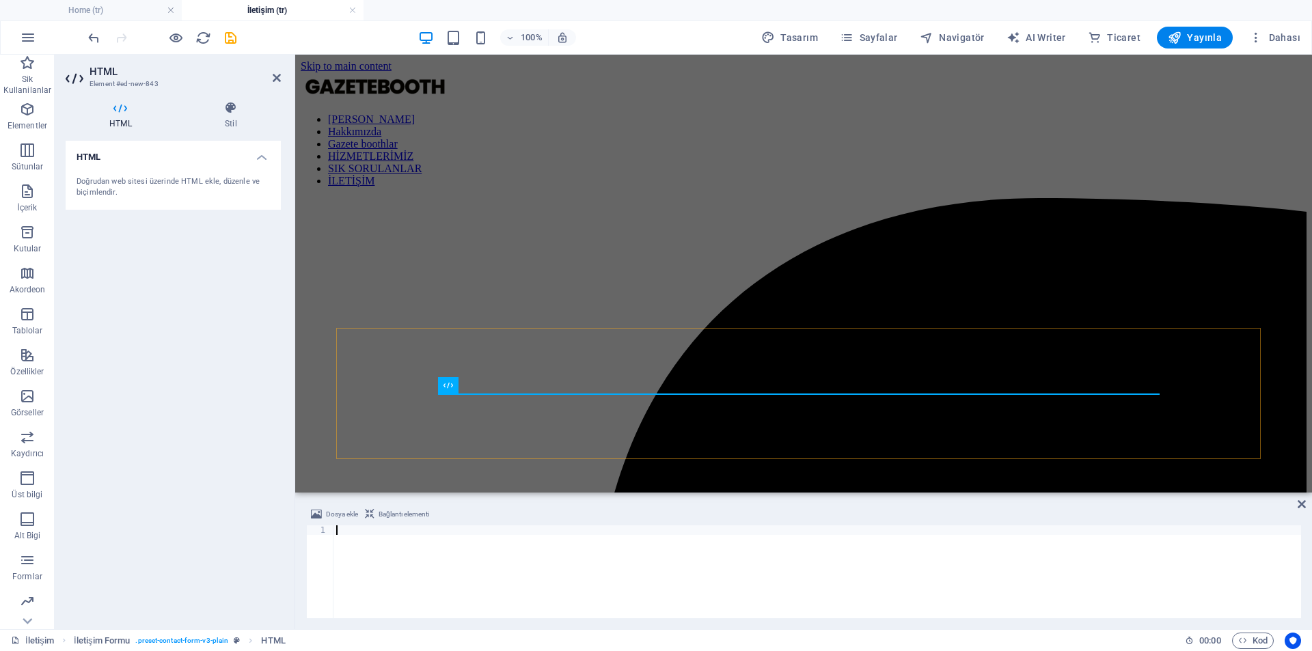
type textarea "<script type="text/javascript" src="https://form.jotform.com/jsform/24272701573…"
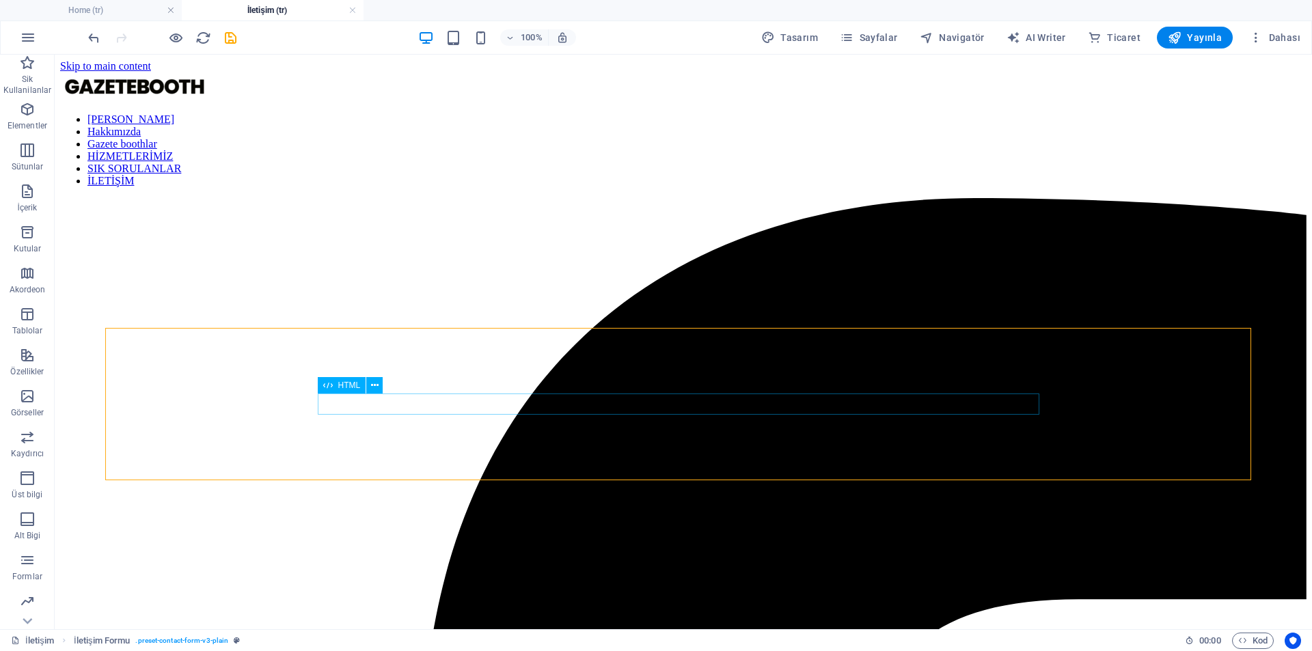
click at [362, 389] on div "HTML" at bounding box center [342, 385] width 49 height 16
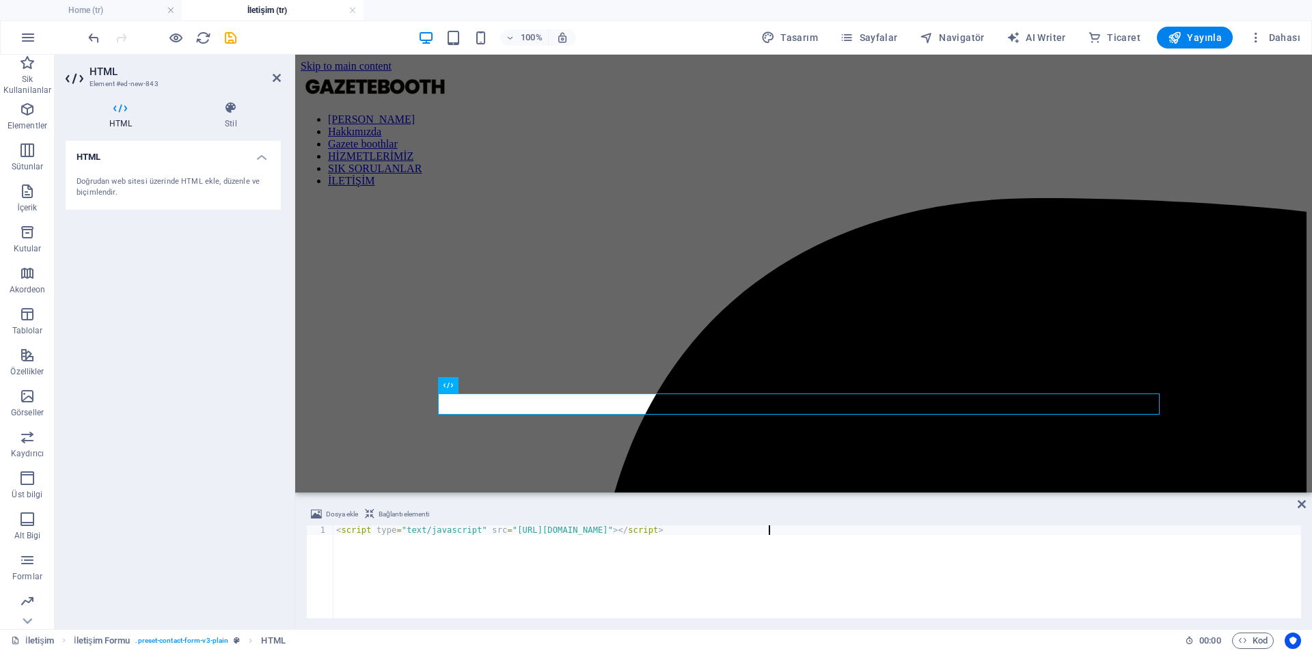
click at [679, 536] on div "< script type = "text/javascript" src = "https://form.jotform.com/jsform/242727…" at bounding box center [818, 582] width 968 height 112
click at [516, 537] on div "< script type = "text/javascript" src = "https://form.jotform.com/jsform/242727…" at bounding box center [818, 582] width 968 height 112
paste textarea
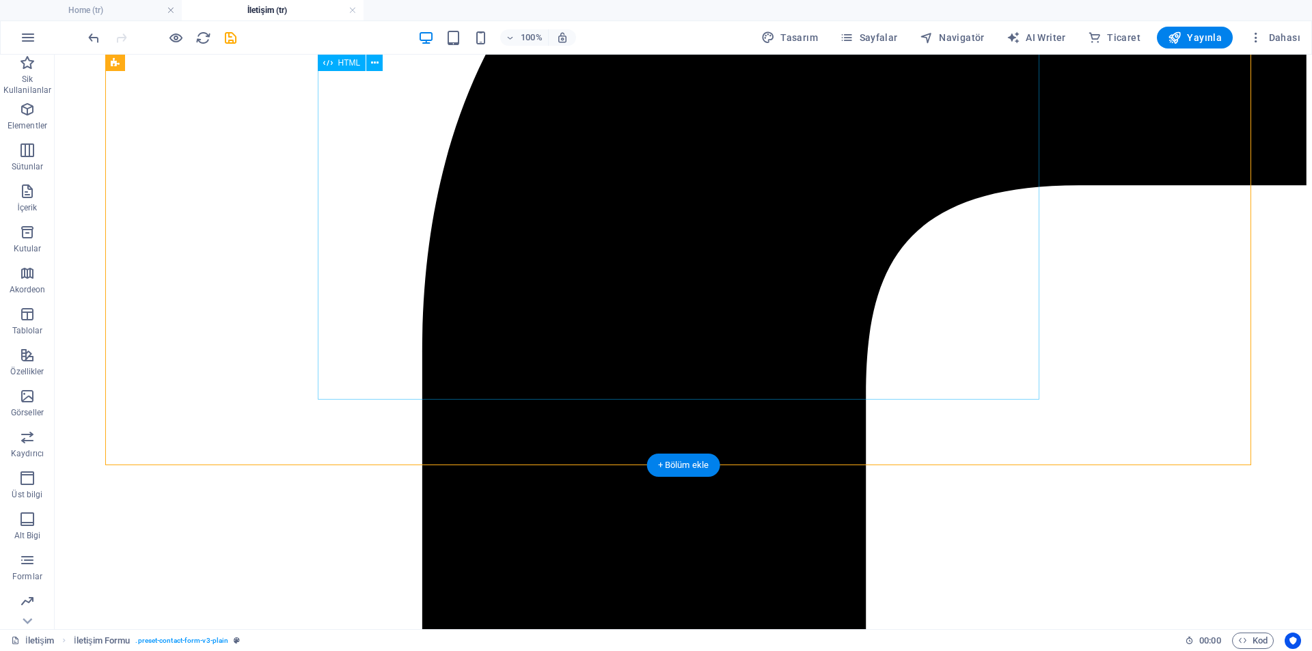
scroll to position [547, 0]
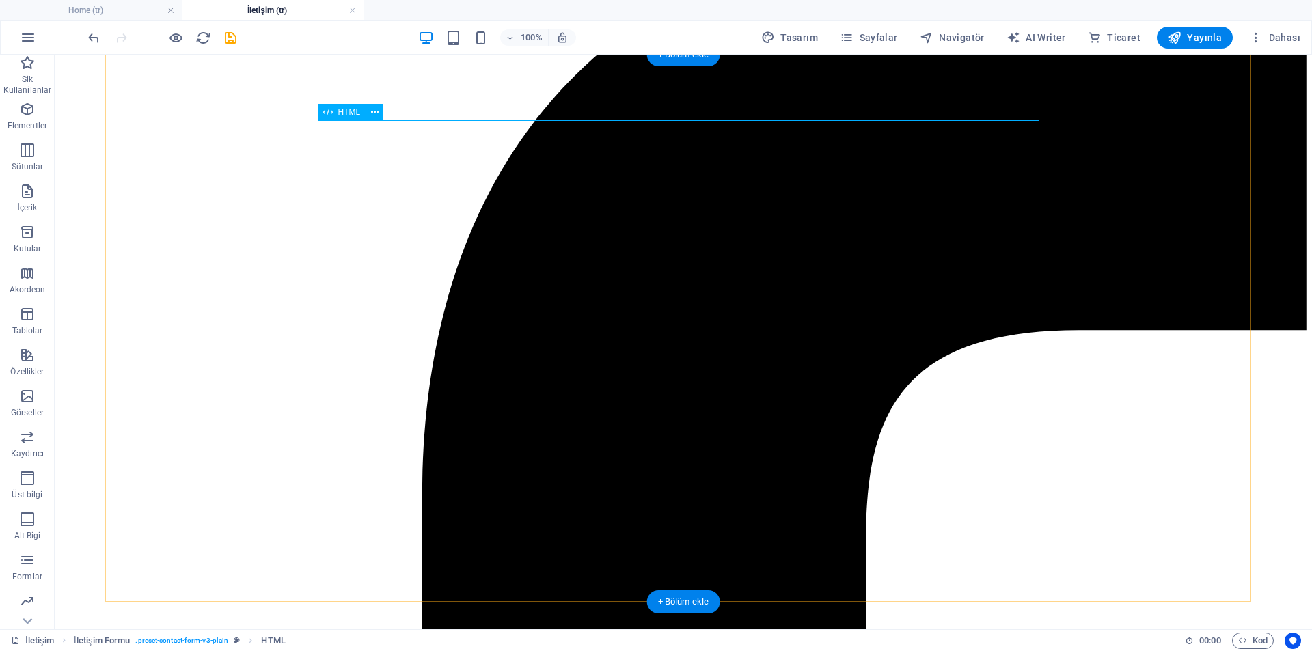
scroll to position [205, 0]
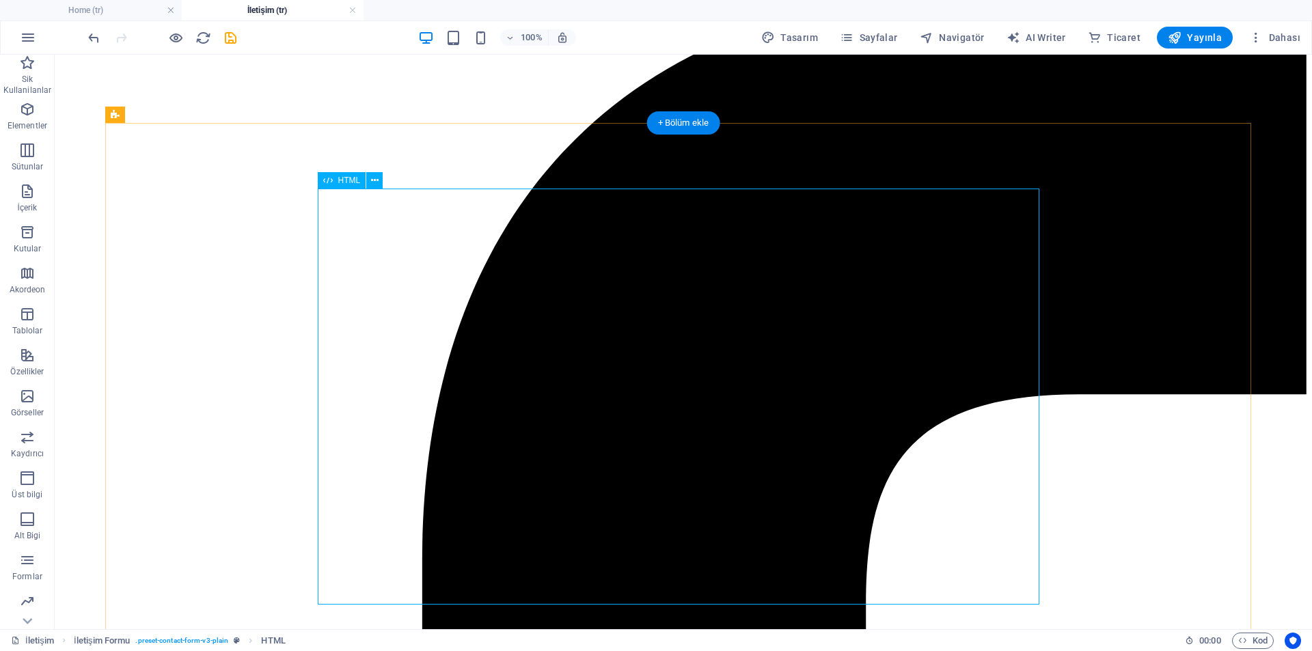
click at [375, 182] on icon at bounding box center [375, 181] width 8 height 14
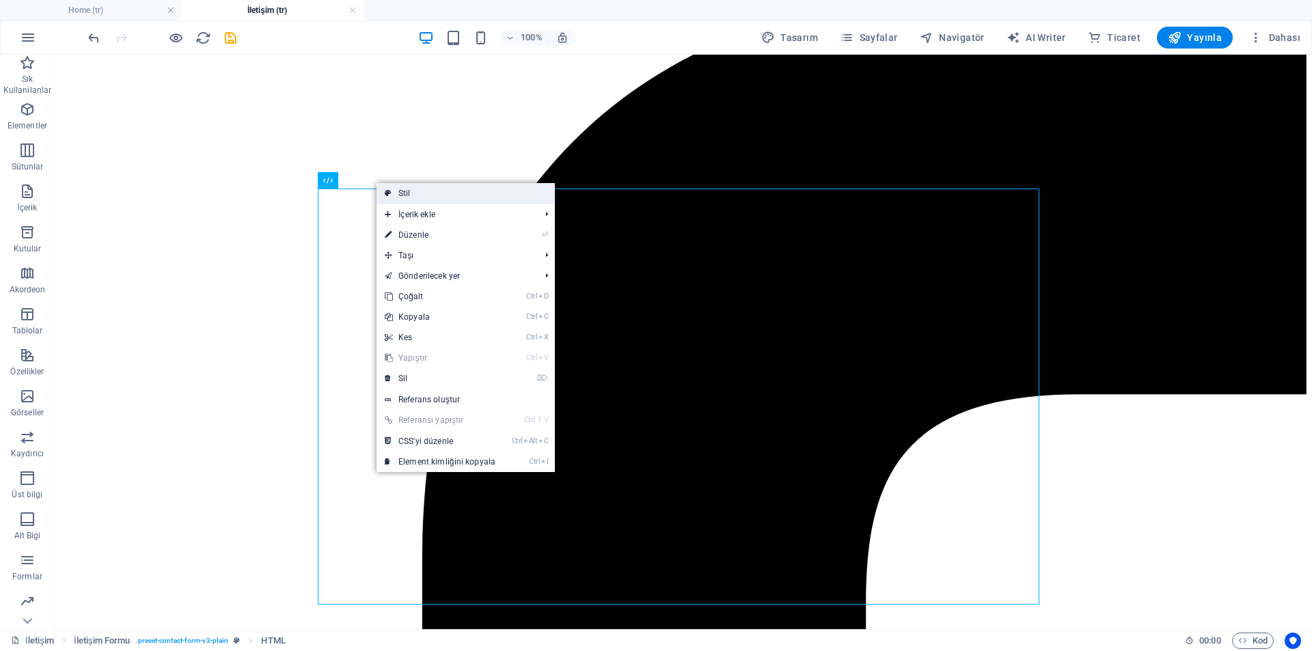
click at [392, 185] on link "Stil" at bounding box center [466, 193] width 178 height 21
select select "rem"
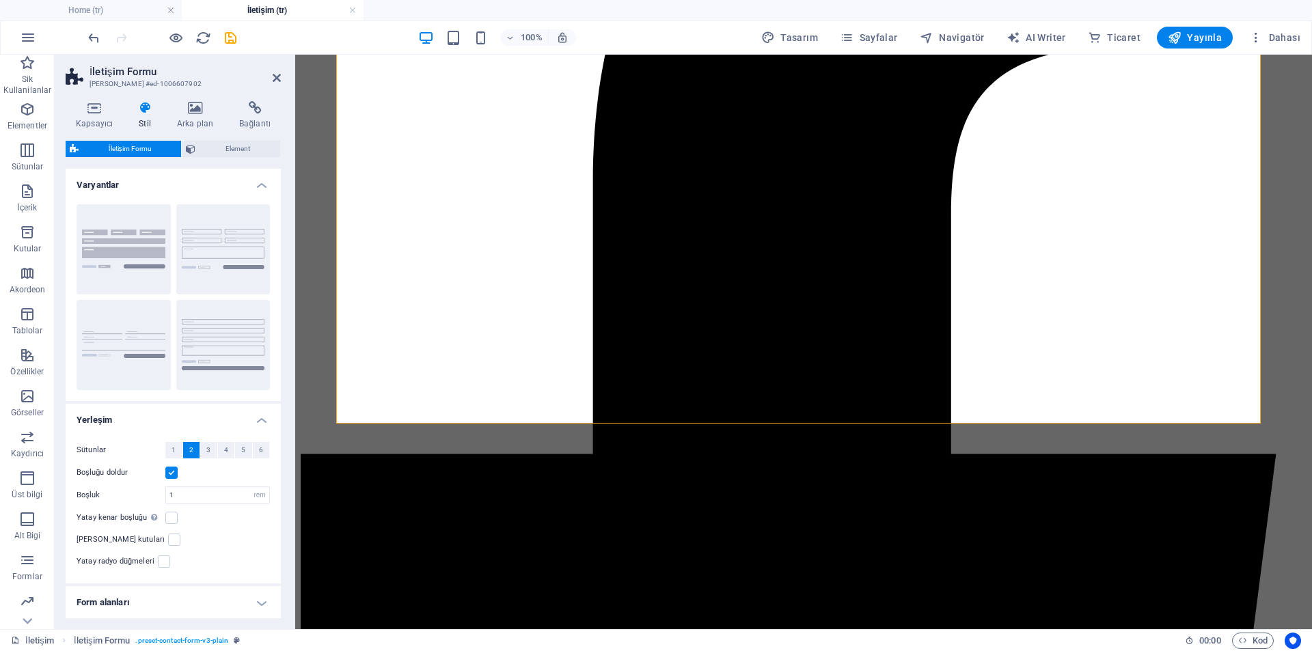
scroll to position [478, 0]
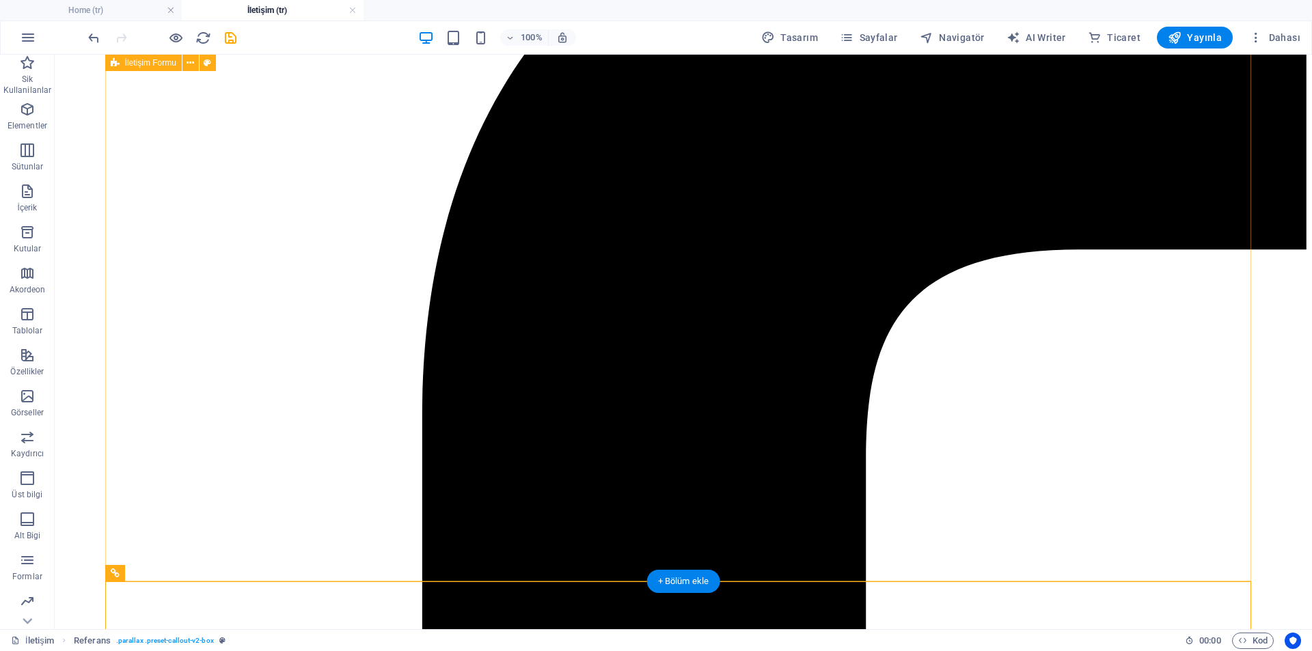
scroll to position [68, 0]
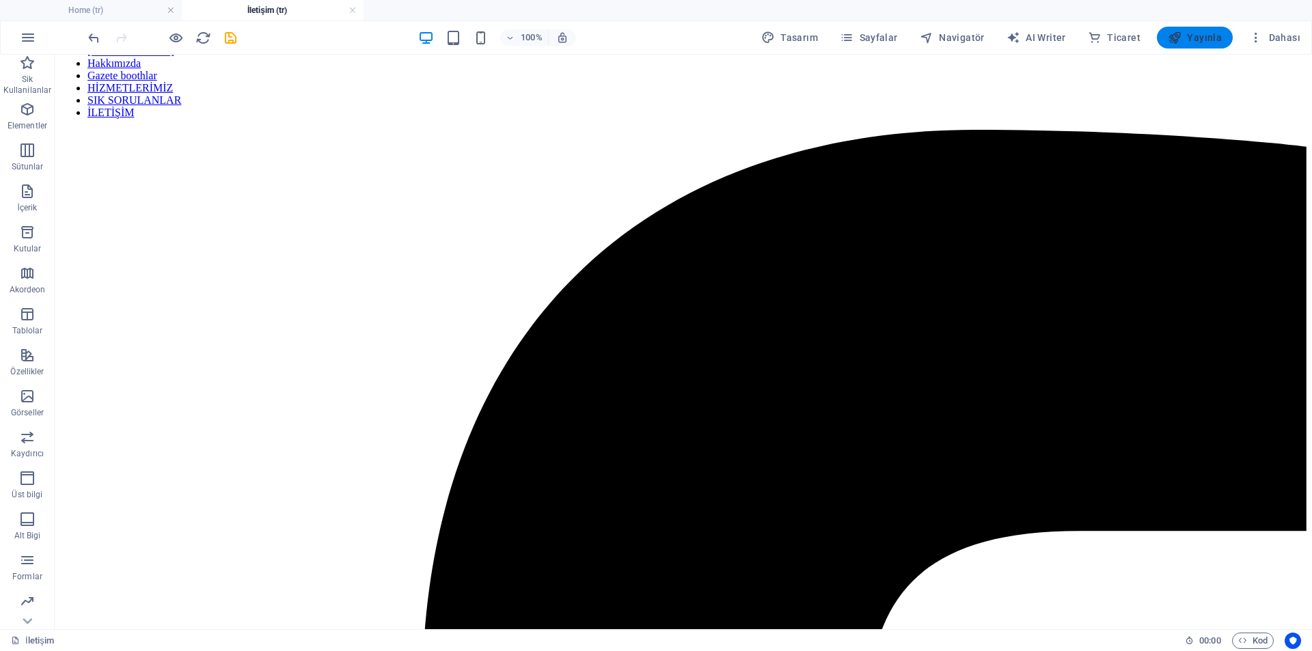
click at [1182, 41] on icon "button" at bounding box center [1175, 38] width 14 height 14
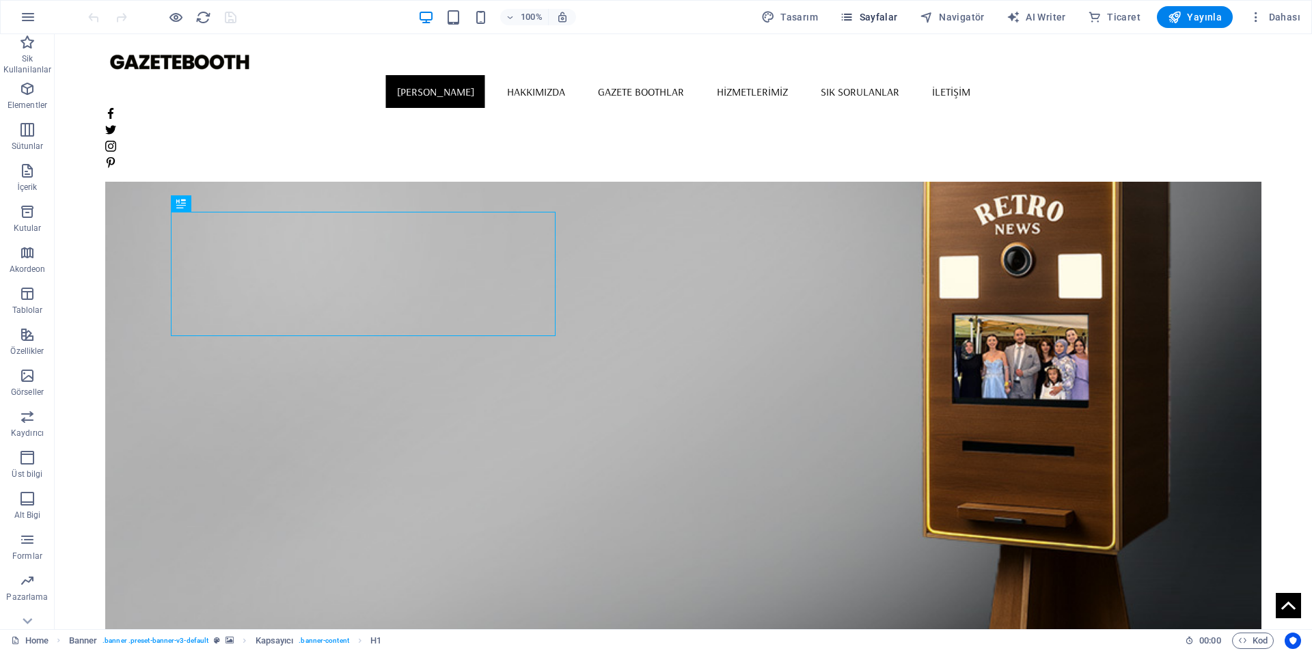
click at [865, 21] on span "Sayfalar" at bounding box center [869, 17] width 58 height 14
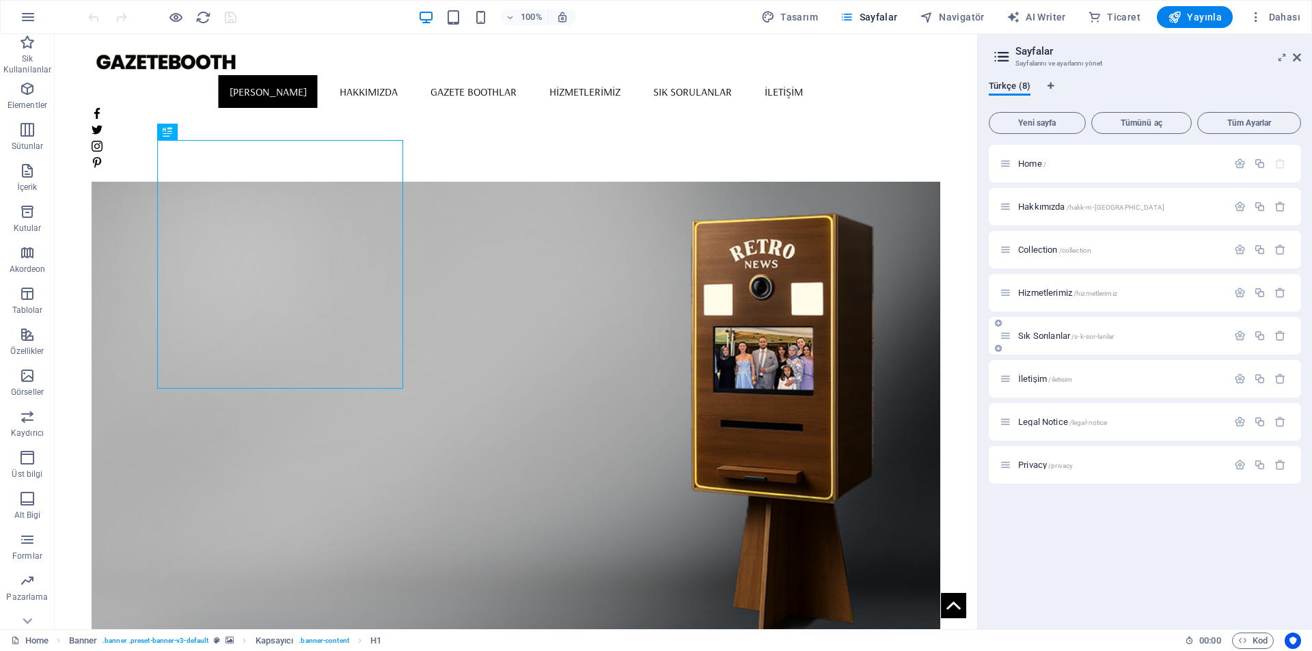
click at [1053, 342] on div "Sık Sorılanlar /s-k-sor-lanlar" at bounding box center [1114, 336] width 228 height 16
click at [1057, 334] on span "Sık Sorılanlar /s-k-sor-lanlar" at bounding box center [1066, 336] width 96 height 10
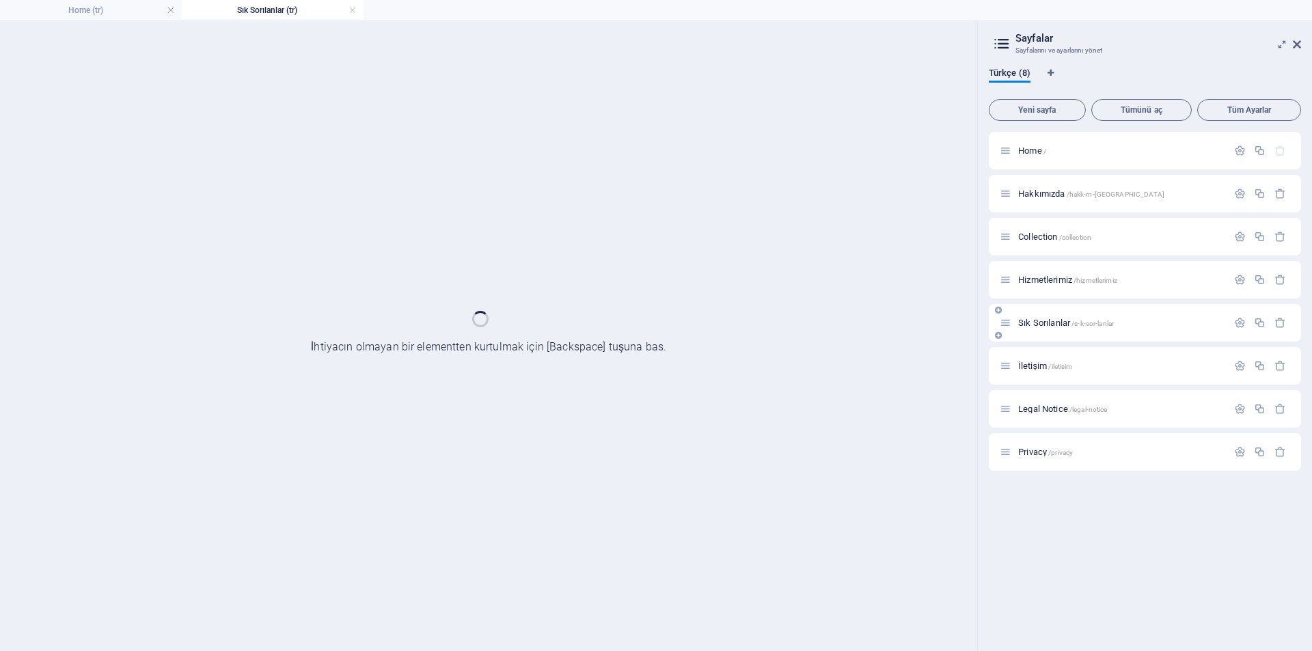
click at [1057, 334] on div "Sık Sorılanlar /s-k-sor-lanlar" at bounding box center [1145, 323] width 312 height 38
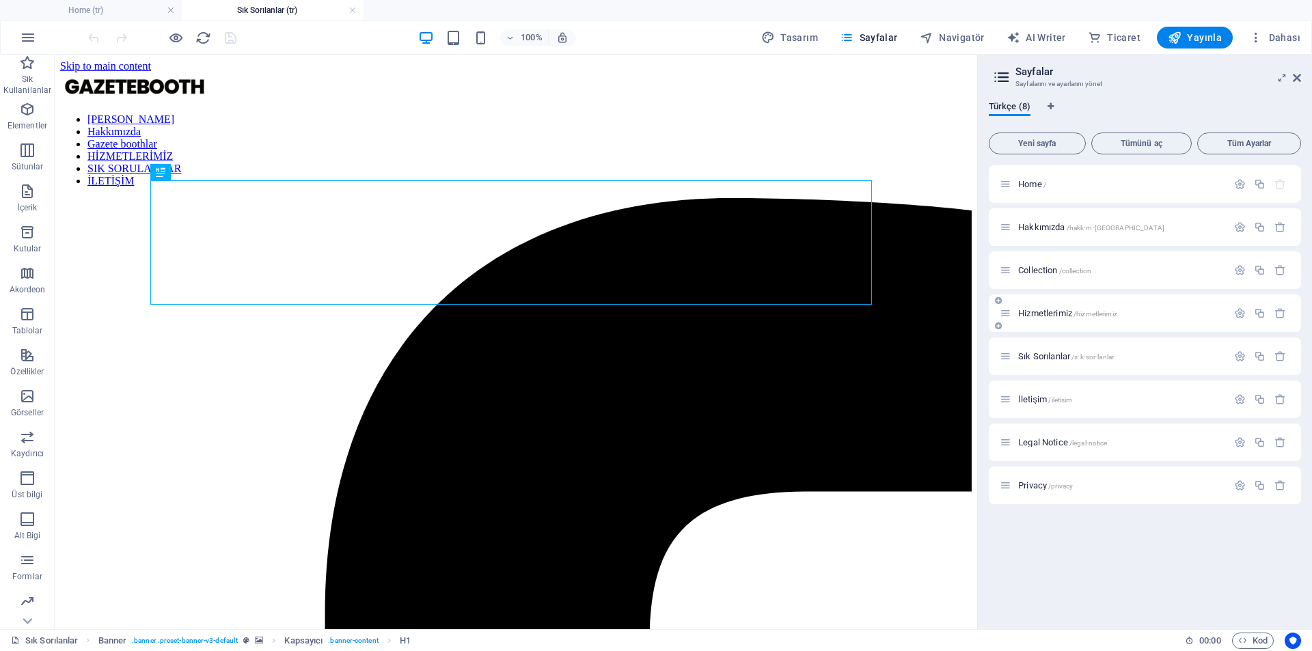
click at [1050, 312] on span "Hizmetlerimiz /hizmetlerimiz" at bounding box center [1067, 313] width 99 height 10
click at [1049, 441] on span "Legal Notice /legal-notice" at bounding box center [1062, 442] width 89 height 10
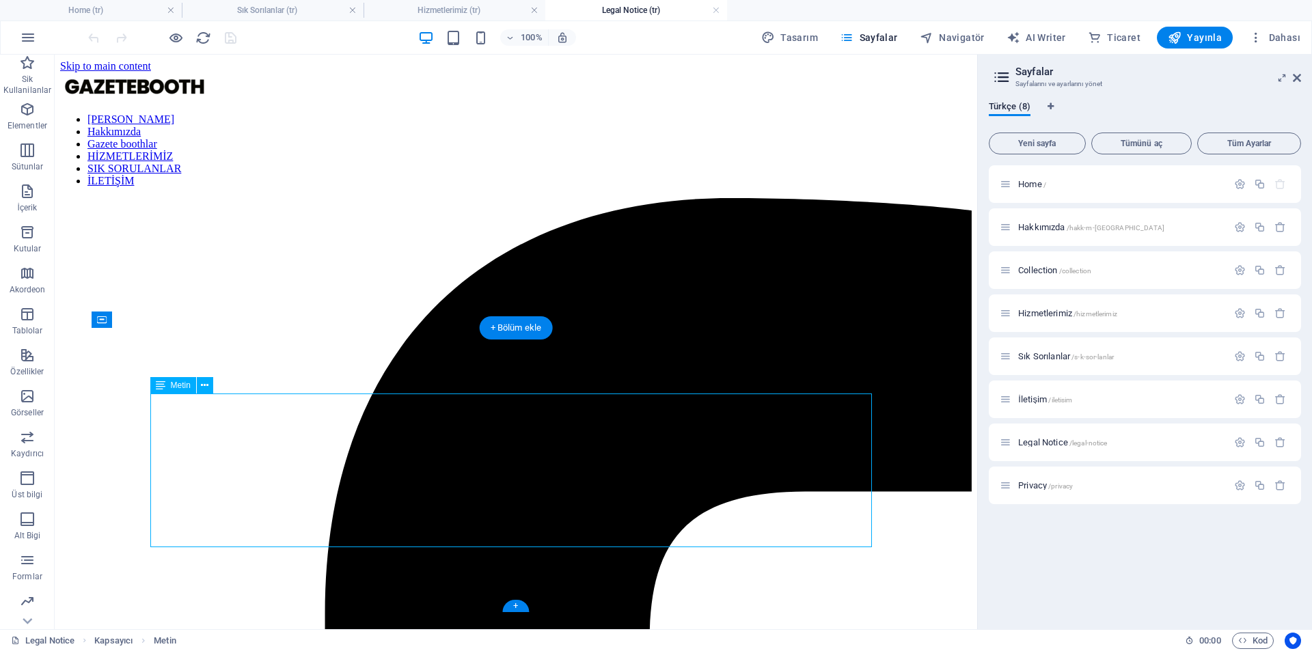
click at [1061, 483] on span "/privacy" at bounding box center [1060, 487] width 25 height 8
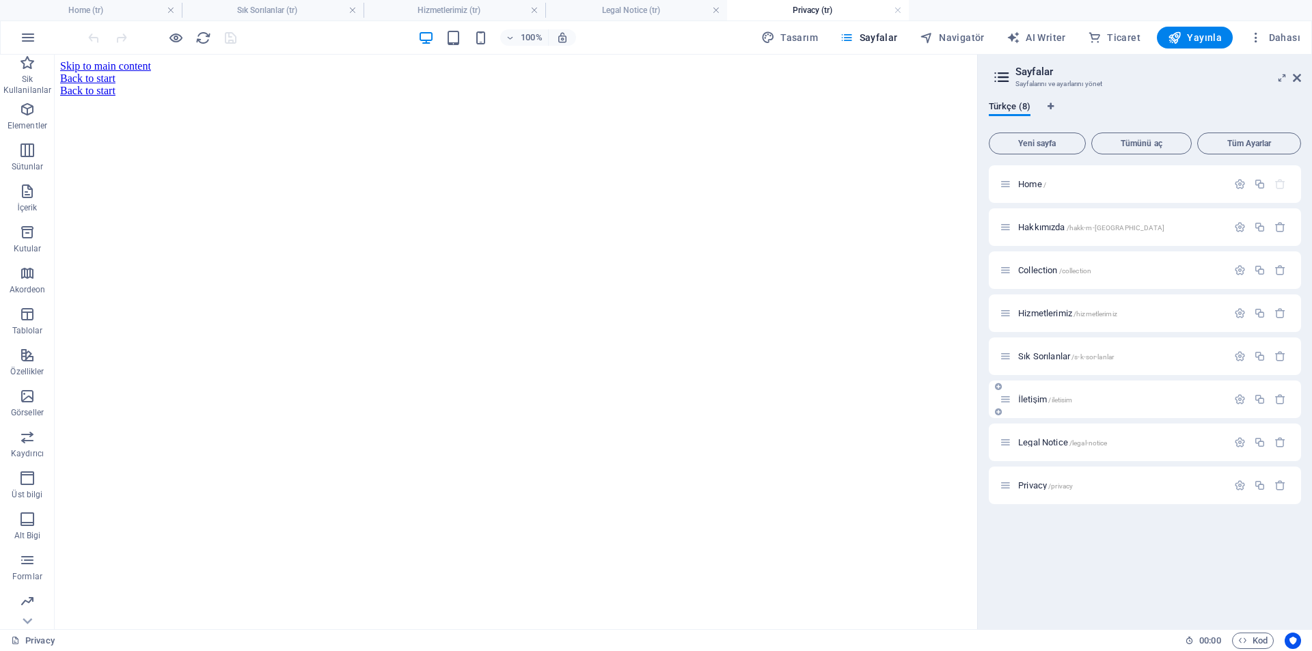
click at [1072, 399] on span "/iletisim" at bounding box center [1060, 400] width 24 height 8
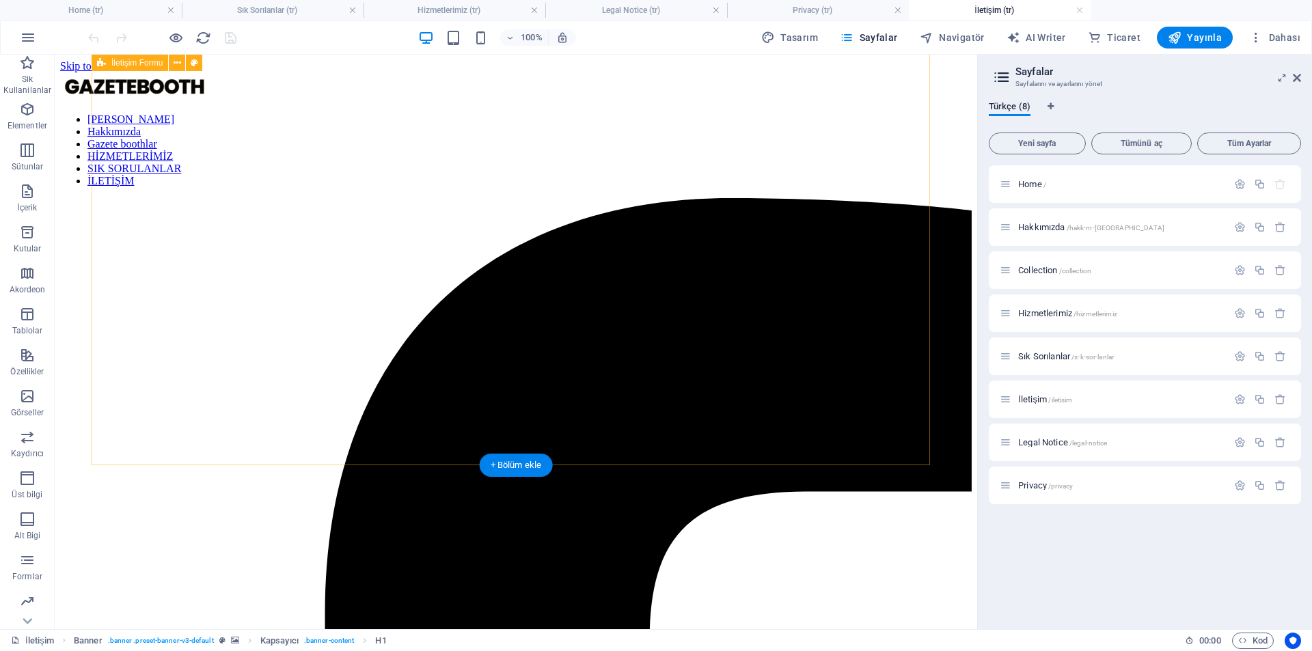
scroll to position [410, 0]
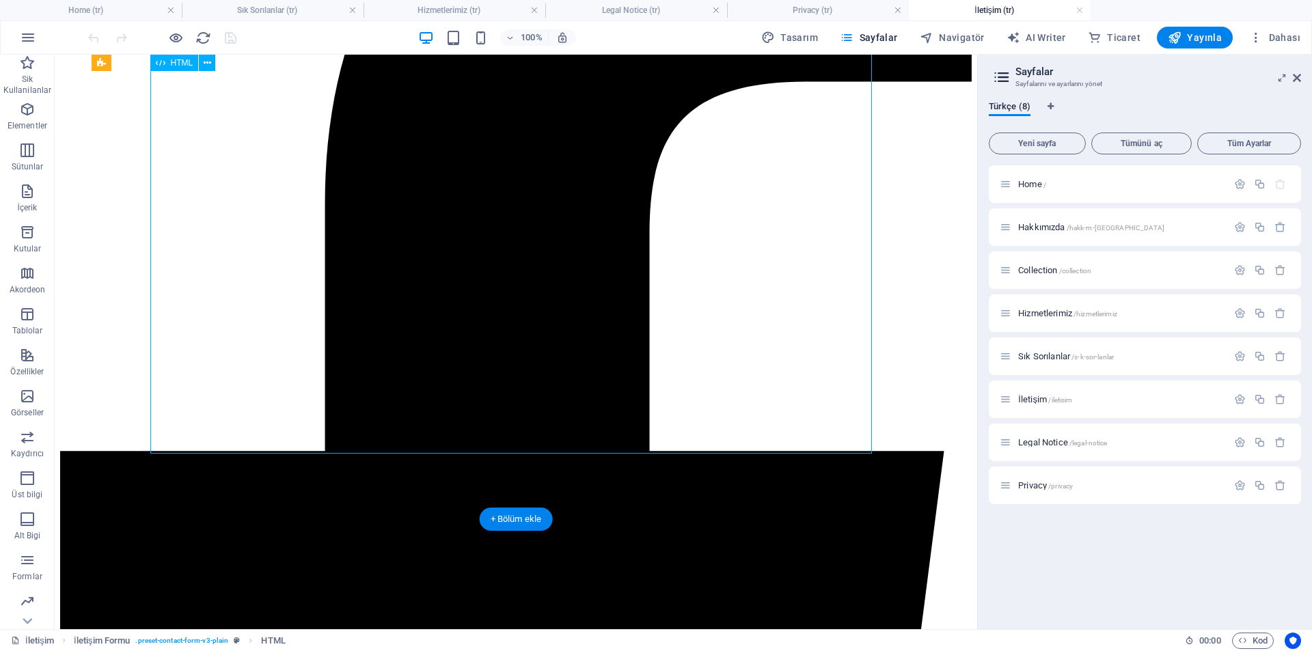
scroll to position [205, 0]
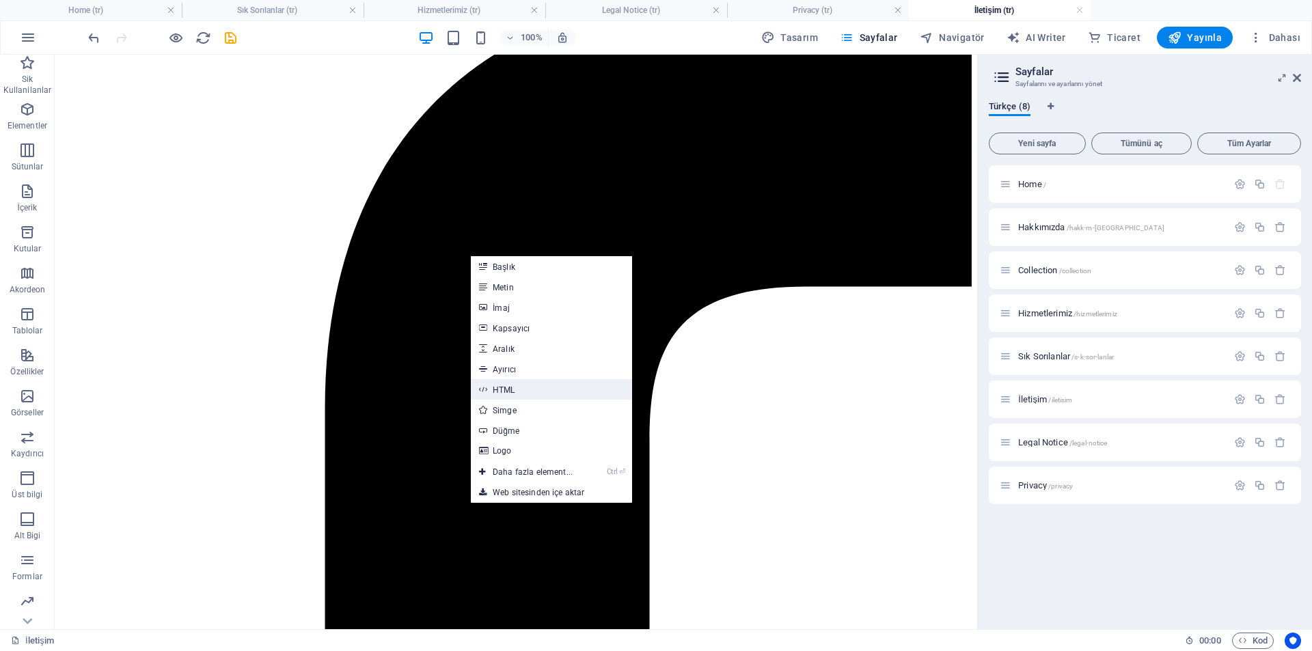
click at [540, 387] on link "HTML" at bounding box center [551, 389] width 161 height 21
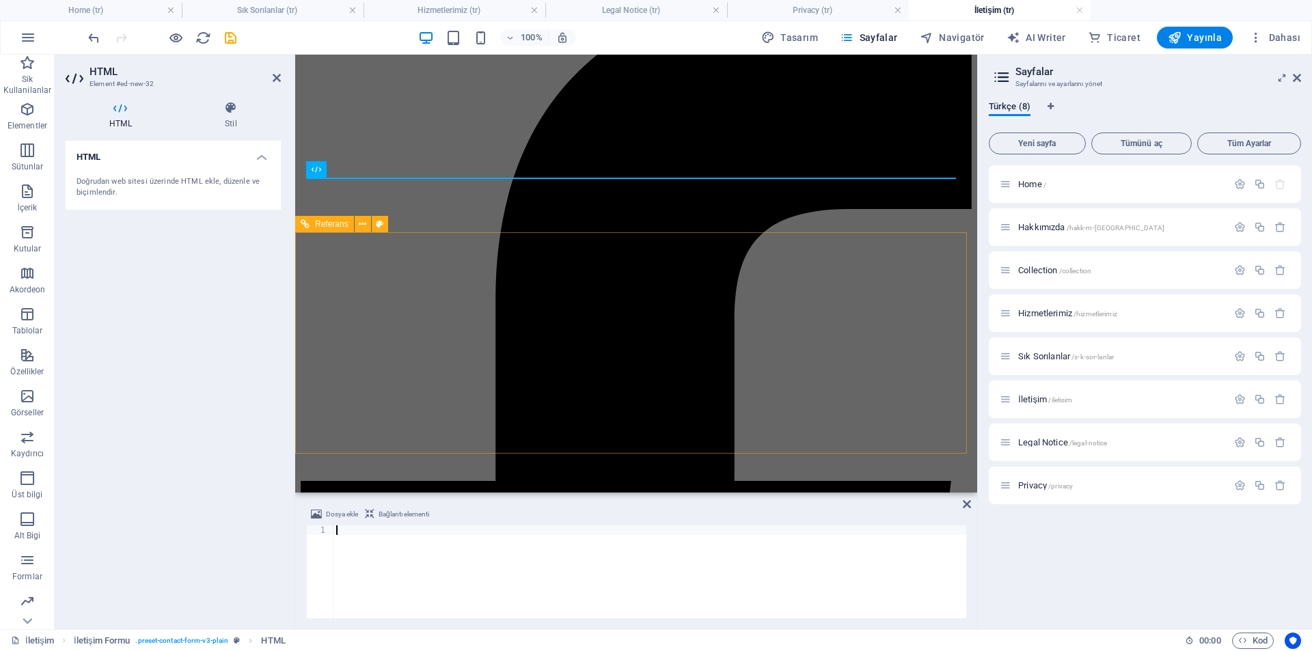
type textarea "</a>"
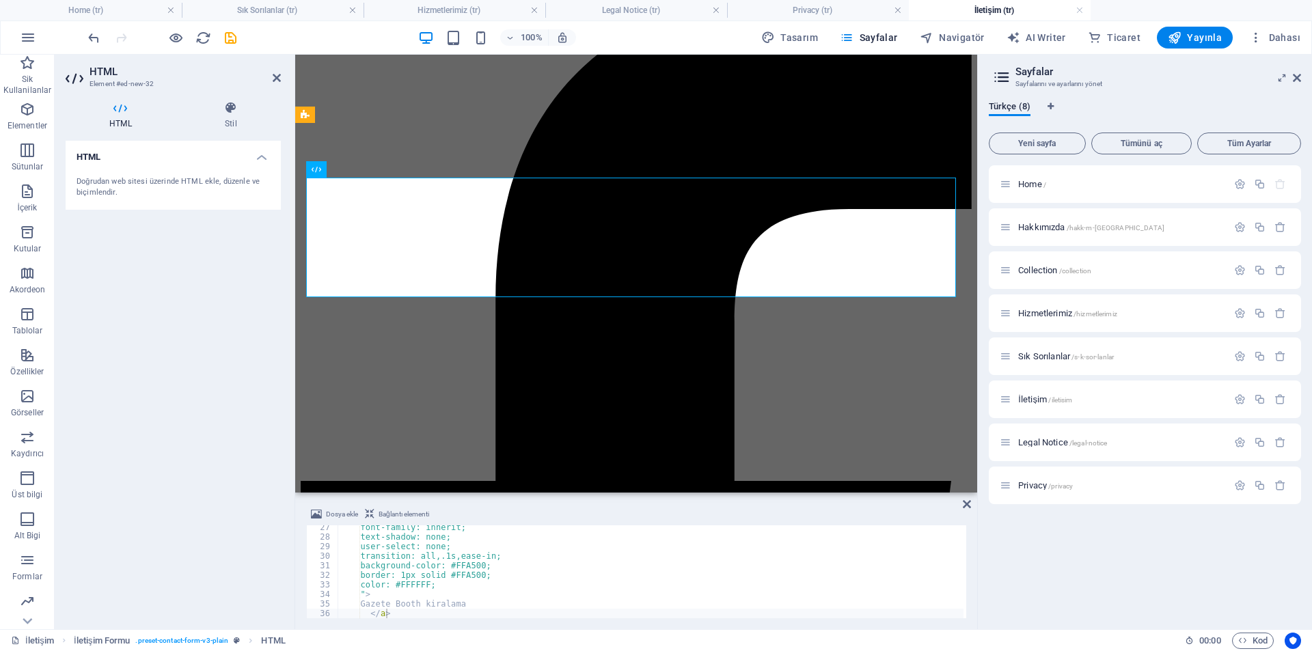
click at [153, 400] on div "HTML Doğrudan web sitesi üzerinde HTML ekle, düzenle ve biçimlendir." at bounding box center [173, 380] width 215 height 478
click at [228, 399] on div "HTML Doğrudan web sitesi üzerinde HTML ekle, düzenle ve biçimlendir." at bounding box center [173, 380] width 215 height 478
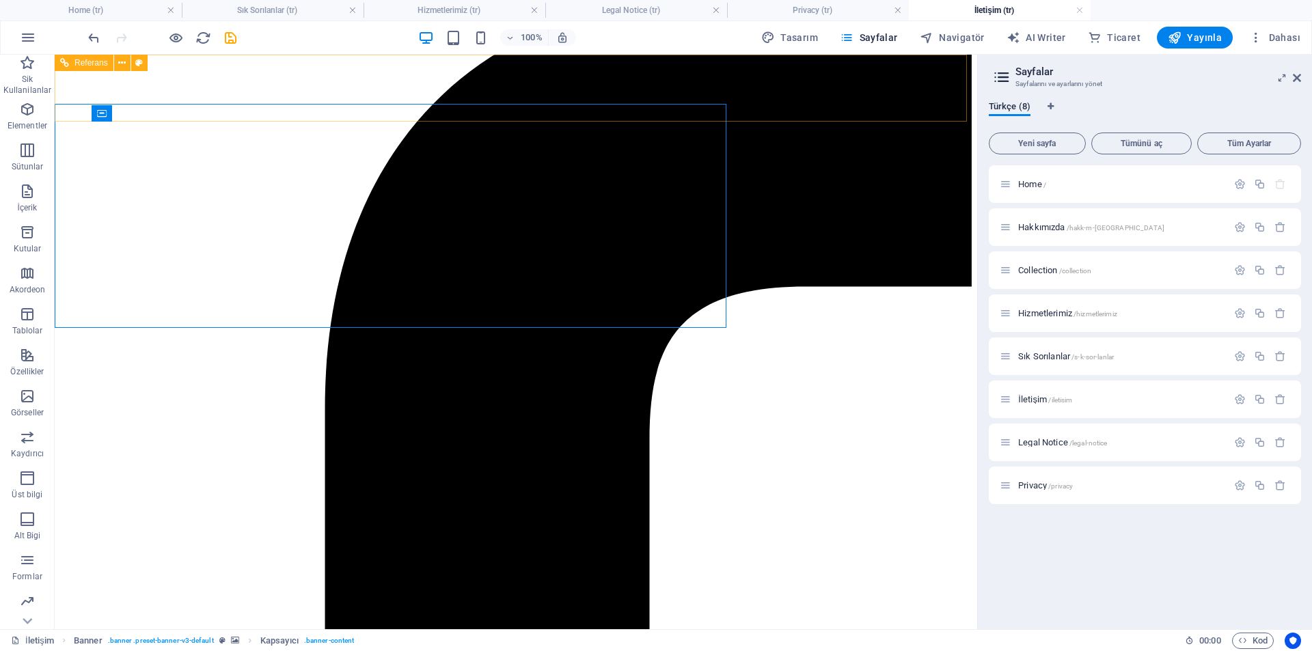
scroll to position [0, 0]
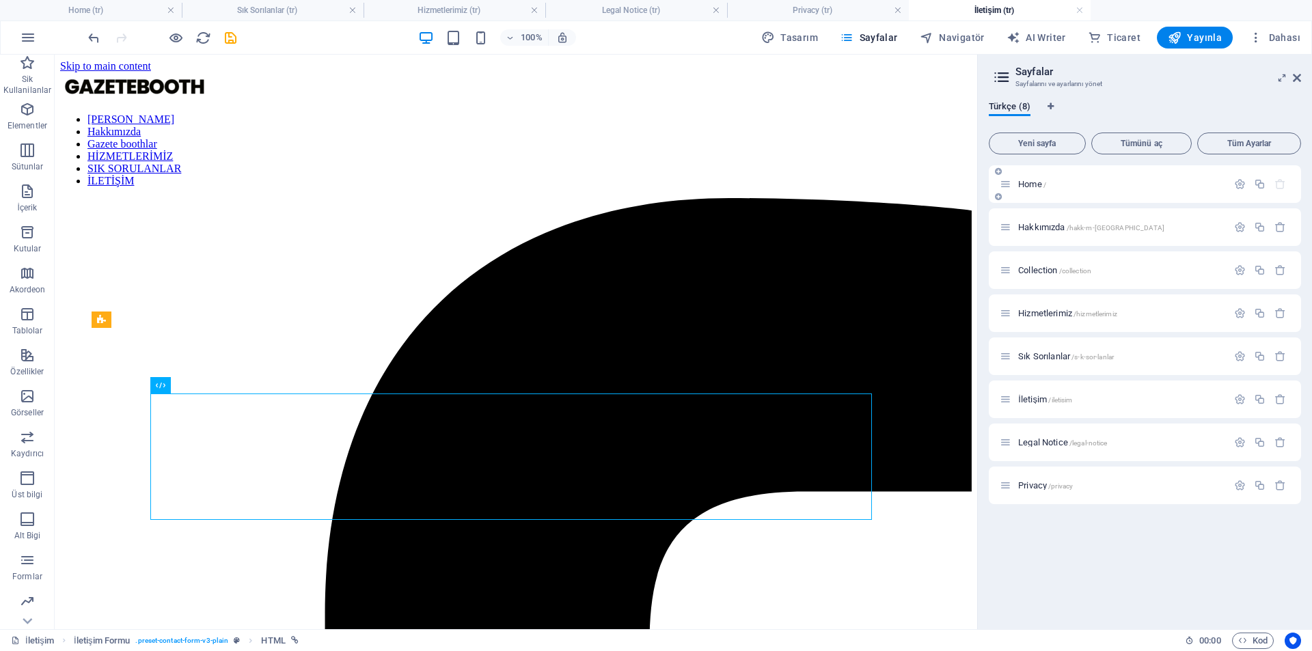
click at [1057, 193] on div "Home /" at bounding box center [1145, 184] width 312 height 38
click at [1061, 309] on span "Hizmetlerimiz /hizmetlerimiz" at bounding box center [1067, 313] width 99 height 10
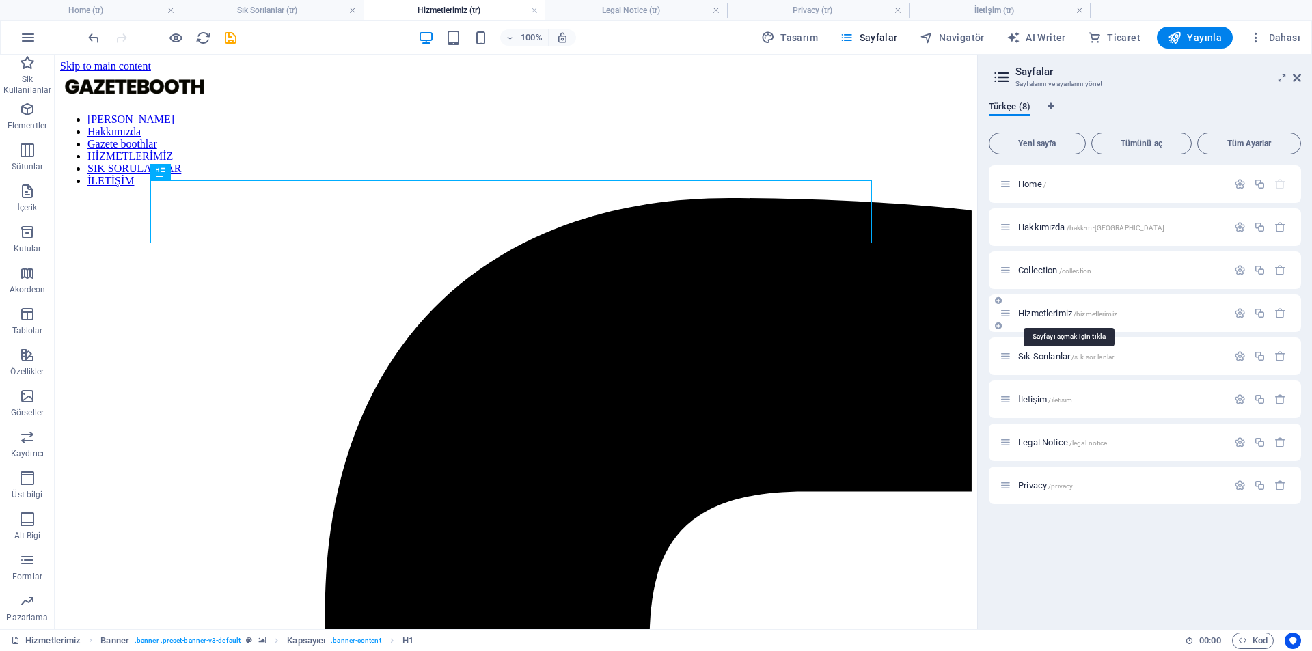
click at [1061, 309] on span "Hizmetlerimiz /hizmetlerimiz" at bounding box center [1067, 313] width 99 height 10
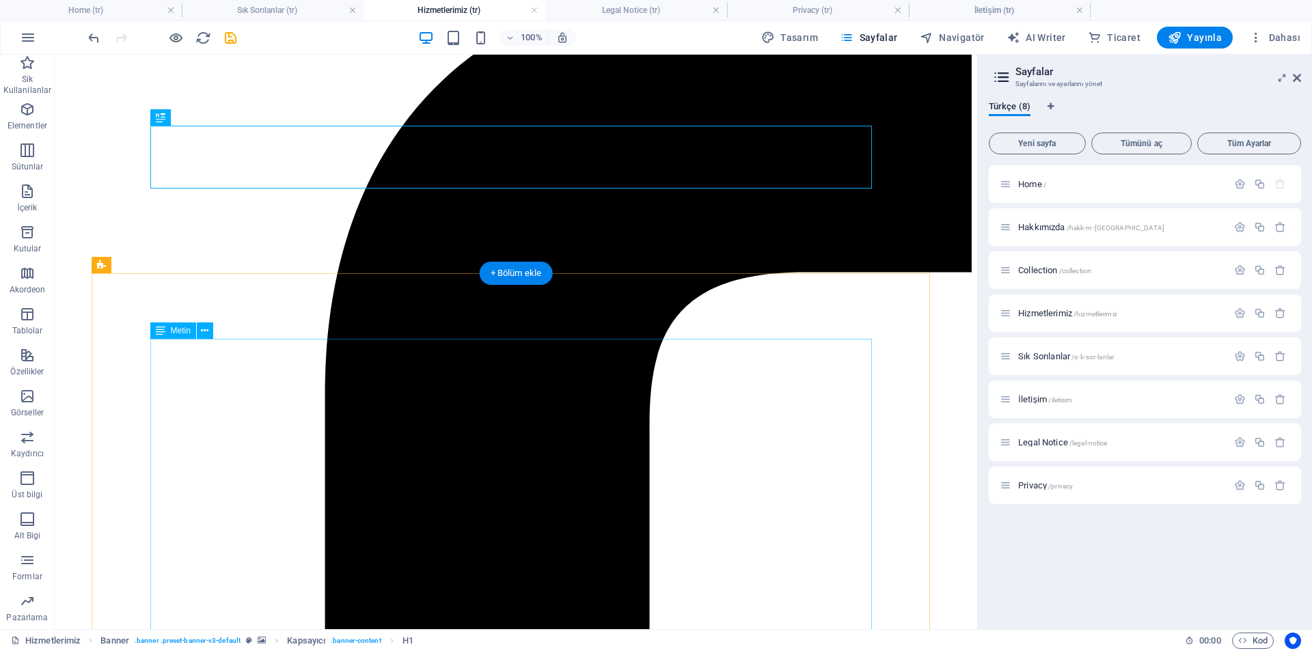
scroll to position [342, 0]
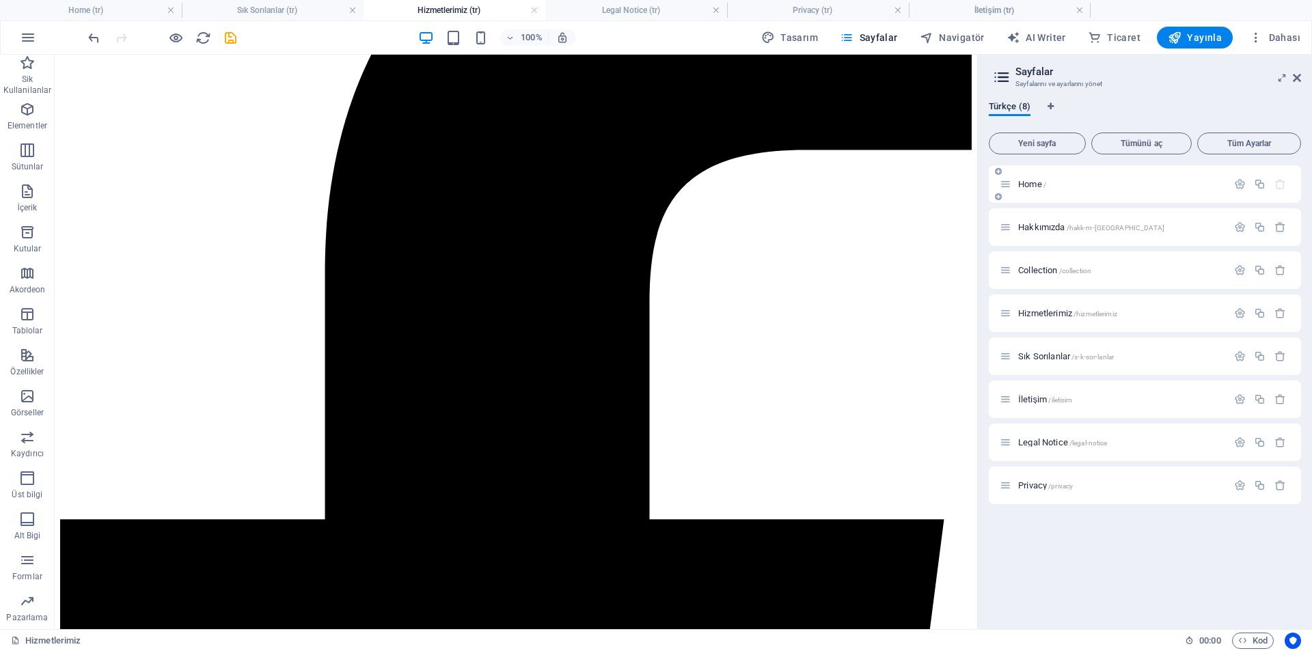
click at [1035, 188] on span "Home /" at bounding box center [1032, 184] width 28 height 10
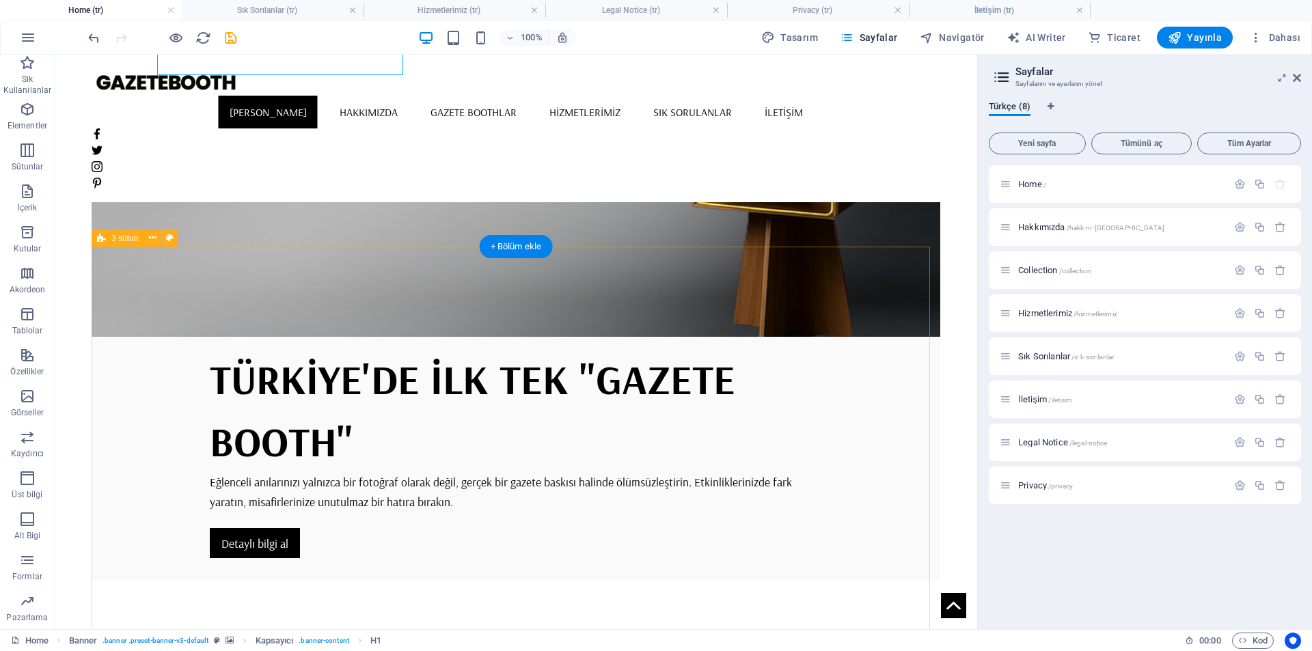
scroll to position [273, 0]
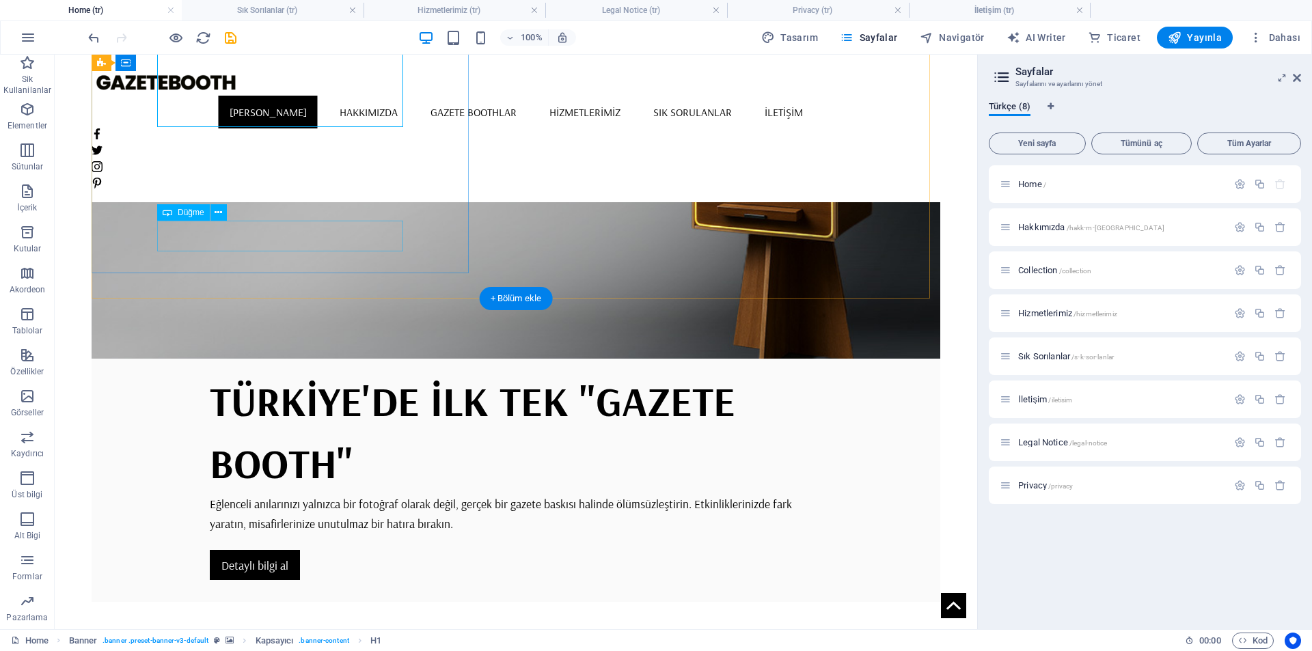
click at [269, 550] on div "Detaylı bilgi al" at bounding box center [516, 565] width 612 height 30
click at [215, 214] on icon at bounding box center [219, 213] width 8 height 14
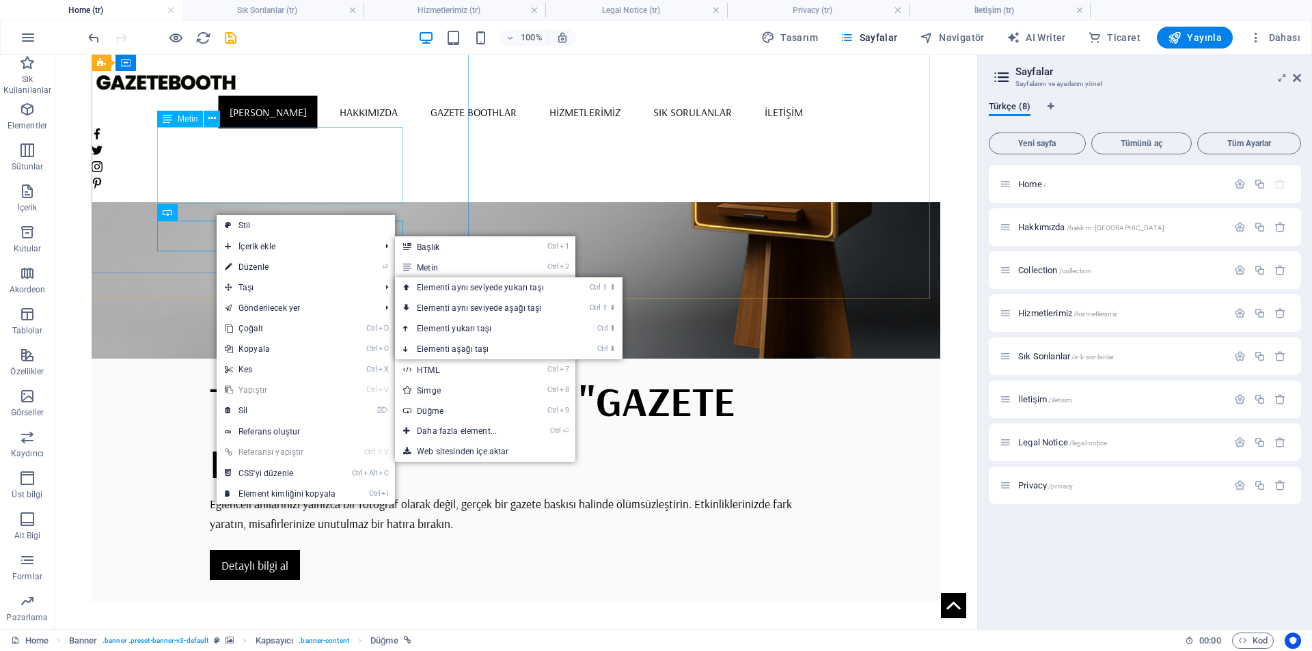
click at [368, 494] on div "Eğlenceli anılarınızı yalnızca bir fotoğraf olarak değil, gerçek bir gazete bas…" at bounding box center [516, 513] width 612 height 38
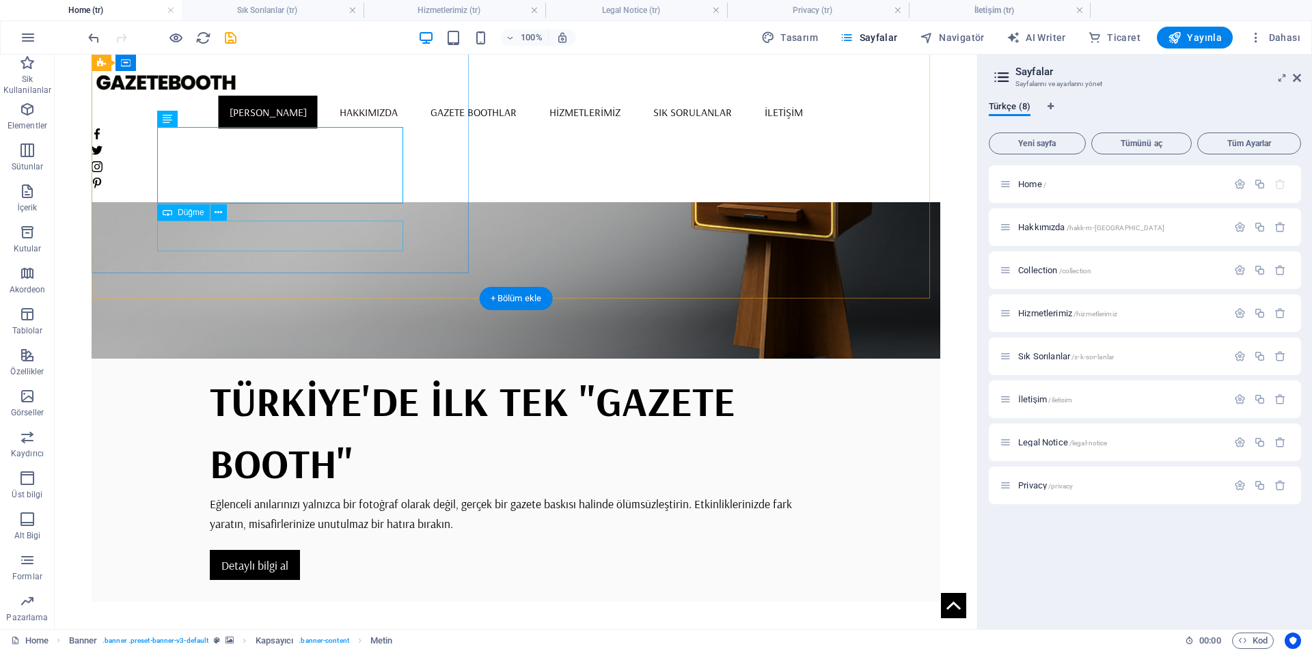
click at [258, 550] on div "Detaylı bilgi al" at bounding box center [516, 565] width 612 height 30
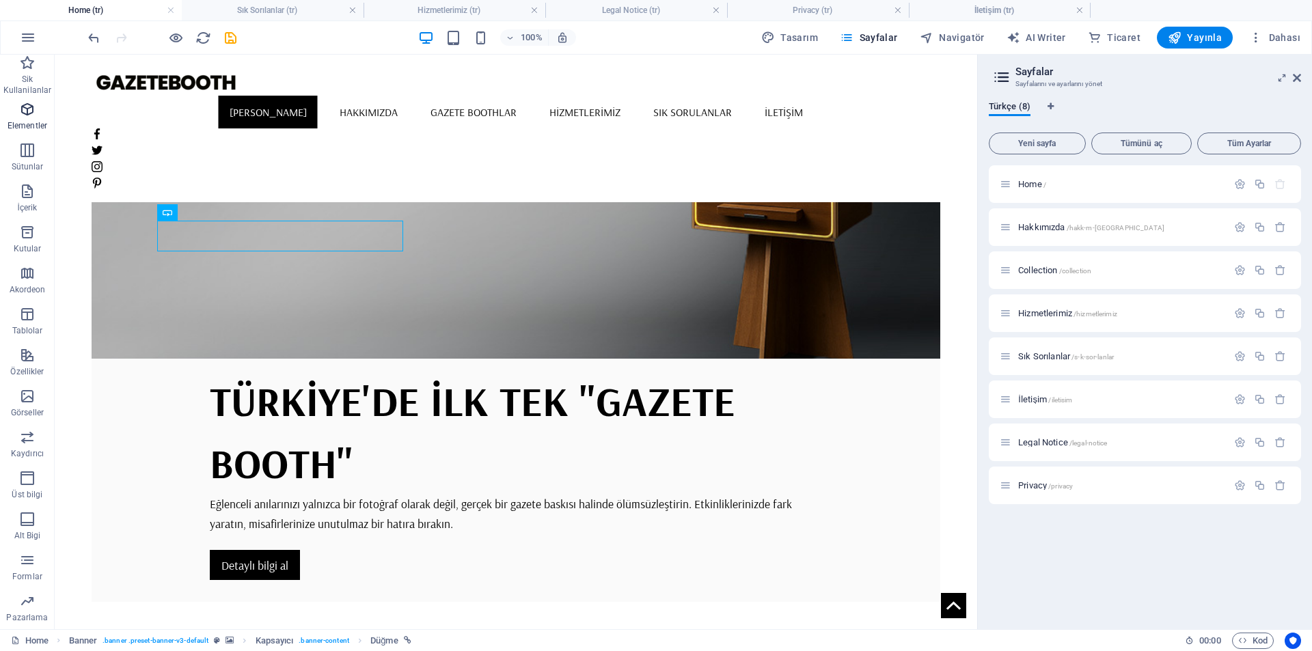
click at [27, 111] on icon "button" at bounding box center [27, 109] width 16 height 16
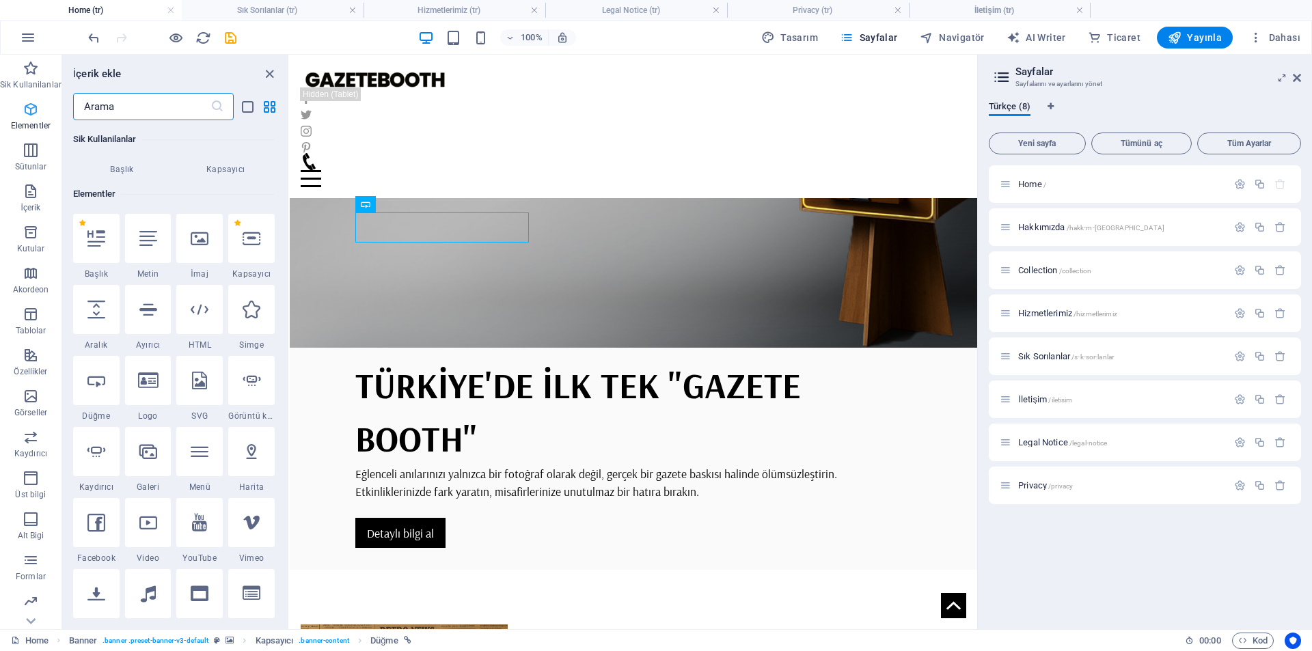
scroll to position [146, 0]
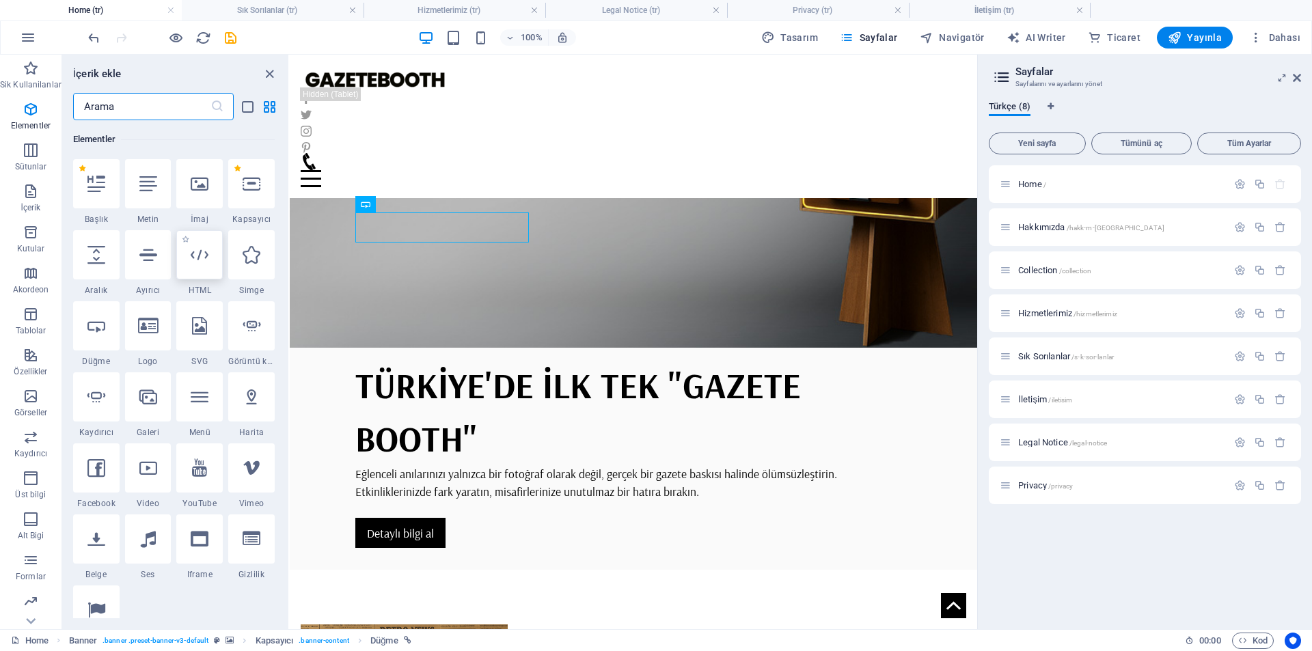
click at [205, 250] on icon at bounding box center [200, 255] width 18 height 18
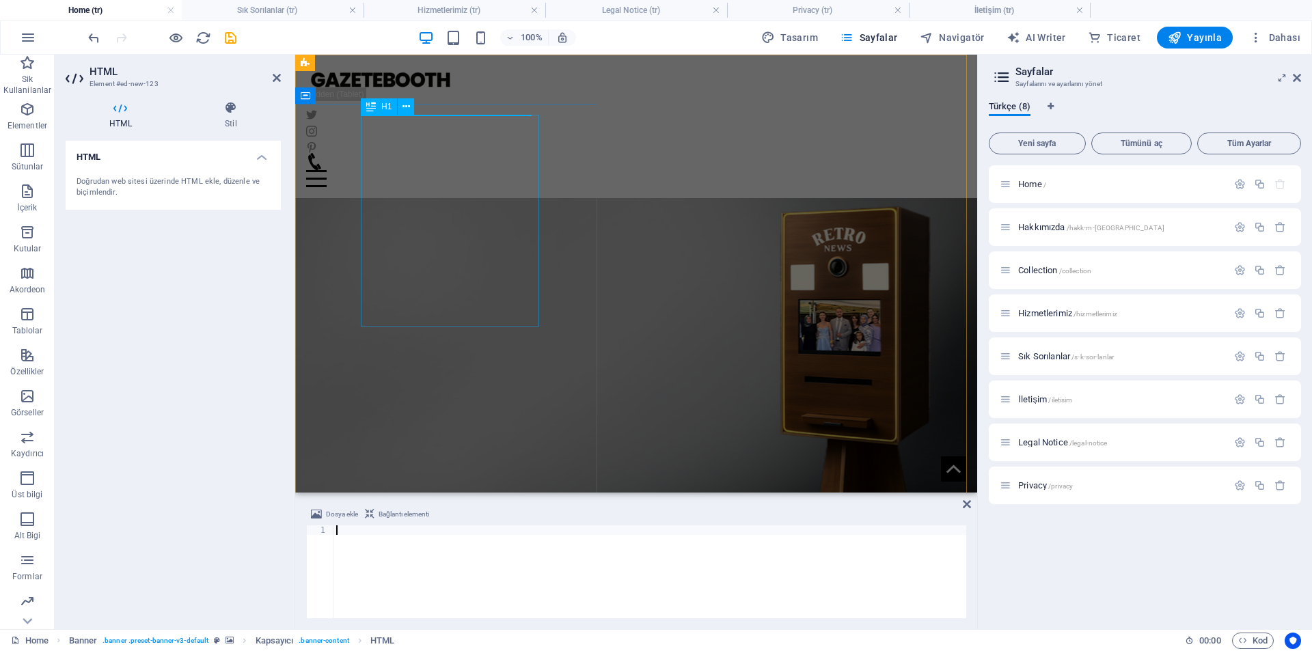
type textarea "</a>"
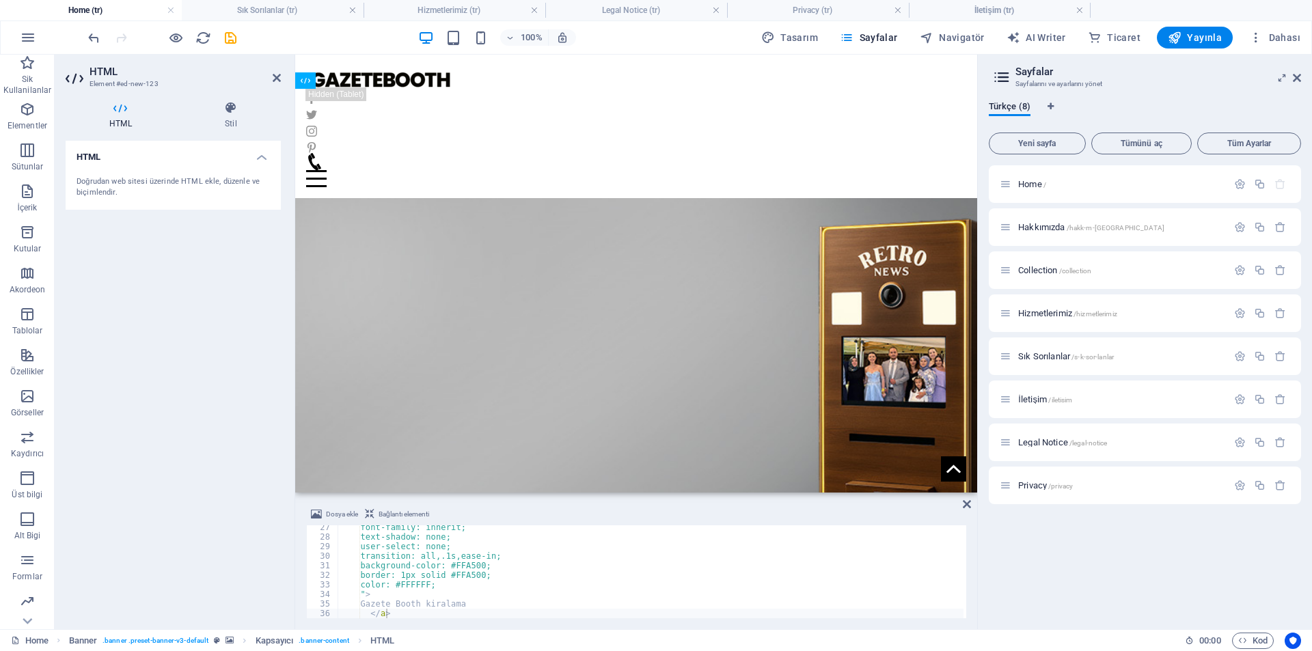
drag, startPoint x: 393, startPoint y: 218, endPoint x: 466, endPoint y: 437, distance: 230.6
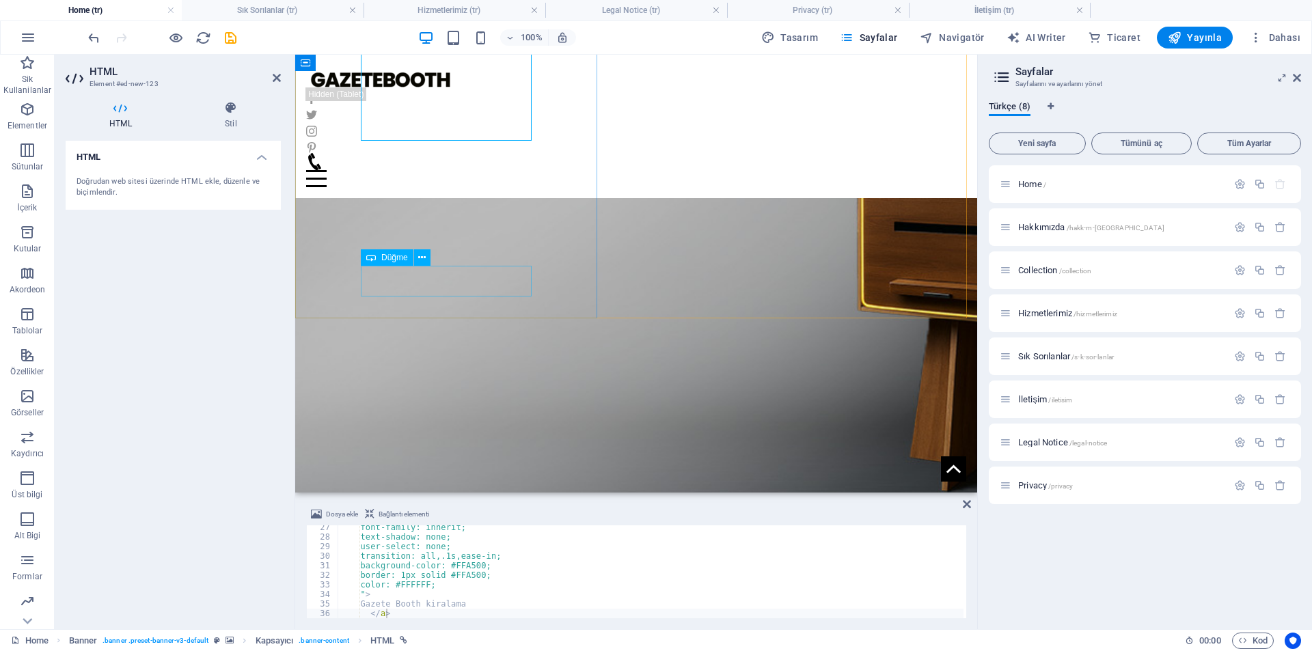
scroll to position [306, 0]
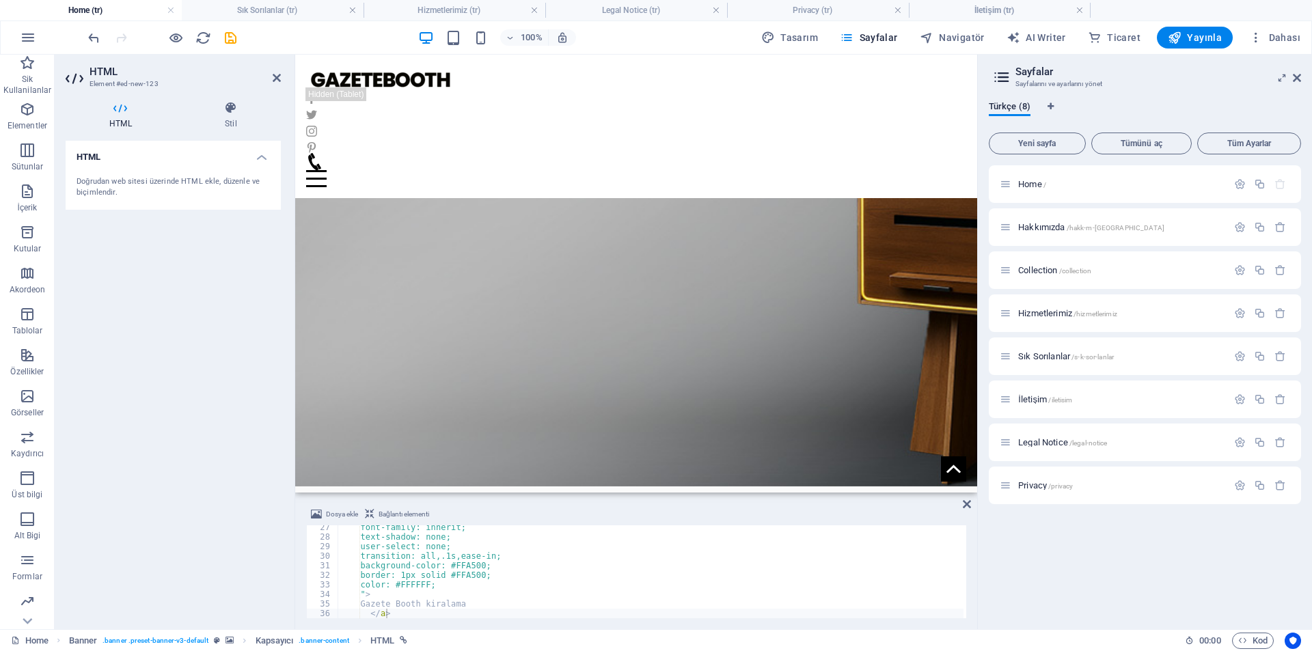
drag, startPoint x: 441, startPoint y: 120, endPoint x: 493, endPoint y: 252, distance: 142.4
drag, startPoint x: 396, startPoint y: 281, endPoint x: 437, endPoint y: 277, distance: 41.8
drag, startPoint x: 1184, startPoint y: 44, endPoint x: 1140, endPoint y: 66, distance: 49.8
click at [1182, 44] on icon "button" at bounding box center [1175, 38] width 14 height 14
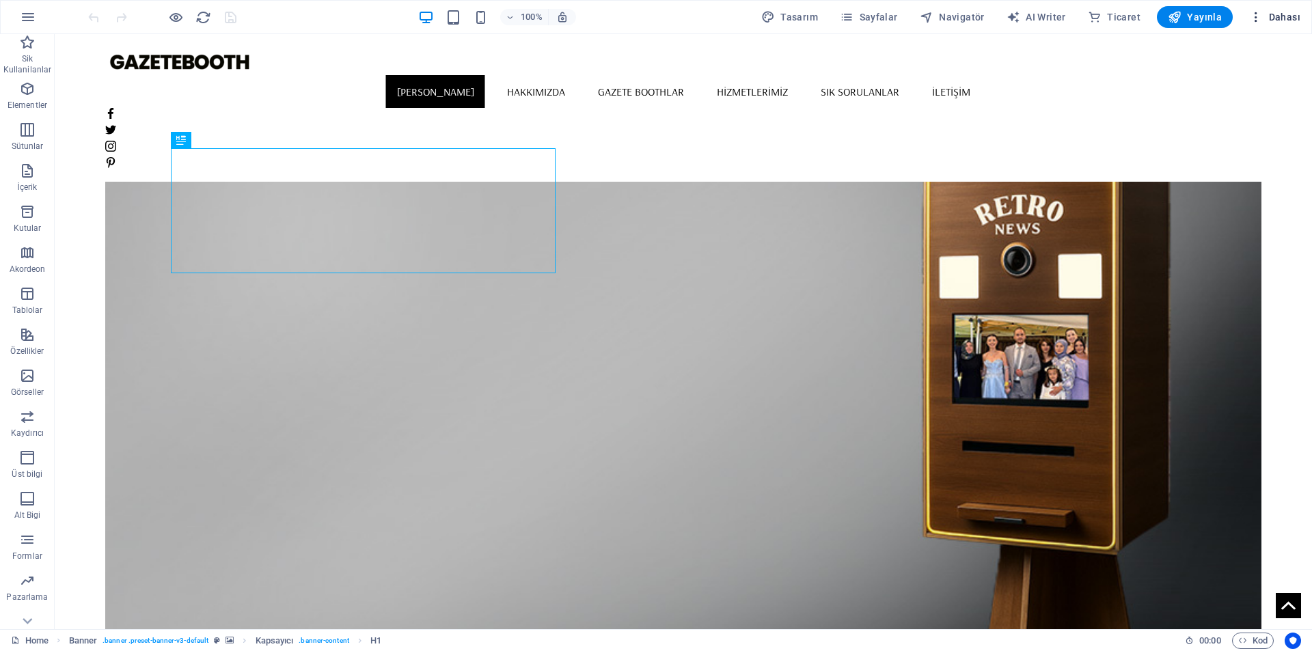
click at [1266, 12] on span "Dahası" at bounding box center [1274, 17] width 51 height 14
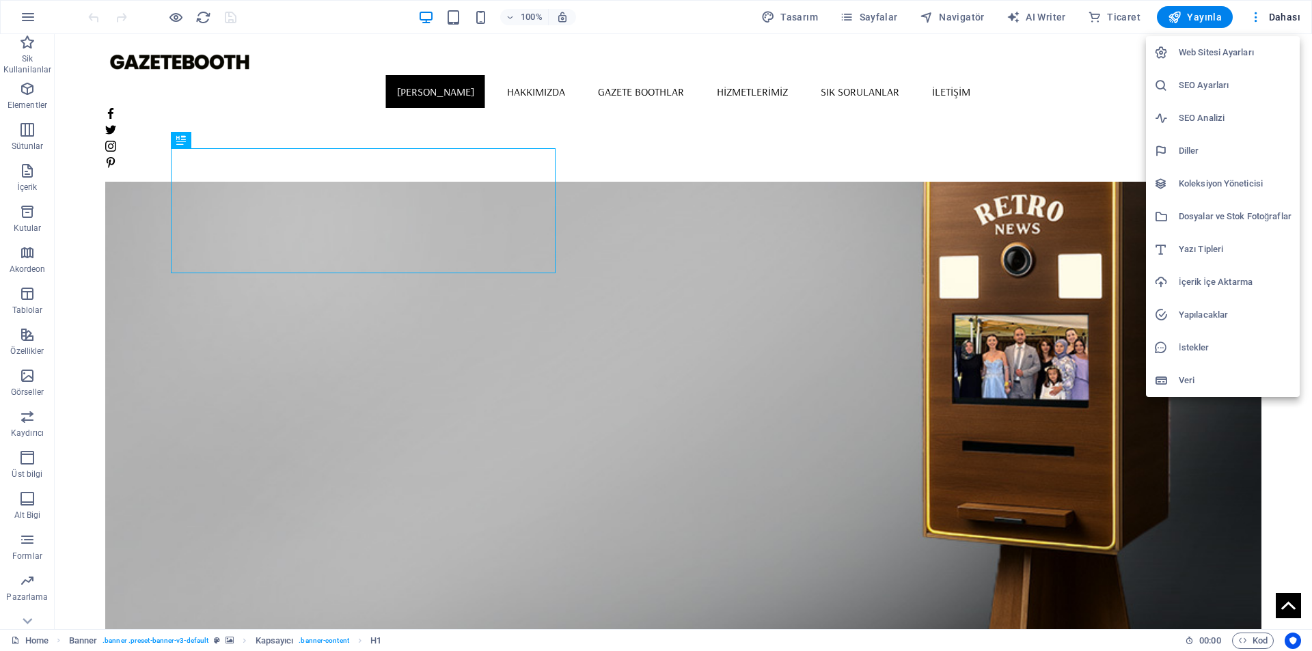
click at [1201, 84] on h6 "SEO Ayarları" at bounding box center [1235, 85] width 113 height 16
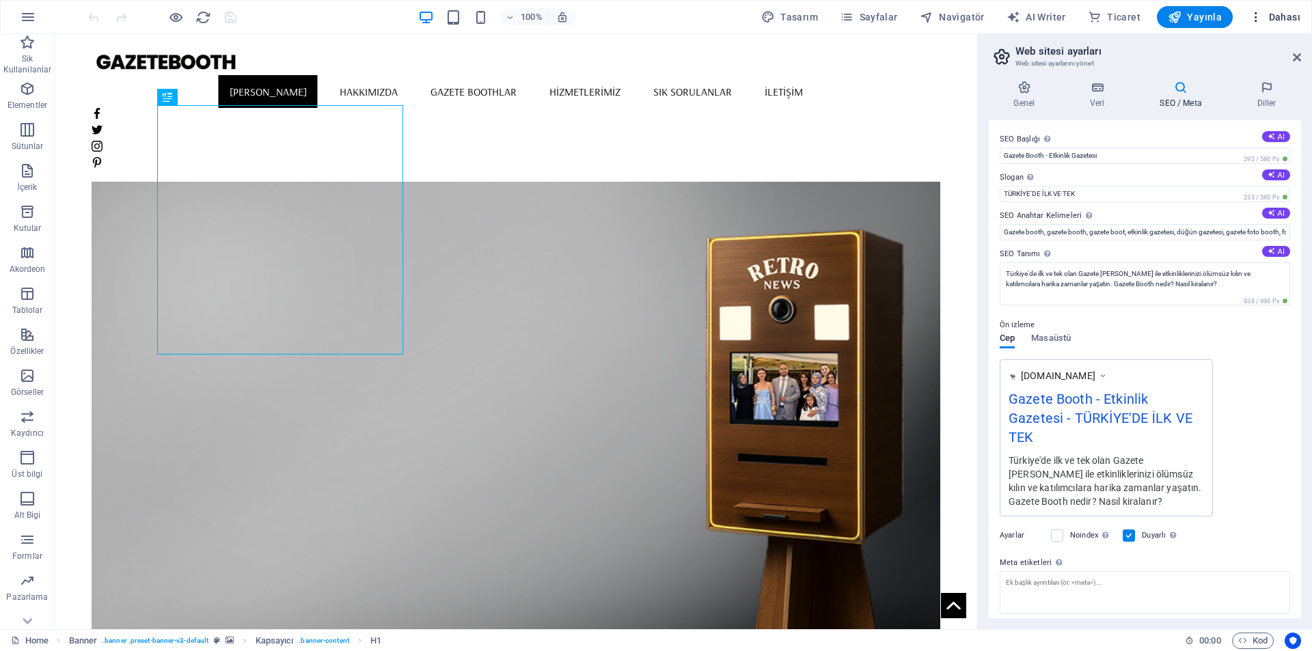
click at [1271, 23] on button "Dahası" at bounding box center [1275, 17] width 62 height 22
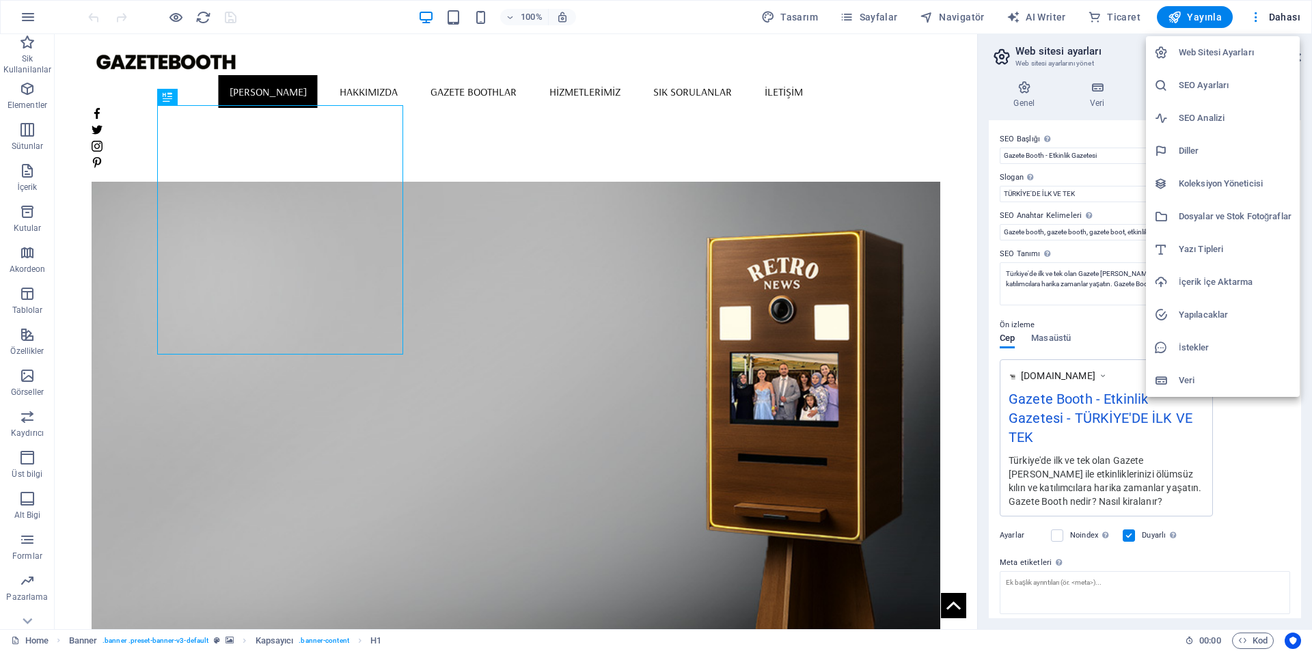
click at [1228, 351] on h6 "İstekler" at bounding box center [1235, 348] width 113 height 16
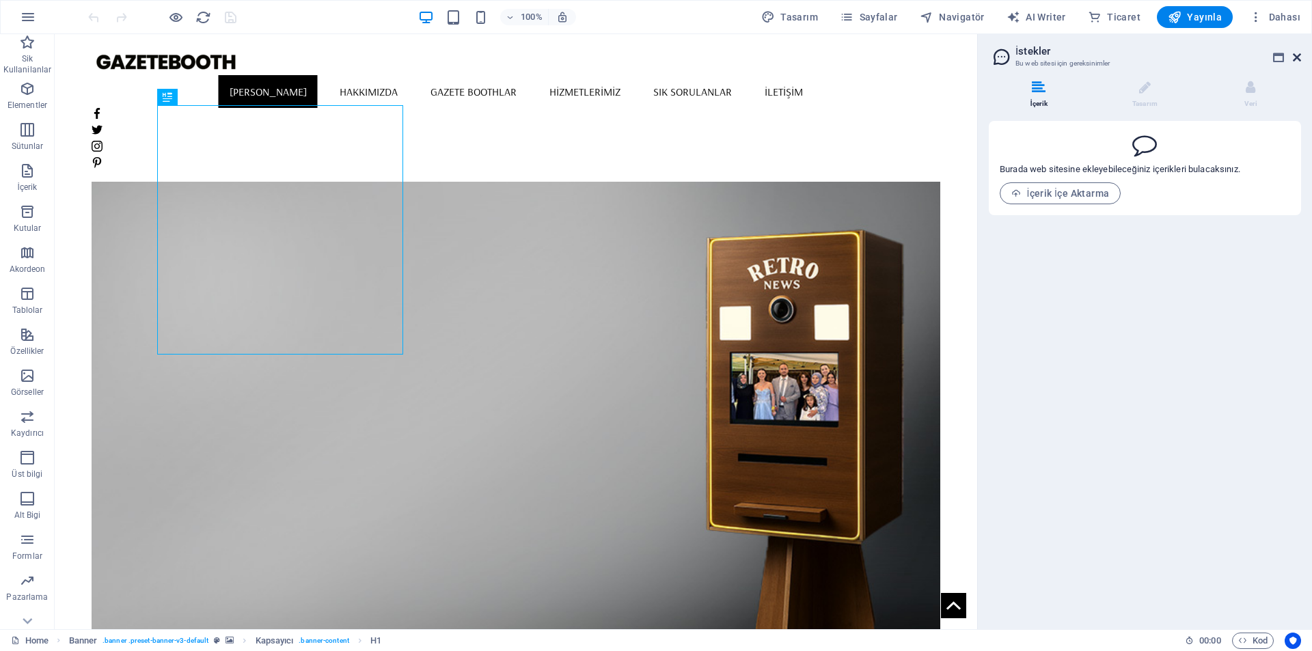
click at [1300, 59] on icon at bounding box center [1297, 57] width 8 height 11
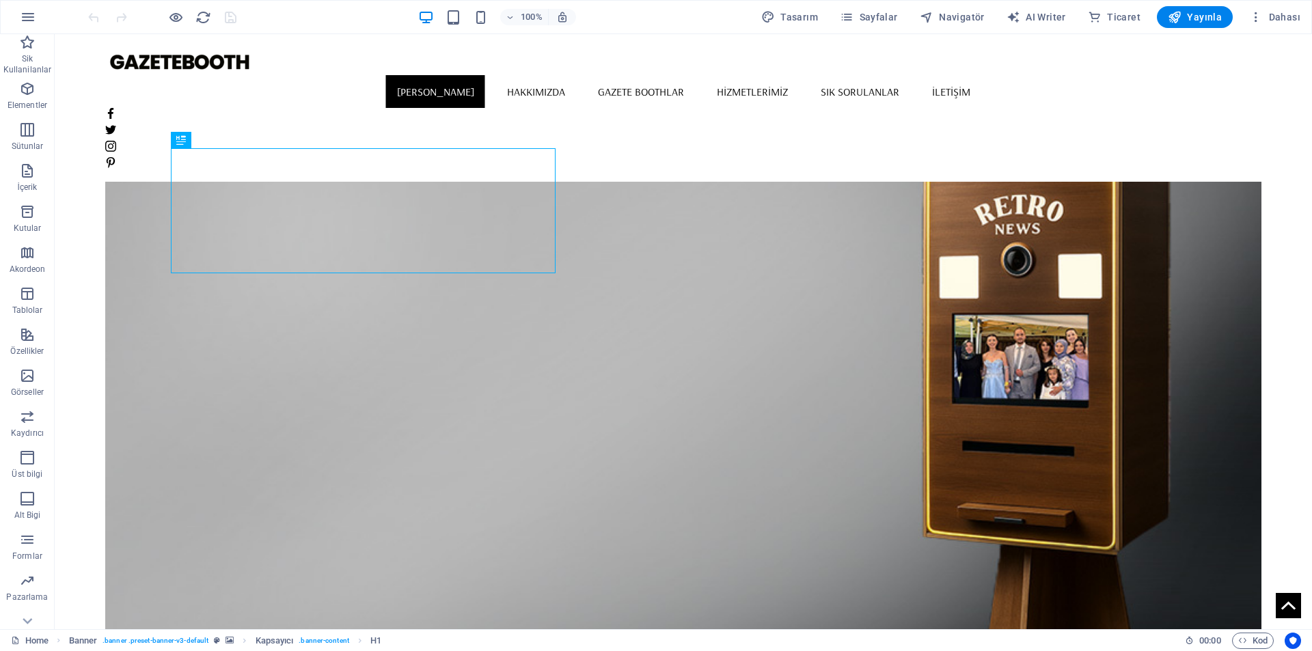
click at [1281, 28] on div "100% Tasarım [PERSON_NAME] AI Writer Ticaret Yayınla Dahası" at bounding box center [656, 17] width 1311 height 33
click at [1280, 21] on span "Dahası" at bounding box center [1274, 17] width 51 height 14
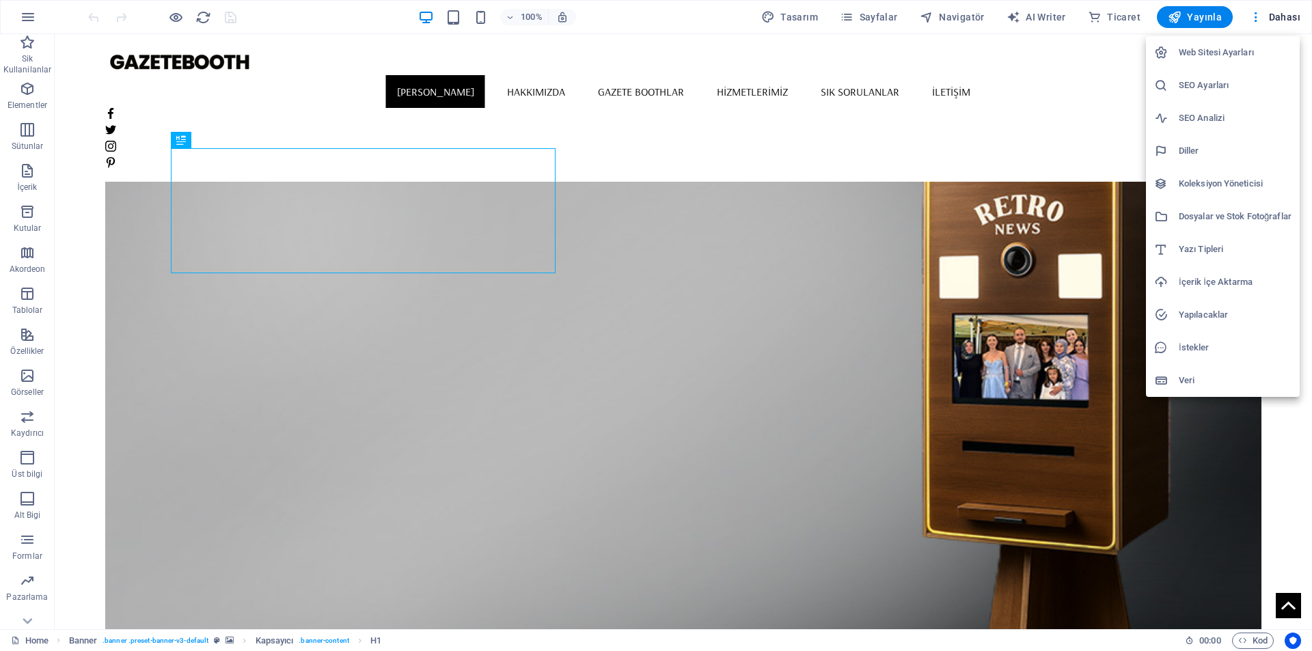
click at [1228, 111] on h6 "SEO Analizi" at bounding box center [1235, 118] width 113 height 16
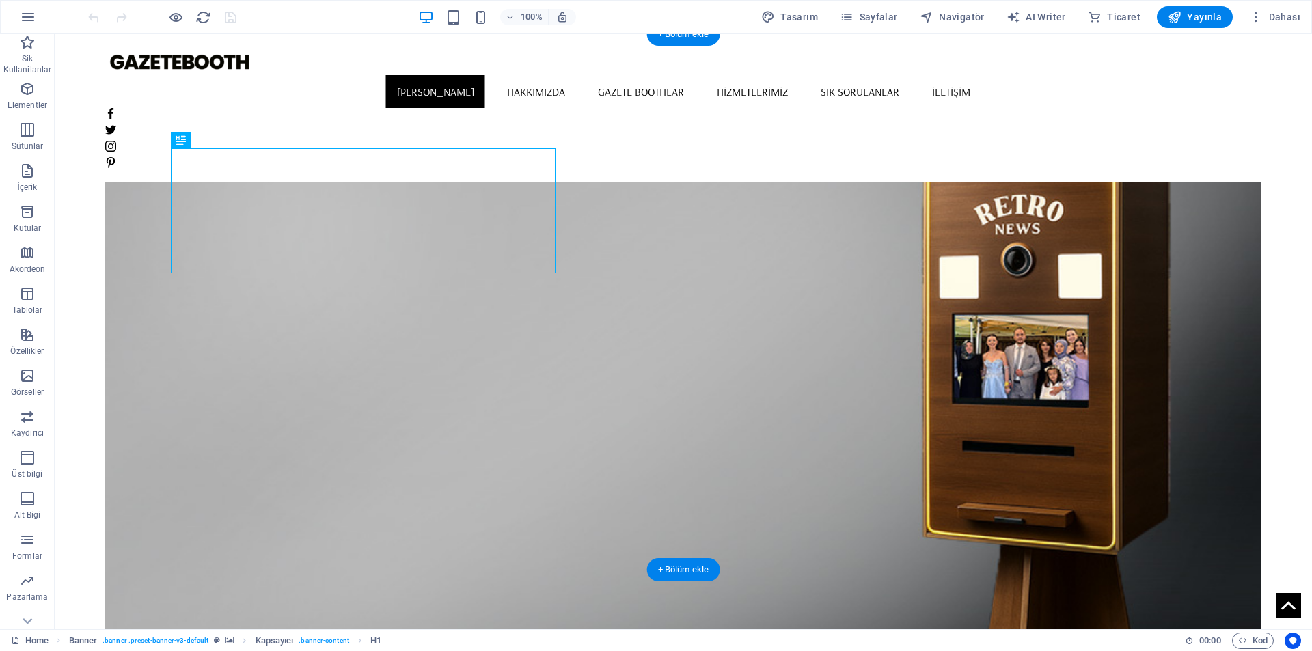
select select "[DOMAIN_NAME]"
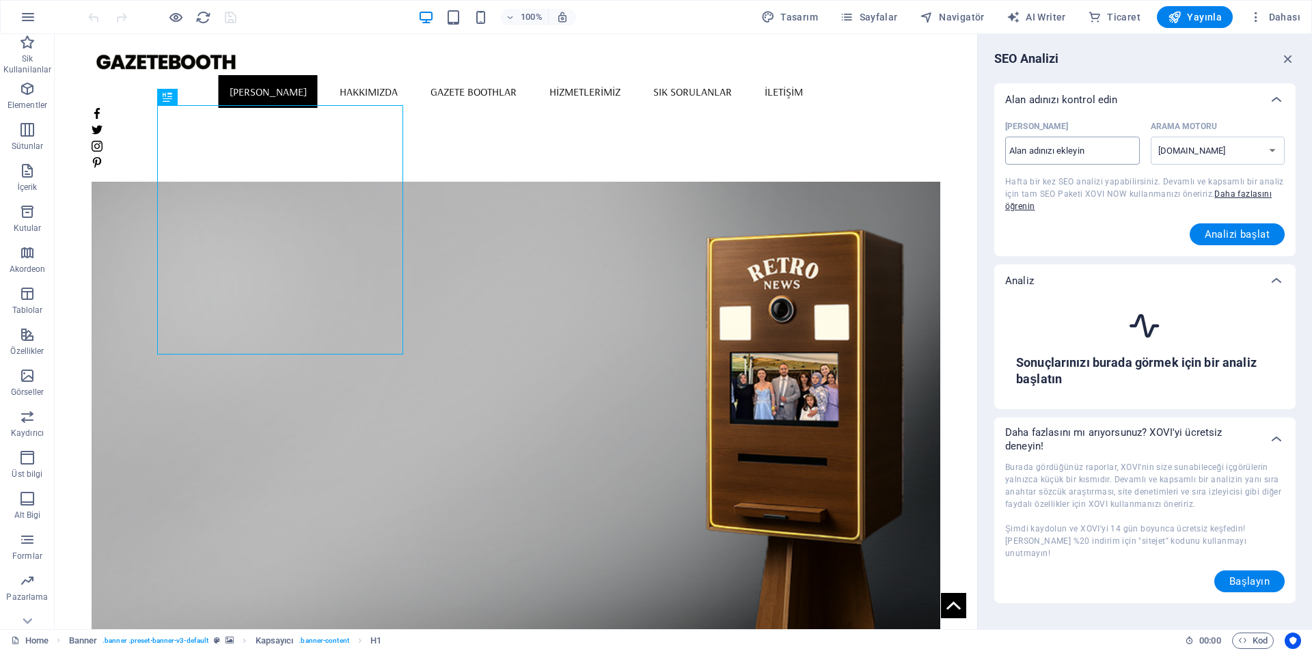
click at [1126, 143] on input "[PERSON_NAME] ​" at bounding box center [1072, 151] width 135 height 22
type input "[DOMAIN_NAME]"
select select "[DOMAIN_NAME][GEOGRAPHIC_DATA]"
type input "[DOMAIN_NAME]"
select select "[DOMAIN_NAME]"
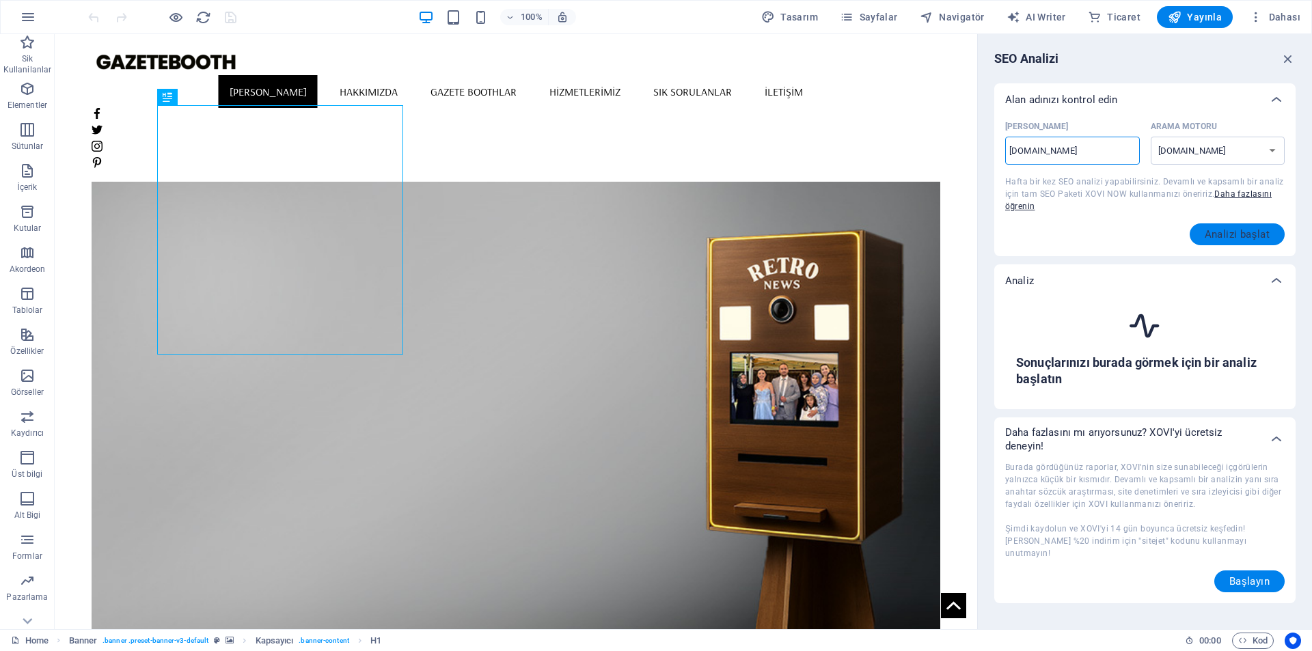
type input "[DOMAIN_NAME]"
click at [1246, 232] on span "Analizi başlat" at bounding box center [1238, 234] width 66 height 11
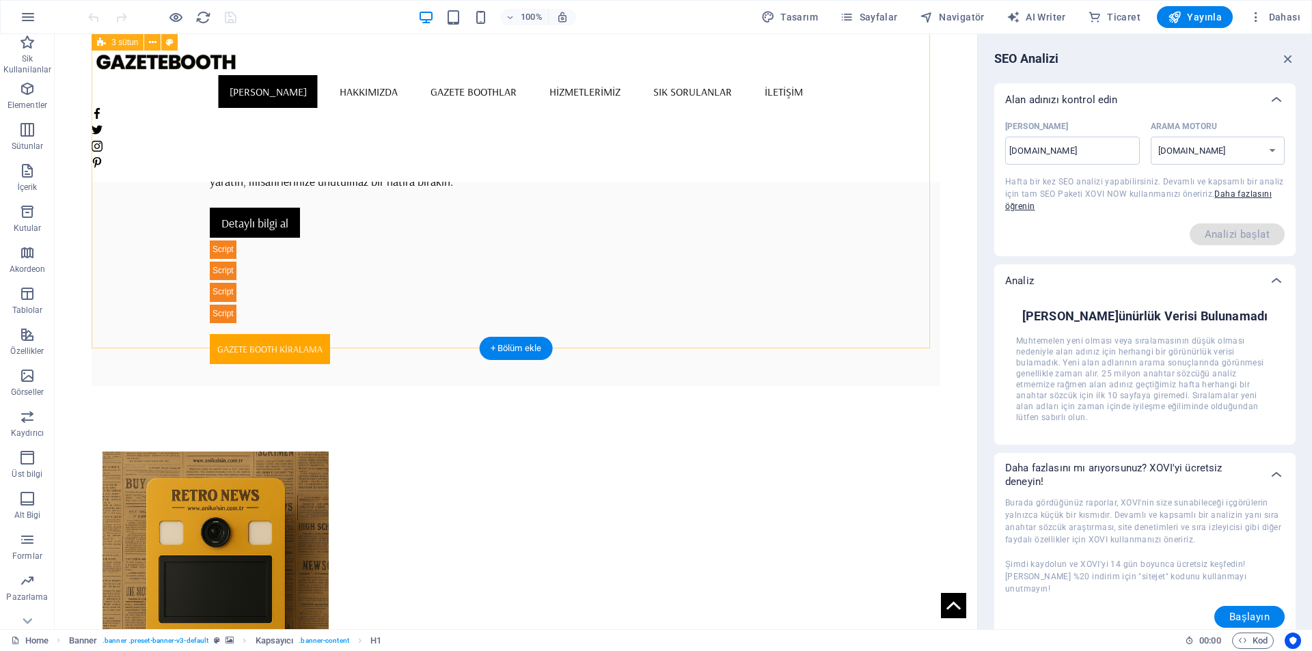
scroll to position [478, 0]
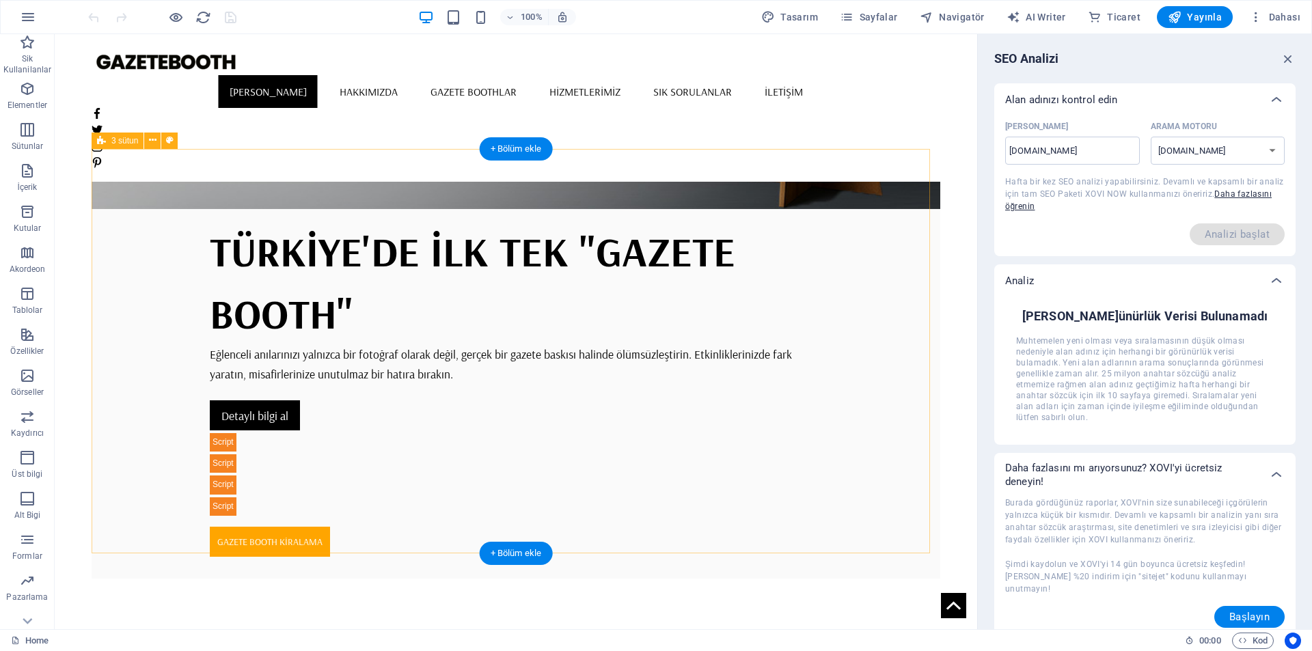
click at [510, 151] on div "+ Bölüm ekle" at bounding box center [516, 148] width 73 height 23
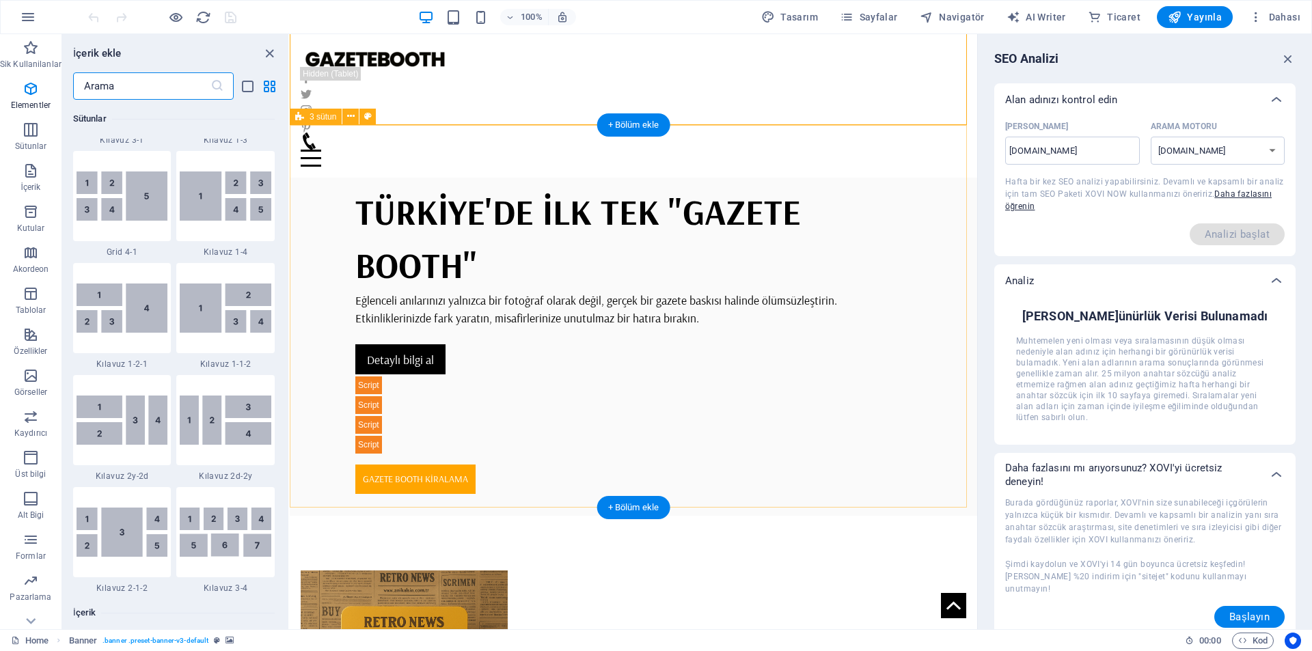
scroll to position [2391, 0]
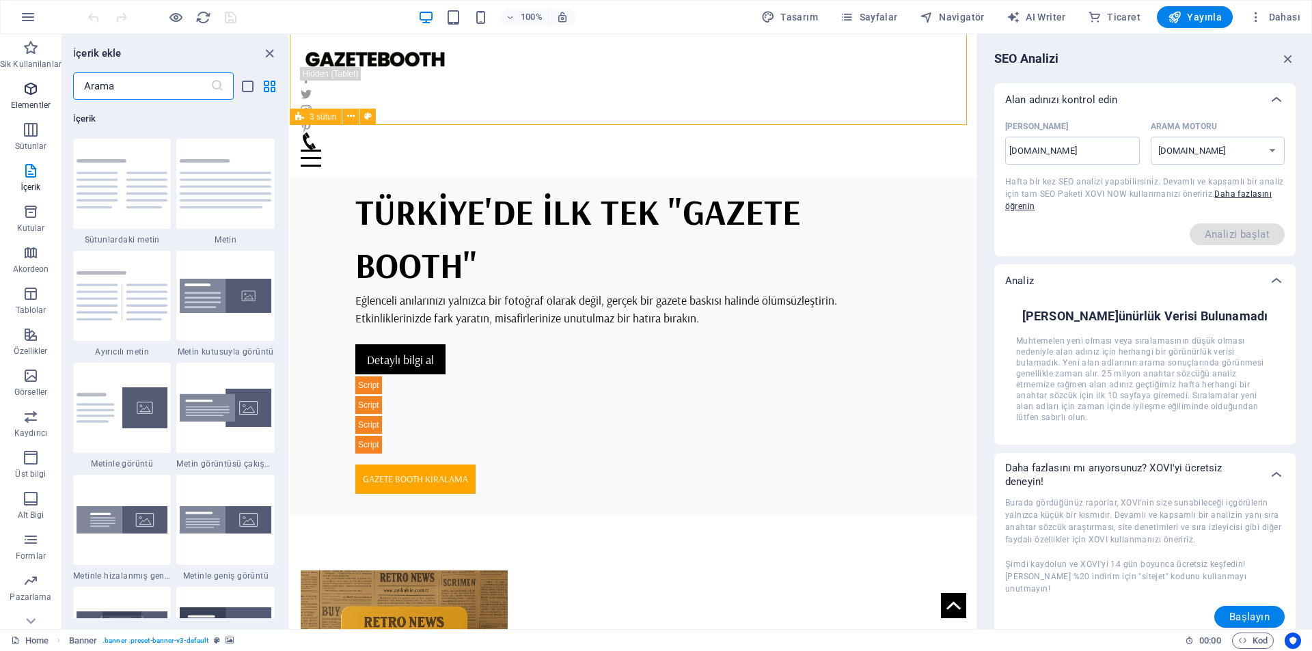
click at [36, 94] on icon "button" at bounding box center [31, 89] width 16 height 16
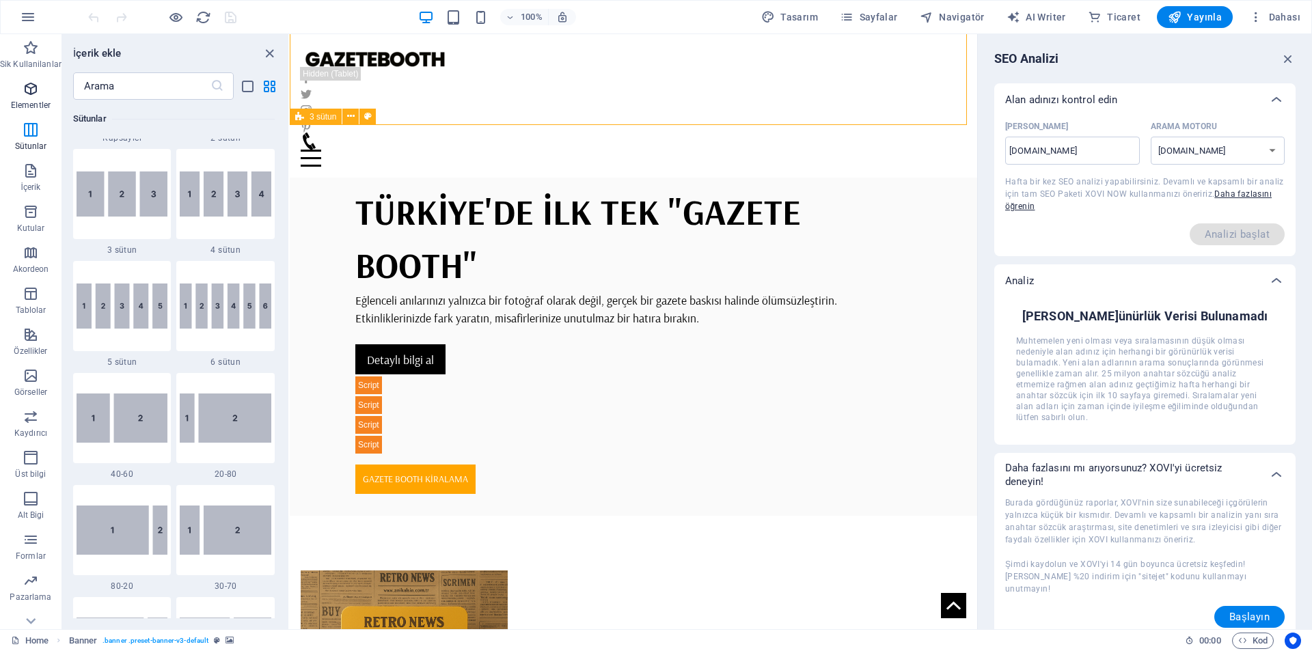
scroll to position [146, 0]
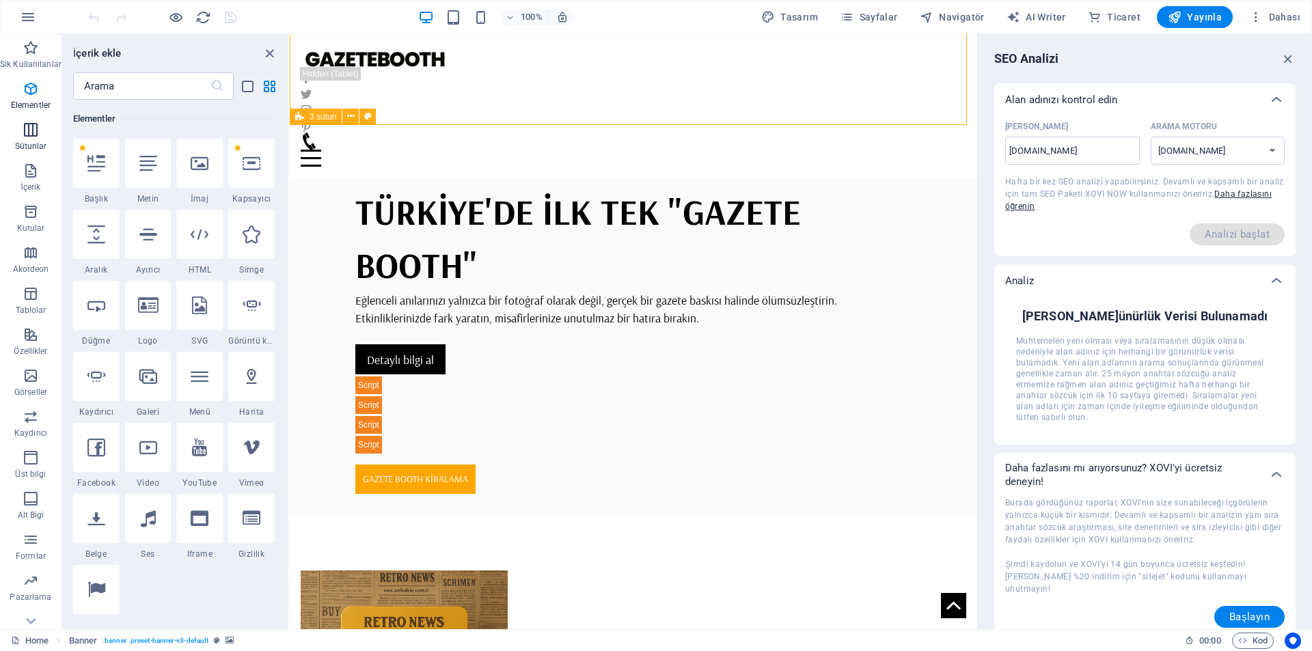
click at [31, 131] on icon "button" at bounding box center [31, 130] width 16 height 16
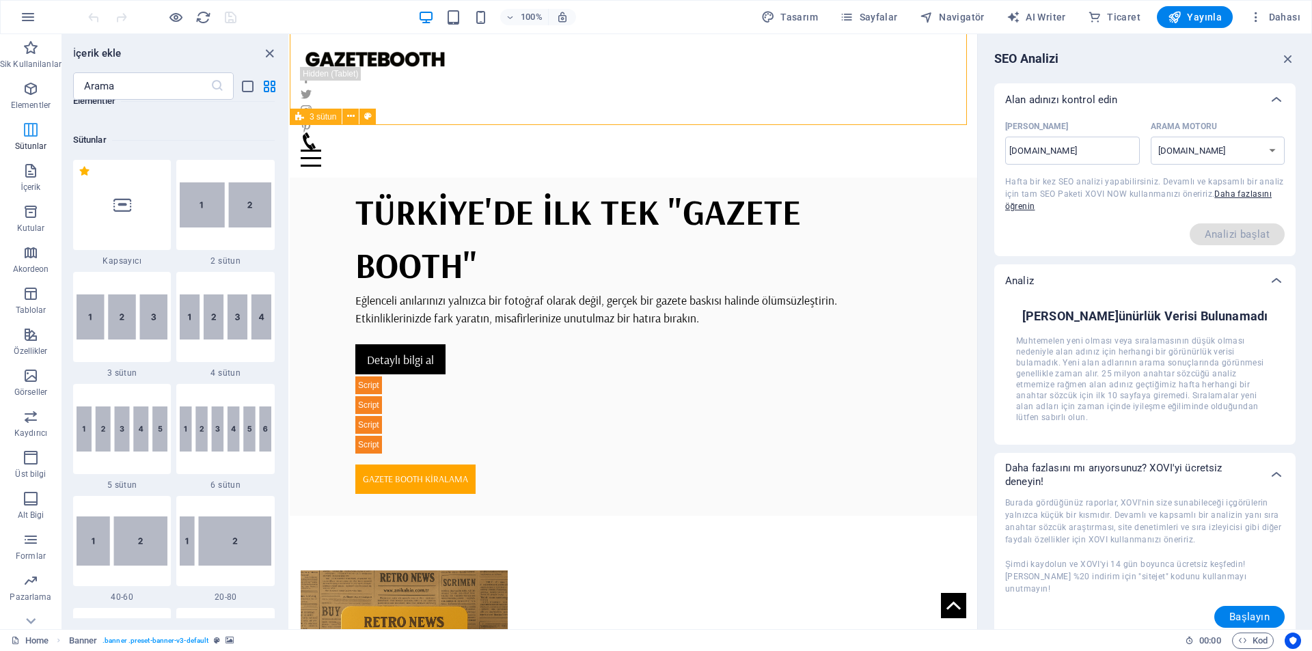
scroll to position [677, 0]
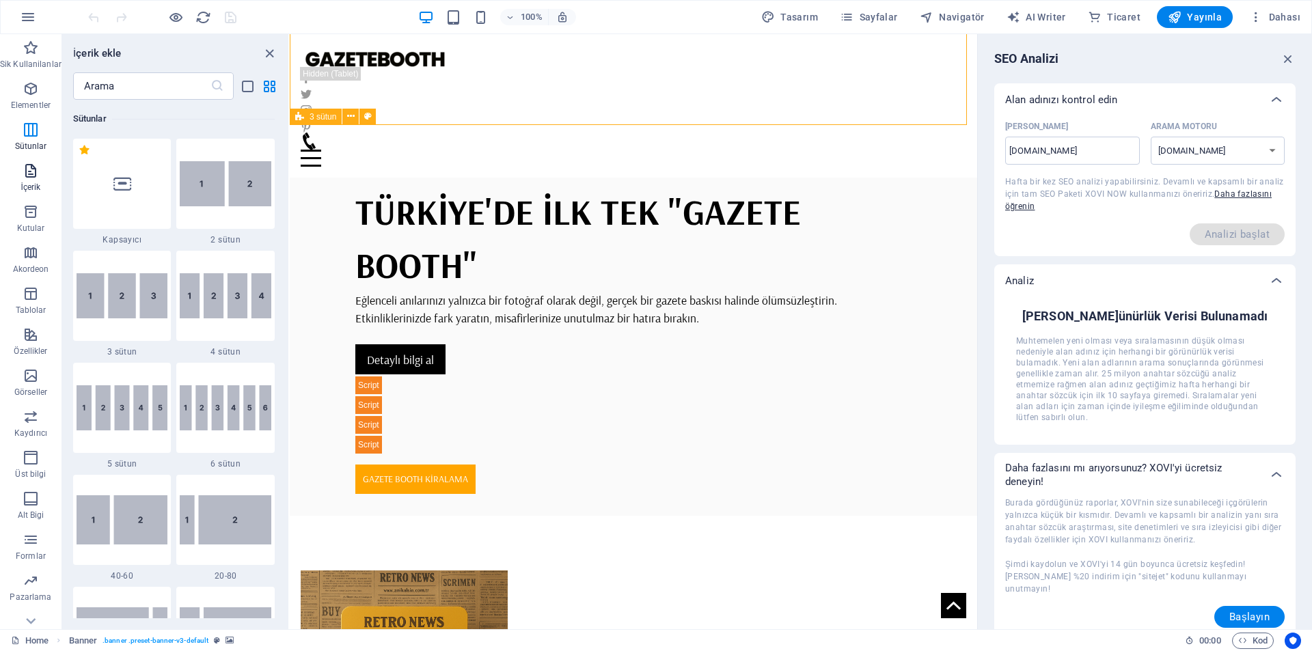
click at [34, 178] on icon "button" at bounding box center [31, 171] width 16 height 16
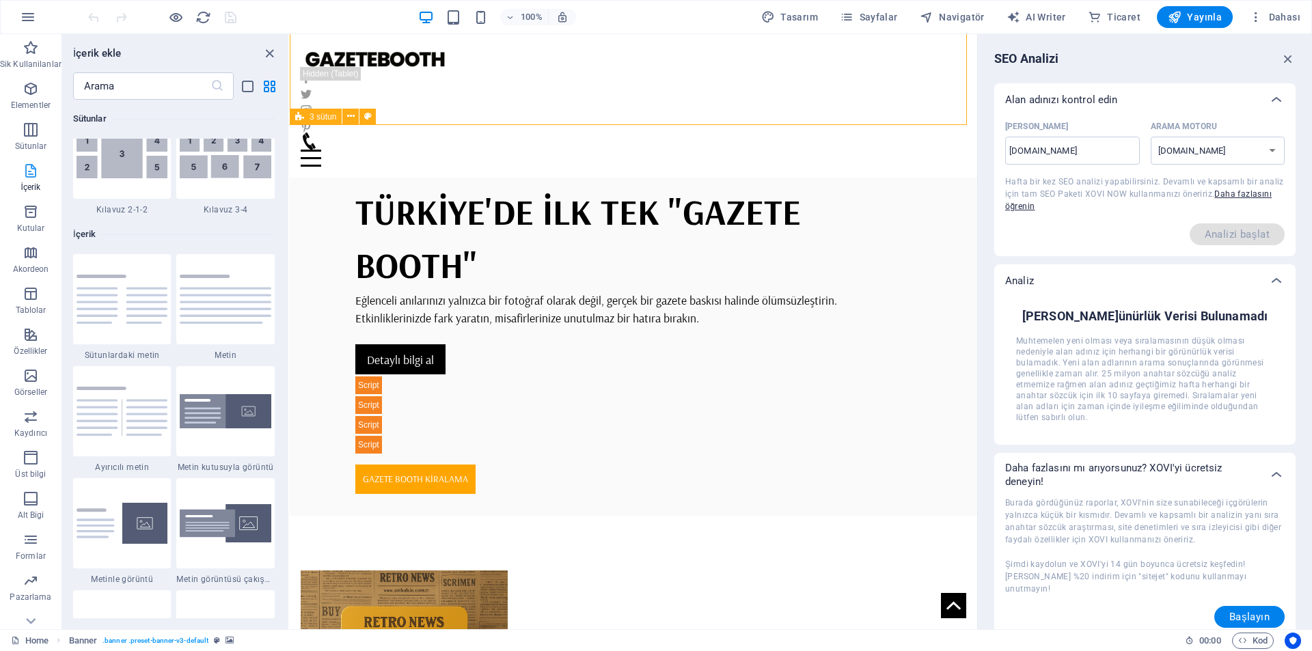
scroll to position [2391, 0]
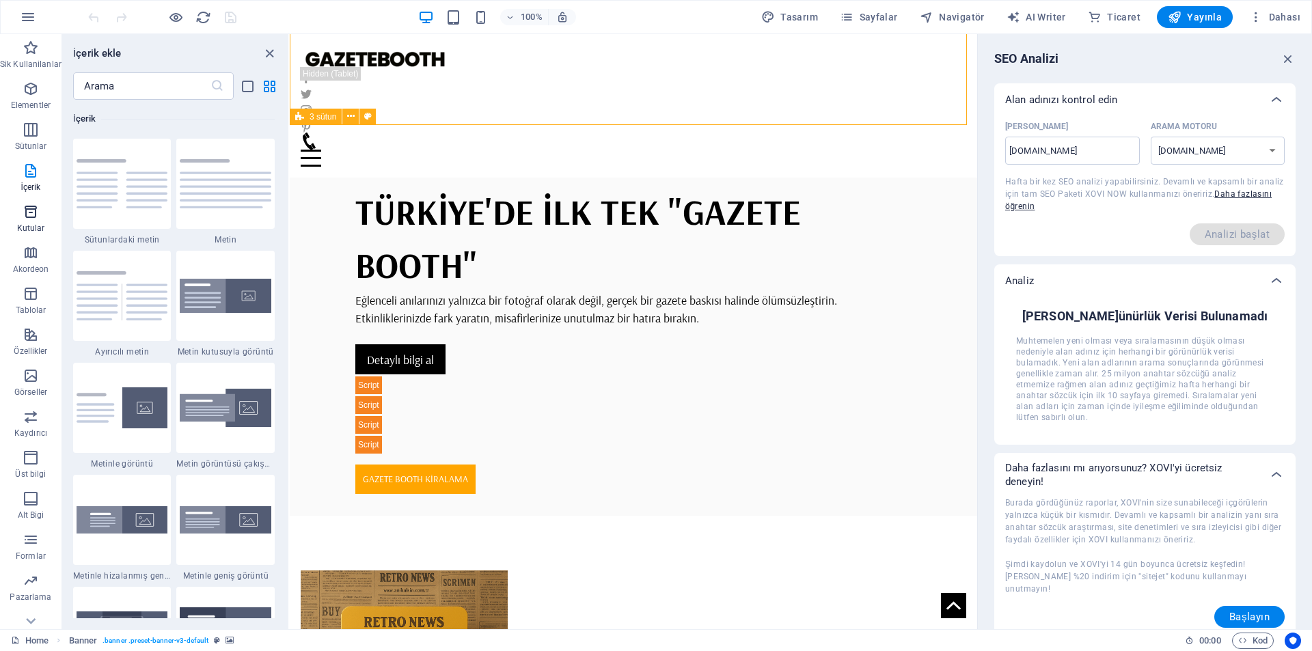
click at [23, 236] on button "Kutular" at bounding box center [31, 218] width 62 height 41
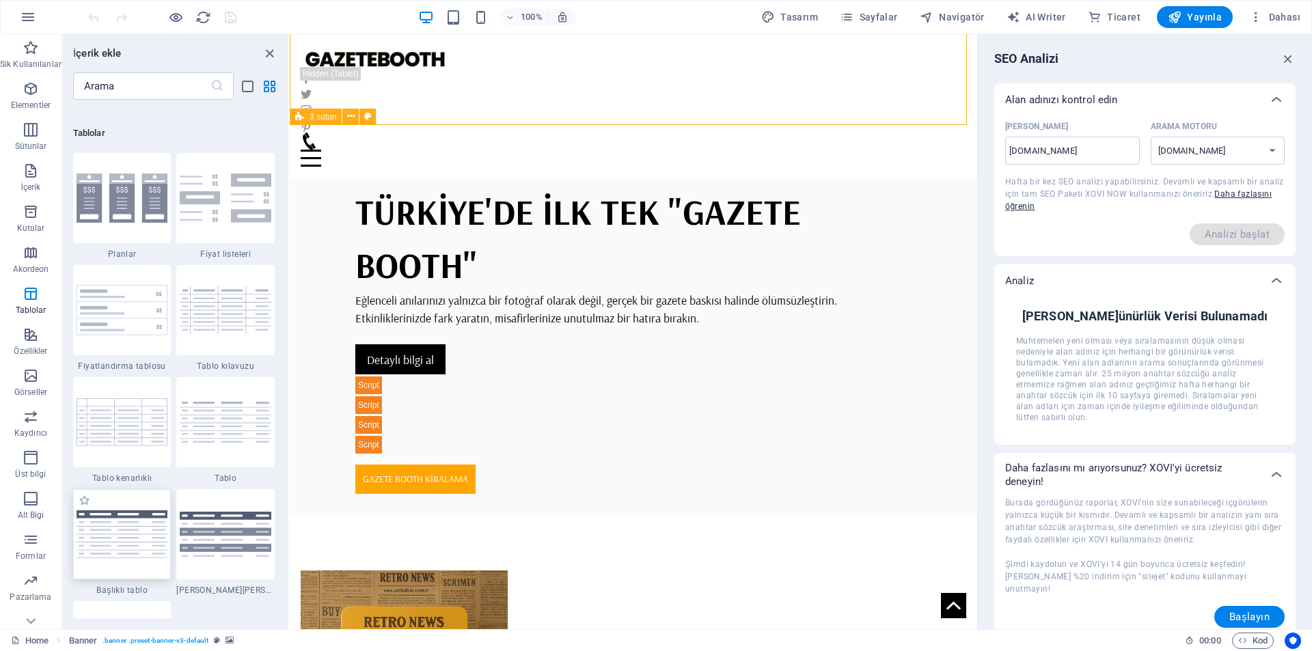
scroll to position [5000, 0]
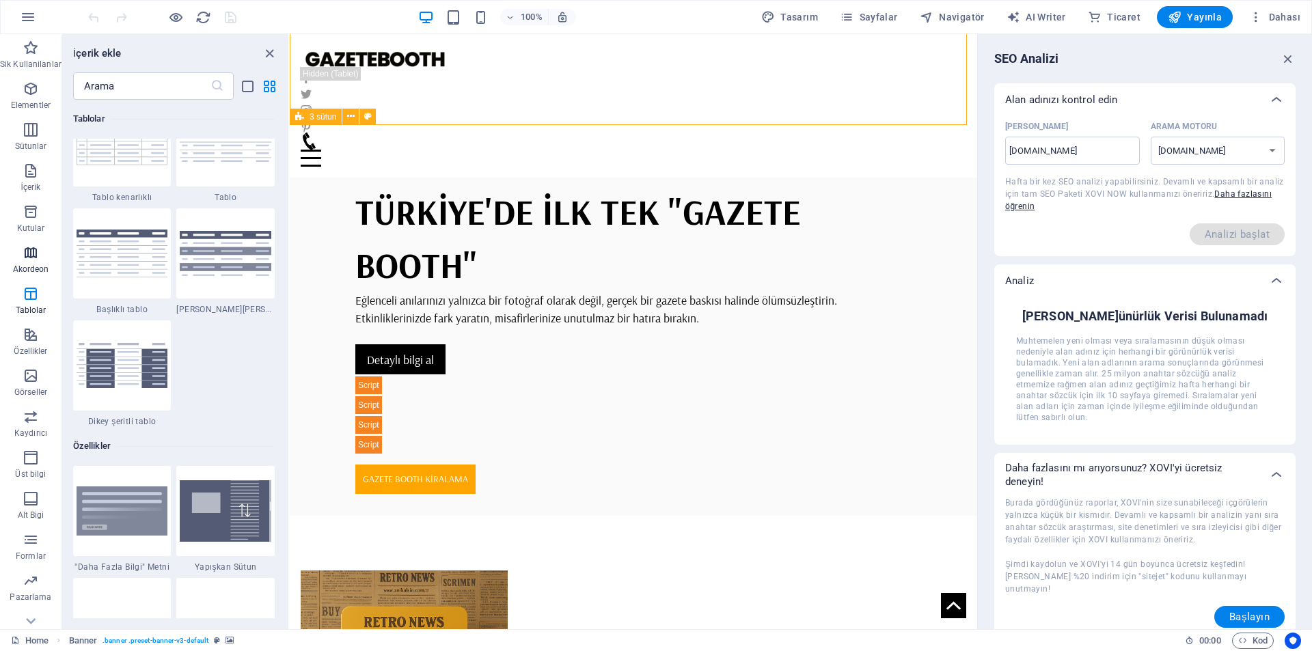
click at [30, 256] on icon "button" at bounding box center [31, 253] width 16 height 16
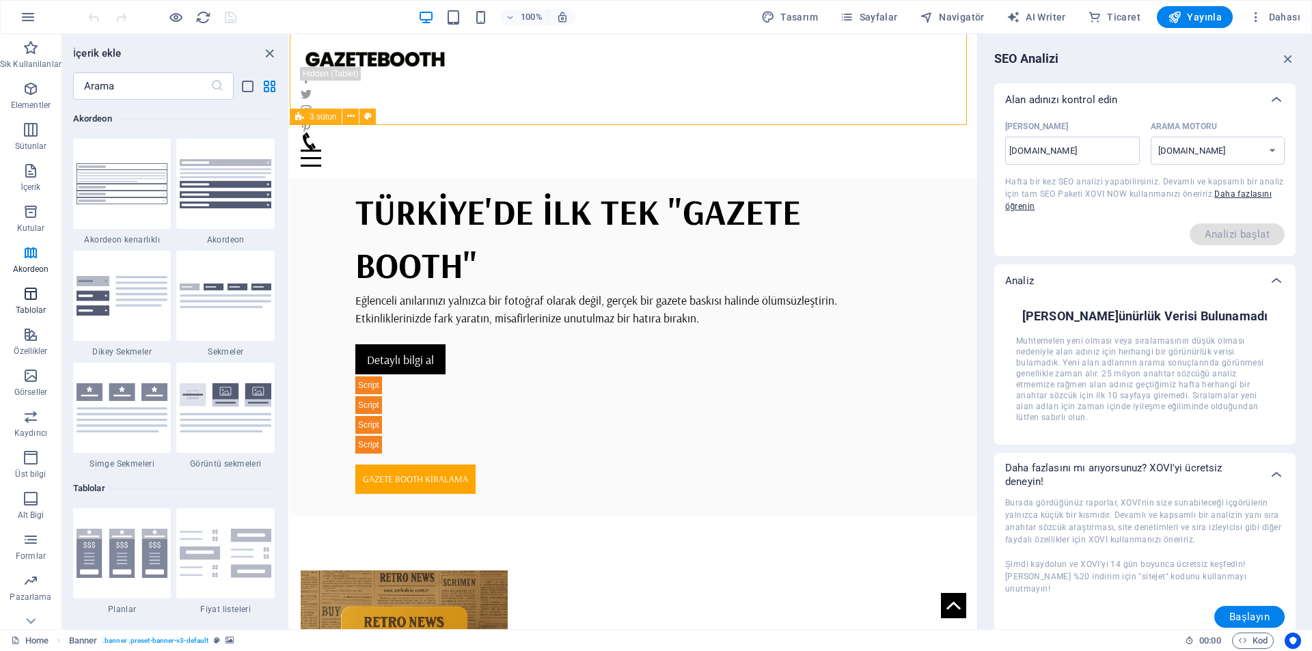
click at [34, 297] on icon "button" at bounding box center [31, 294] width 16 height 16
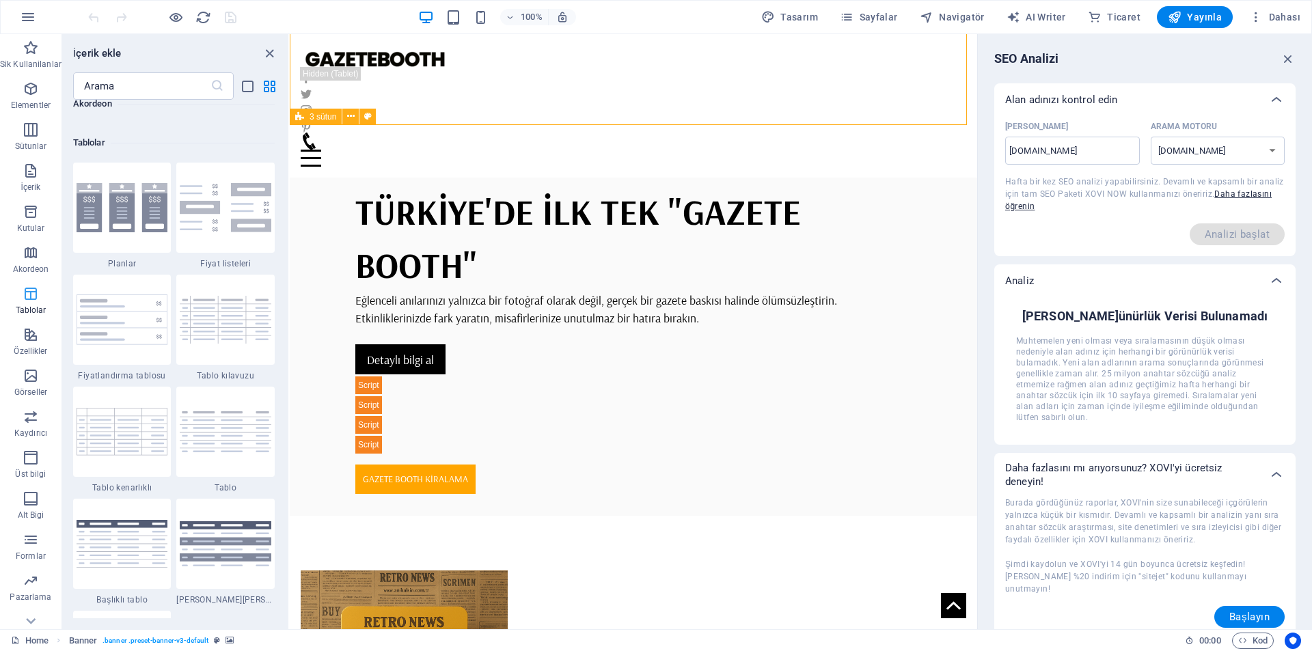
scroll to position [4733, 0]
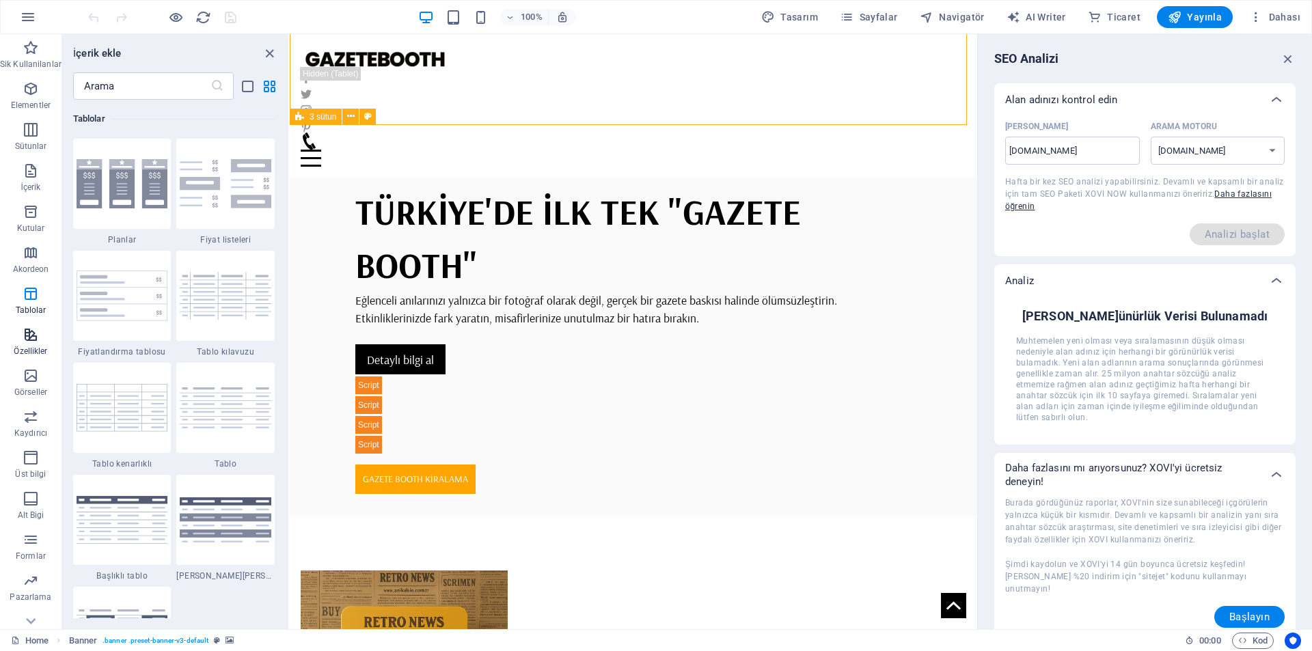
click at [36, 340] on icon "button" at bounding box center [31, 335] width 16 height 16
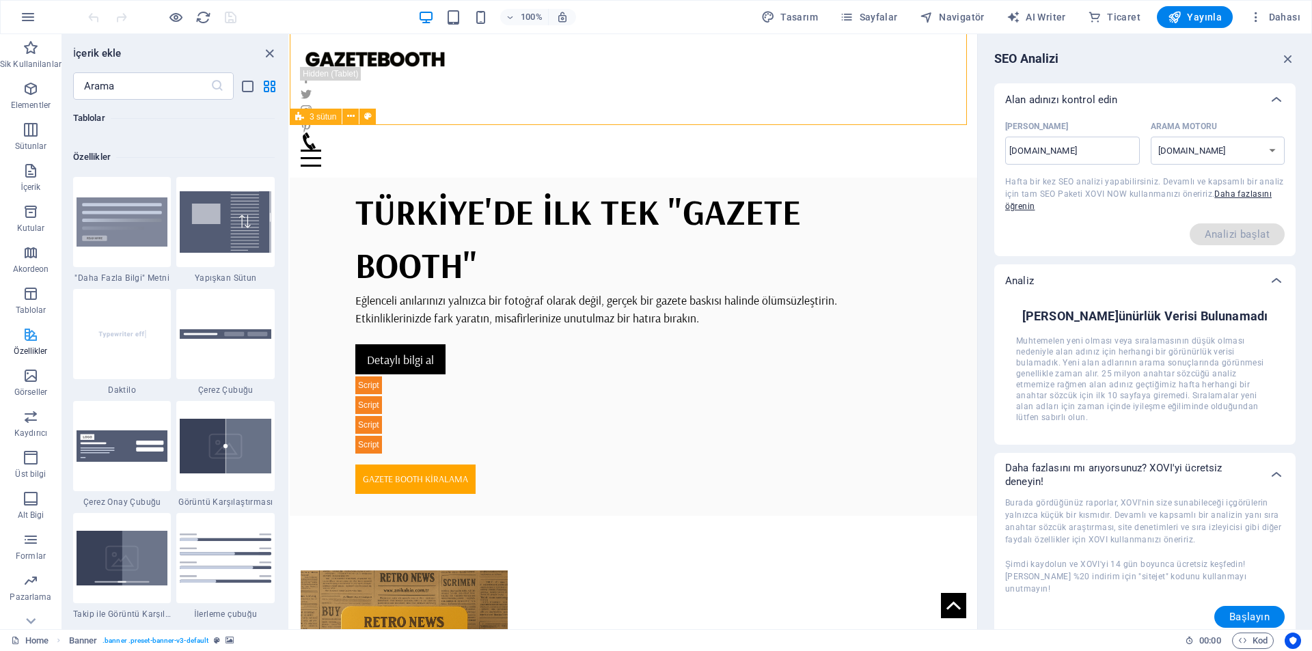
scroll to position [5327, 0]
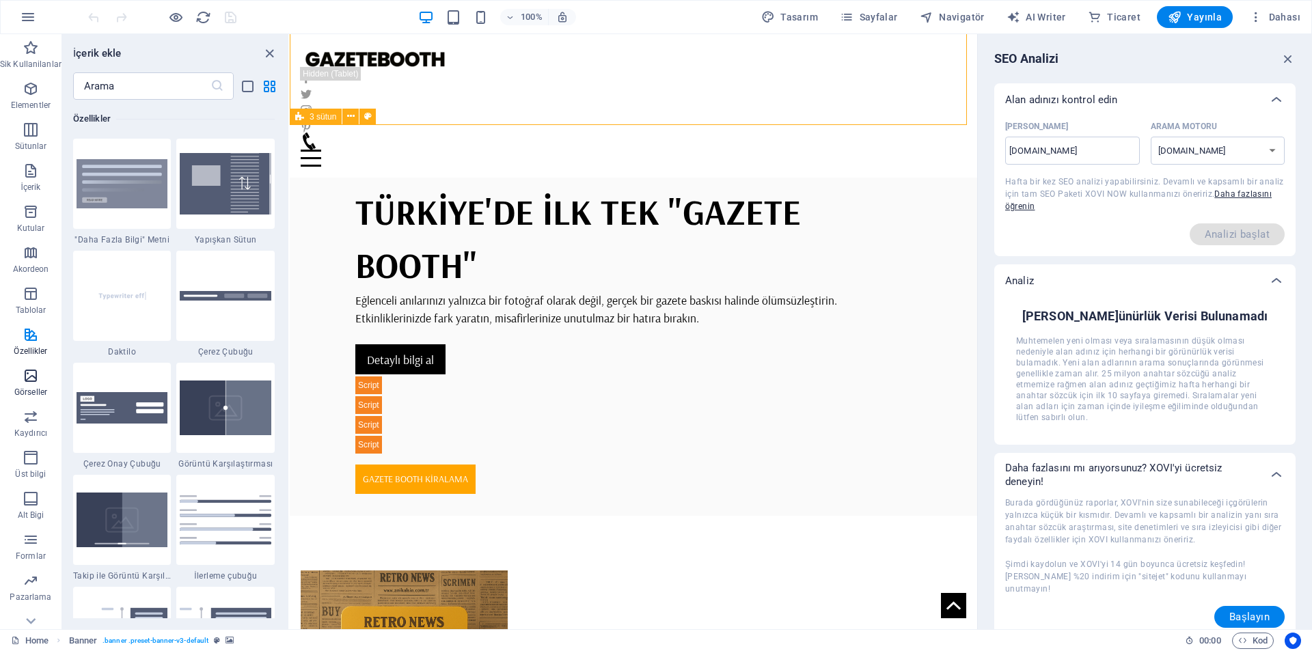
click at [38, 394] on p "Görseller" at bounding box center [30, 392] width 33 height 11
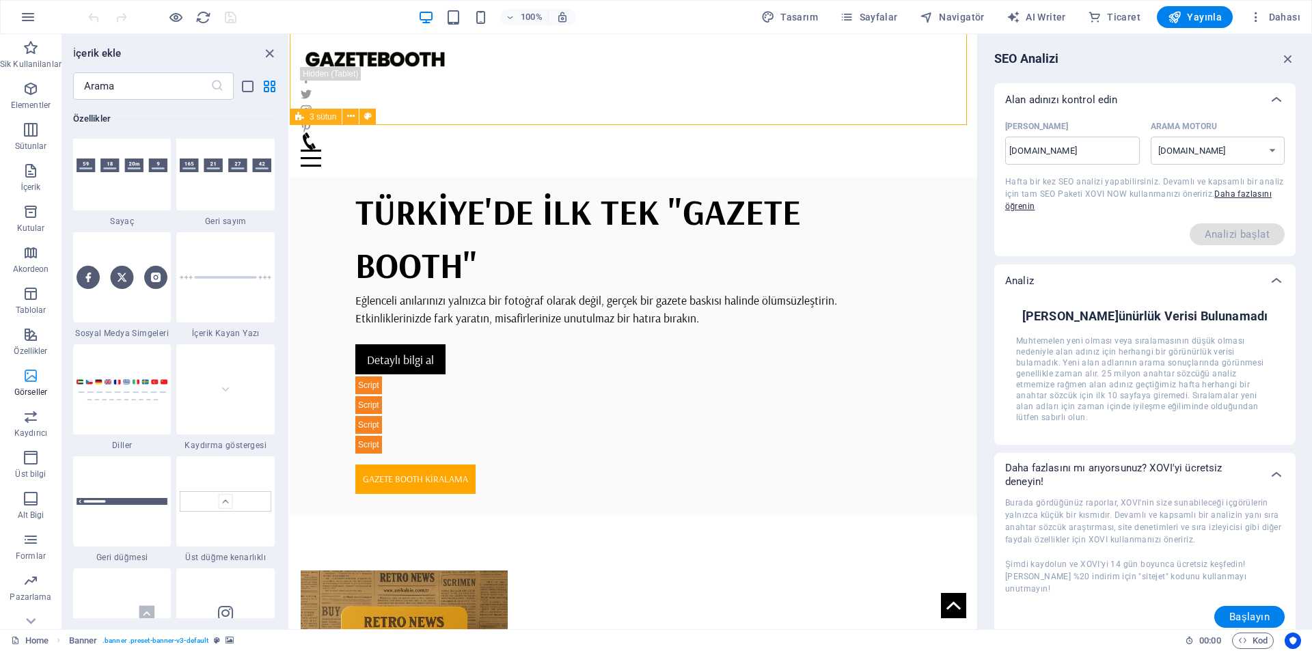
scroll to position [6930, 0]
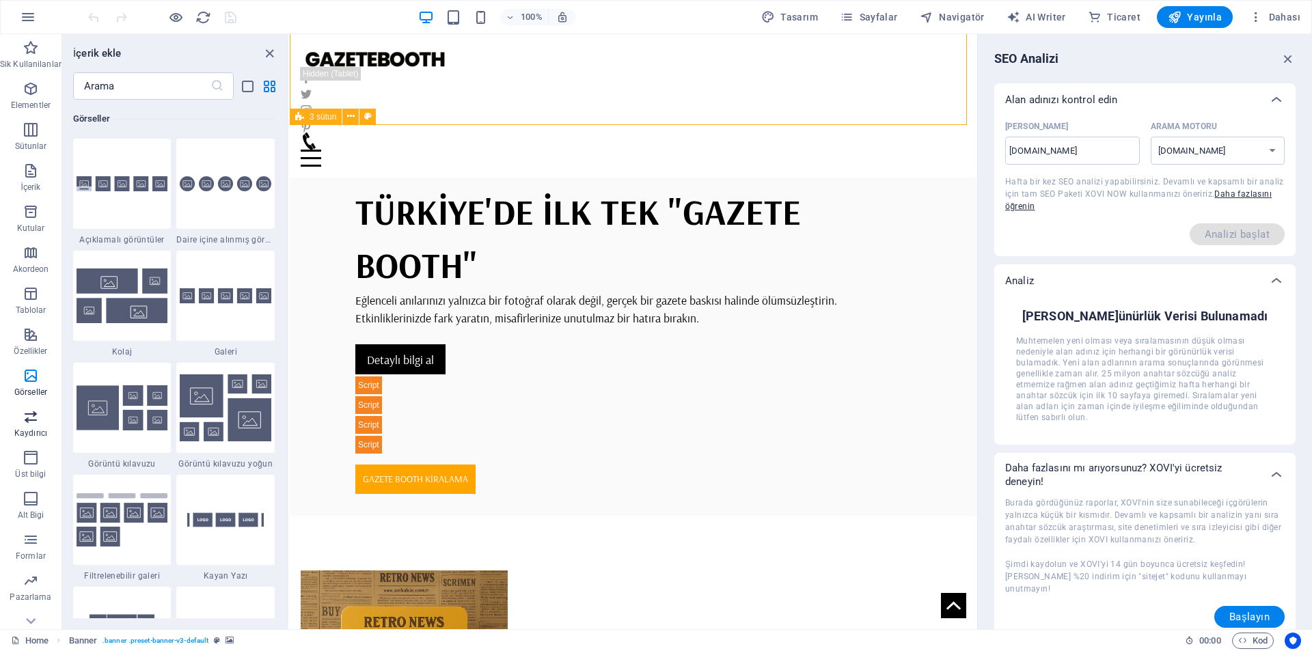
click at [35, 416] on icon "button" at bounding box center [31, 417] width 16 height 16
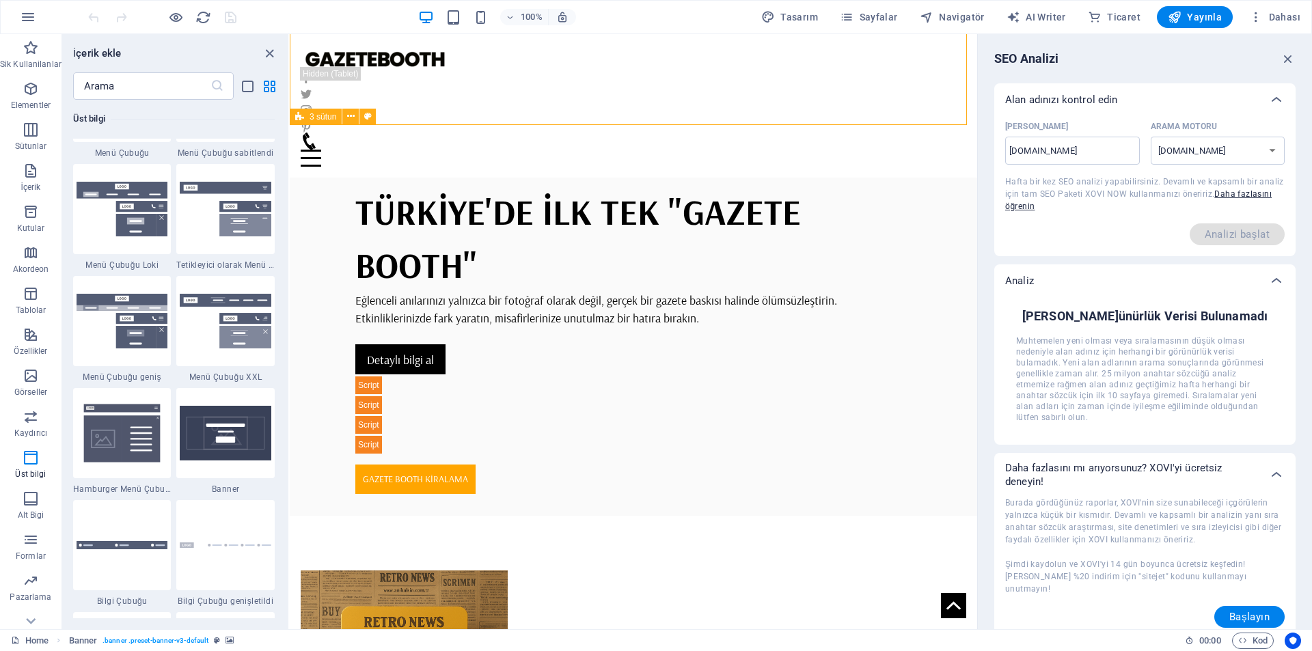
scroll to position [8431, 0]
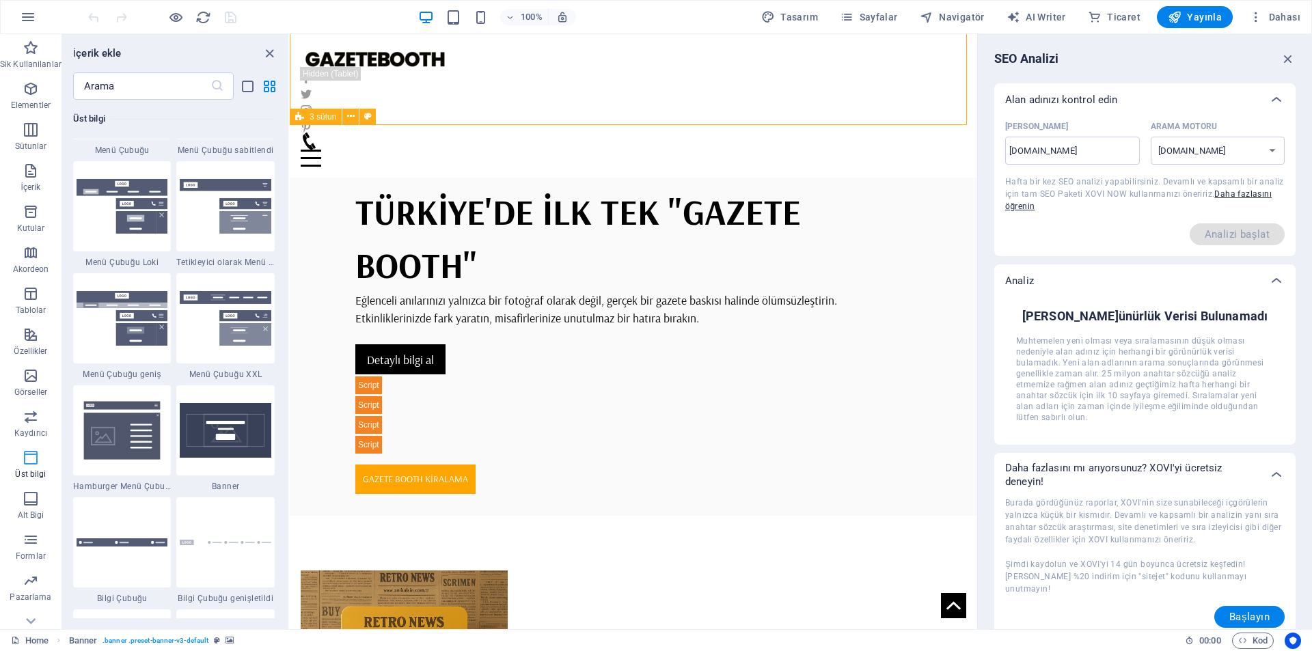
click at [36, 456] on icon "button" at bounding box center [31, 458] width 16 height 16
click at [33, 457] on icon "button" at bounding box center [31, 458] width 16 height 16
click at [47, 495] on span "Alt Bigi" at bounding box center [31, 507] width 62 height 33
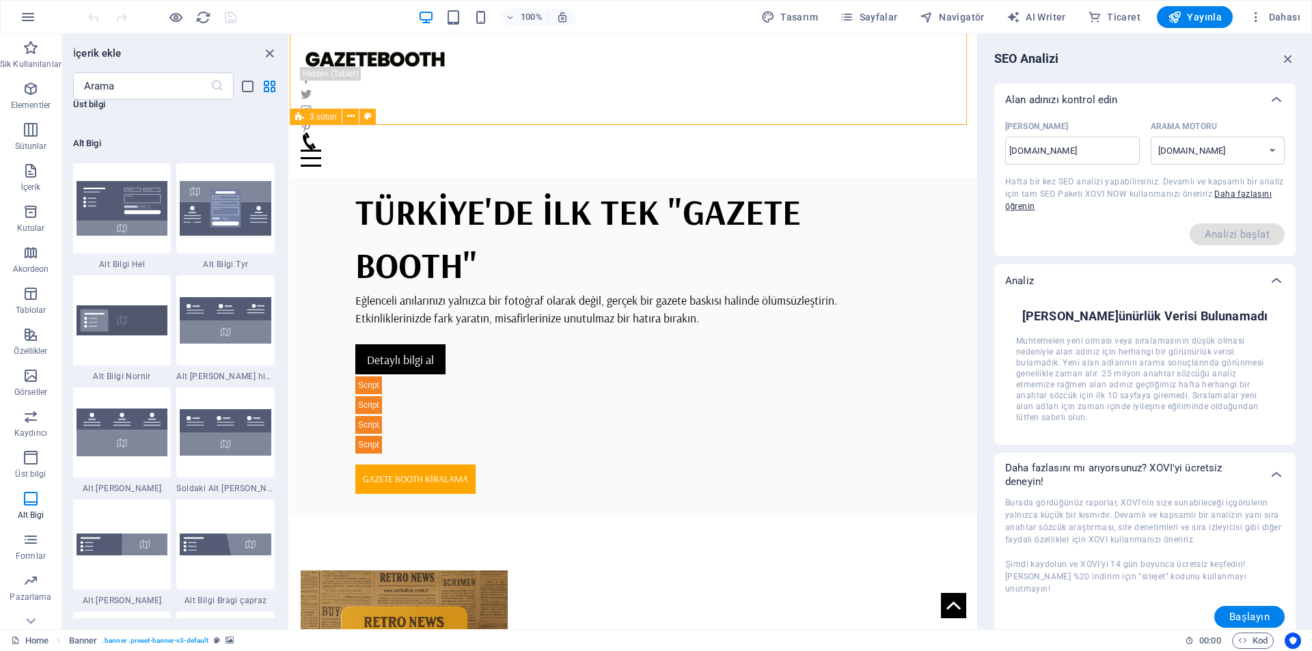
scroll to position [9048, 0]
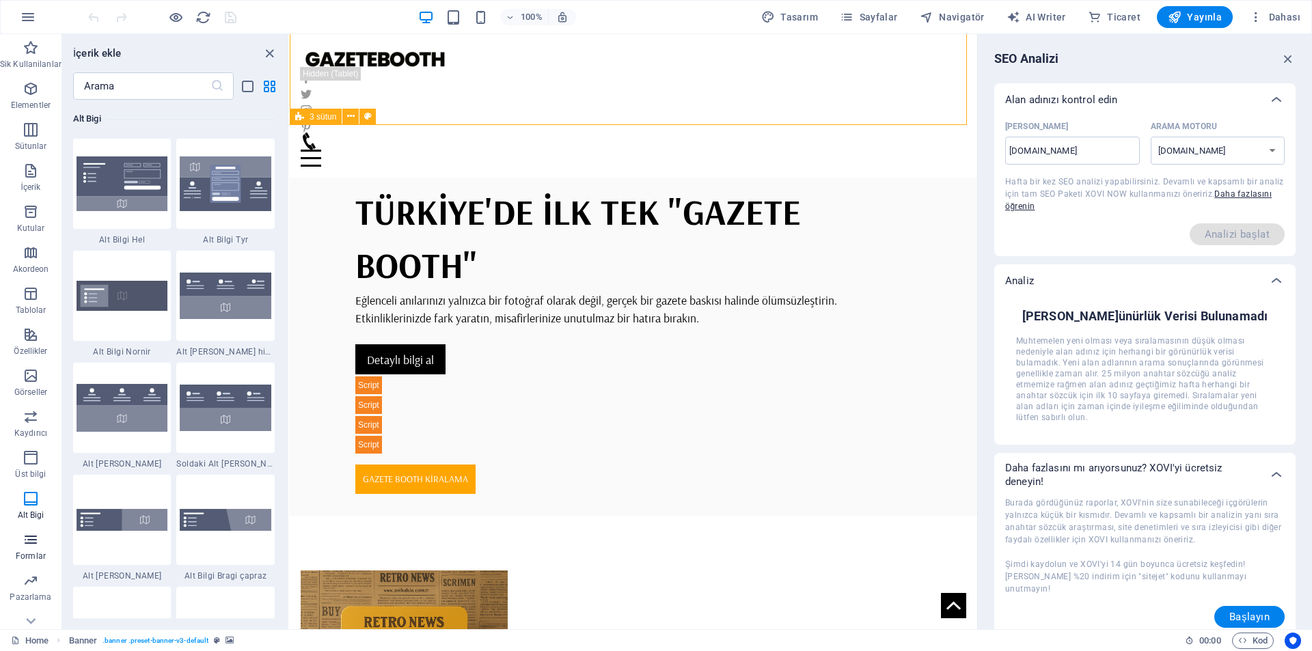
click at [32, 533] on icon "button" at bounding box center [31, 540] width 16 height 16
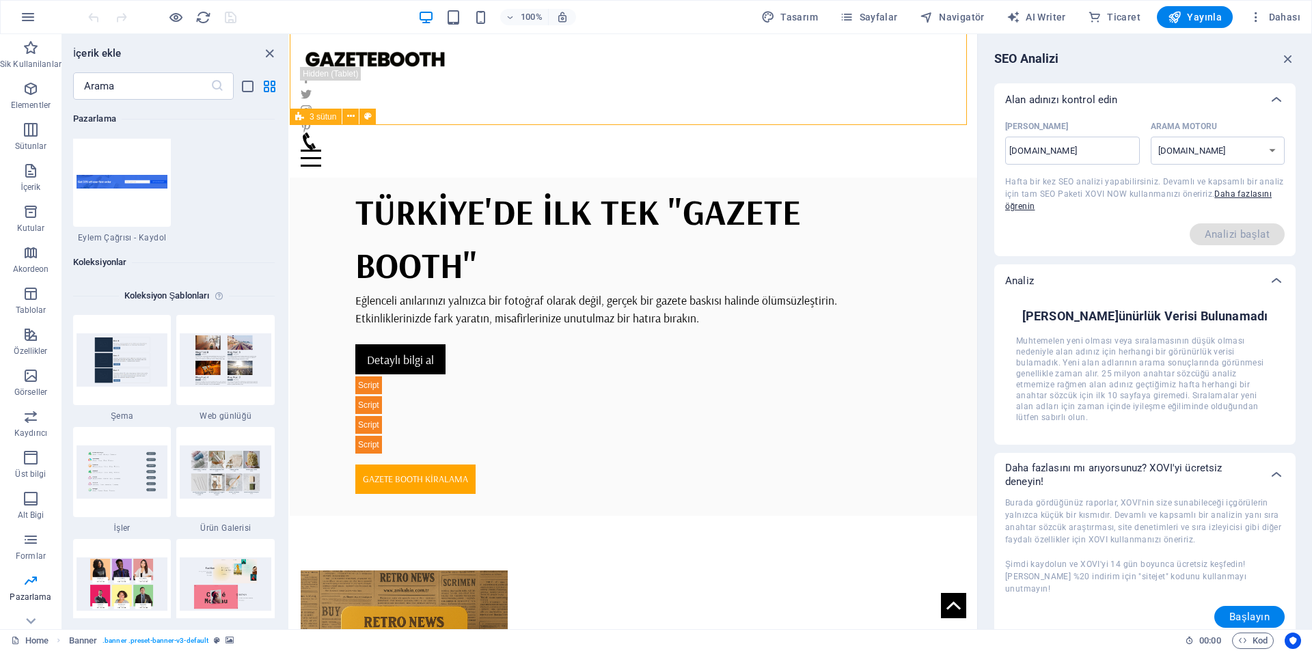
scroll to position [12370, 0]
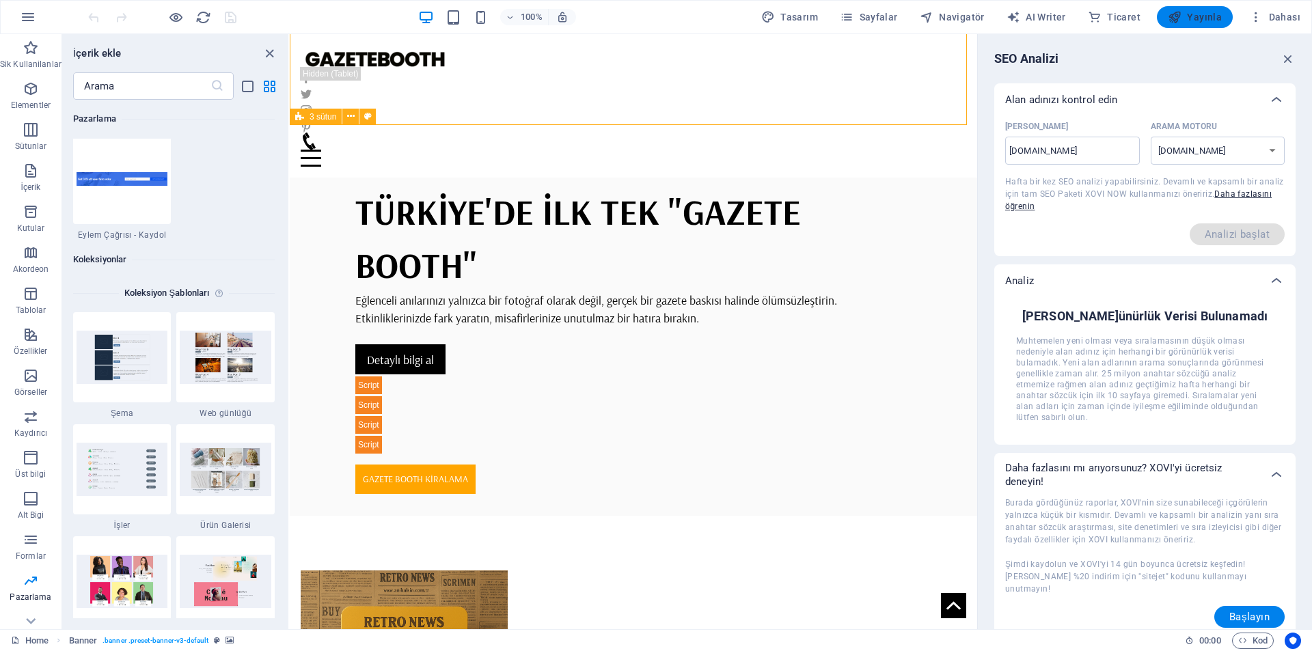
click at [1204, 18] on span "Yayınla" at bounding box center [1195, 17] width 54 height 14
